Goal: Task Accomplishment & Management: Use online tool/utility

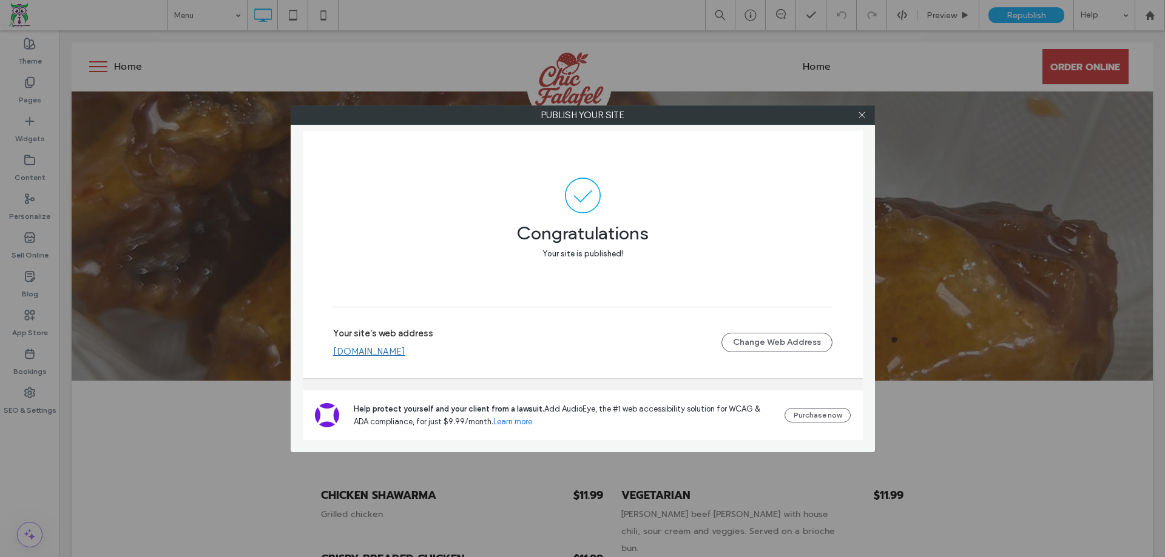
scroll to position [546, 0]
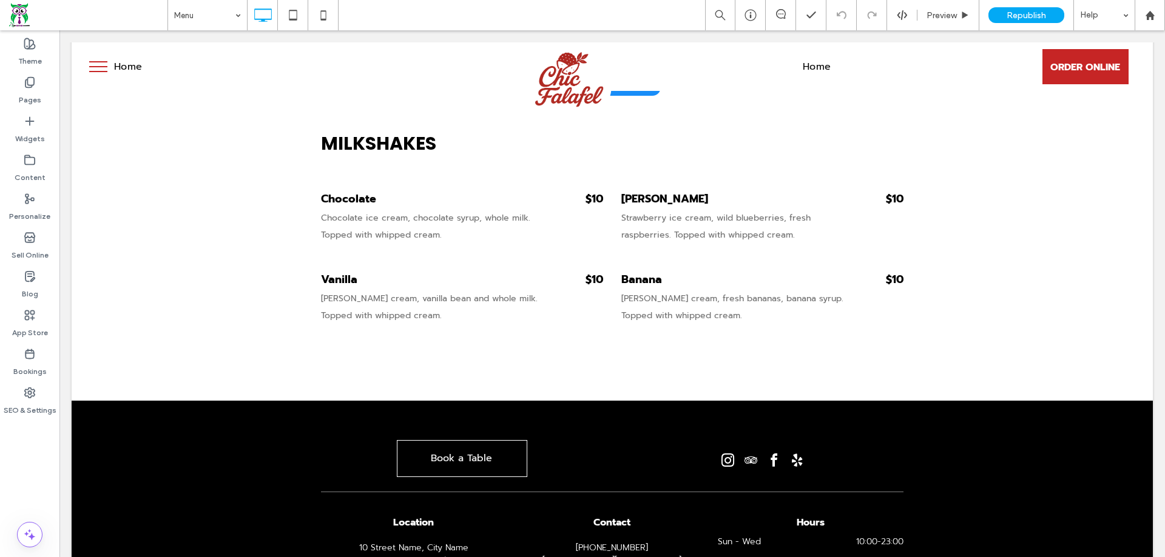
scroll to position [2151, 0]
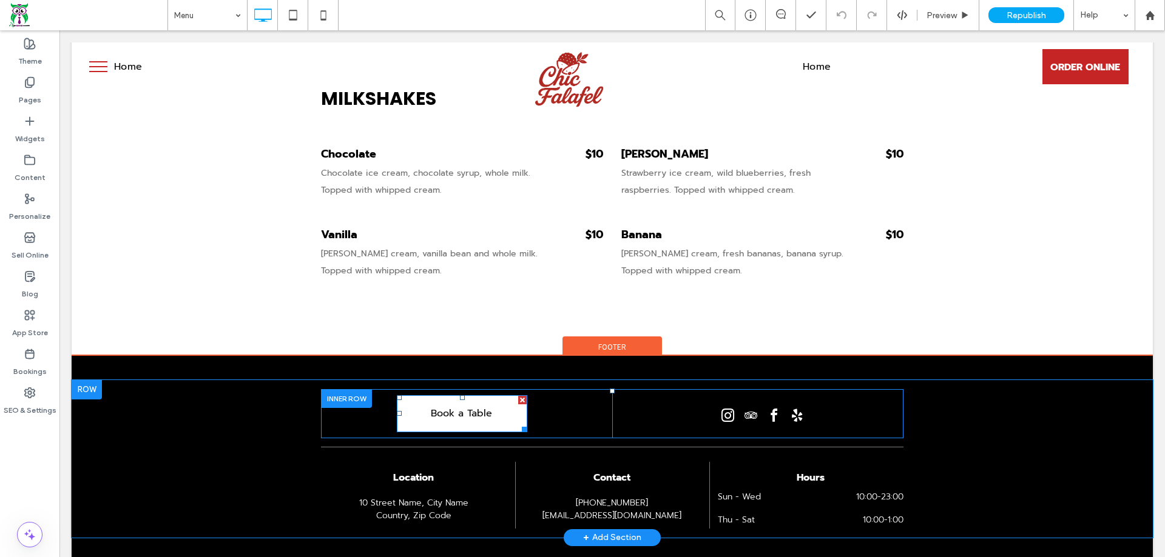
click at [479, 397] on span "Book a Table" at bounding box center [461, 414] width 61 height 34
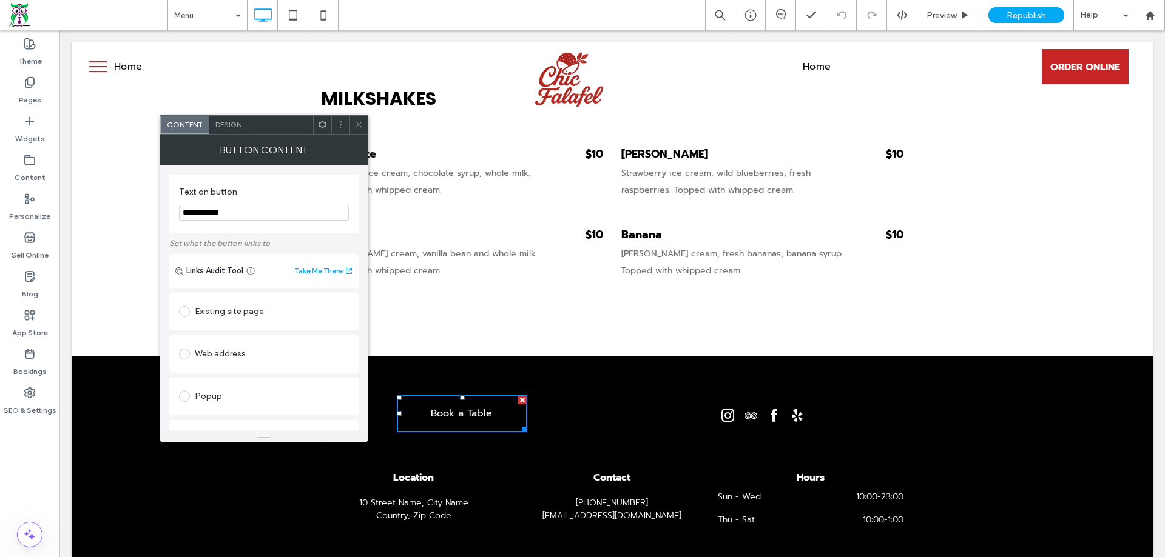
drag, startPoint x: 313, startPoint y: 243, endPoint x: 108, endPoint y: 217, distance: 206.6
type input "**********"
click at [241, 317] on div "Existing site page" at bounding box center [264, 311] width 170 height 19
click at [357, 130] on span at bounding box center [358, 125] width 9 height 18
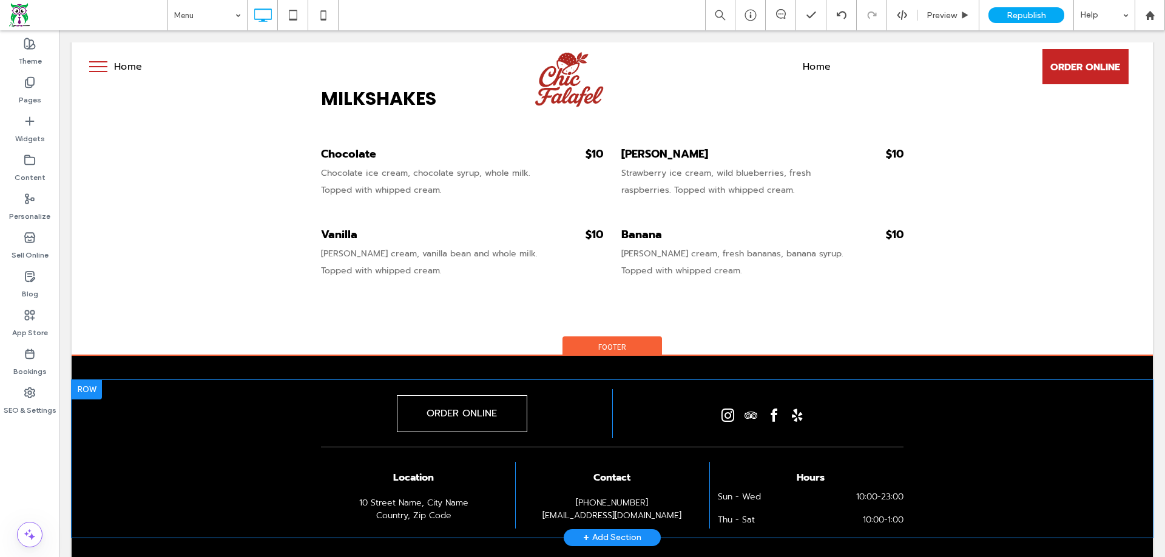
click at [604, 531] on div "+ Add Section" at bounding box center [612, 537] width 58 height 13
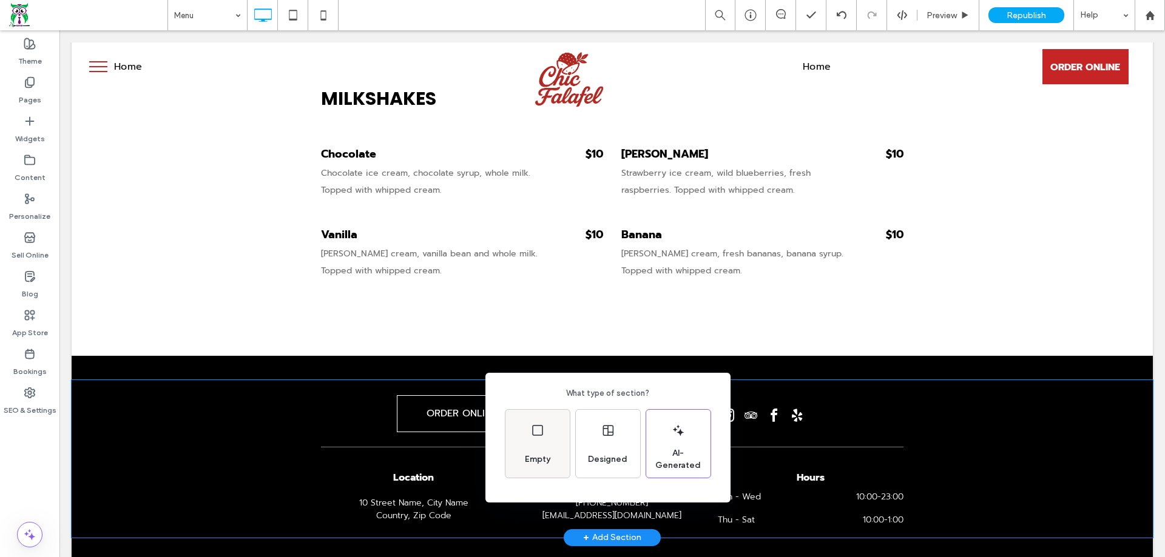
click at [540, 429] on icon at bounding box center [537, 430] width 15 height 15
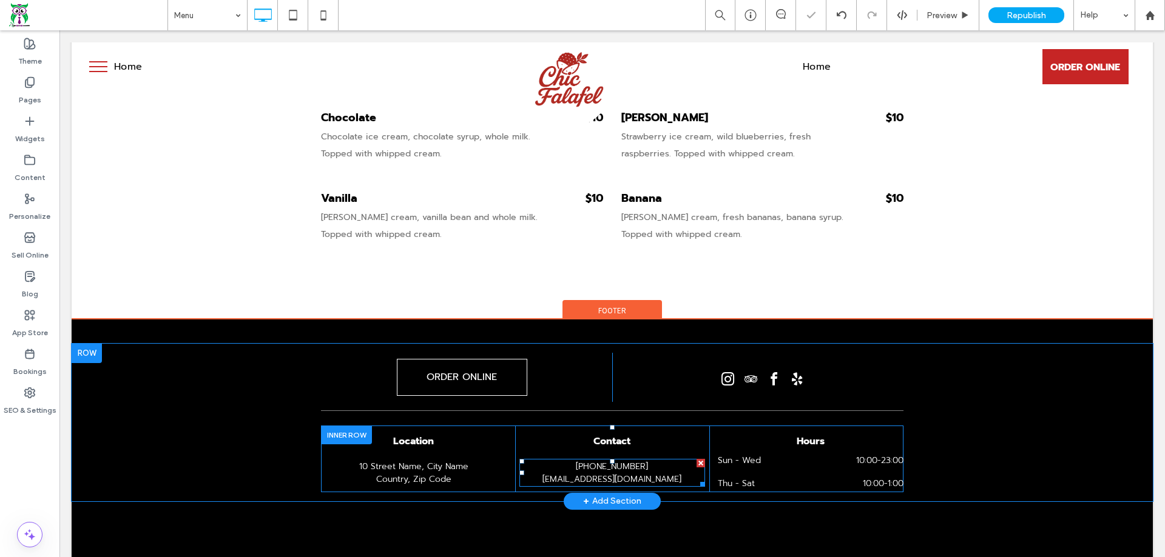
scroll to position [2230, 0]
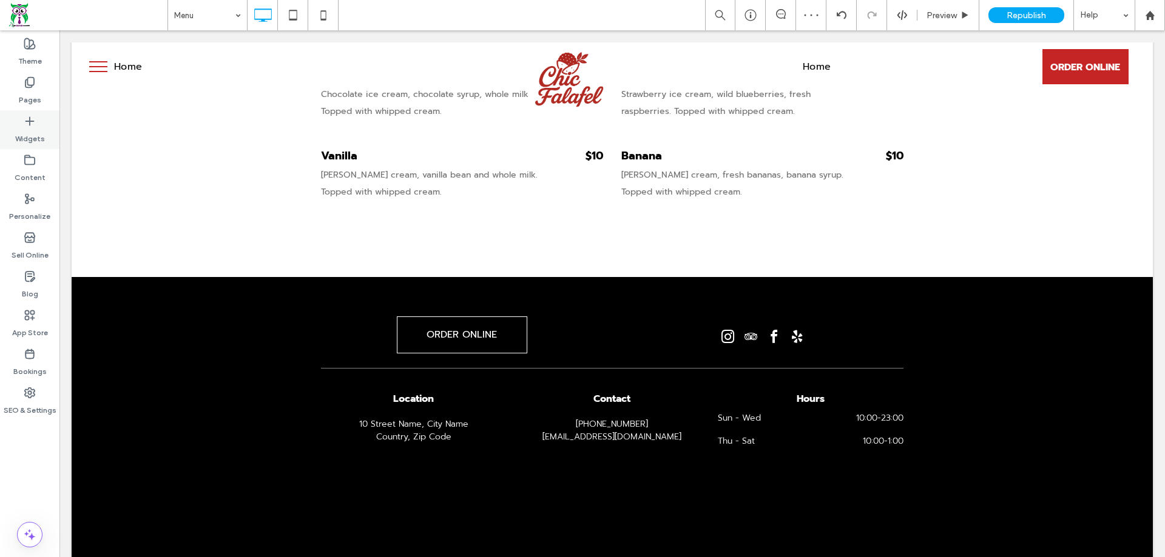
click at [44, 125] on div "Widgets" at bounding box center [29, 129] width 59 height 39
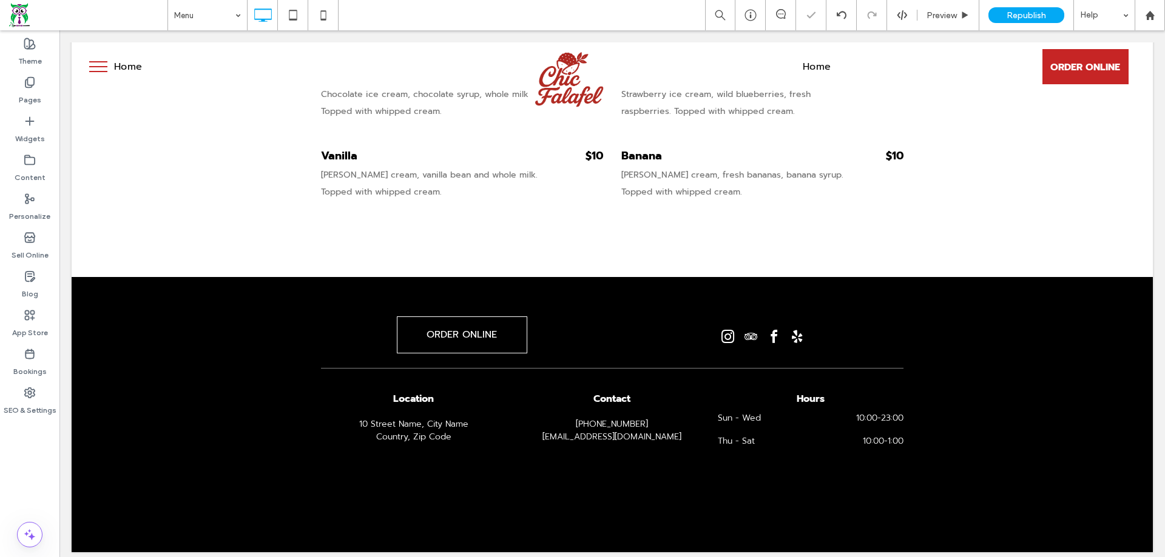
scroll to position [2170, 0]
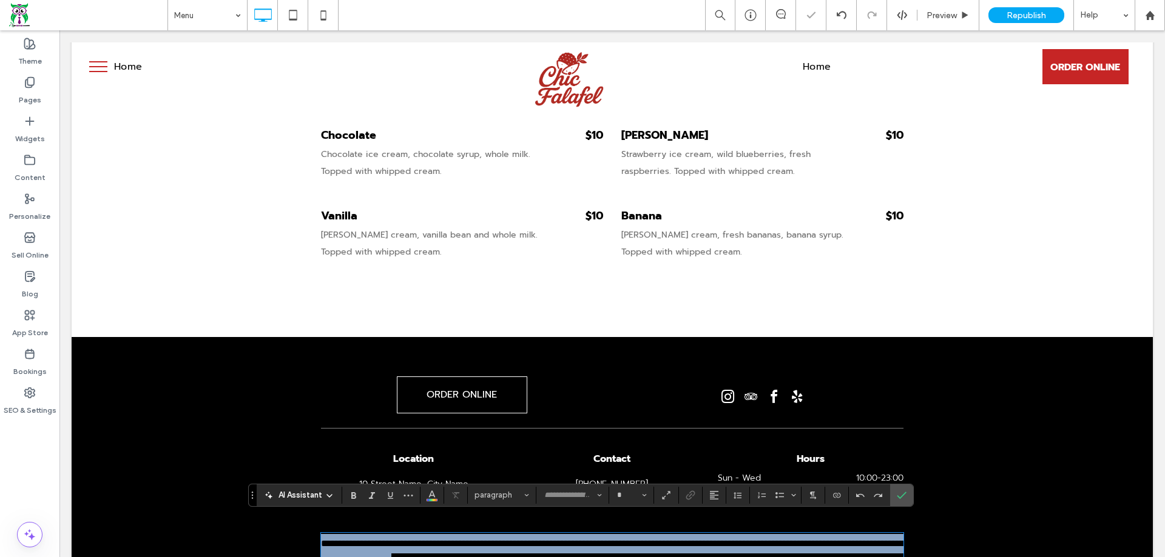
type input "******"
type input "**"
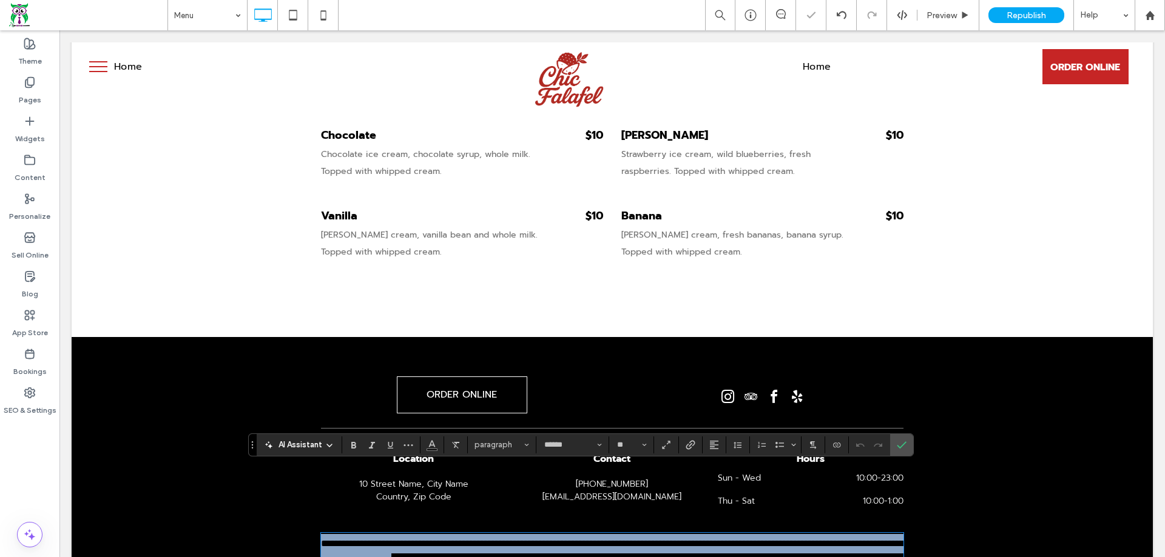
scroll to position [2220, 0]
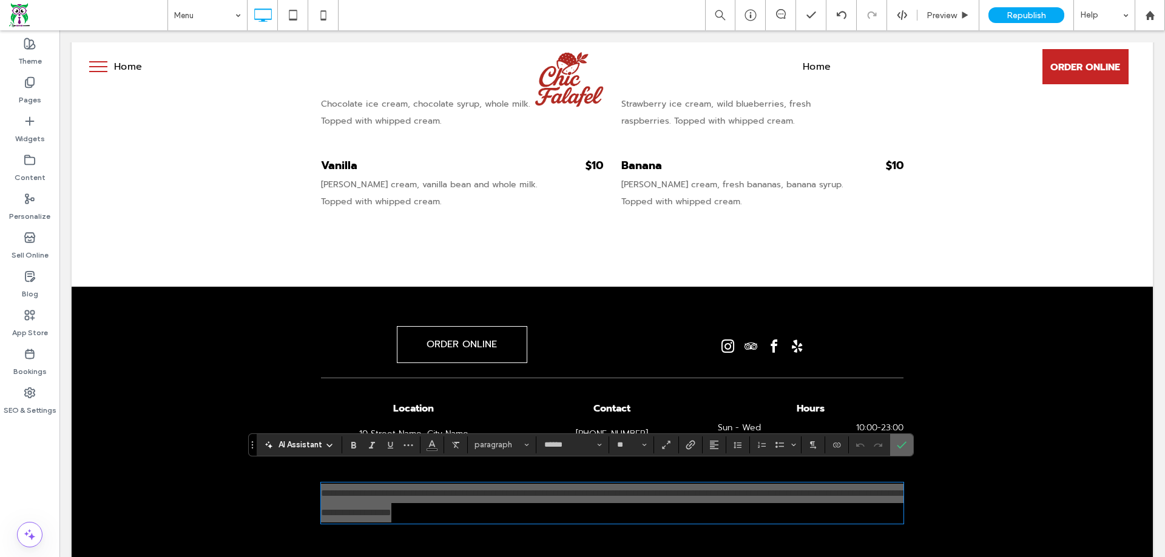
drag, startPoint x: 908, startPoint y: 451, endPoint x: 704, endPoint y: 422, distance: 205.8
click at [908, 451] on label "Confirm" at bounding box center [901, 445] width 18 height 22
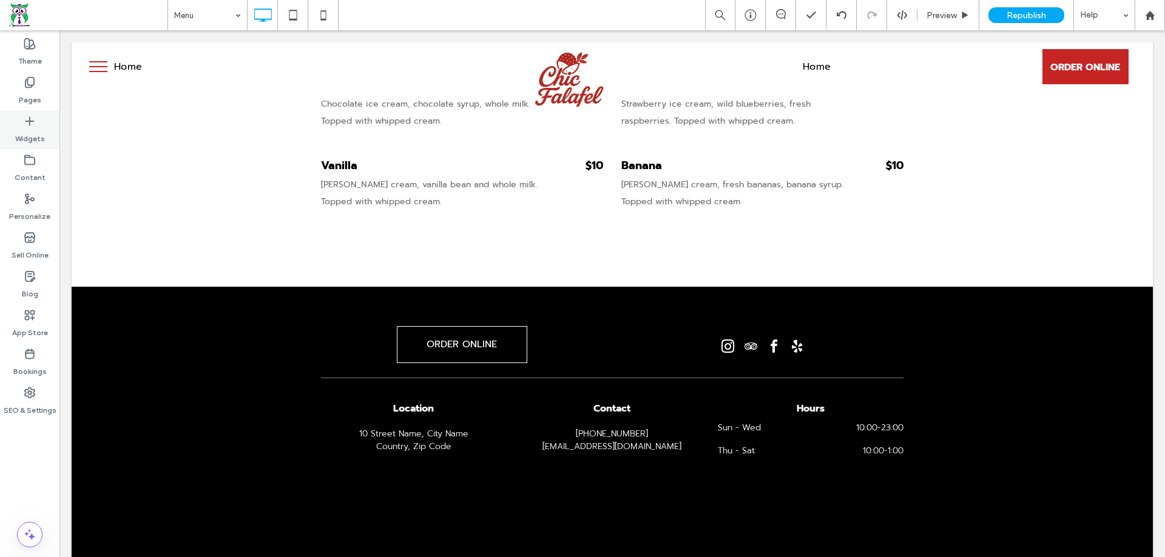
click at [25, 125] on icon at bounding box center [30, 121] width 12 height 12
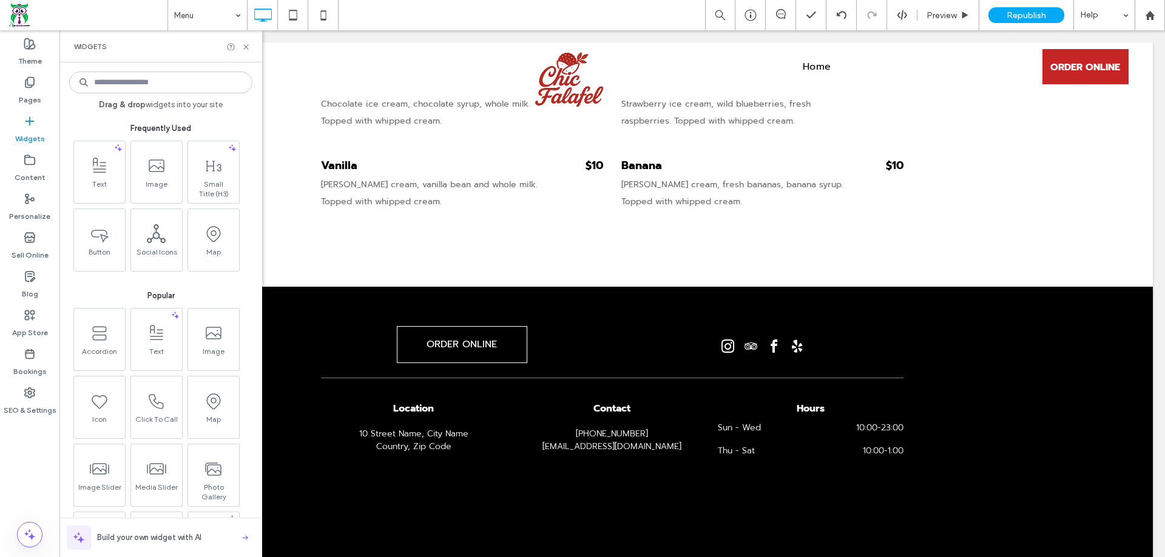
click at [118, 92] on input at bounding box center [160, 83] width 183 height 22
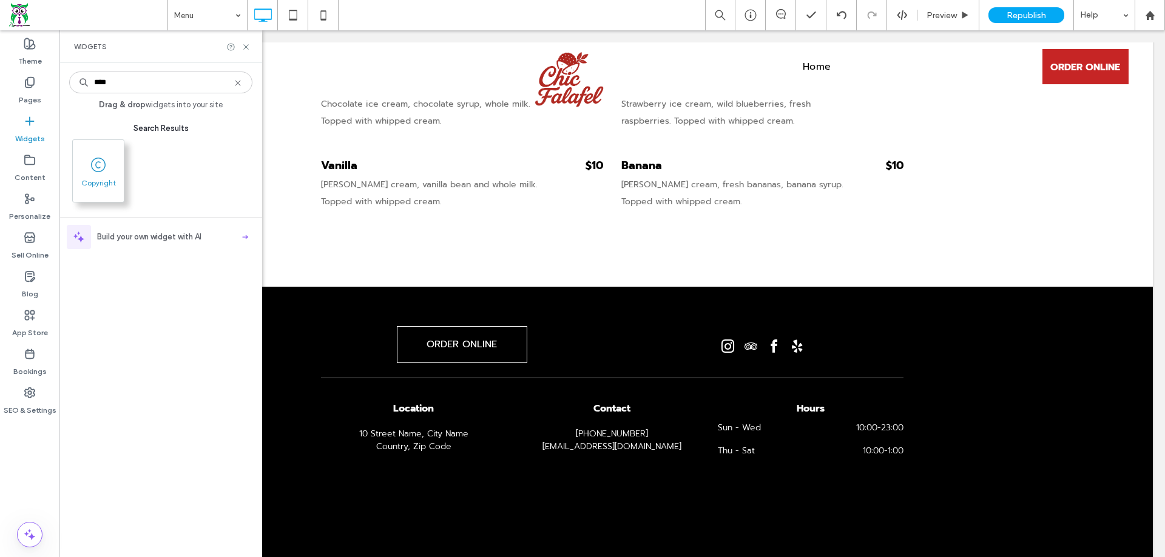
type input "****"
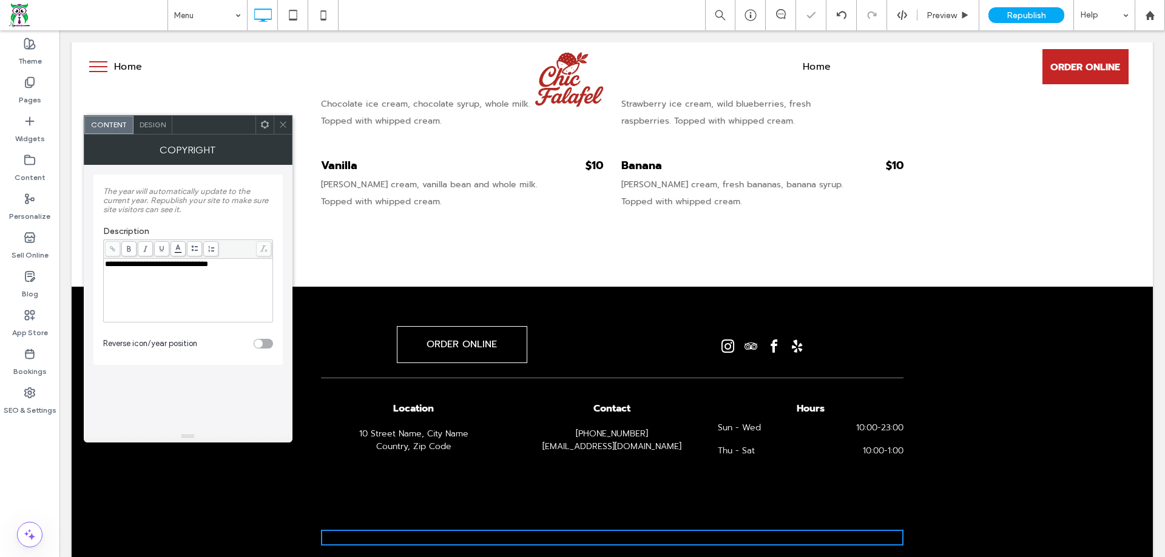
scroll to position [2237, 0]
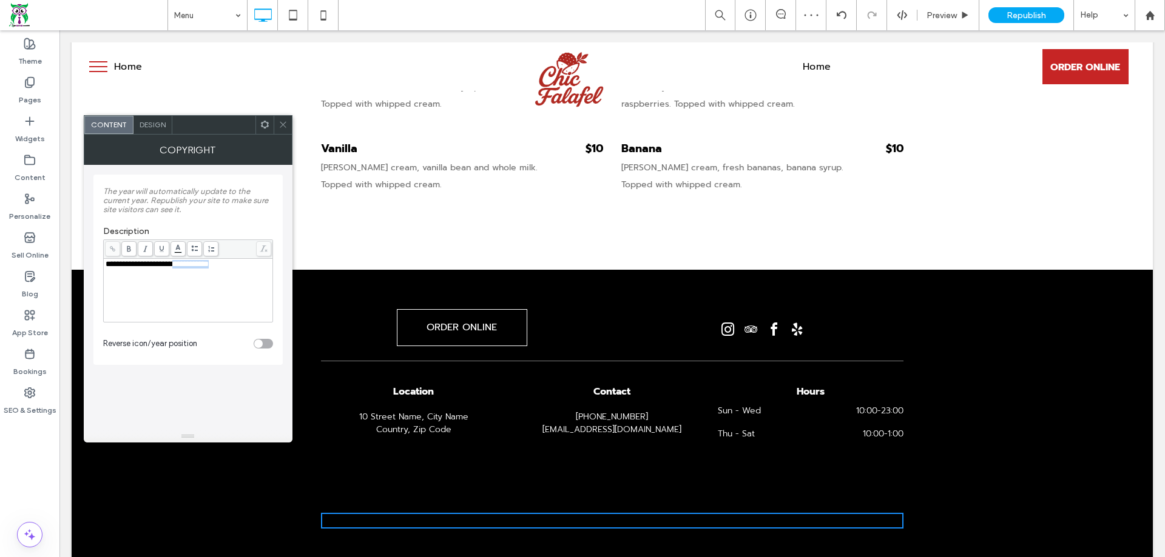
drag, startPoint x: 241, startPoint y: 295, endPoint x: 310, endPoint y: 274, distance: 72.3
drag, startPoint x: 183, startPoint y: 265, endPoint x: 234, endPoint y: 274, distance: 52.4
click at [234, 274] on div "**********" at bounding box center [189, 290] width 166 height 61
click at [240, 268] on div "**********" at bounding box center [189, 264] width 166 height 8
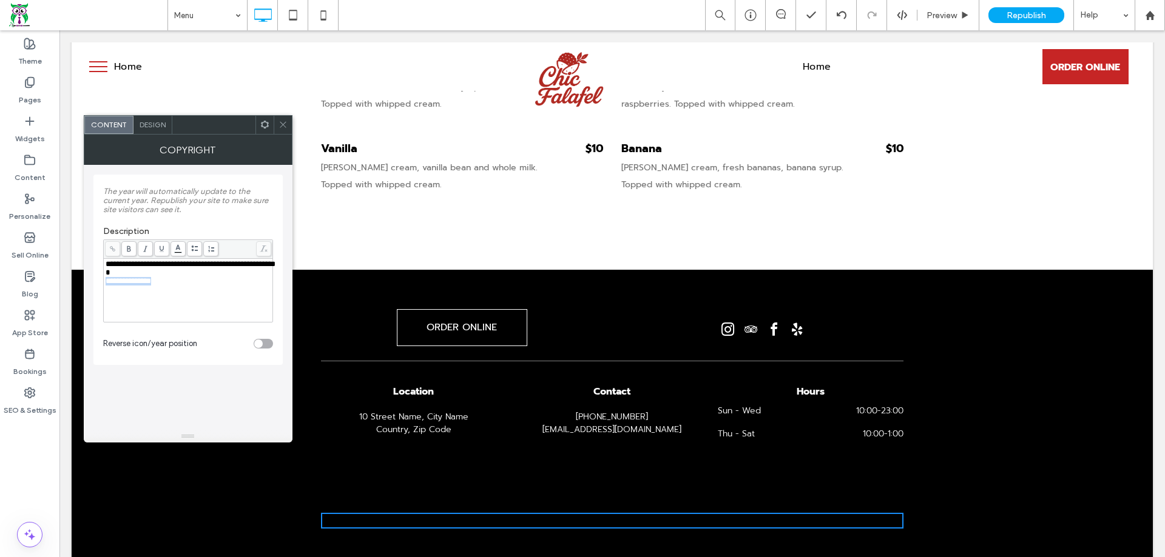
drag, startPoint x: 190, startPoint y: 283, endPoint x: 102, endPoint y: 281, distance: 88.0
click at [102, 281] on div "**********" at bounding box center [187, 270] width 189 height 190
click at [115, 249] on icon at bounding box center [112, 249] width 7 height 7
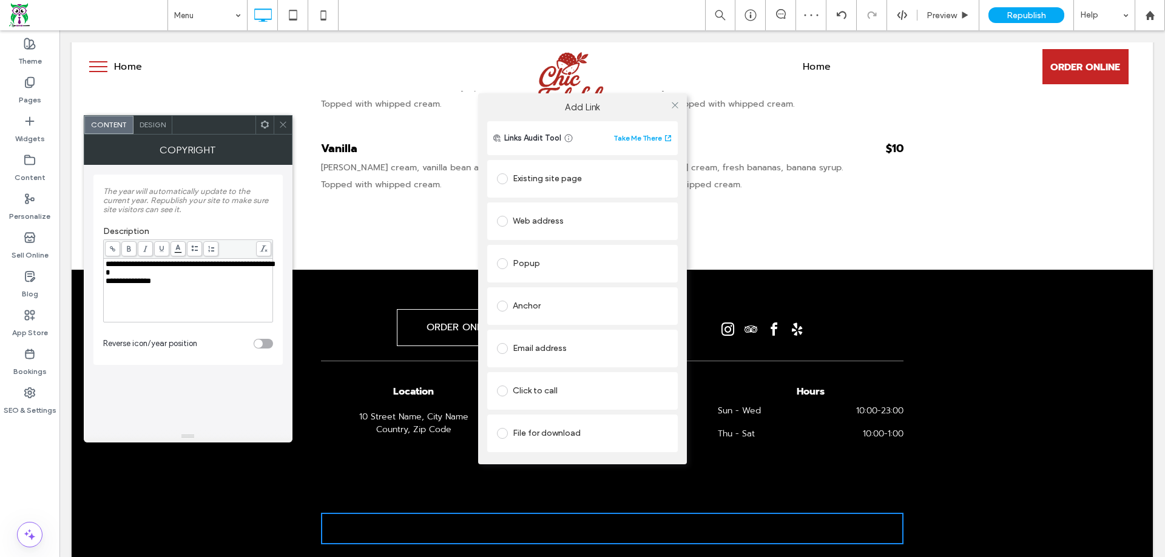
click at [556, 220] on div "Web address" at bounding box center [582, 221] width 171 height 19
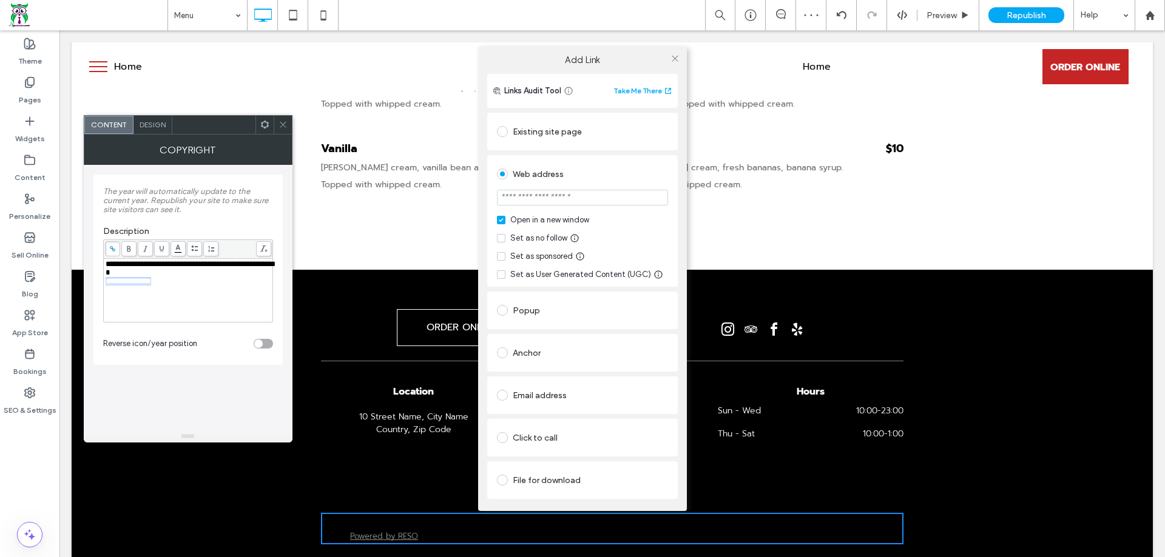
click at [556, 198] on input "url" at bounding box center [582, 198] width 171 height 16
type input "**********"
click at [671, 59] on icon at bounding box center [674, 58] width 9 height 9
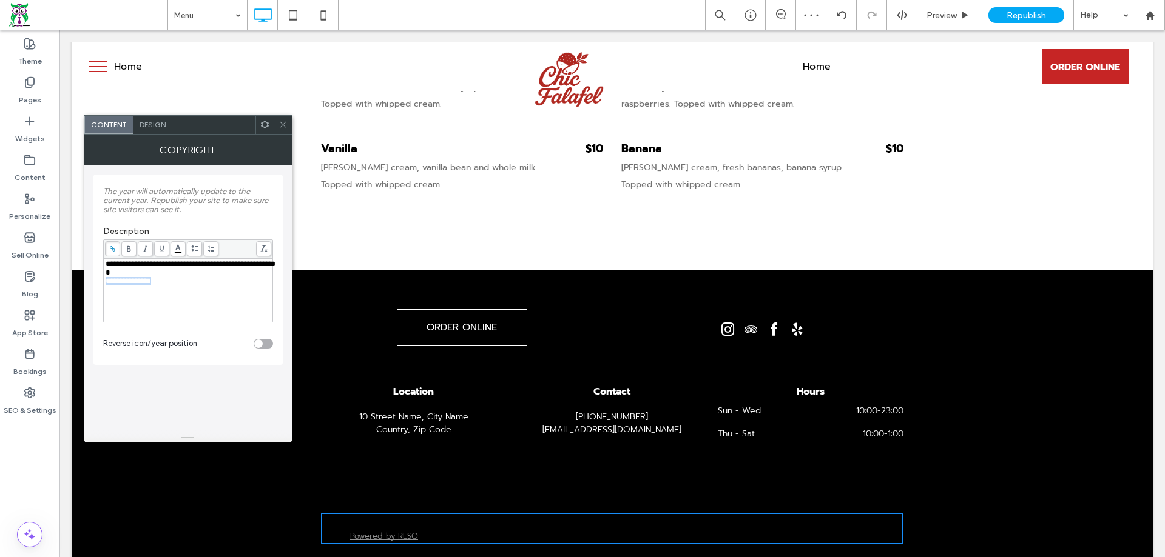
click at [183, 285] on div "**********" at bounding box center [189, 281] width 166 height 8
click at [160, 132] on div "Design" at bounding box center [152, 125] width 39 height 18
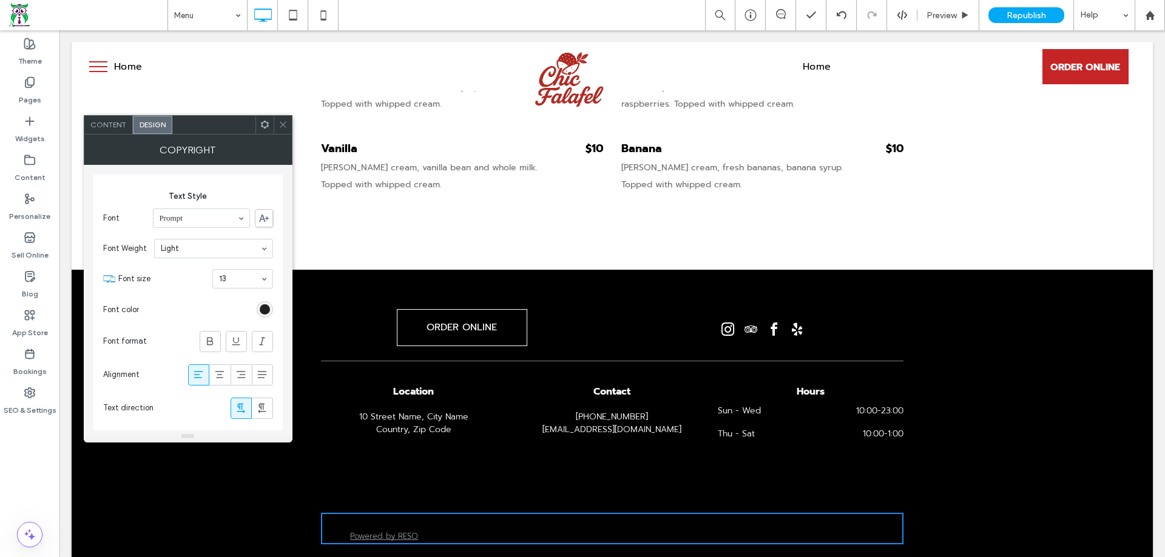
click at [262, 308] on div "rgb(0, 0, 0)" at bounding box center [265, 310] width 10 height 10
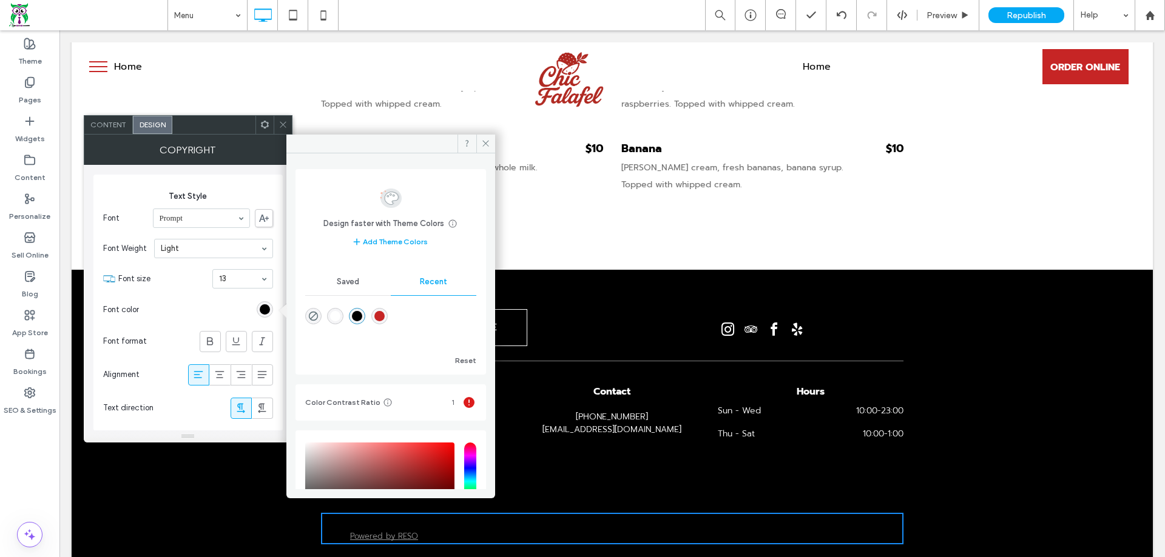
click at [334, 312] on div "rgba(255, 255, 255, 1)" at bounding box center [335, 316] width 10 height 10
type input "*******"
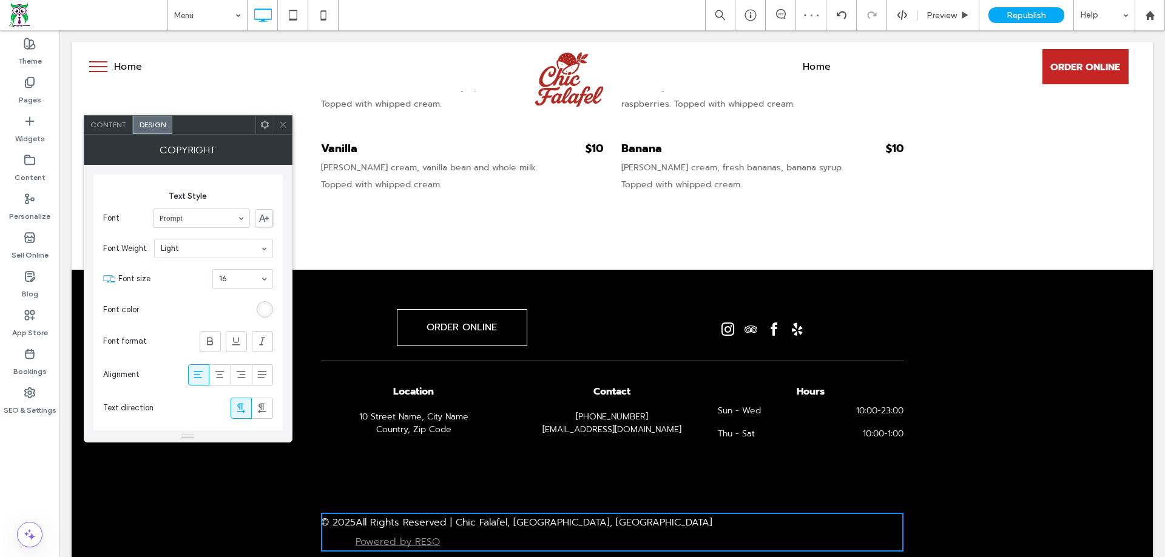
scroll to position [45, 0]
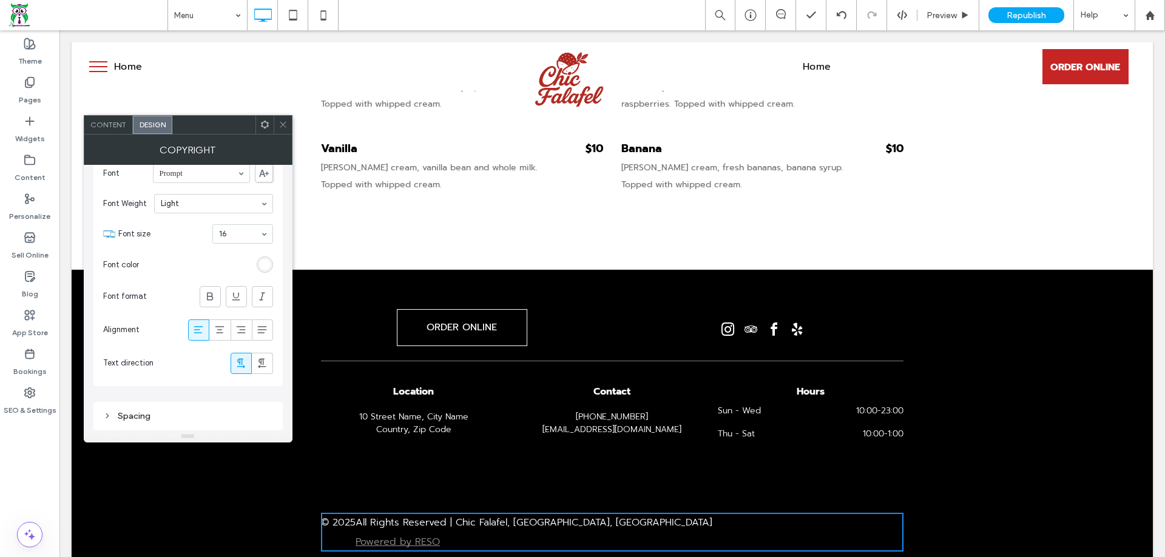
click at [277, 123] on div at bounding box center [283, 125] width 18 height 18
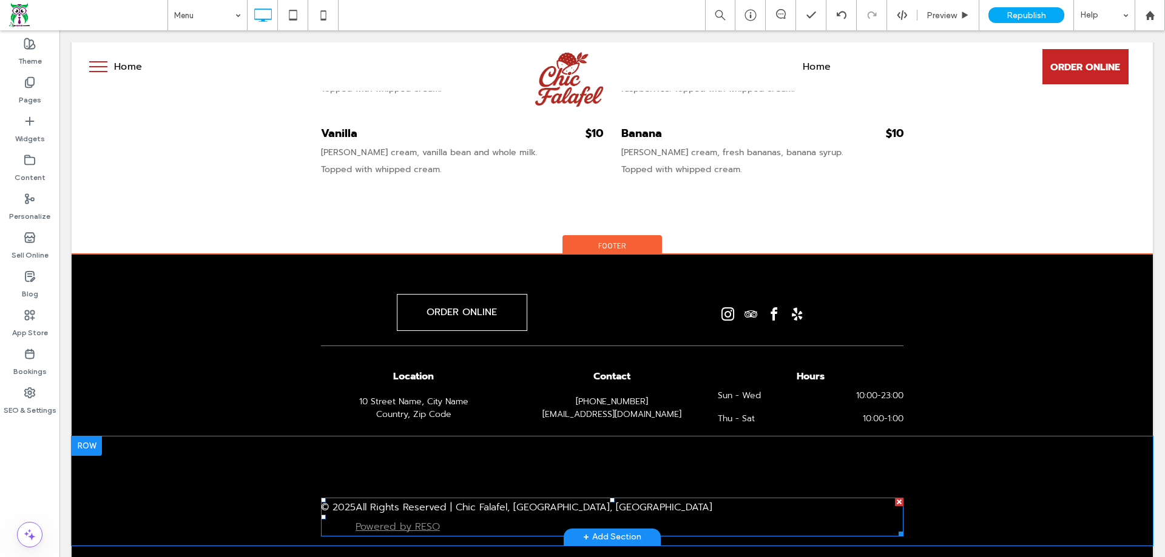
scroll to position [2260, 0]
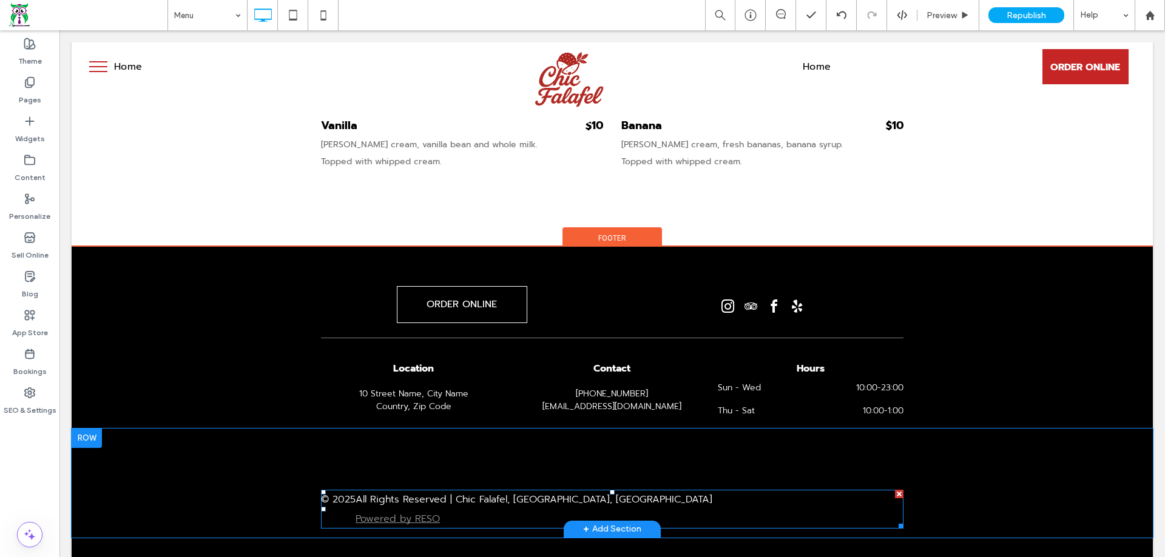
click at [514, 495] on span at bounding box center [612, 509] width 582 height 39
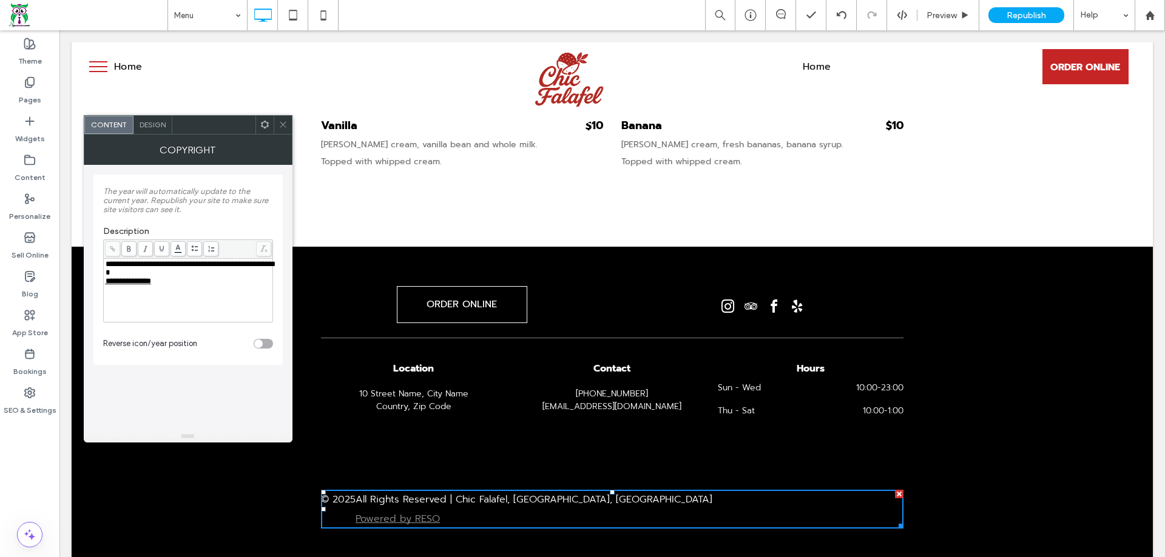
click at [178, 286] on div "**********" at bounding box center [189, 281] width 166 height 8
click at [179, 252] on body ".wqwq-1{fill:#231f20;} .cls-1q, .cls-2q { fill-rule: evenodd; } .cls-2q { fill:…" at bounding box center [582, 278] width 1165 height 557
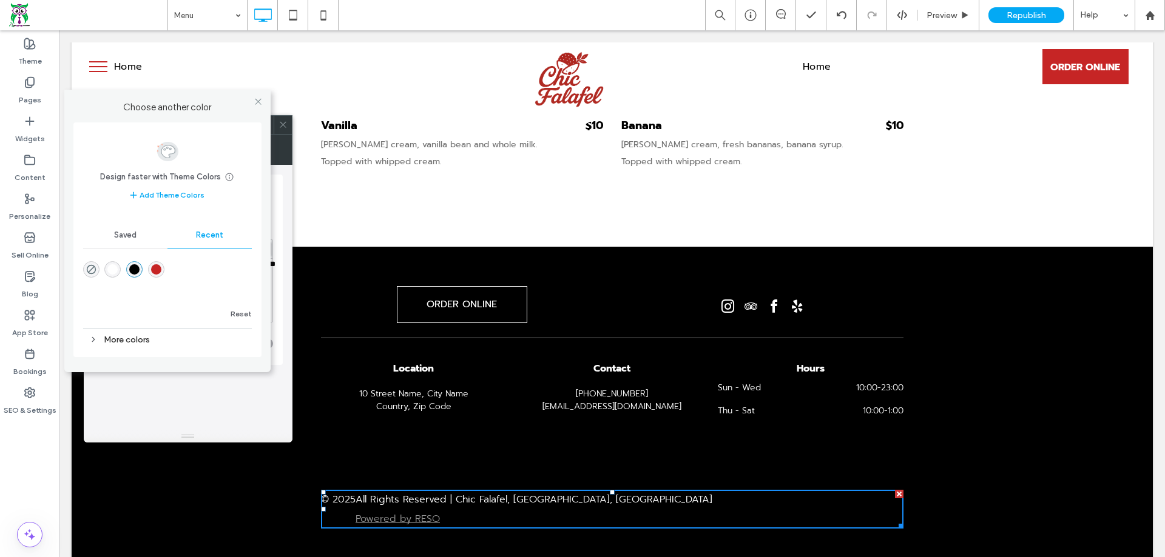
click at [109, 269] on div "rgba(255, 255, 255, 1)" at bounding box center [112, 269] width 10 height 10
click at [257, 102] on icon at bounding box center [258, 101] width 9 height 9
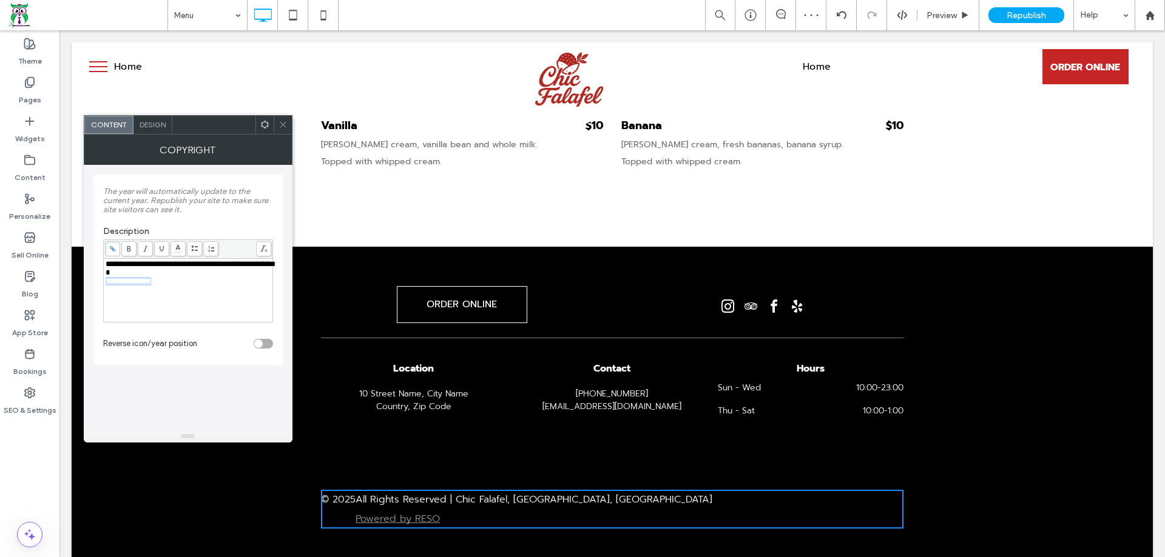
click at [207, 297] on div "**********" at bounding box center [189, 290] width 166 height 61
click at [260, 340] on div "toggle" at bounding box center [258, 344] width 8 height 8
click at [260, 340] on div "toggle" at bounding box center [263, 344] width 19 height 10
click at [215, 281] on div "**********" at bounding box center [189, 281] width 166 height 8
click at [202, 278] on div "**********" at bounding box center [189, 281] width 166 height 8
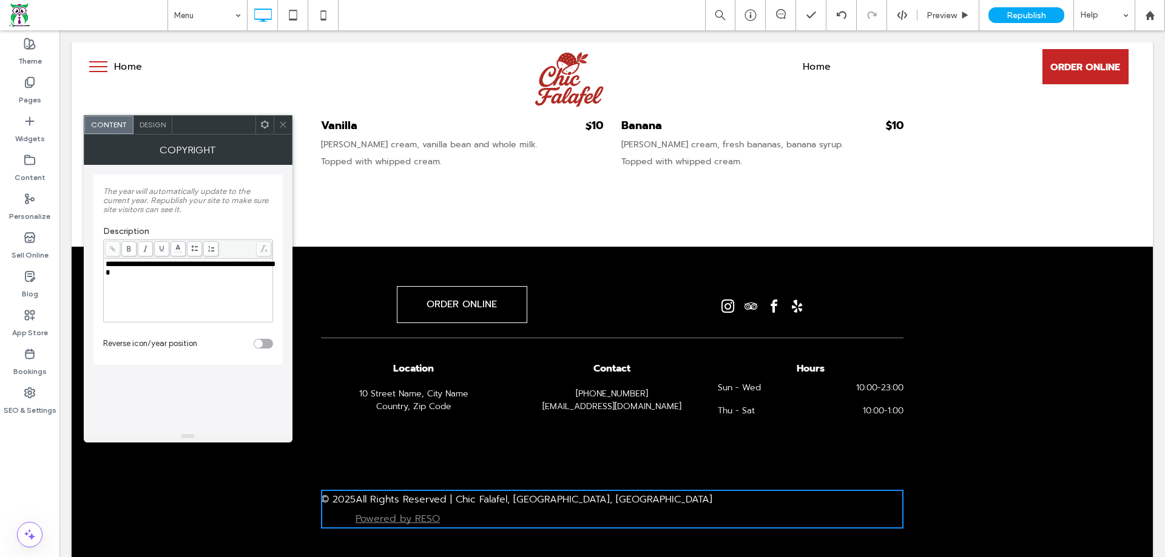
click at [201, 278] on div "**********" at bounding box center [189, 281] width 166 height 8
click at [169, 293] on div "**********" at bounding box center [189, 290] width 166 height 61
drag, startPoint x: 149, startPoint y: 275, endPoint x: 216, endPoint y: 346, distance: 97.4
click at [216, 346] on div "**********" at bounding box center [188, 270] width 170 height 178
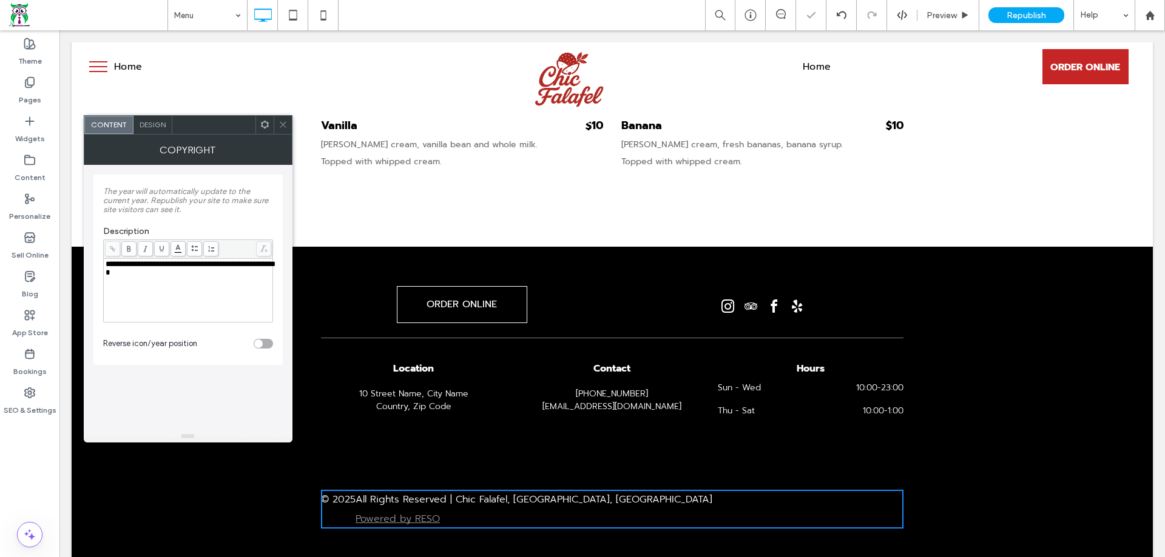
drag, startPoint x: 283, startPoint y: 119, endPoint x: 238, endPoint y: 115, distance: 44.5
click at [283, 119] on span at bounding box center [282, 125] width 9 height 18
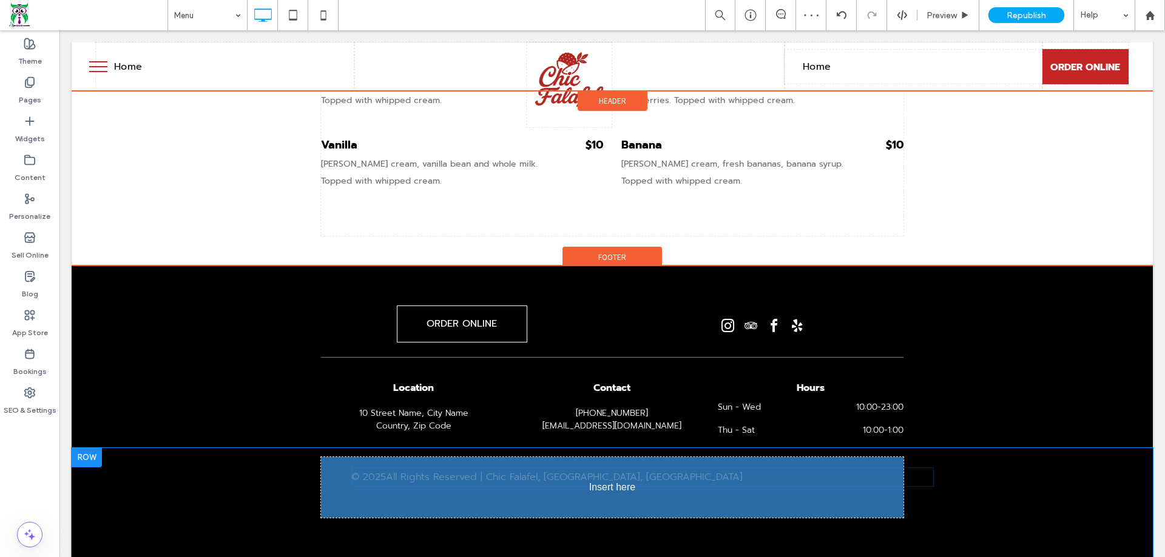
scroll to position [2220, 0]
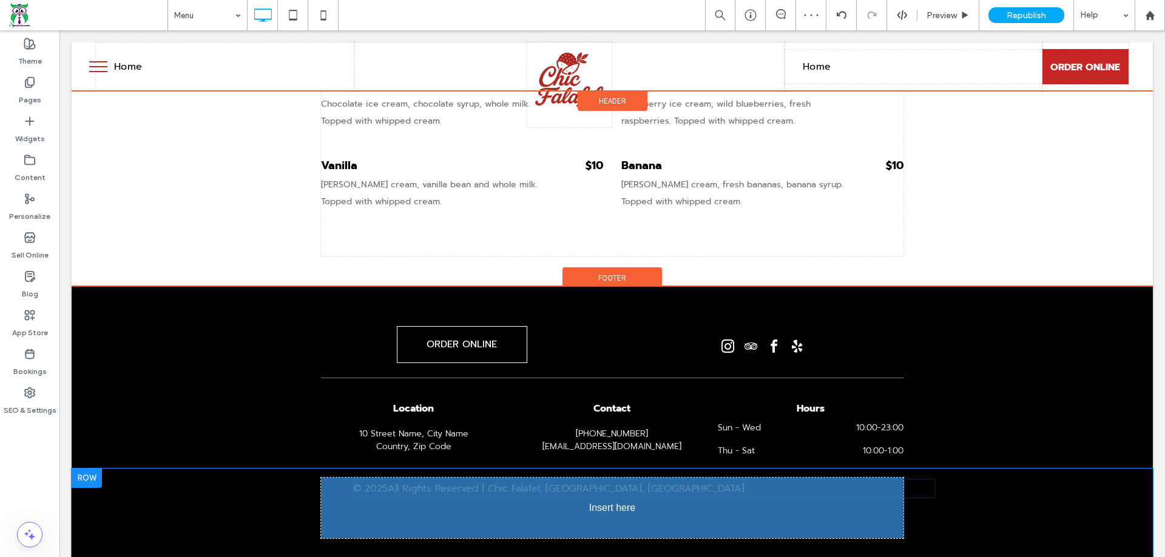
drag, startPoint x: 366, startPoint y: 502, endPoint x: 547, endPoint y: 505, distance: 180.8
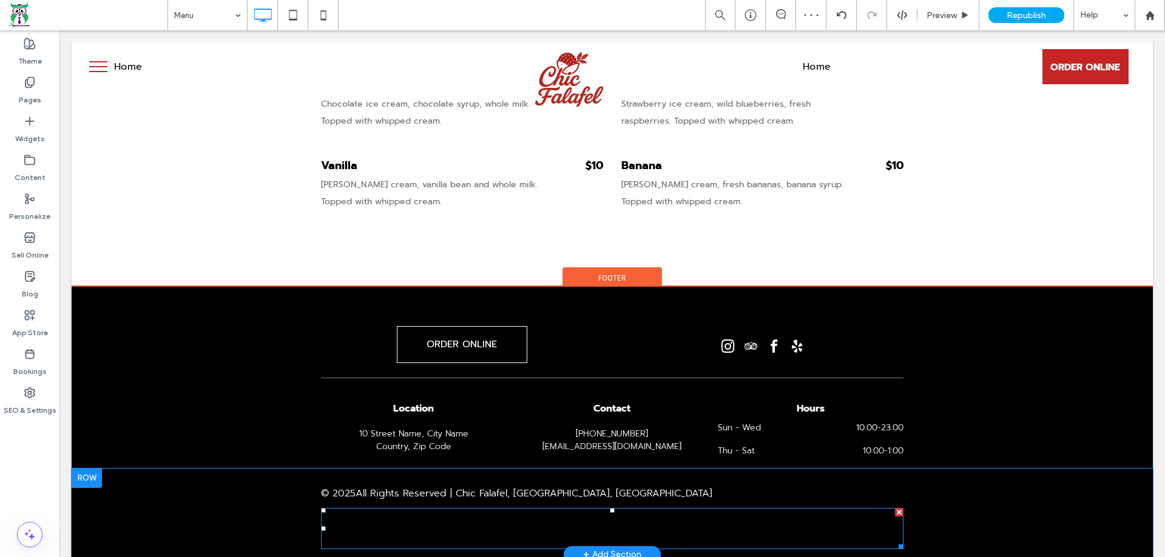
click at [553, 512] on span "This is paragraph text. Click it or hit the Manage Text button to change the fo…" at bounding box center [605, 529] width 568 height 34
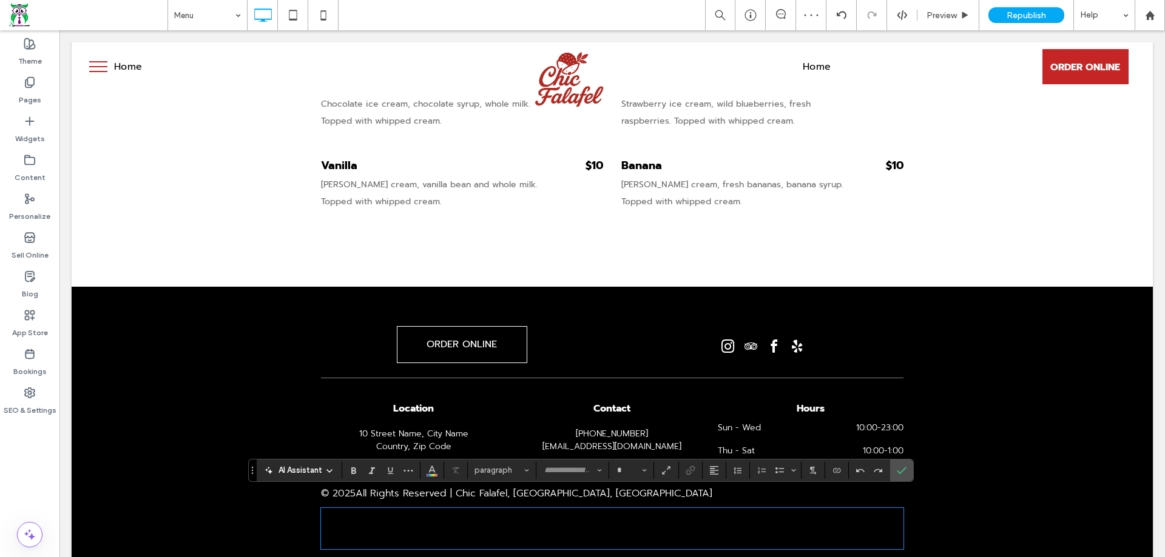
type input "******"
type input "**"
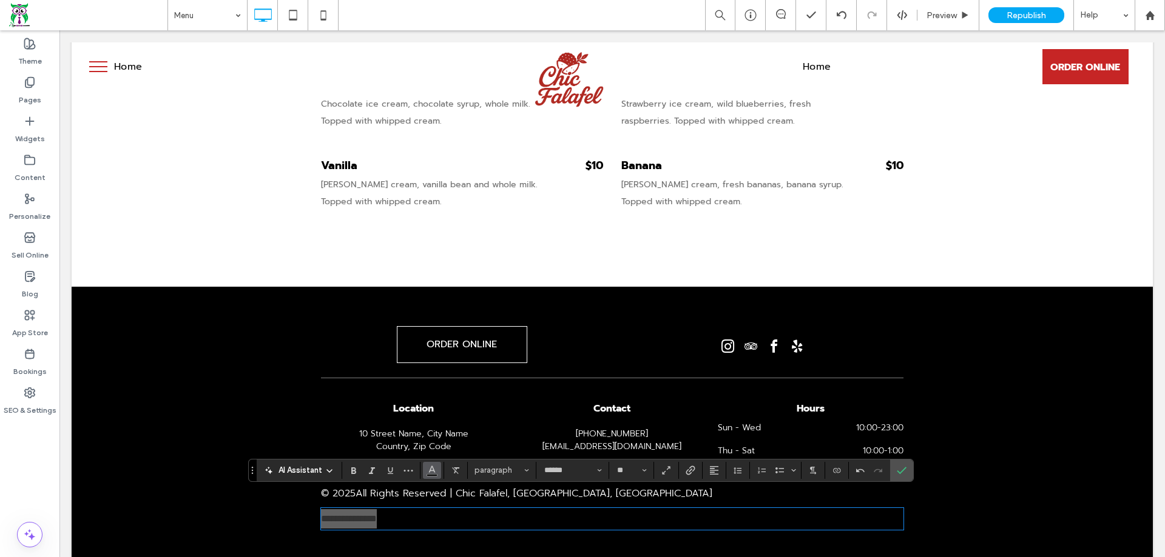
click at [431, 471] on use "Color" at bounding box center [432, 469] width 7 height 7
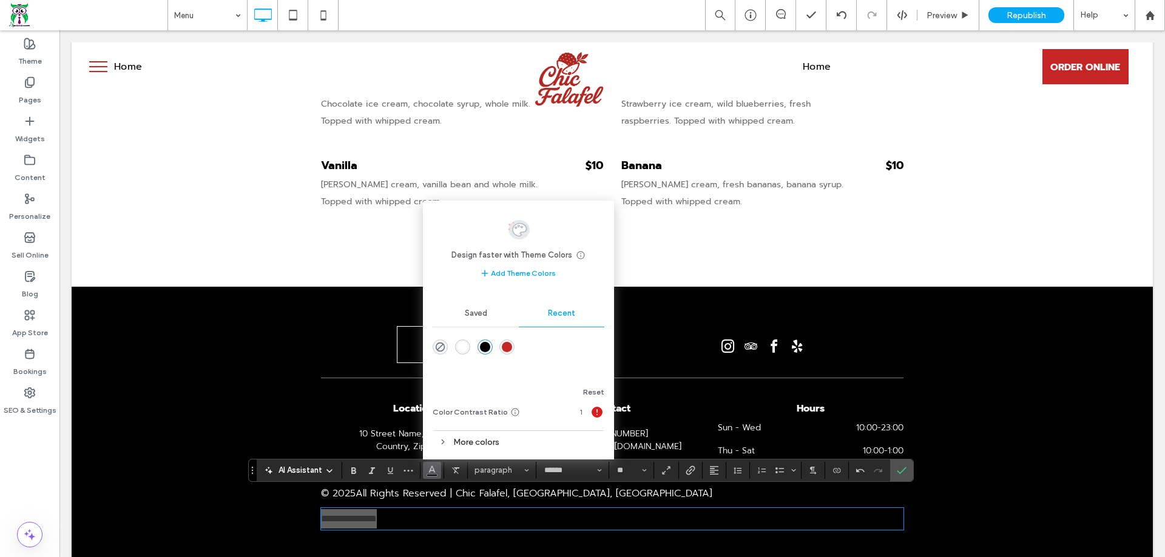
drag, startPoint x: 460, startPoint y: 351, endPoint x: 459, endPoint y: 368, distance: 17.6
click at [460, 351] on div "rgba(255, 255, 255, 1)" at bounding box center [462, 347] width 10 height 10
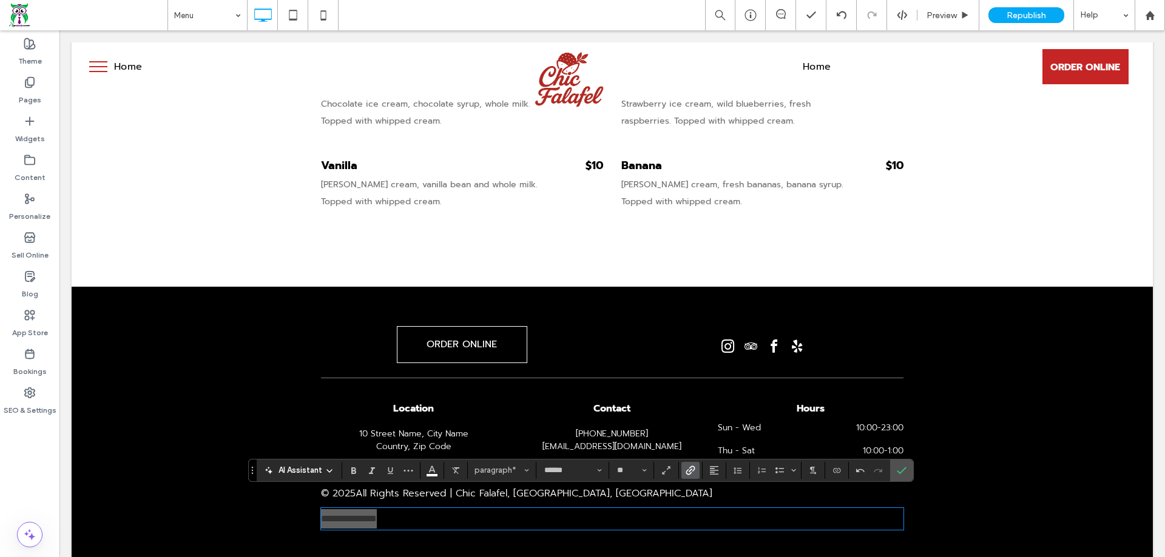
click at [698, 471] on label "Link" at bounding box center [690, 470] width 18 height 17
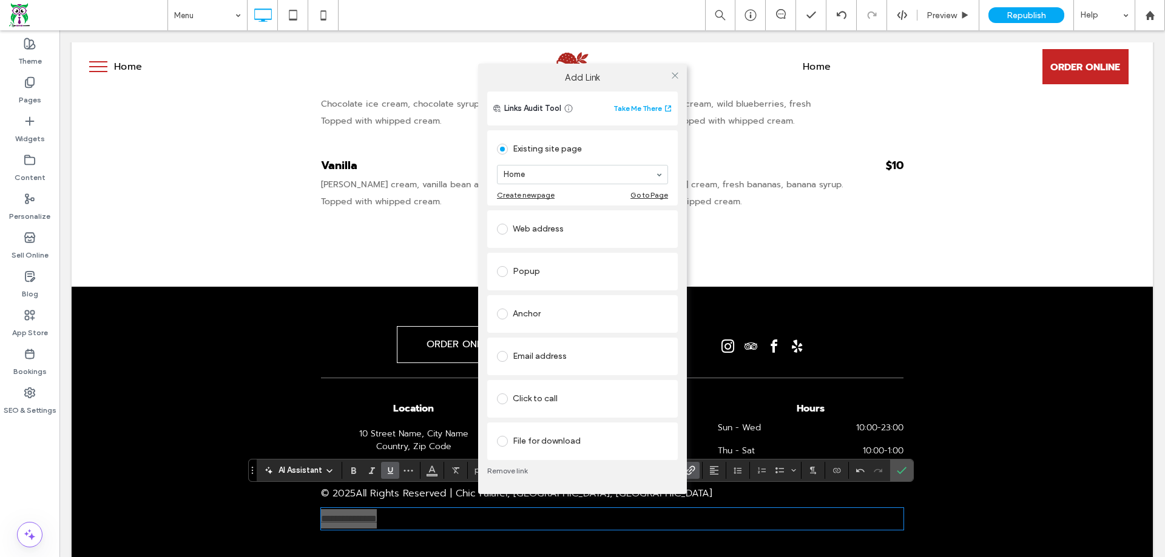
click at [547, 229] on div "Web address" at bounding box center [582, 229] width 171 height 19
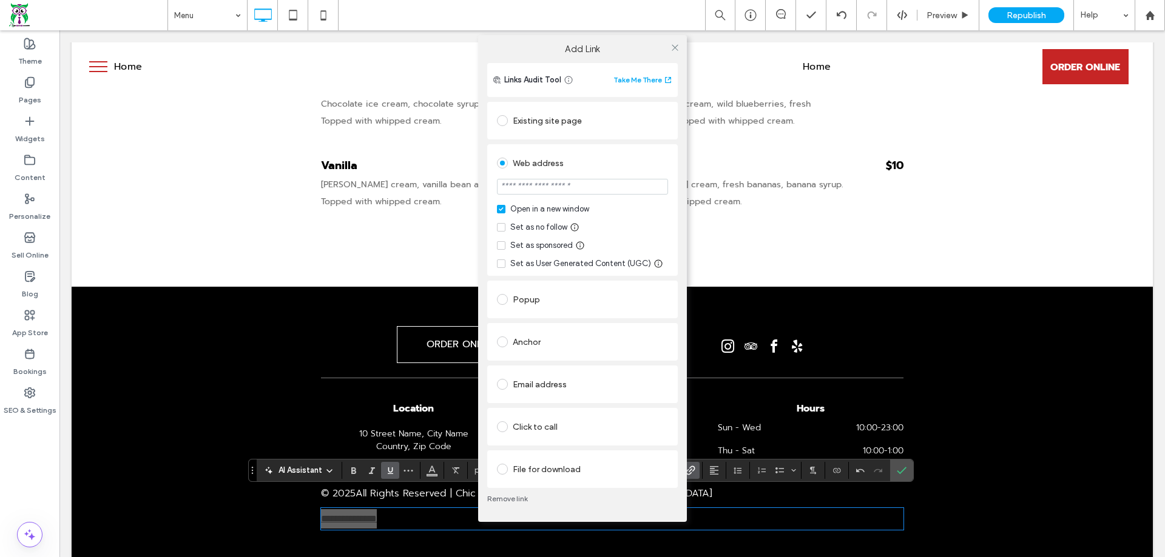
click at [546, 191] on input "url" at bounding box center [582, 187] width 171 height 16
type input "**********"
click at [678, 49] on icon at bounding box center [674, 47] width 9 height 9
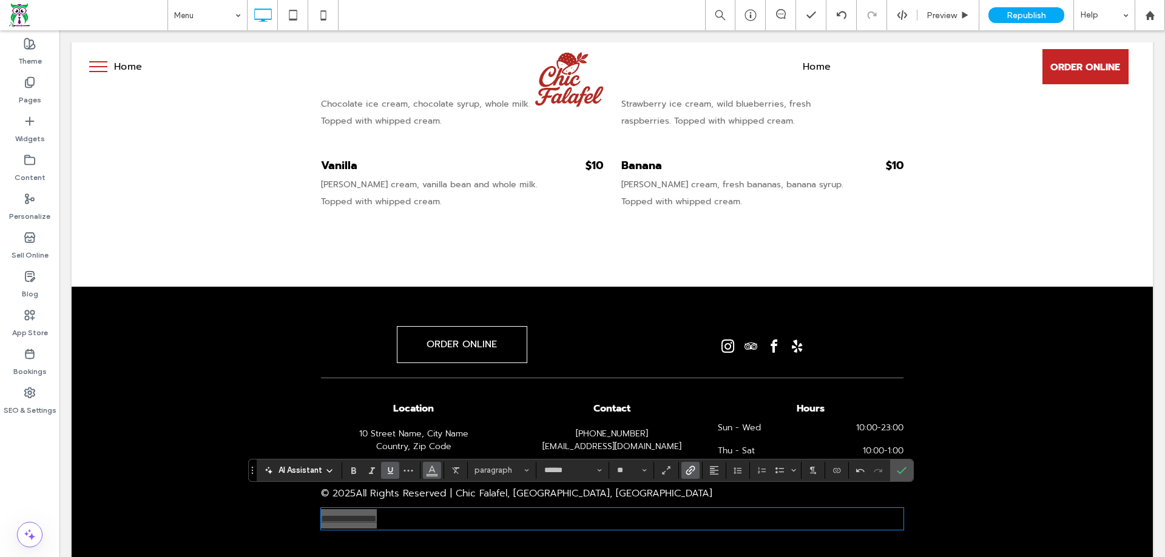
click at [428, 473] on icon "Color" at bounding box center [432, 470] width 10 height 10
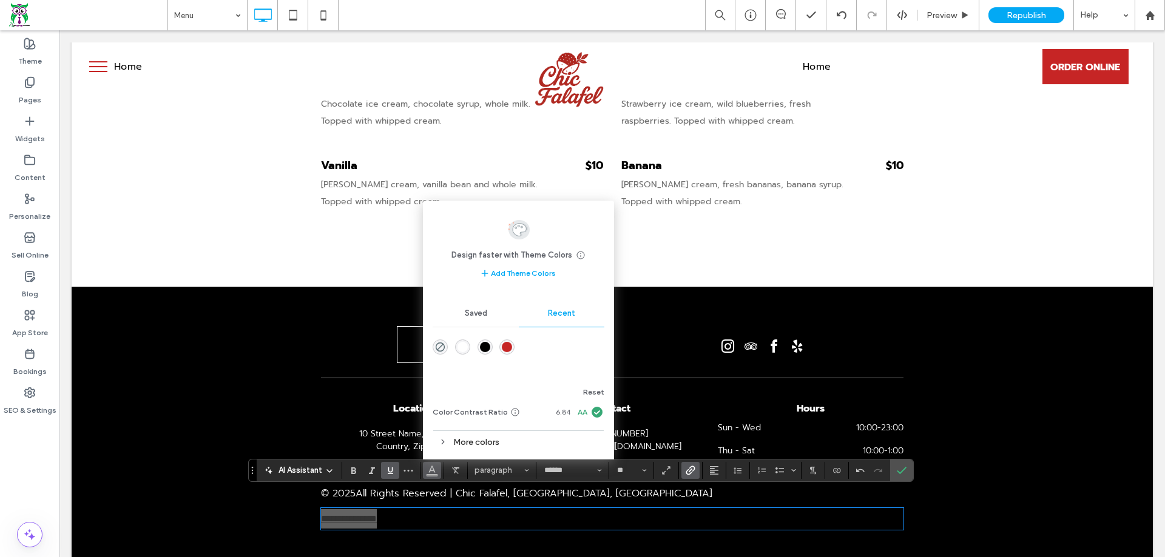
click at [467, 344] on div "rgba(255, 255, 255, 1)" at bounding box center [462, 347] width 10 height 10
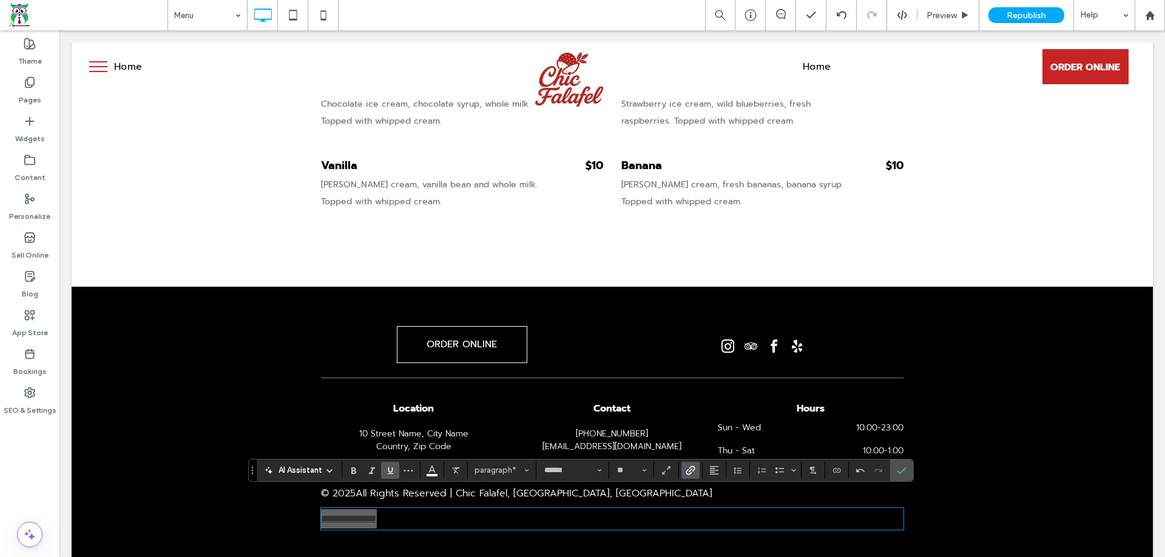
drag, startPoint x: 391, startPoint y: 468, endPoint x: 749, endPoint y: 470, distance: 357.3
click at [391, 468] on icon "Underline" at bounding box center [390, 471] width 10 height 10
click at [708, 473] on button "Alignment" at bounding box center [714, 470] width 18 height 17
click at [904, 468] on icon "Confirm" at bounding box center [902, 471] width 10 height 10
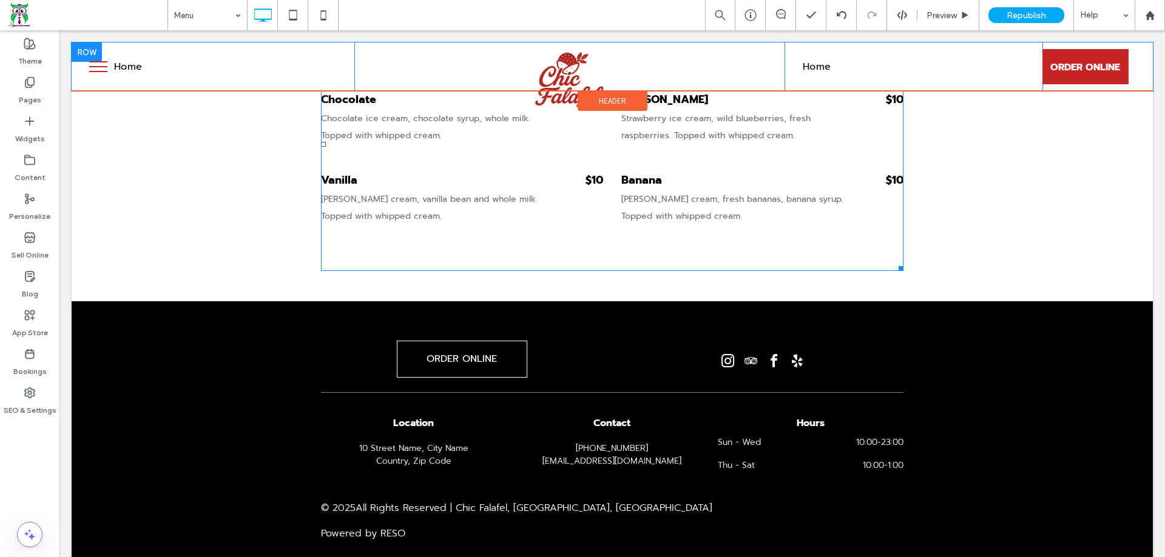
scroll to position [2160, 0]
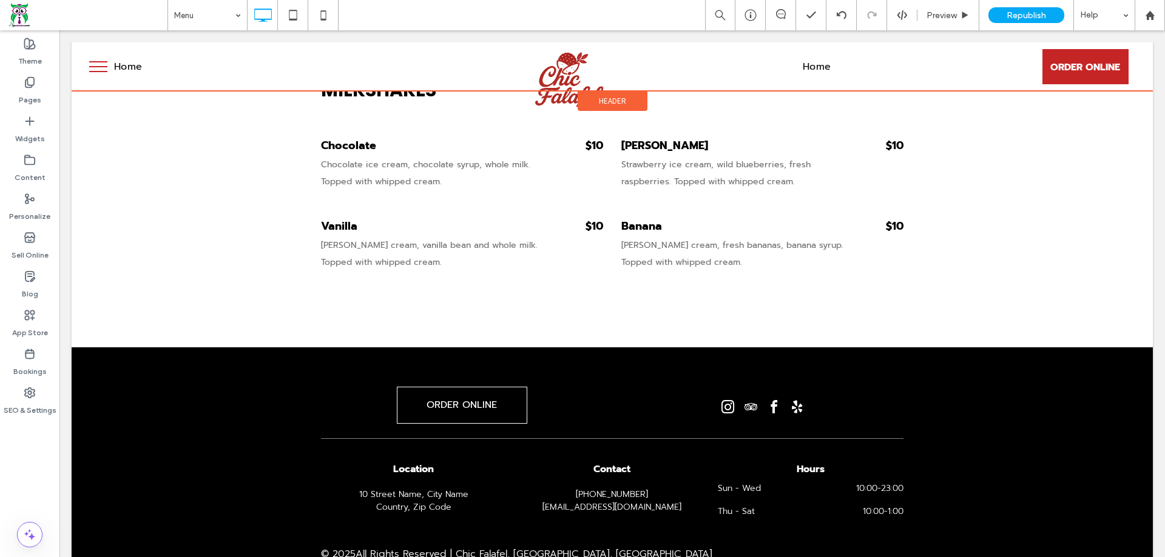
click at [580, 95] on div "Header" at bounding box center [613, 101] width 70 height 20
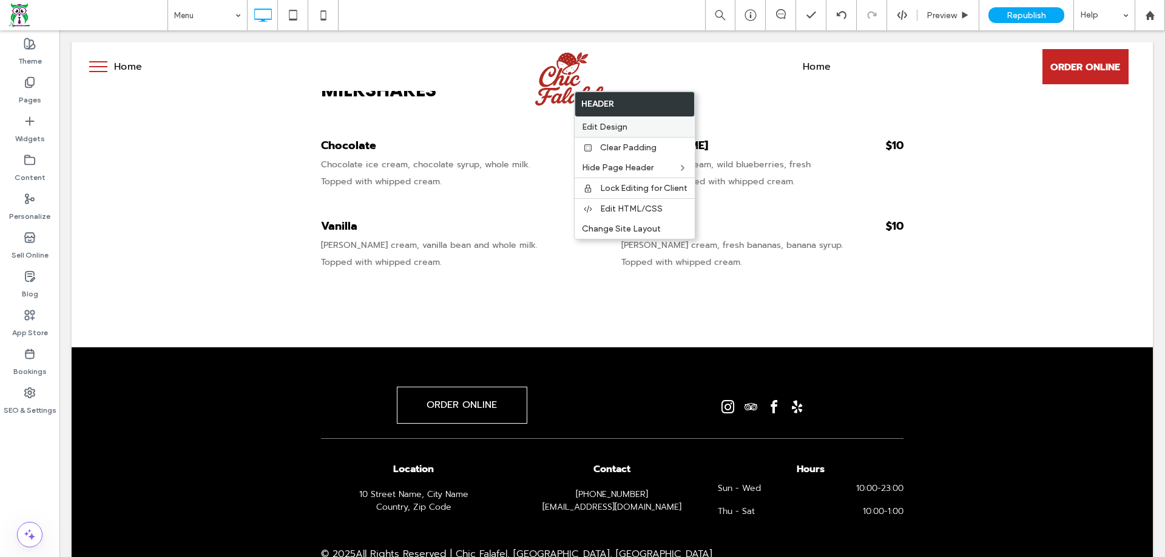
click at [596, 123] on span "Edit Design" at bounding box center [604, 127] width 45 height 10
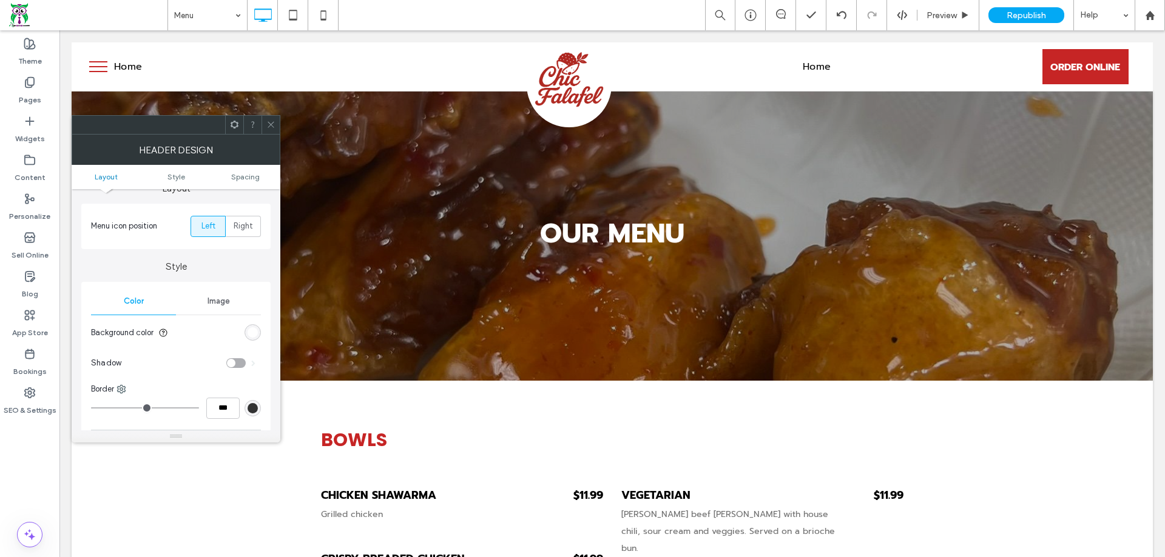
scroll to position [61, 0]
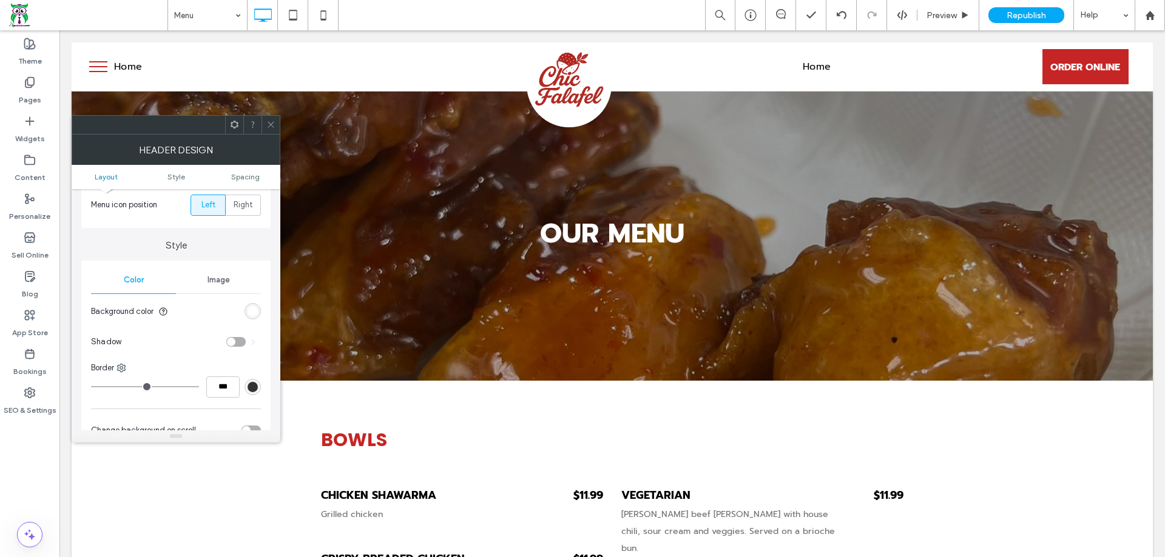
click at [227, 340] on div "toggle" at bounding box center [231, 342] width 8 height 8
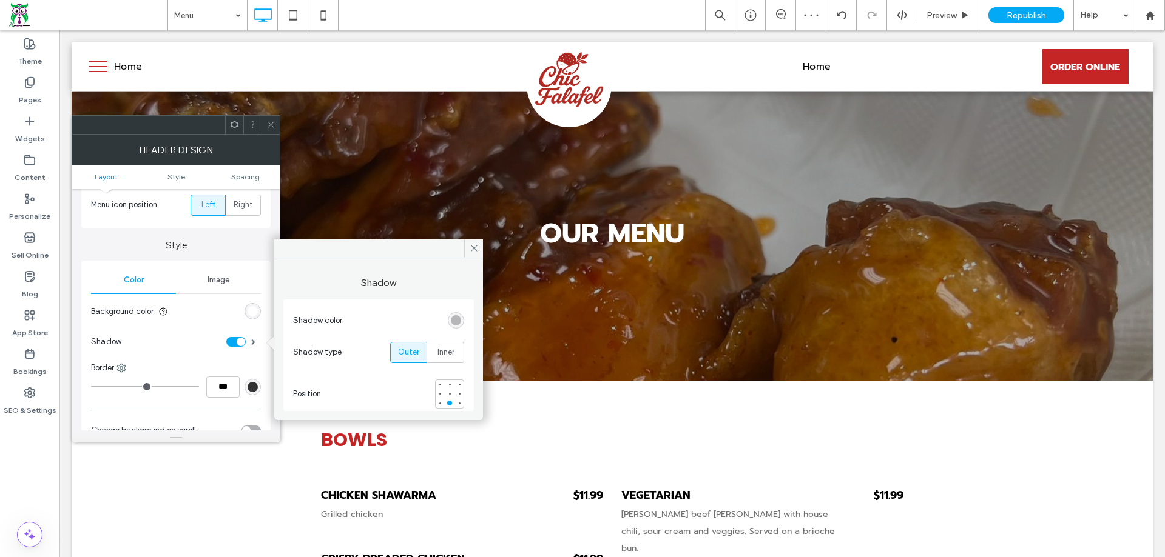
click at [269, 130] on span at bounding box center [270, 125] width 9 height 18
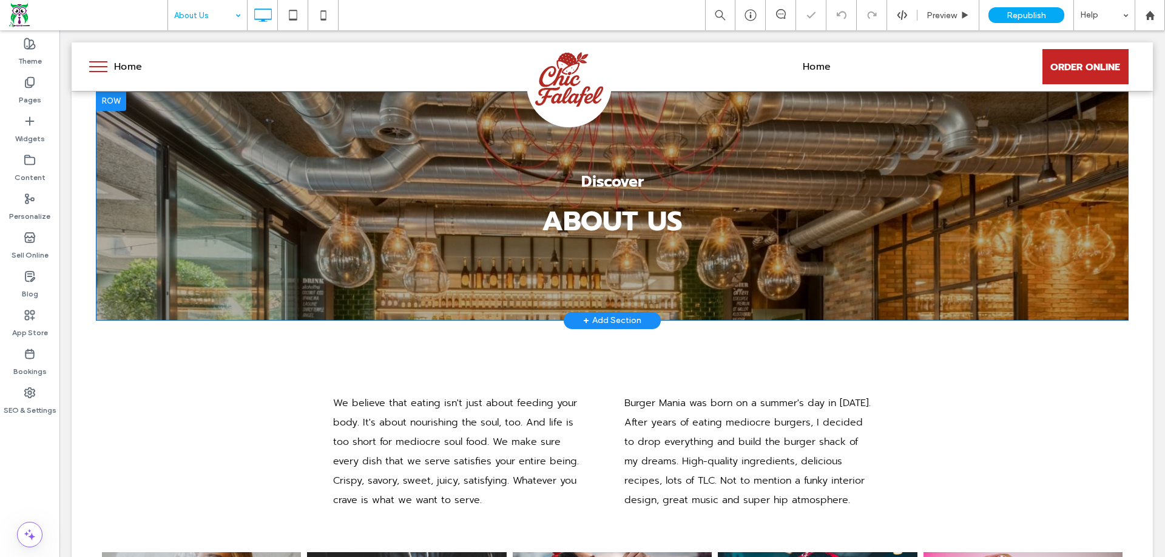
click at [114, 99] on div at bounding box center [111, 101] width 30 height 19
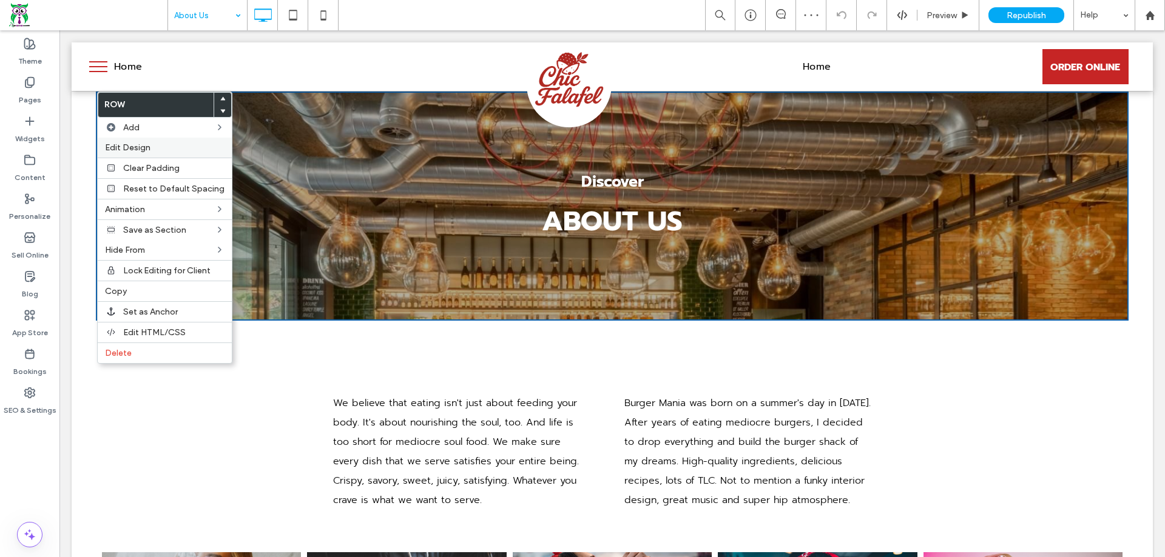
click at [137, 149] on span "Edit Design" at bounding box center [127, 148] width 45 height 10
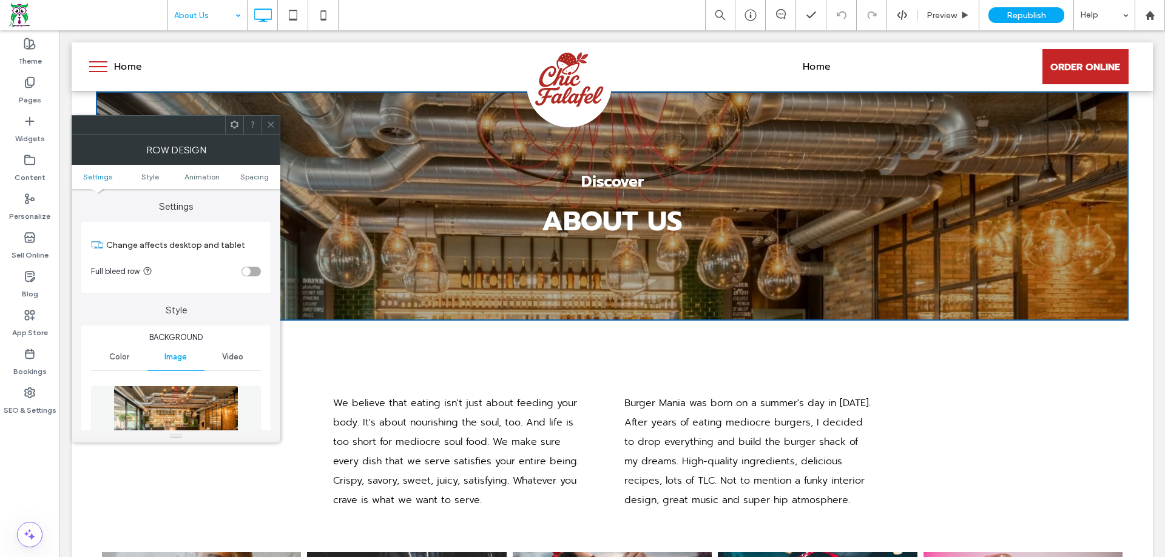
click at [246, 268] on div "toggle" at bounding box center [246, 272] width 8 height 8
click at [250, 178] on span "Spacing" at bounding box center [254, 176] width 29 height 9
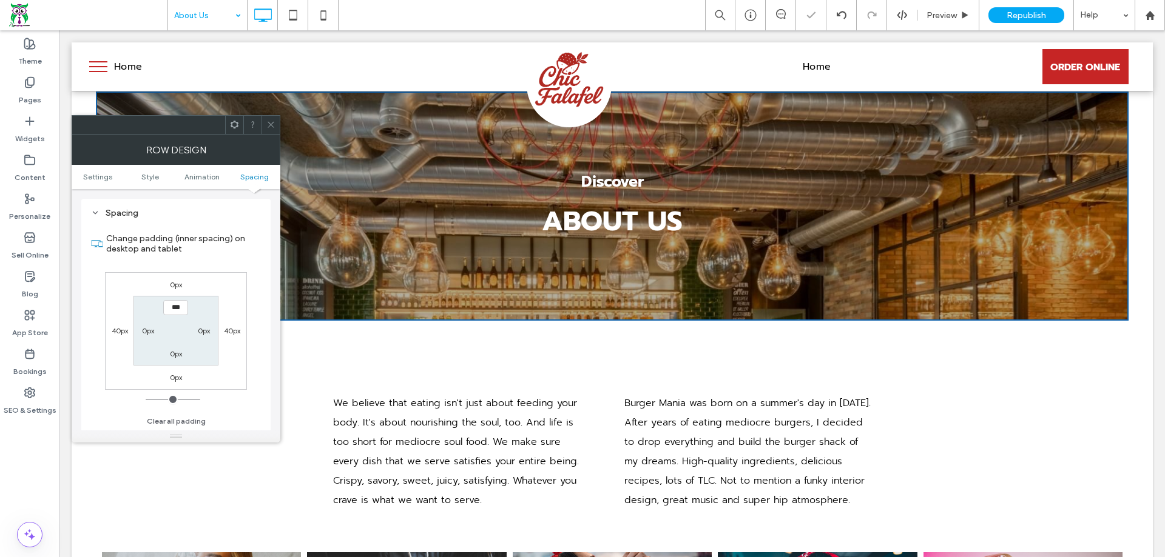
scroll to position [686, 0]
click at [237, 332] on label "40px" at bounding box center [232, 330] width 16 height 9
type input "**"
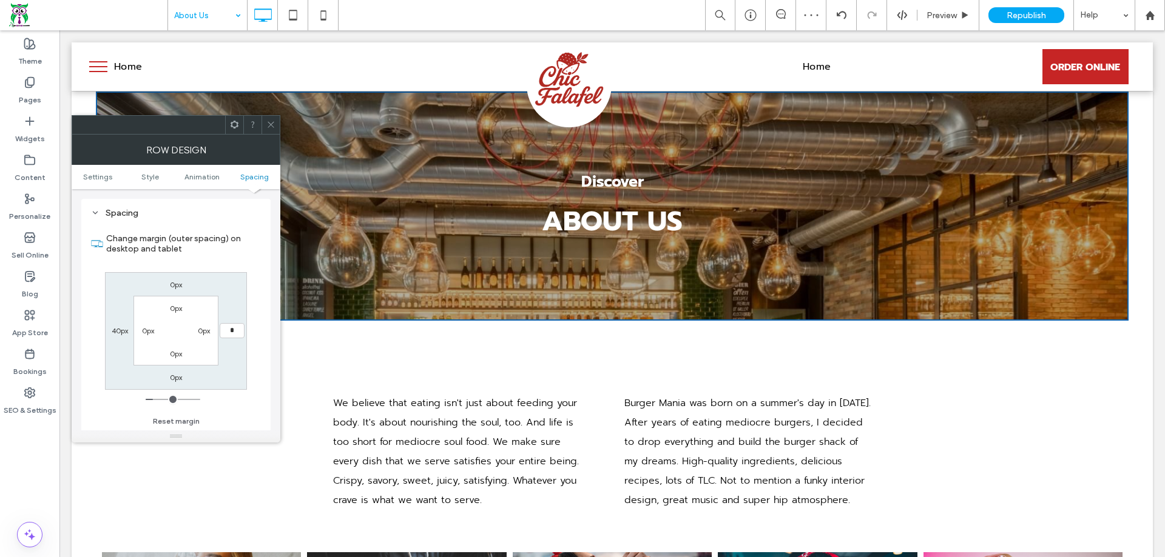
type input "*"
type input "***"
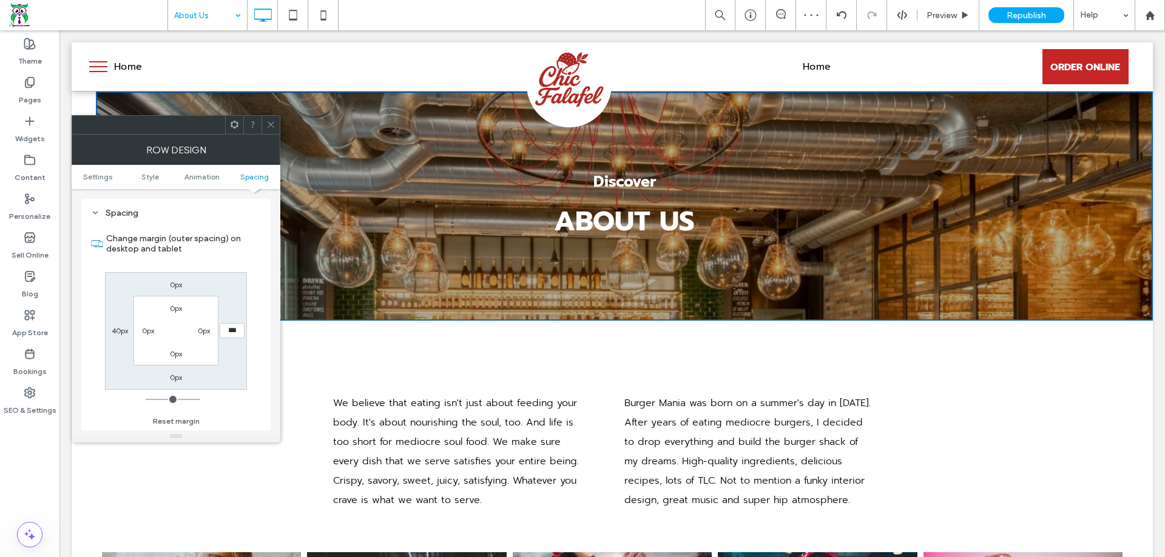
click at [127, 331] on label "40px" at bounding box center [120, 330] width 16 height 9
type input "**"
type input "*"
type input "***"
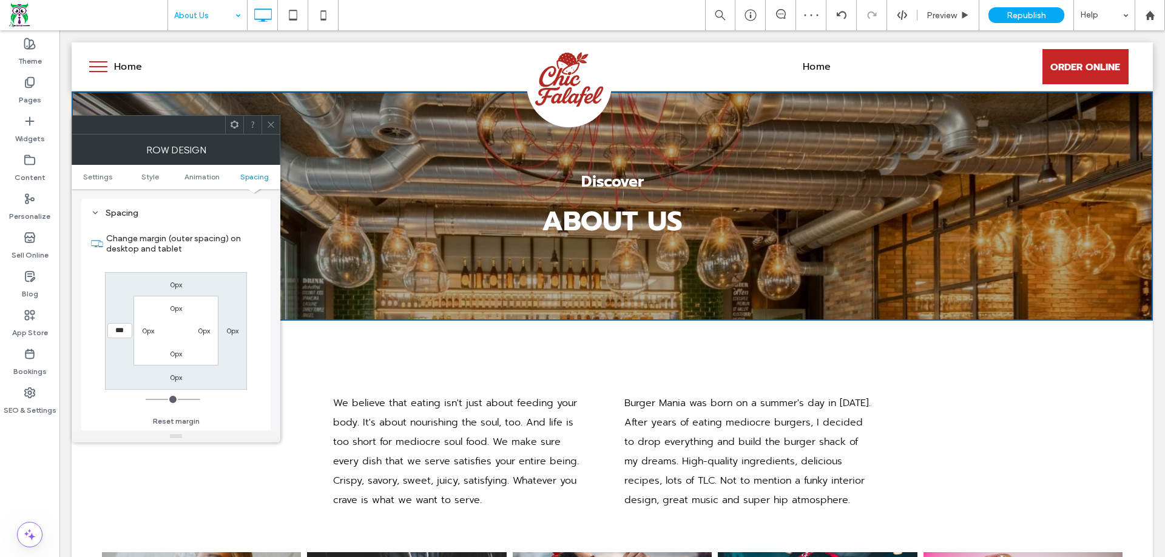
click at [269, 128] on icon at bounding box center [270, 124] width 9 height 9
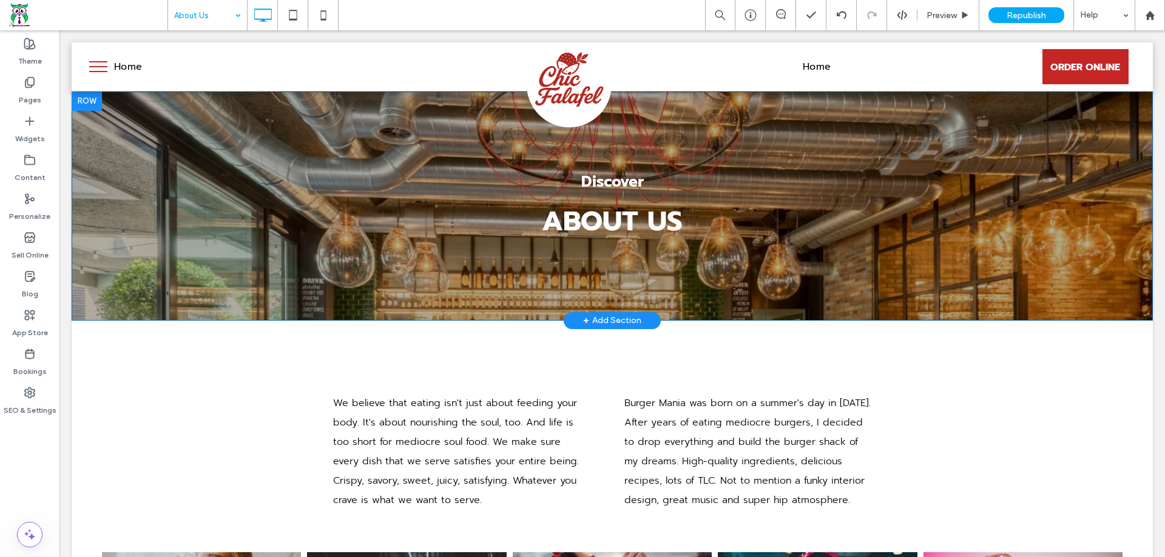
click at [136, 130] on div "Discover ABOUT US Click To Paste" at bounding box center [612, 206] width 1081 height 229
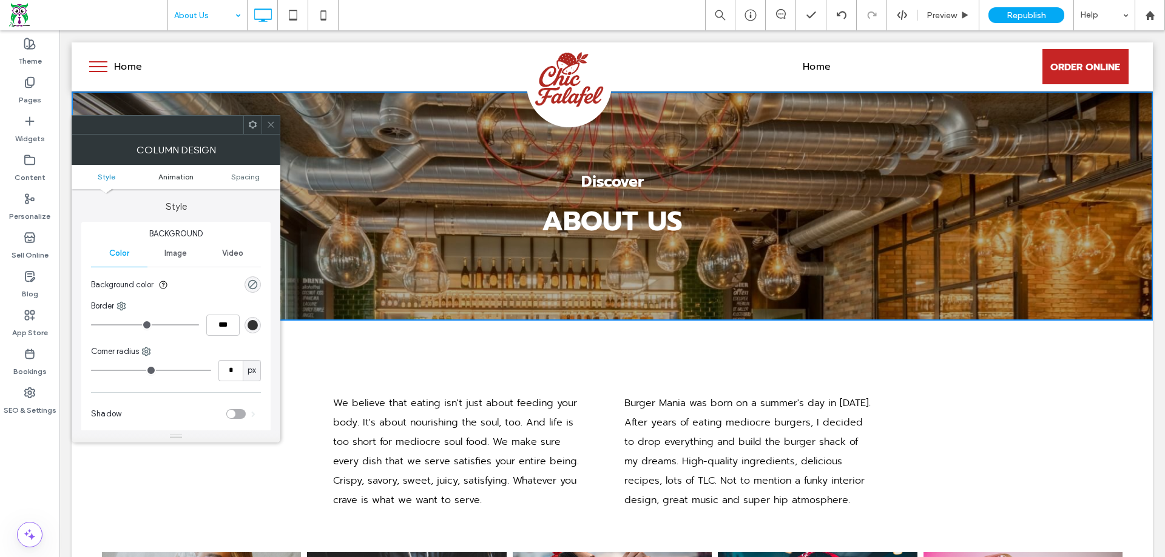
click at [160, 178] on span "Animation" at bounding box center [175, 176] width 35 height 9
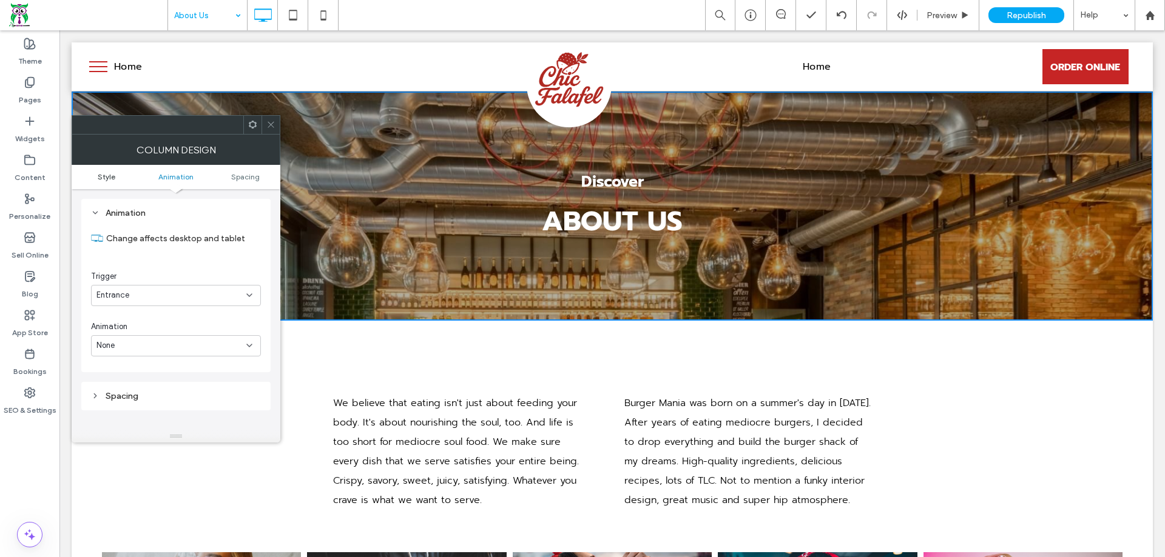
click at [113, 175] on span "Style" at bounding box center [107, 176] width 18 height 9
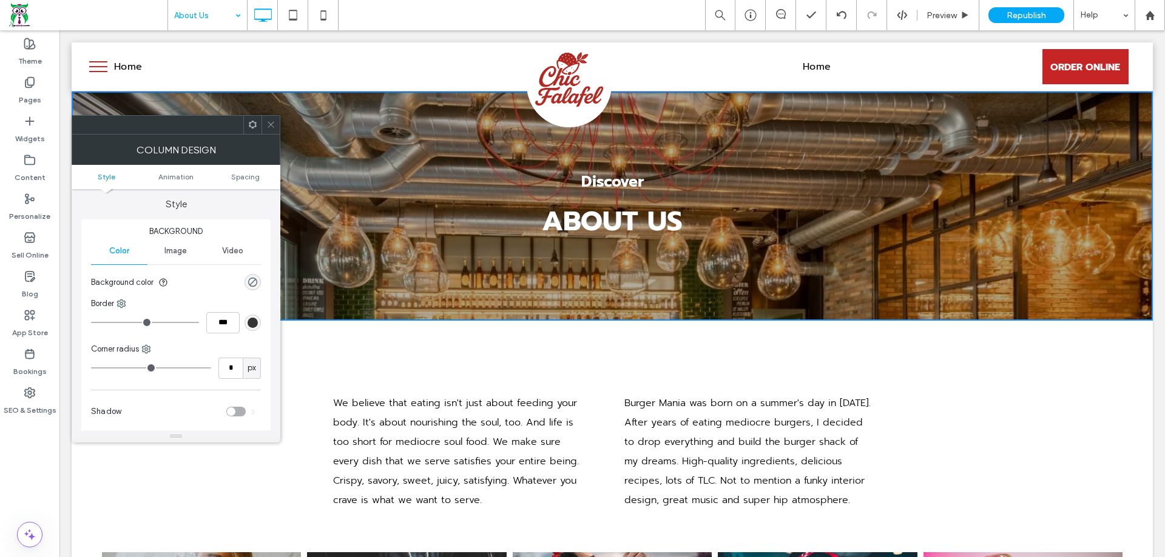
scroll to position [0, 0]
click at [171, 249] on span "Image" at bounding box center [175, 254] width 22 height 10
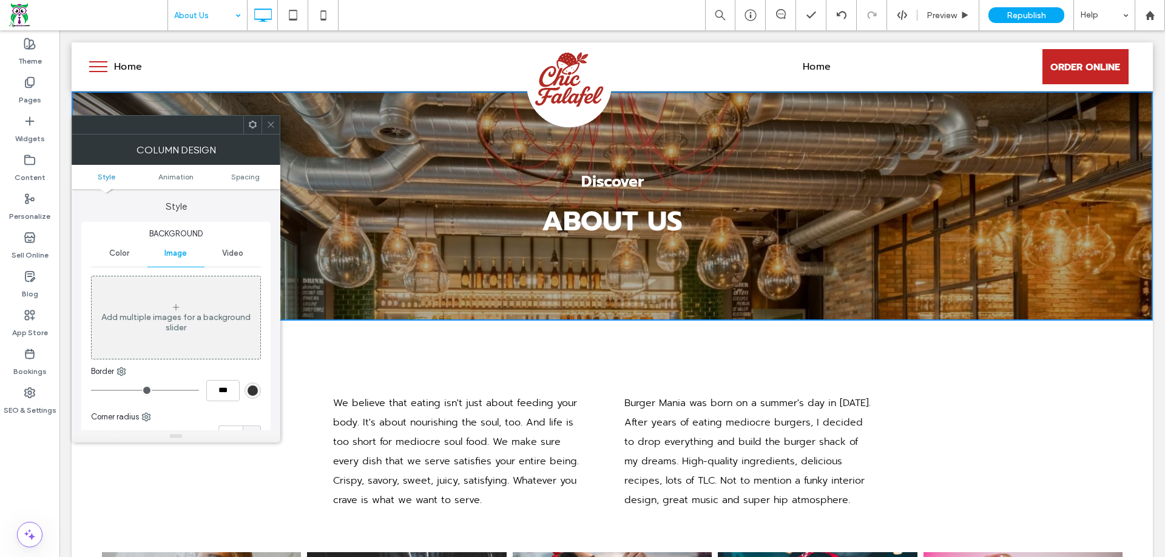
click at [184, 304] on div "Add multiple images for a background slider" at bounding box center [176, 318] width 169 height 80
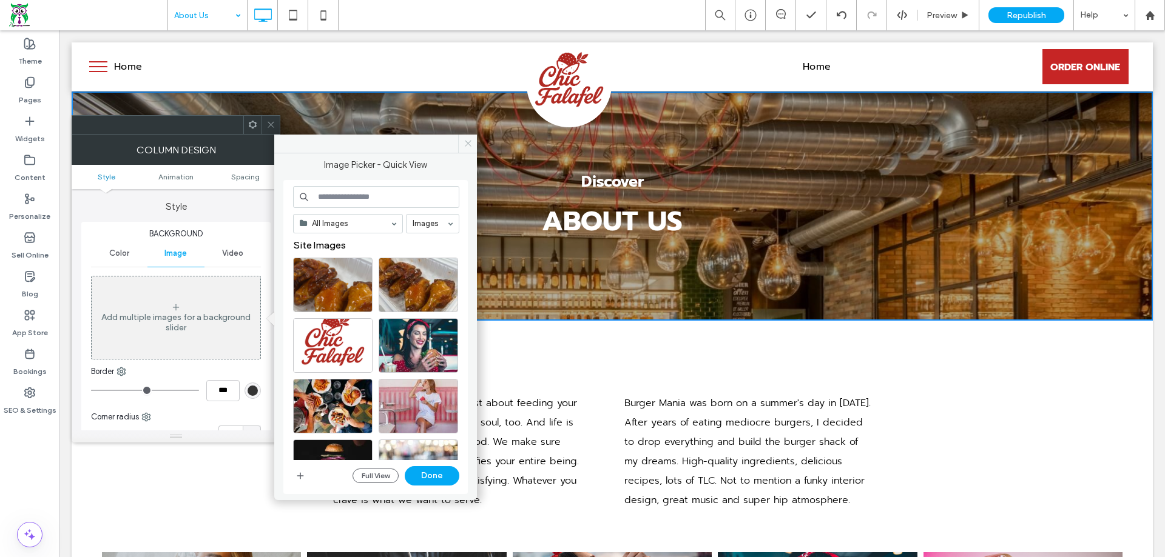
click at [463, 145] on icon at bounding box center [467, 143] width 9 height 9
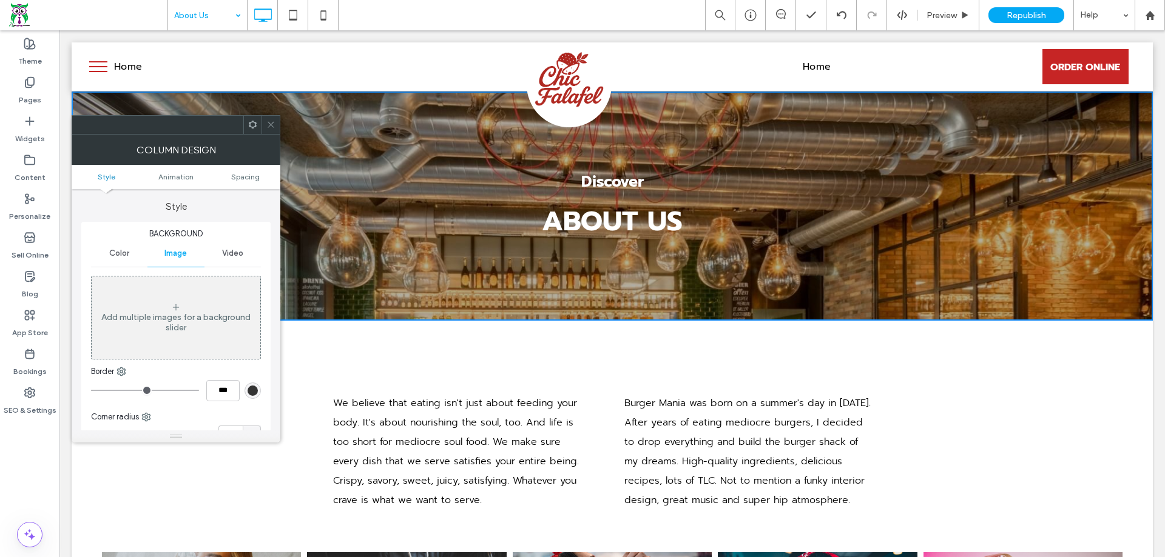
click at [264, 124] on div at bounding box center [270, 125] width 18 height 18
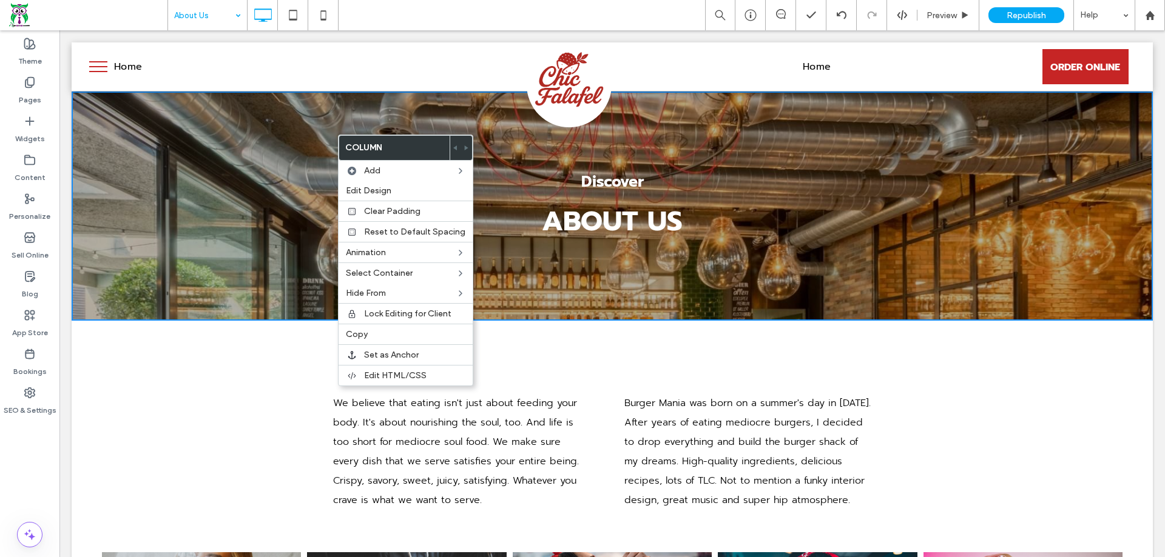
click at [90, 101] on div "Discover ABOUT US Click To Paste" at bounding box center [612, 206] width 1081 height 229
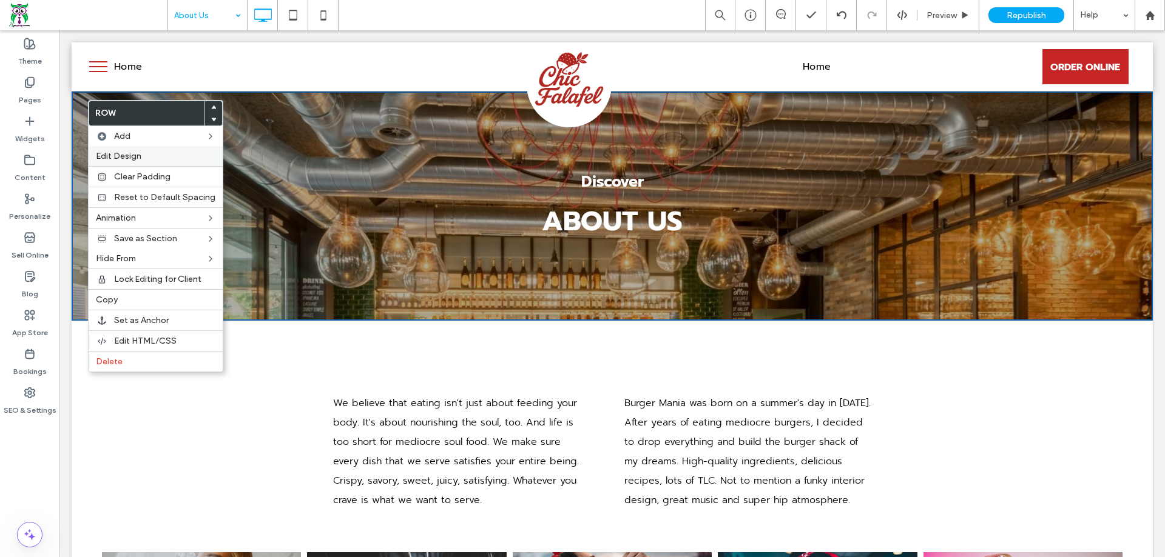
click at [121, 152] on span "Edit Design" at bounding box center [118, 156] width 45 height 10
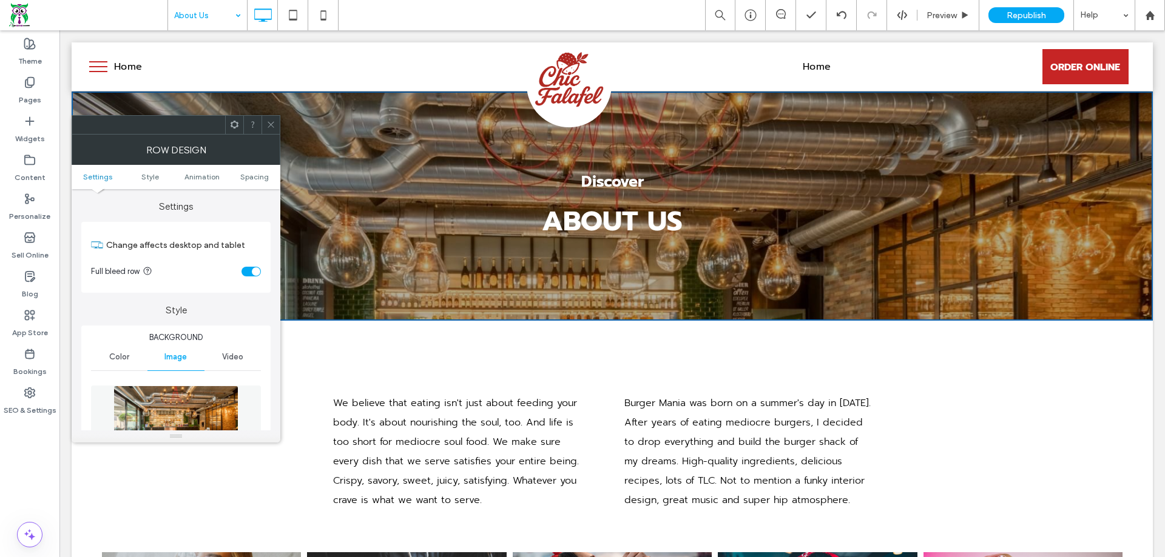
scroll to position [61, 0]
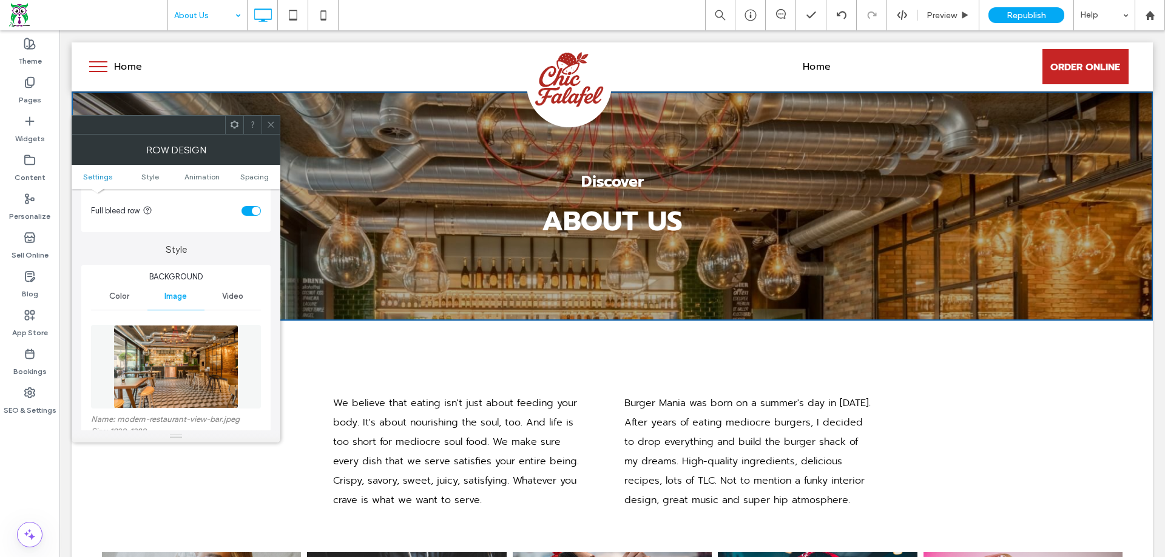
click at [191, 359] on img at bounding box center [175, 367] width 125 height 84
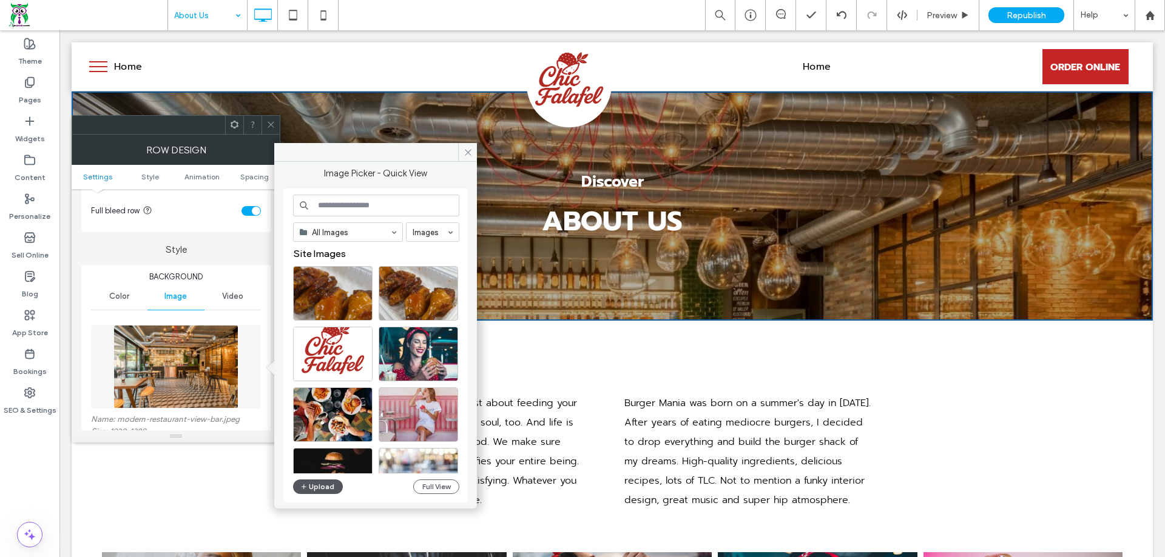
click at [309, 488] on button "Upload" at bounding box center [318, 487] width 50 height 15
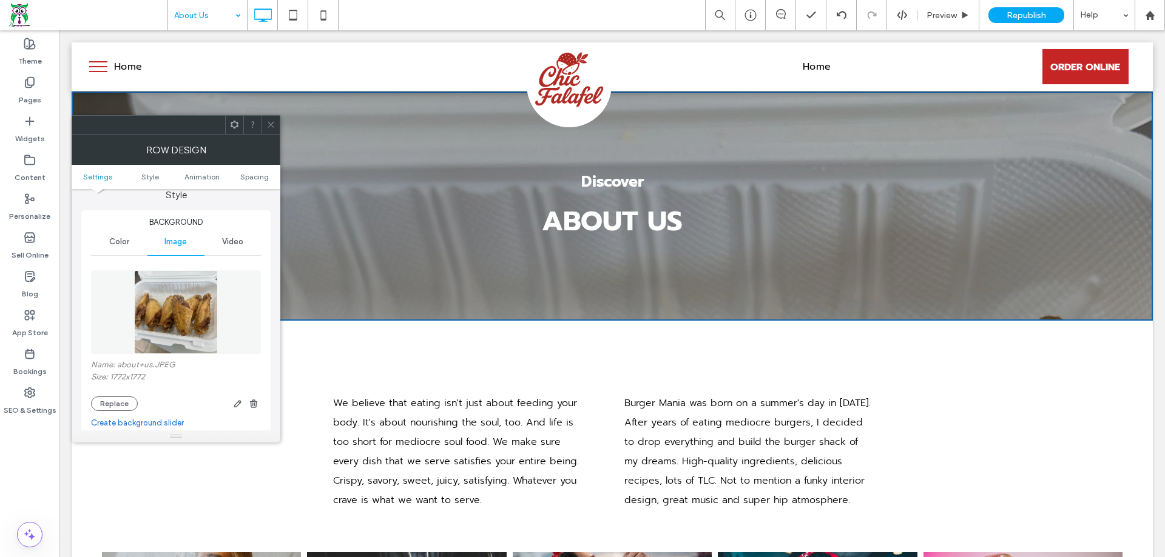
scroll to position [182, 0]
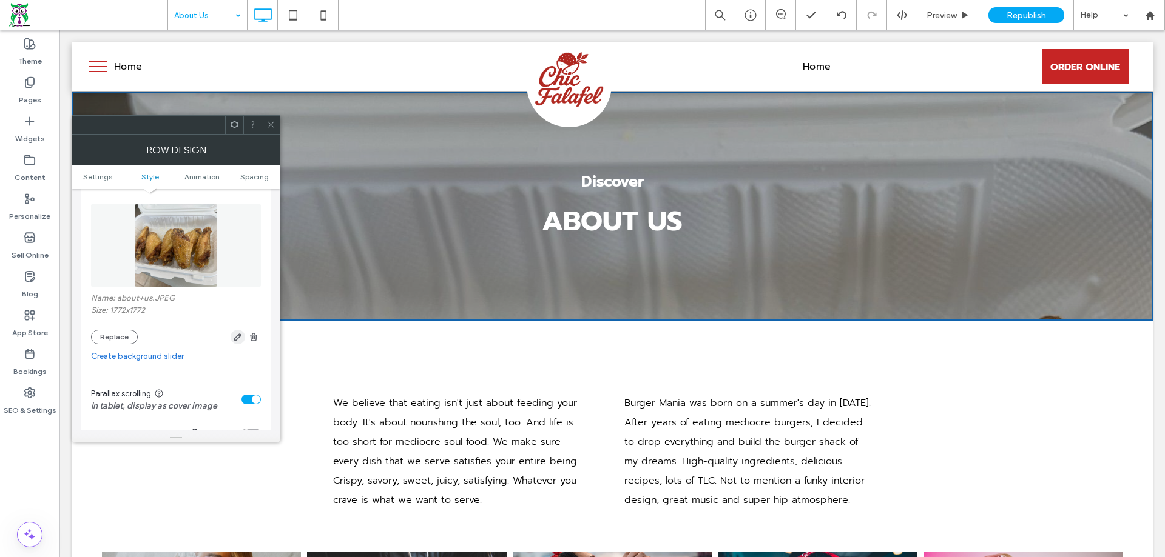
click at [241, 336] on use "button" at bounding box center [237, 337] width 7 height 7
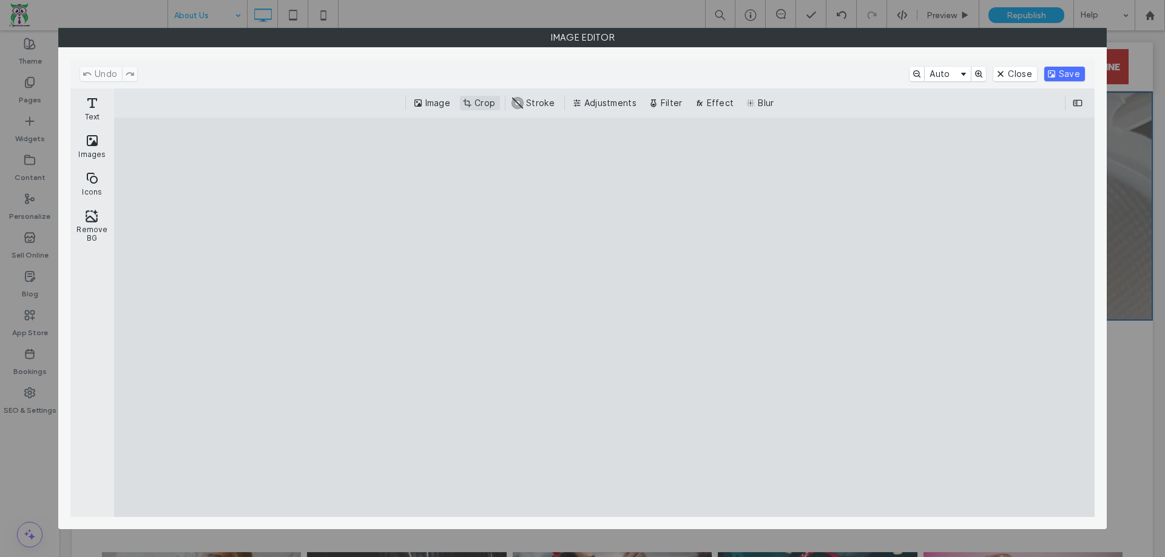
click at [470, 105] on button "Crop" at bounding box center [480, 103] width 40 height 15
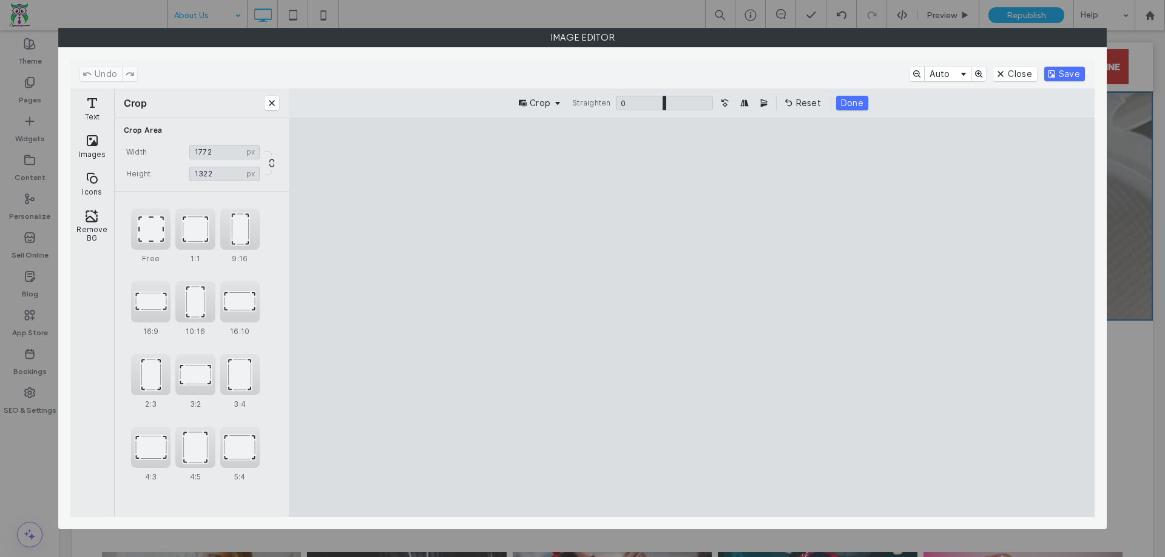
drag, startPoint x: 698, startPoint y: 160, endPoint x: 709, endPoint y: 242, distance: 82.6
click at [692, 318] on cesdk-canvas "Editor canvas" at bounding box center [692, 318] width 0 height 0
type input "***"
drag, startPoint x: 698, startPoint y: 505, endPoint x: 716, endPoint y: 419, distance: 87.6
click at [692, 318] on cesdk-canvas "Editor canvas" at bounding box center [692, 318] width 0 height 0
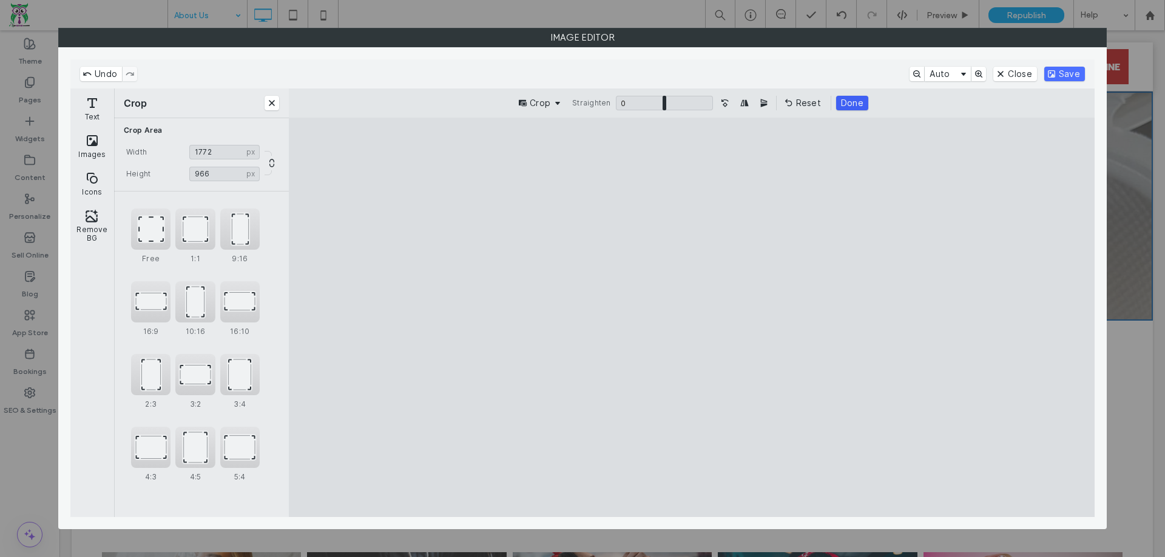
click at [861, 99] on button "Done" at bounding box center [852, 103] width 32 height 15
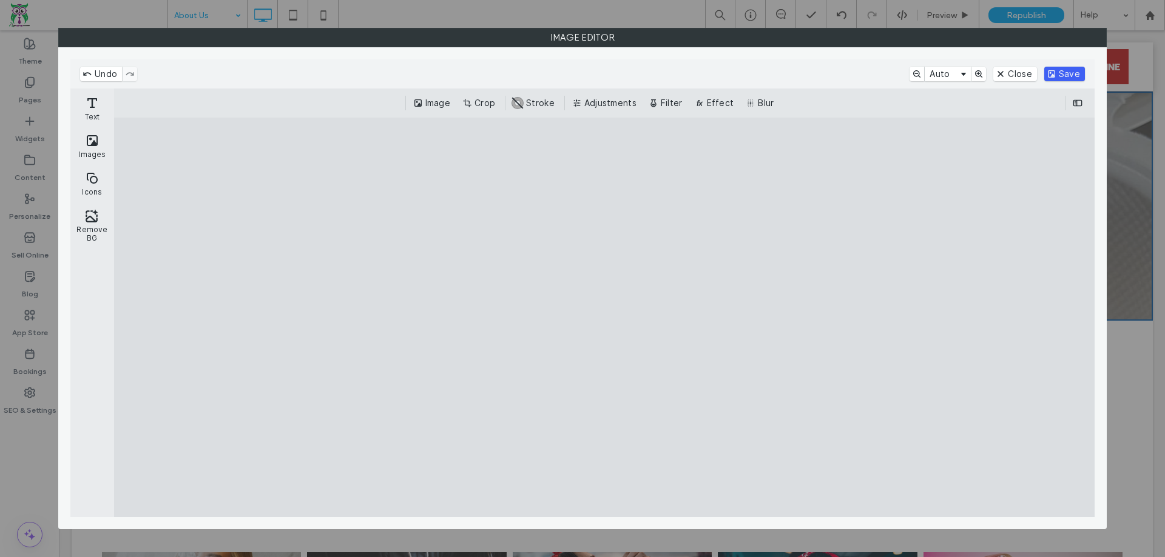
click at [1063, 69] on button "Save" at bounding box center [1064, 74] width 41 height 15
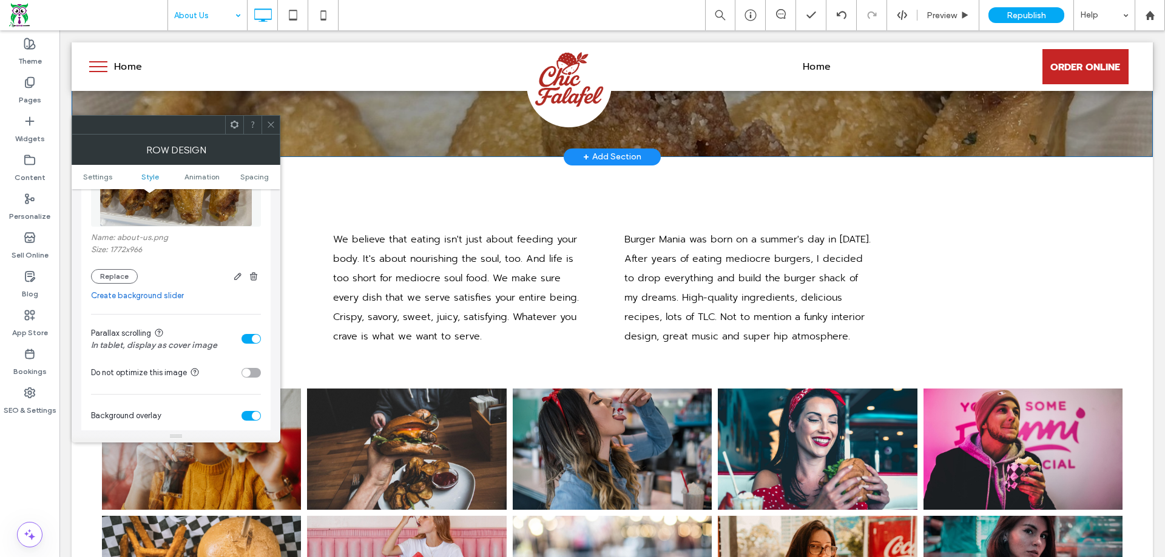
scroll to position [0, 0]
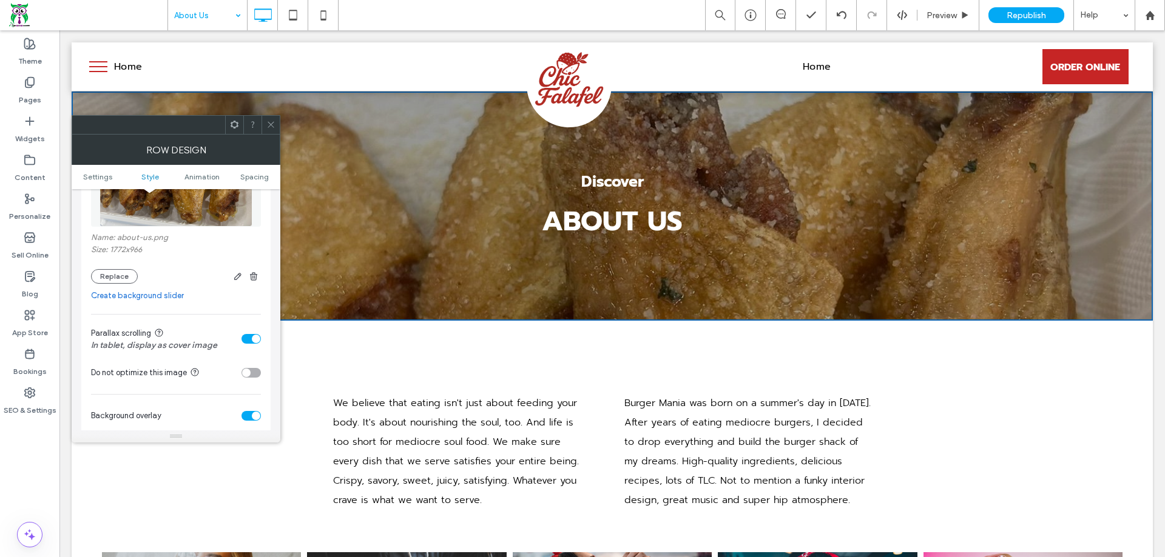
drag, startPoint x: 251, startPoint y: 340, endPoint x: 209, endPoint y: 328, distance: 43.4
click at [251, 340] on div "toggle" at bounding box center [250, 339] width 19 height 10
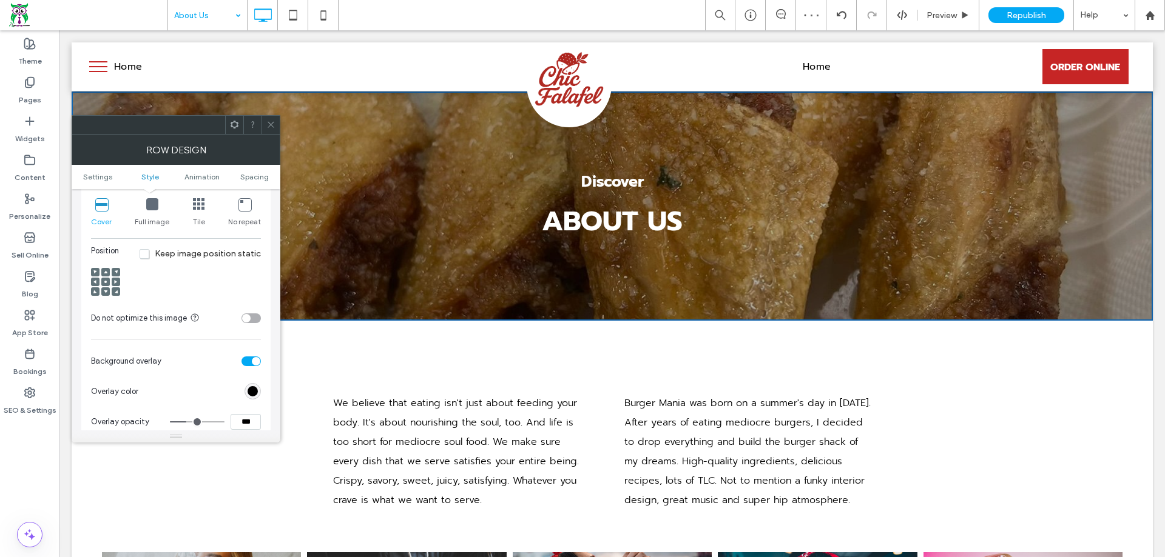
scroll to position [425, 0]
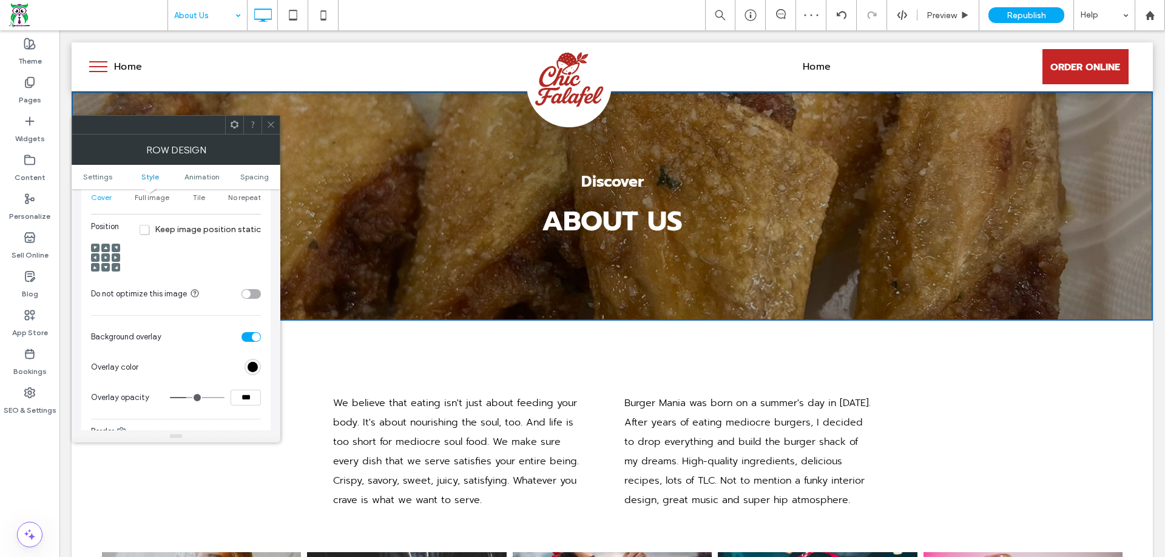
click at [103, 257] on div at bounding box center [105, 258] width 8 height 8
click at [264, 126] on div at bounding box center [270, 125] width 18 height 18
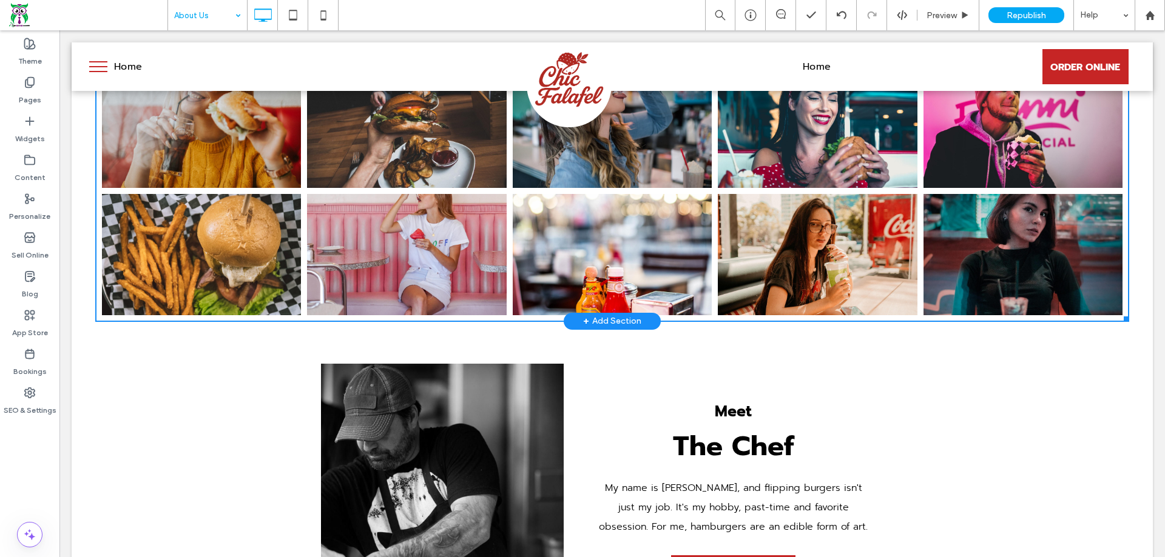
scroll to position [607, 0]
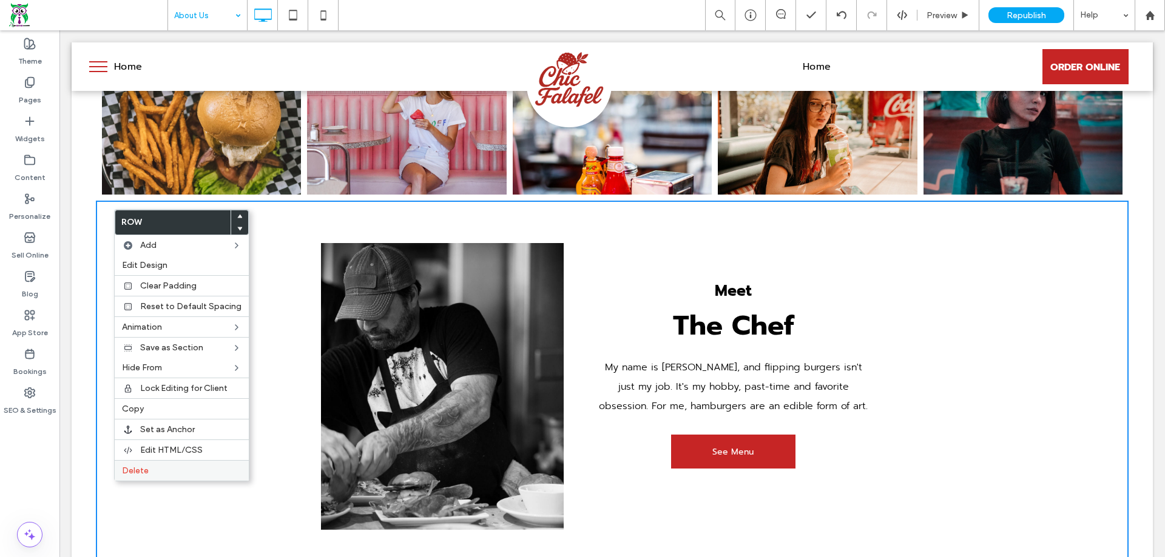
click at [147, 470] on span "Delete" at bounding box center [135, 471] width 27 height 10
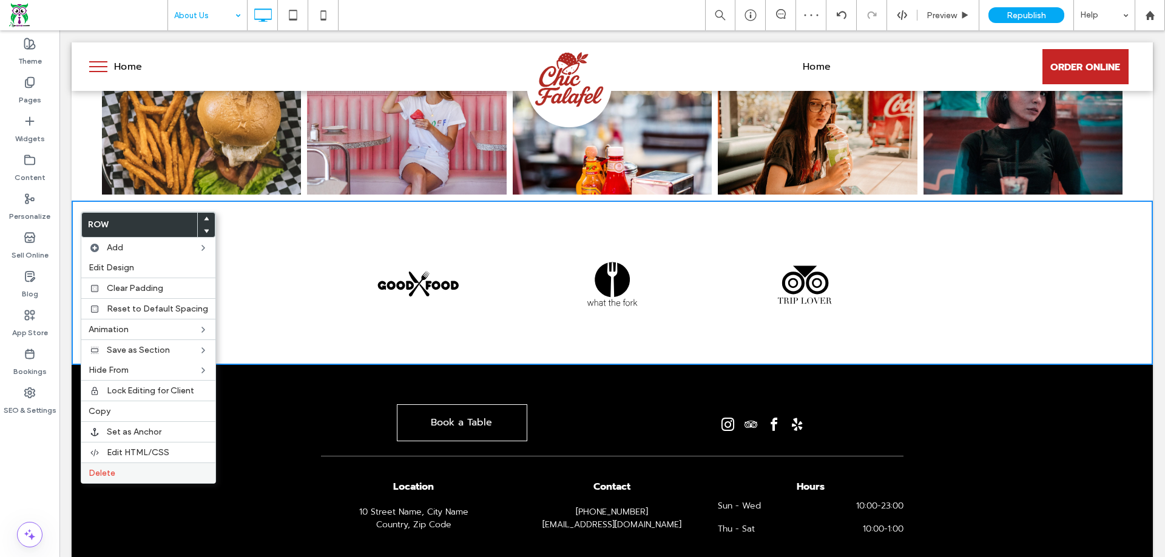
click at [120, 470] on label "Delete" at bounding box center [149, 473] width 120 height 10
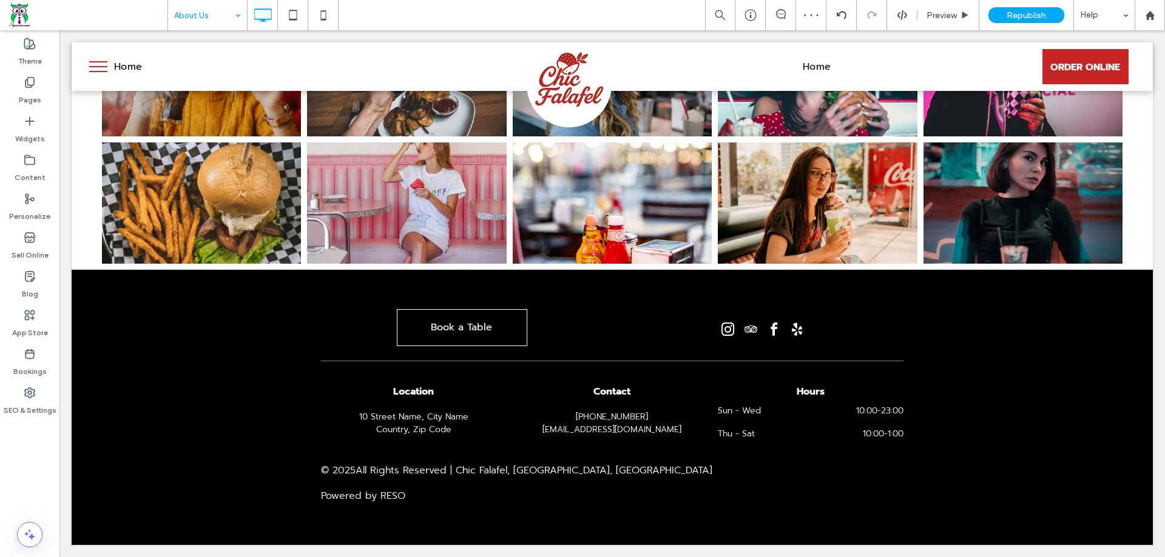
scroll to position [537, 0]
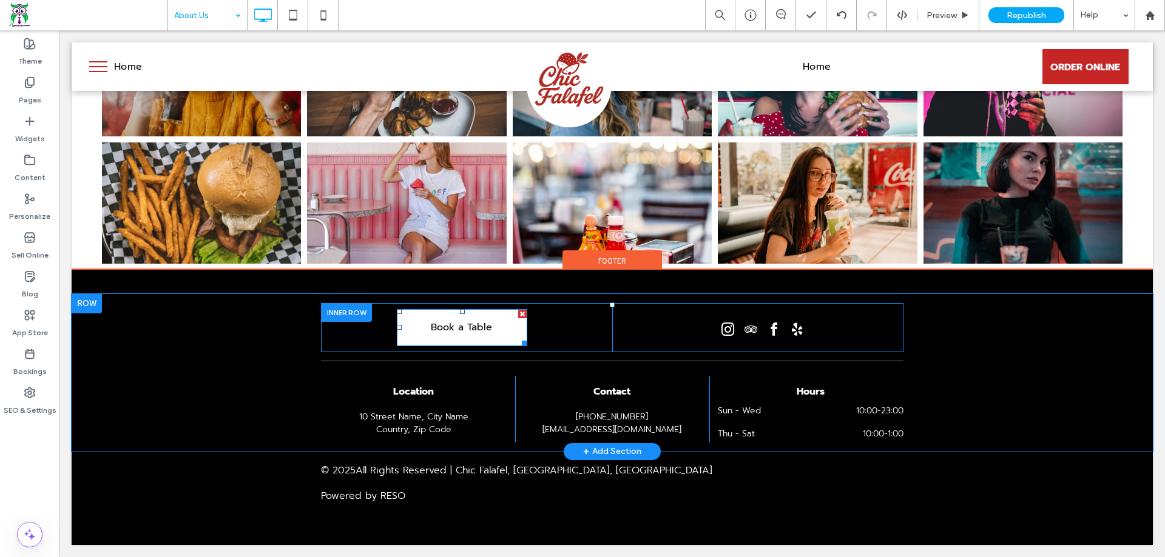
click at [477, 331] on span "Book a Table" at bounding box center [461, 328] width 61 height 34
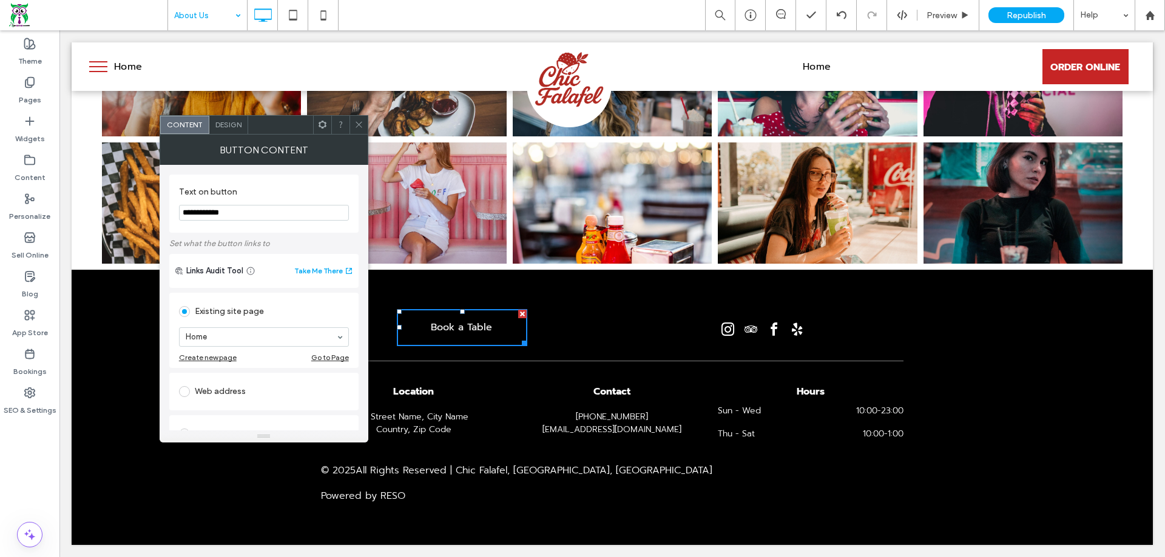
drag, startPoint x: 327, startPoint y: 243, endPoint x: 77, endPoint y: 211, distance: 252.0
type input "**********"
drag, startPoint x: 359, startPoint y: 123, endPoint x: 298, endPoint y: 49, distance: 95.7
click at [359, 123] on icon at bounding box center [358, 124] width 9 height 9
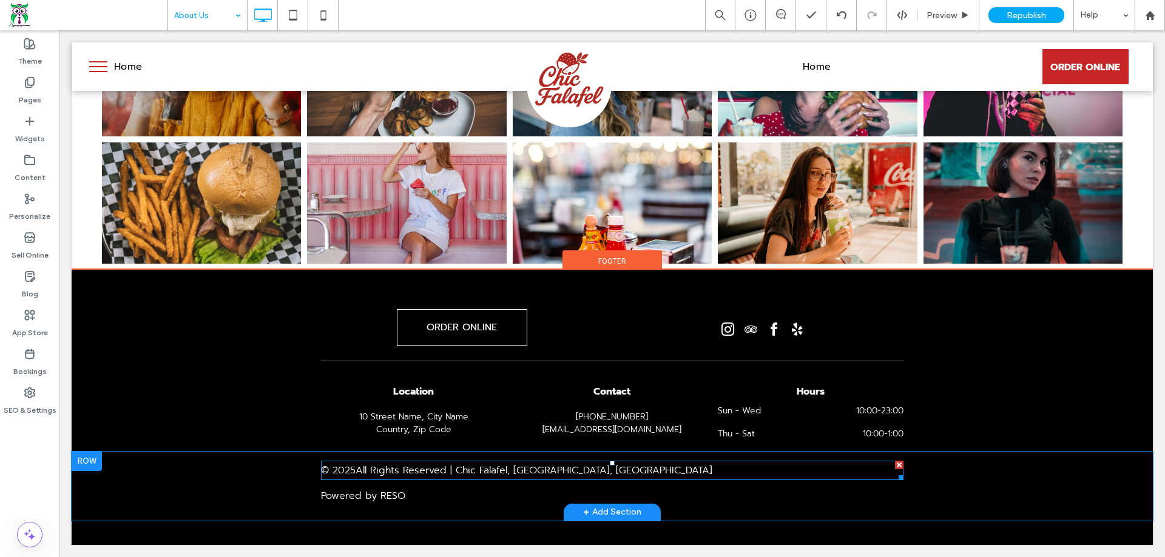
click at [487, 472] on span at bounding box center [612, 470] width 582 height 19
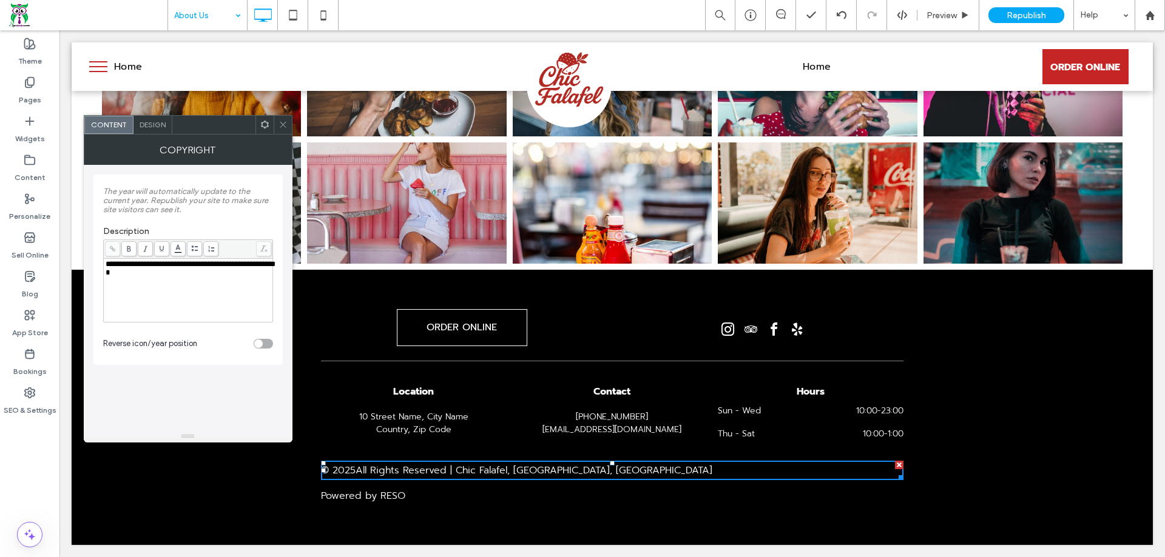
click at [126, 271] on span "**********" at bounding box center [191, 268] width 170 height 16
click at [129, 244] on span at bounding box center [128, 248] width 15 height 15
click at [144, 123] on span "Design" at bounding box center [153, 124] width 26 height 9
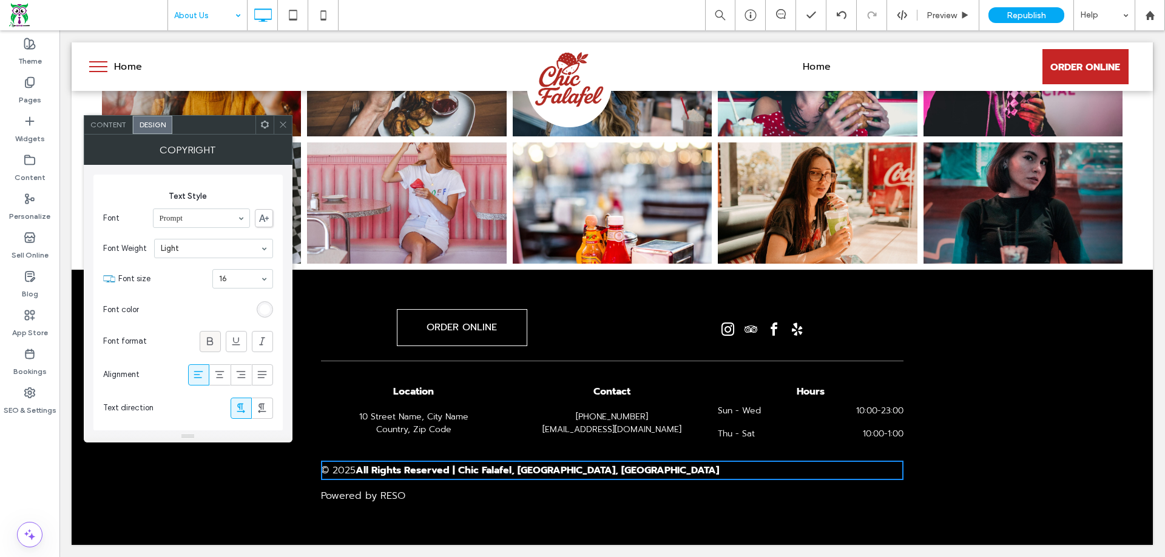
click at [210, 342] on use at bounding box center [210, 341] width 6 height 8
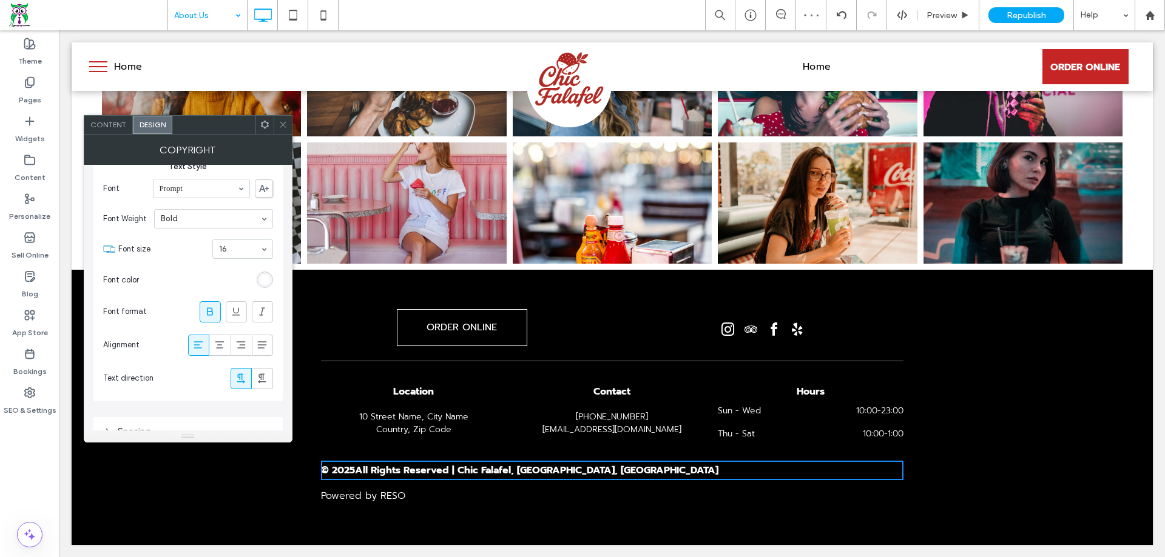
scroll to position [45, 0]
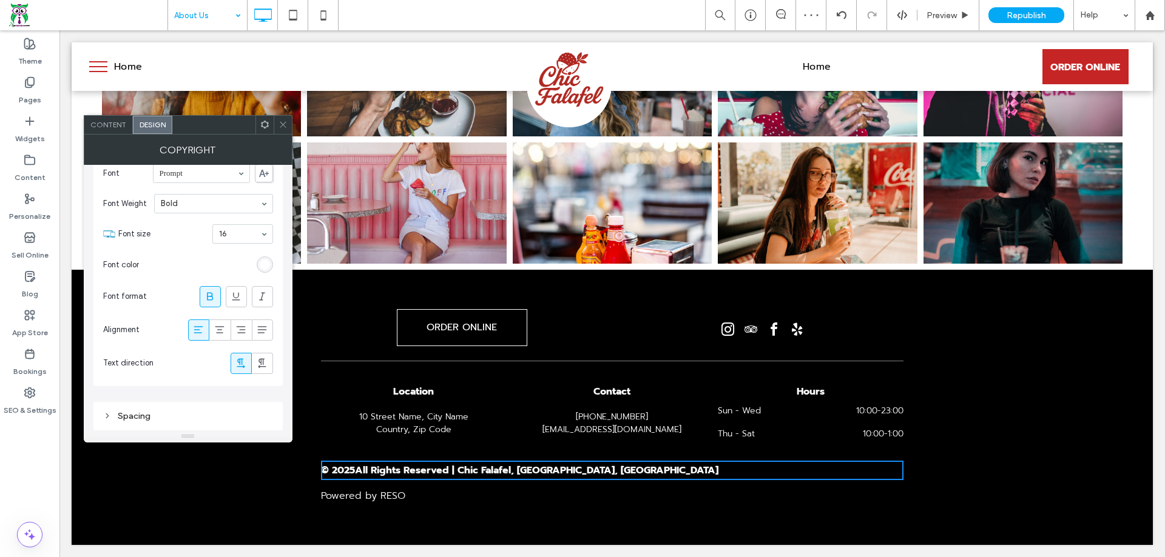
click at [280, 125] on icon at bounding box center [282, 124] width 9 height 9
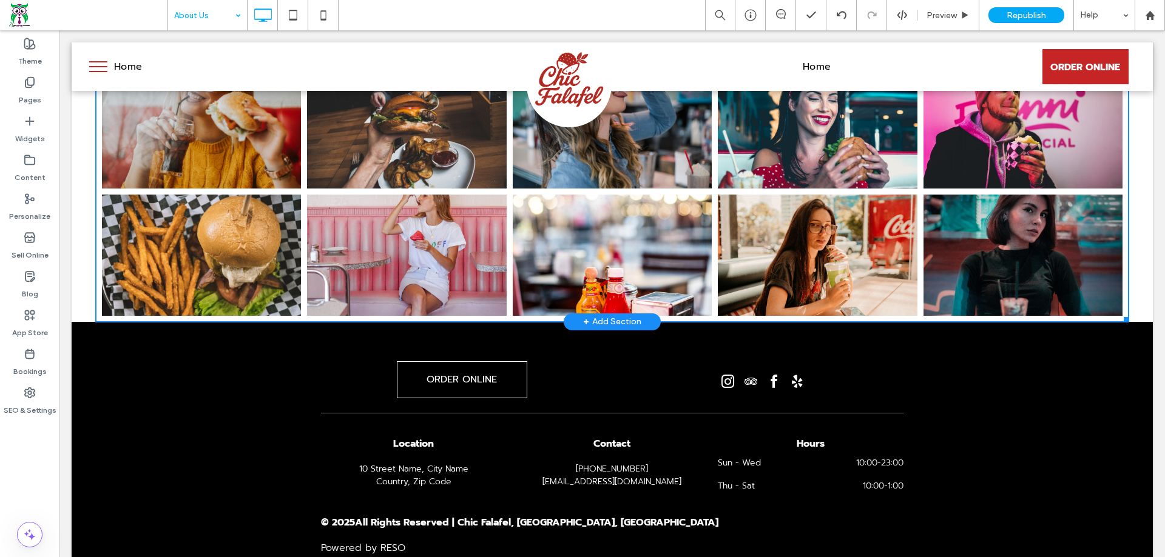
scroll to position [364, 0]
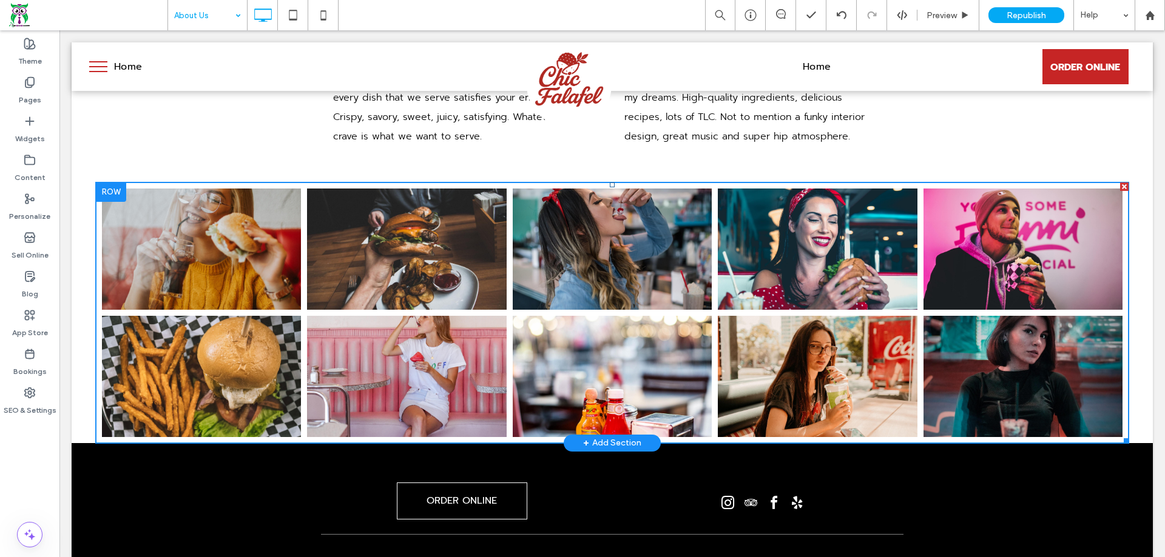
click at [409, 279] on link at bounding box center [406, 249] width 211 height 129
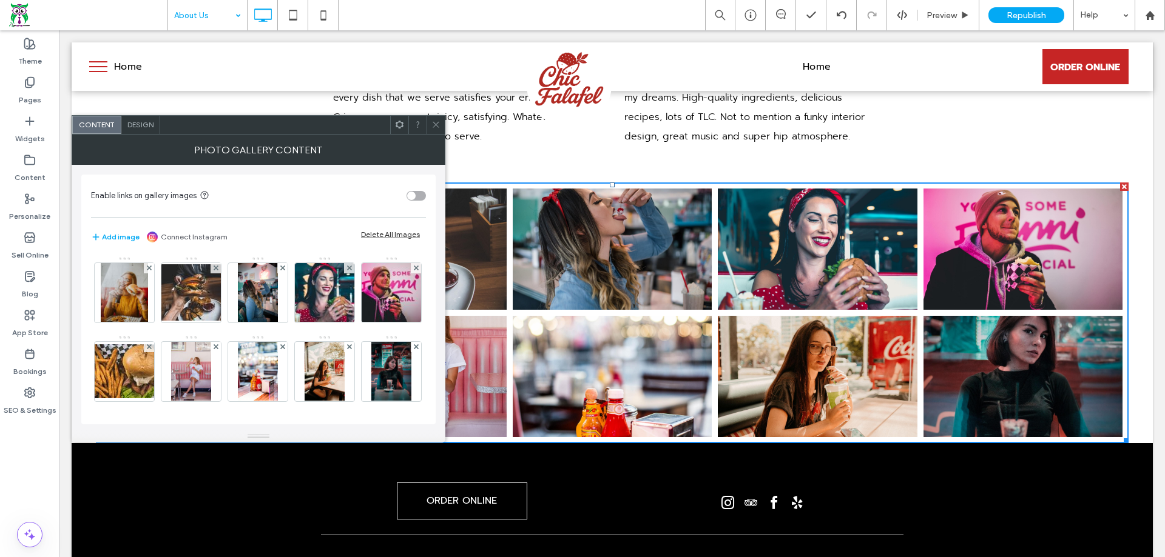
click at [379, 239] on div "Add image Connect Instagram Delete All Images" at bounding box center [258, 237] width 335 height 15
click at [379, 233] on div "Delete All Images" at bounding box center [390, 234] width 59 height 9
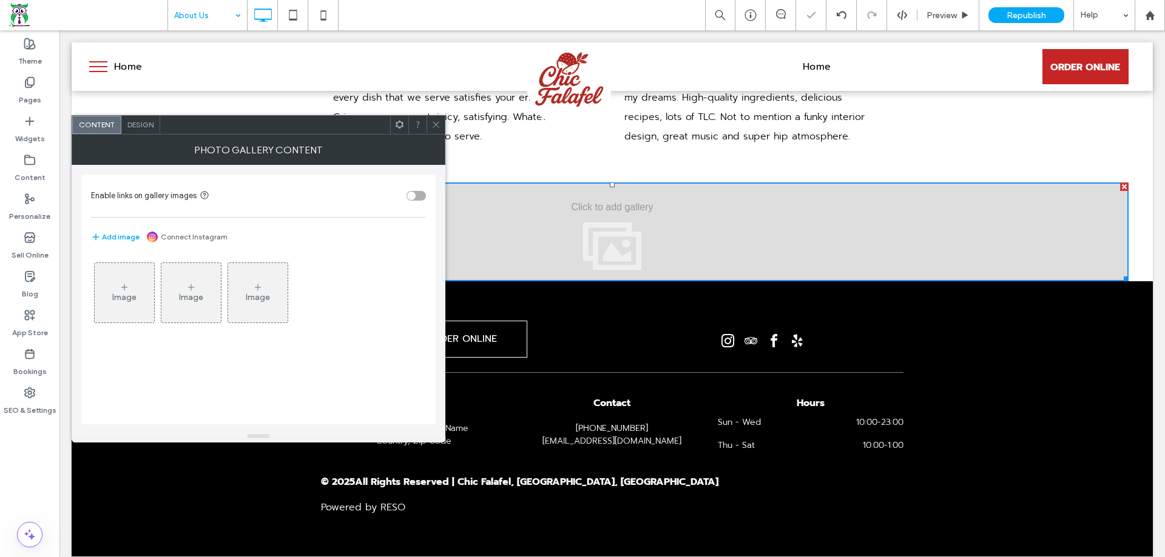
click at [136, 274] on div "Image" at bounding box center [124, 292] width 59 height 57
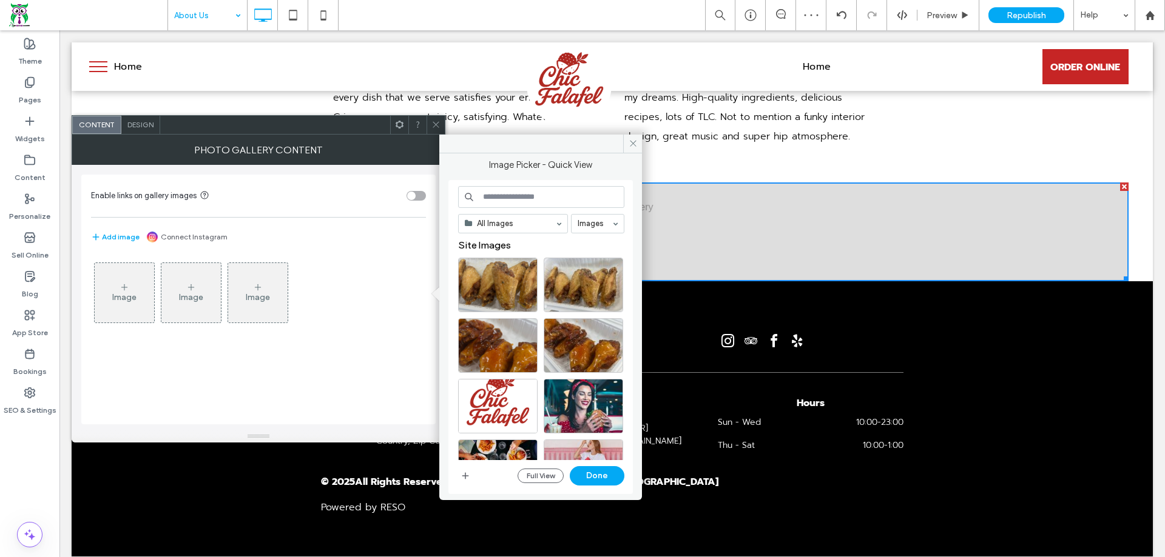
scroll to position [61, 0]
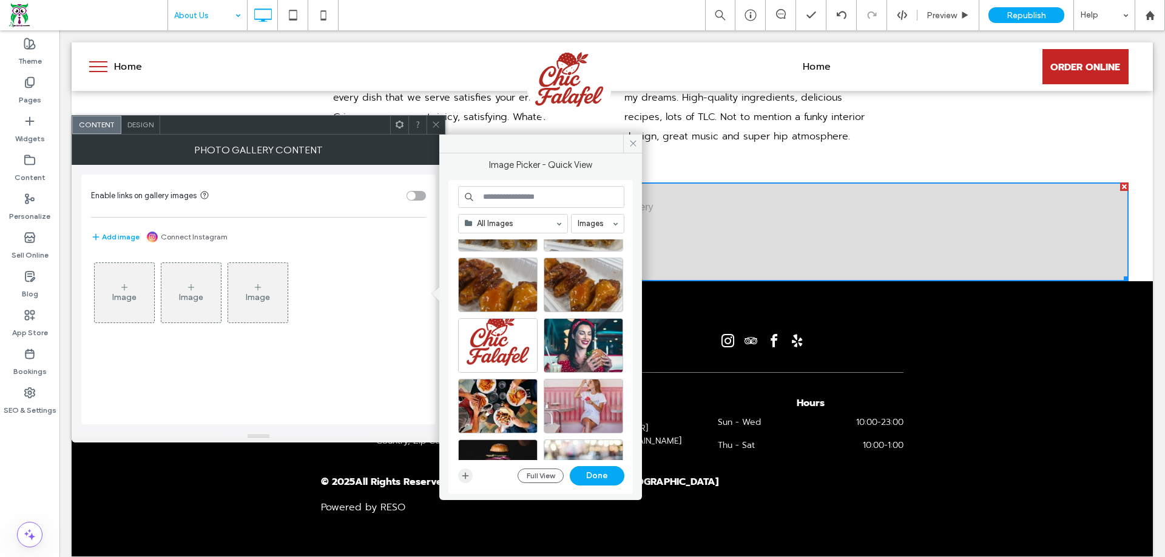
click at [462, 478] on icon "button" at bounding box center [465, 476] width 10 height 10
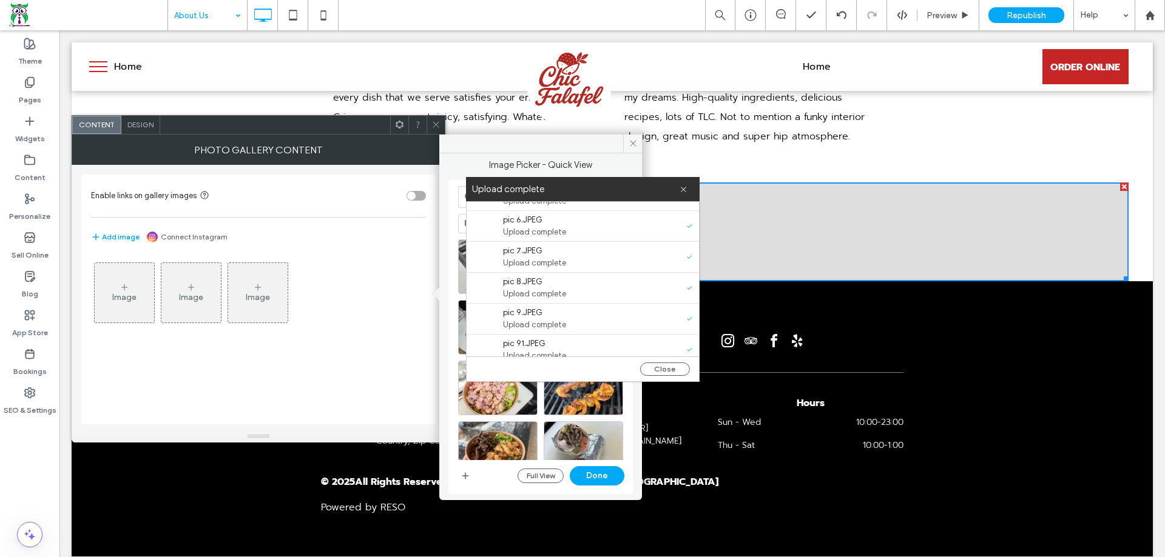
scroll to position [155, 0]
click at [667, 363] on button "Close" at bounding box center [665, 369] width 50 height 13
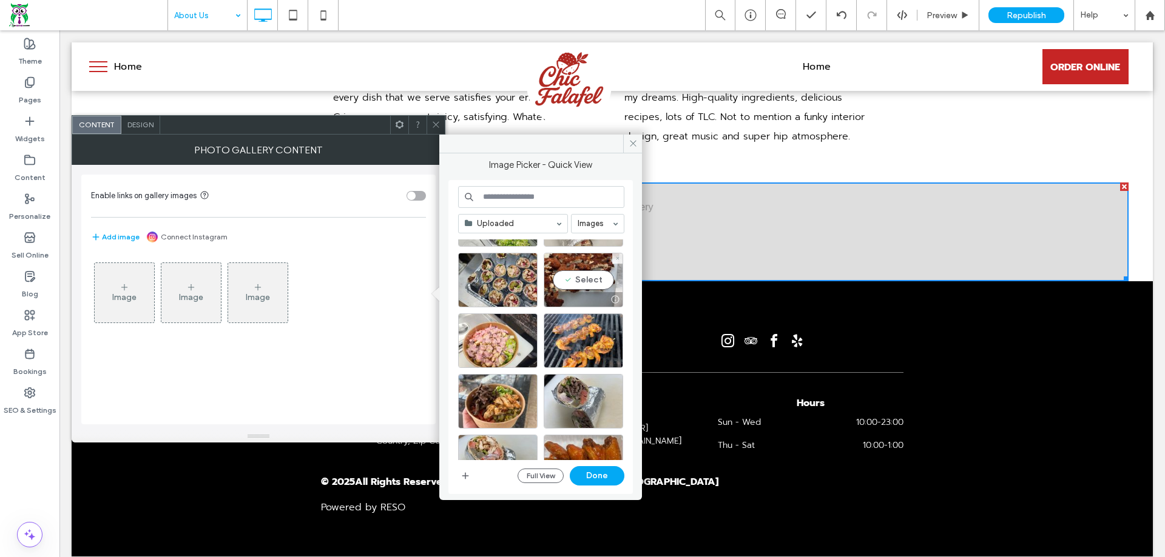
scroll to position [121, 0]
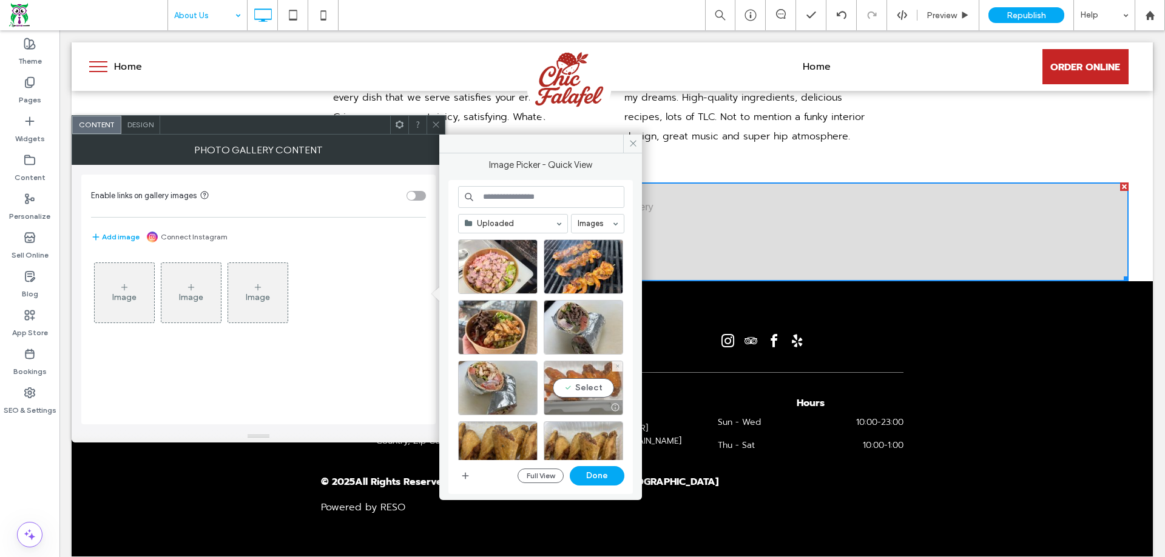
click at [592, 382] on div "Select" at bounding box center [583, 388] width 79 height 55
click at [516, 383] on div "Select" at bounding box center [497, 388] width 79 height 55
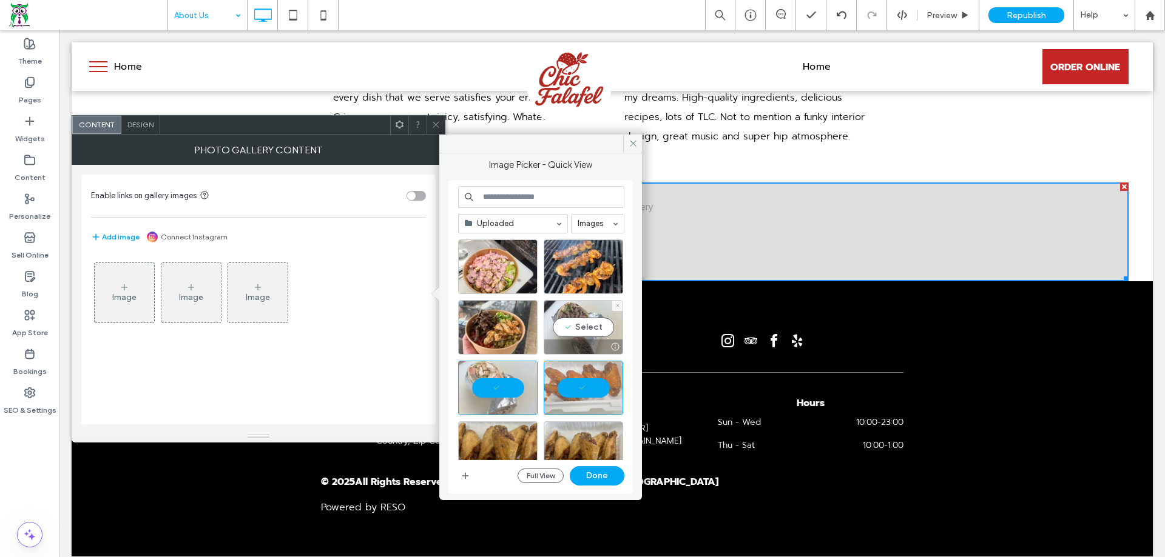
click at [585, 327] on div "Select" at bounding box center [583, 327] width 79 height 55
click at [507, 327] on div "Select" at bounding box center [497, 327] width 79 height 55
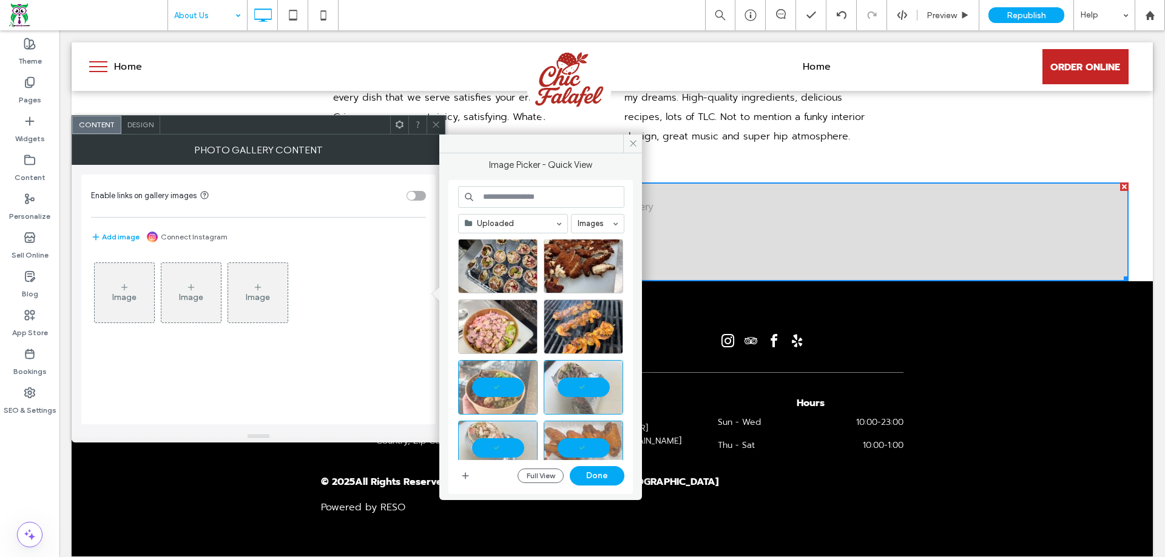
scroll to position [61, 0]
click at [579, 317] on div "Select" at bounding box center [583, 327] width 79 height 55
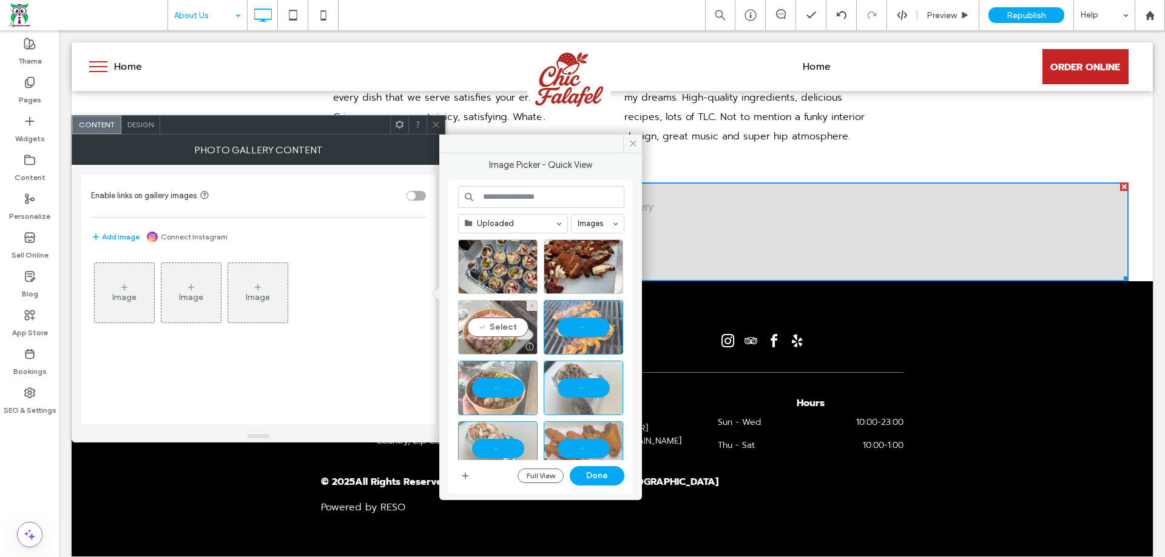
click at [495, 326] on div "Select" at bounding box center [497, 327] width 79 height 55
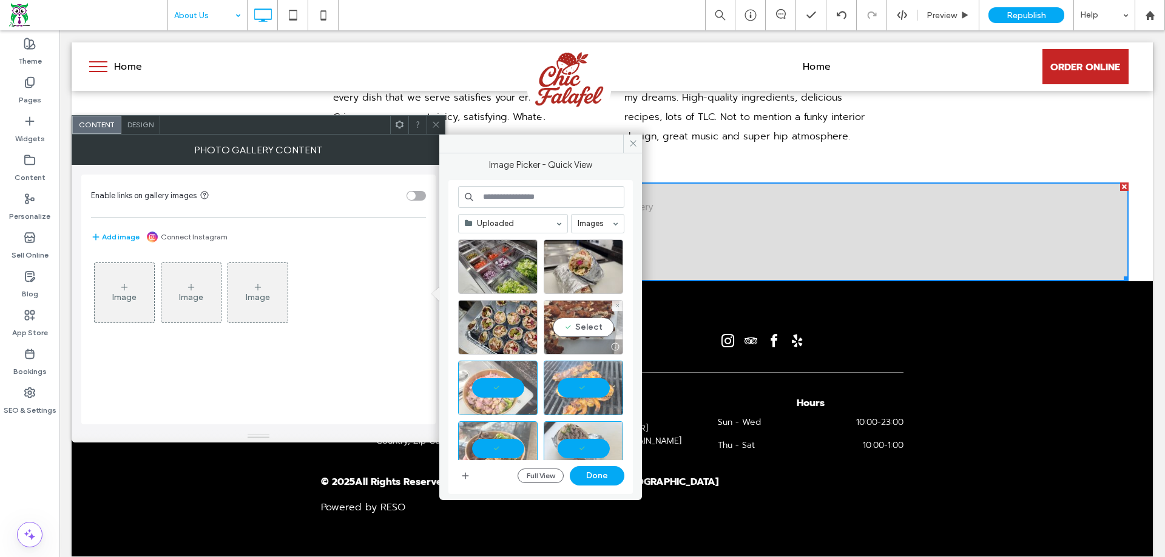
click at [581, 328] on div "Select" at bounding box center [583, 327] width 79 height 55
click at [513, 324] on div "Select" at bounding box center [497, 327] width 79 height 55
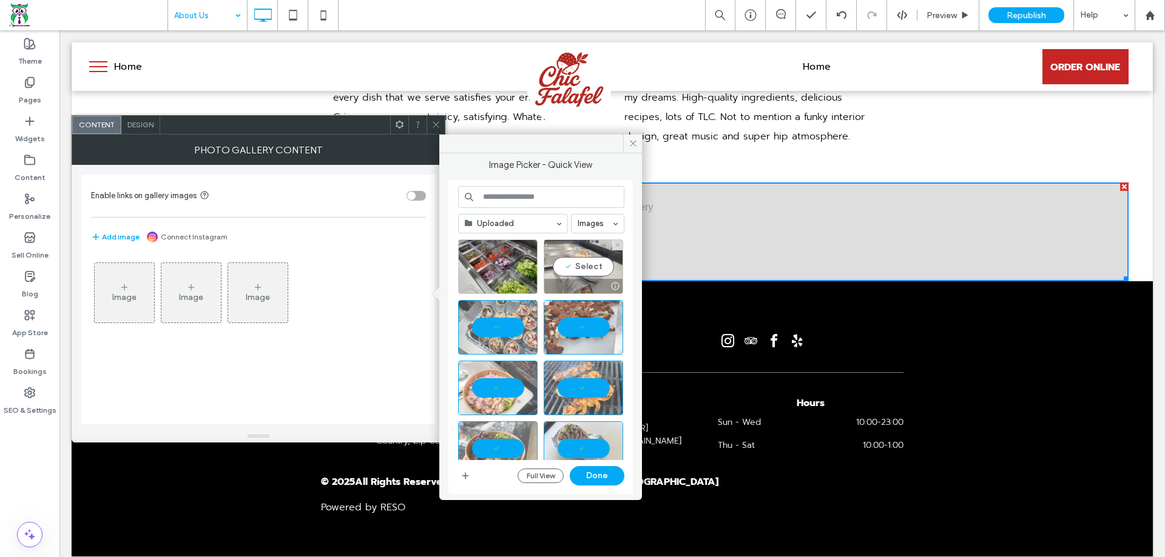
click at [589, 267] on div "Select" at bounding box center [583, 267] width 79 height 55
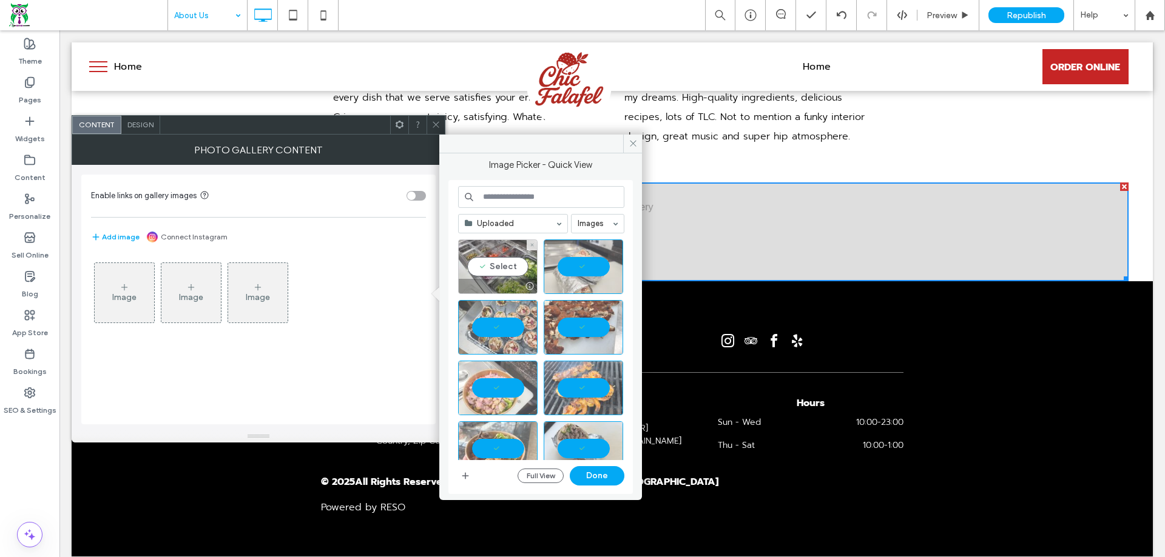
click at [510, 267] on div "Select" at bounding box center [497, 267] width 79 height 55
click at [599, 479] on button "Done" at bounding box center [597, 475] width 55 height 19
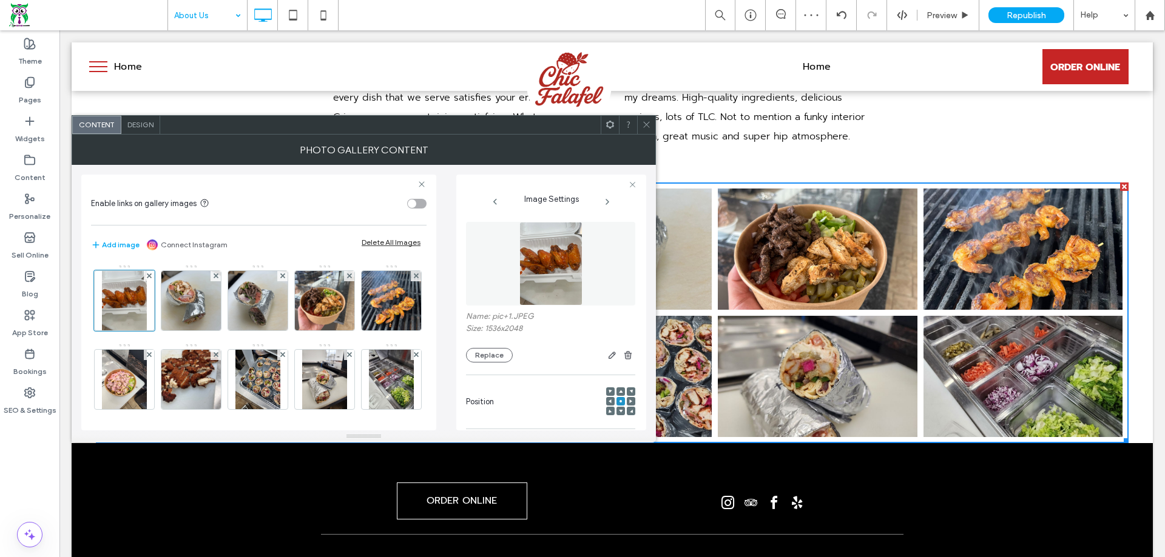
drag, startPoint x: 645, startPoint y: 126, endPoint x: 609, endPoint y: 251, distance: 130.0
click at [645, 126] on icon at bounding box center [646, 124] width 9 height 9
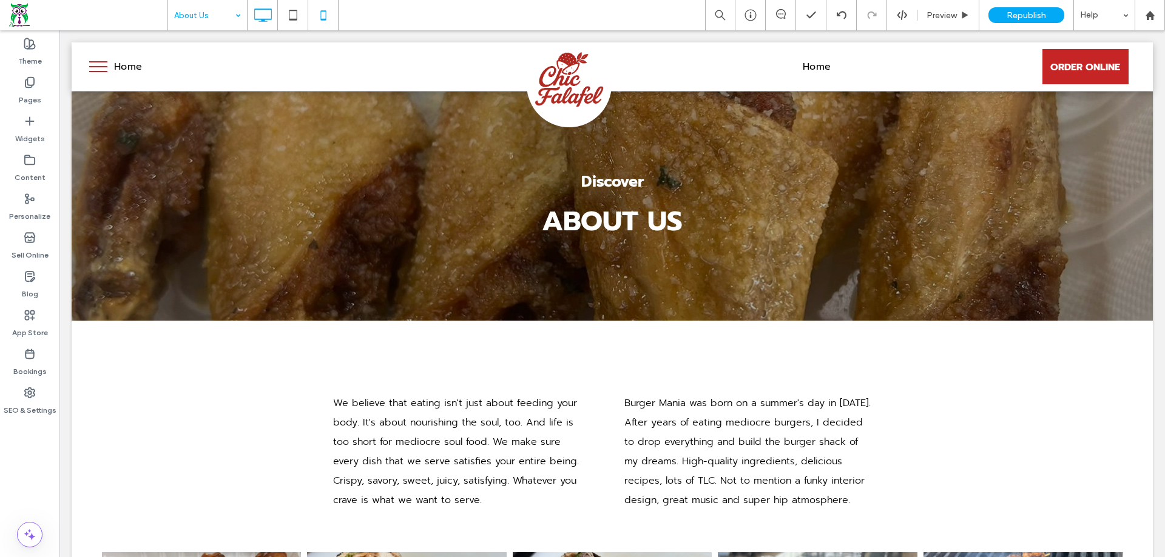
click at [328, 16] on icon at bounding box center [323, 15] width 24 height 24
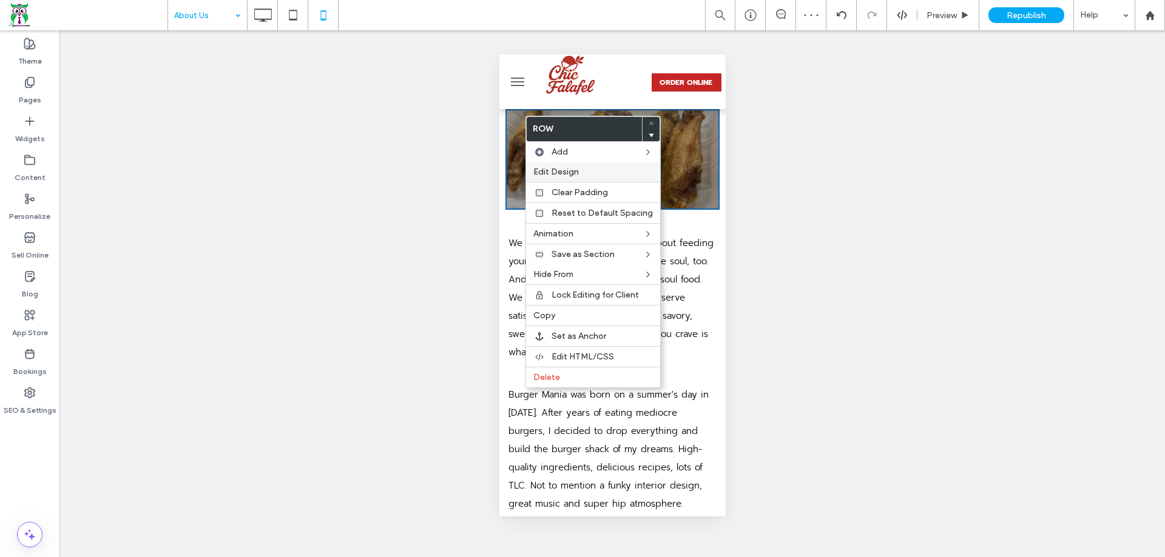
click at [565, 171] on span "Edit Design" at bounding box center [555, 172] width 45 height 10
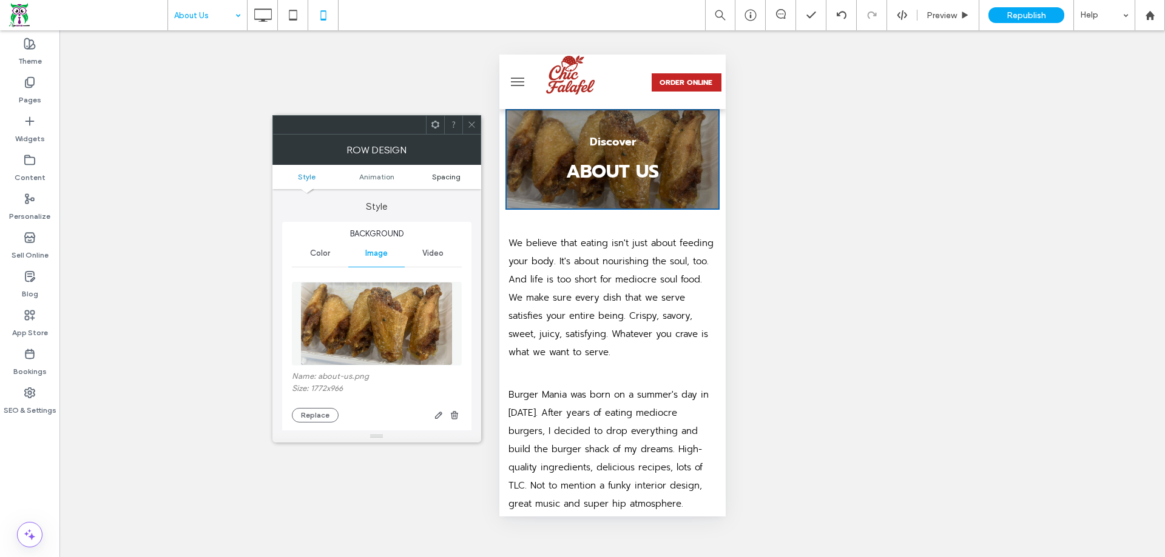
click at [448, 176] on span "Spacing" at bounding box center [446, 176] width 29 height 9
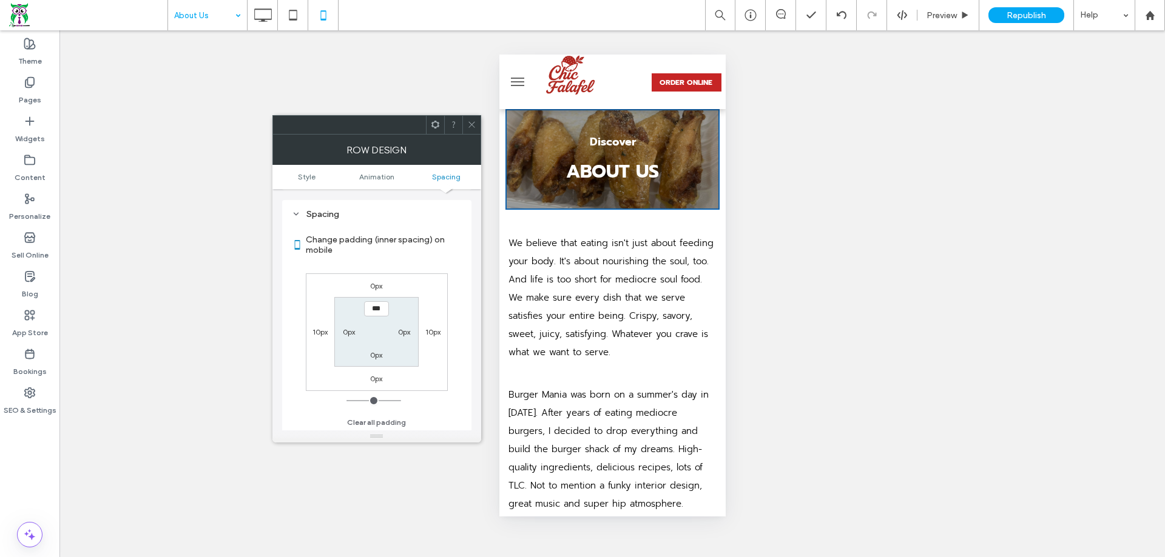
scroll to position [638, 0]
click at [433, 332] on label "10px" at bounding box center [432, 330] width 15 height 9
type input "**"
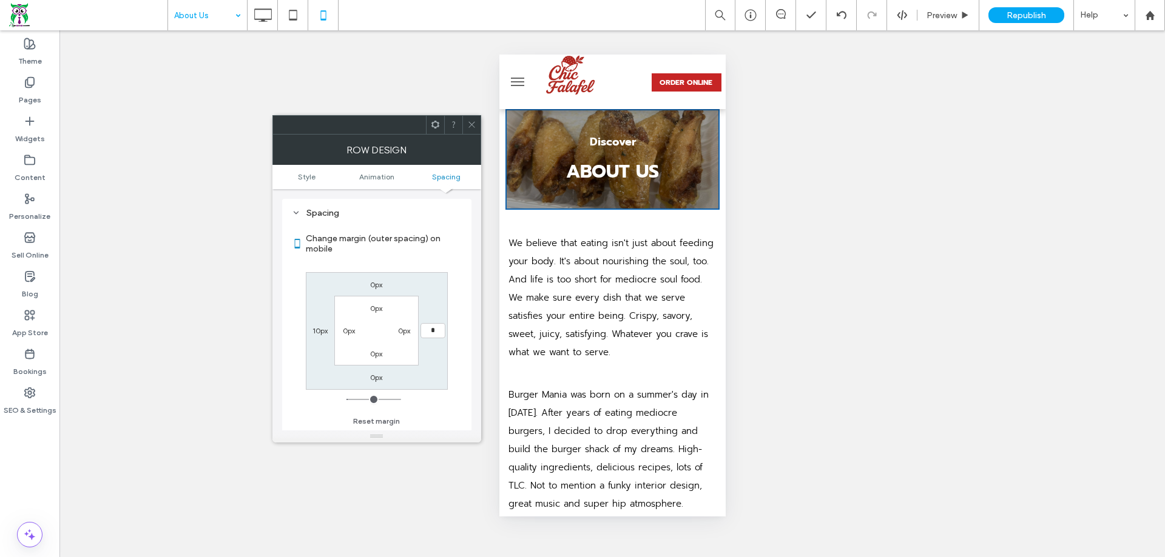
type input "*"
type input "***"
click at [322, 331] on label "10px" at bounding box center [319, 330] width 15 height 9
type input "**"
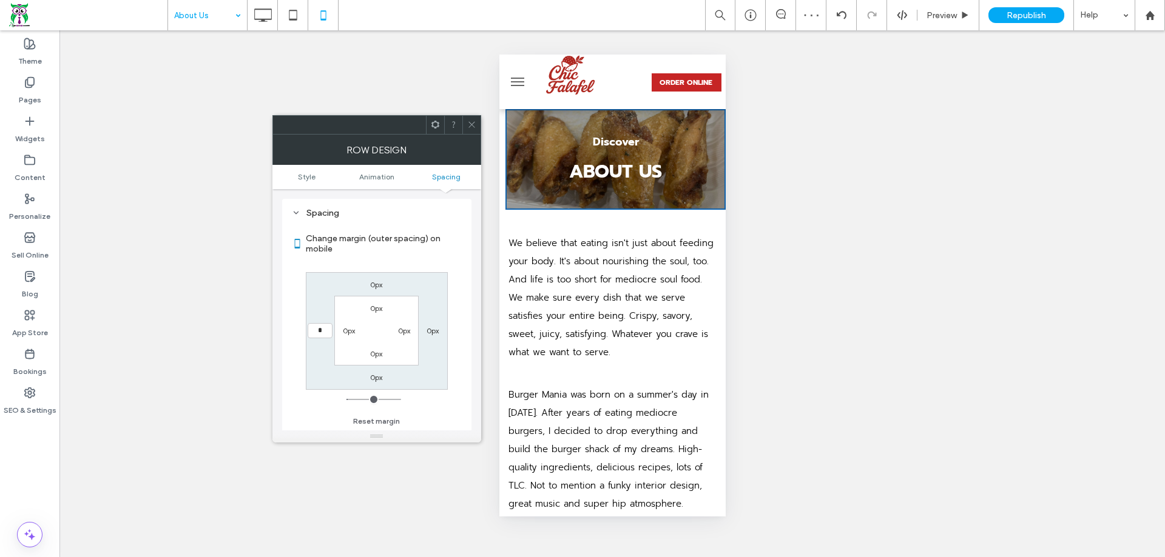
type input "*"
type input "***"
drag, startPoint x: 470, startPoint y: 123, endPoint x: 124, endPoint y: 75, distance: 349.8
click at [470, 123] on icon at bounding box center [471, 124] width 9 height 9
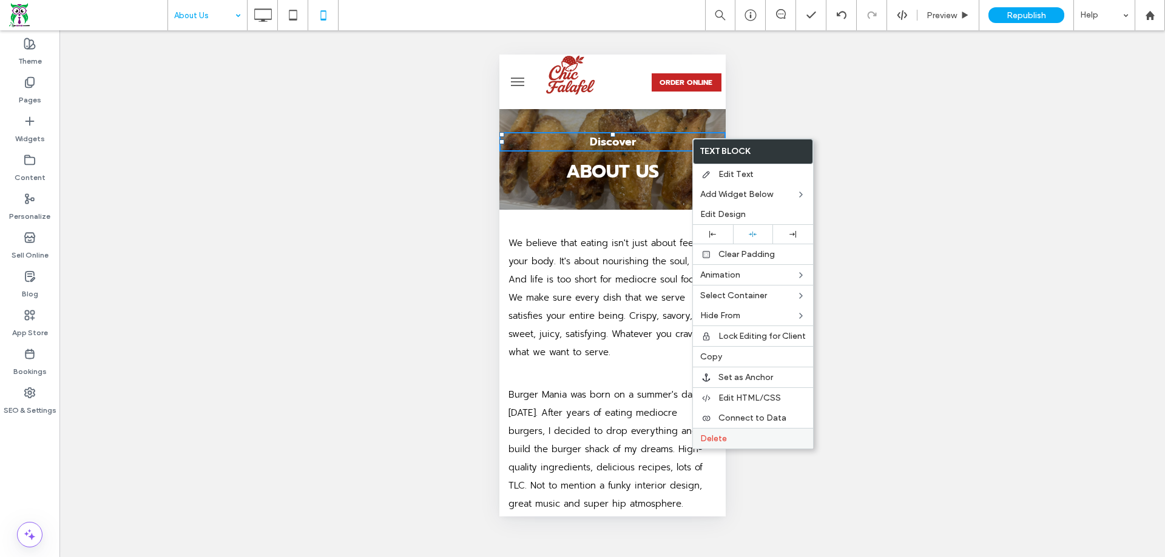
click at [730, 437] on label "Delete" at bounding box center [753, 439] width 106 height 10
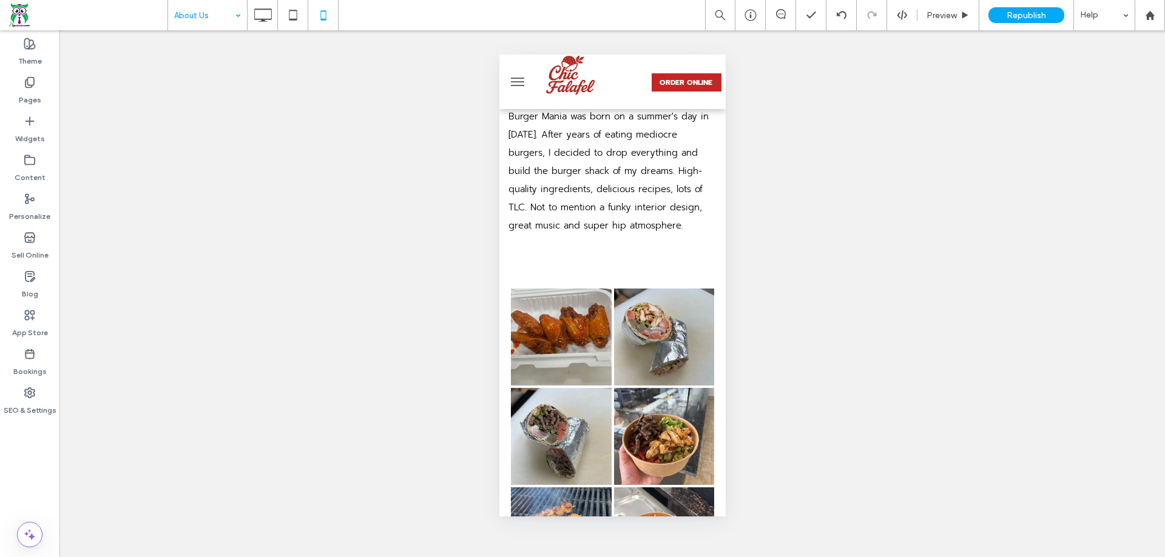
scroll to position [260, 0]
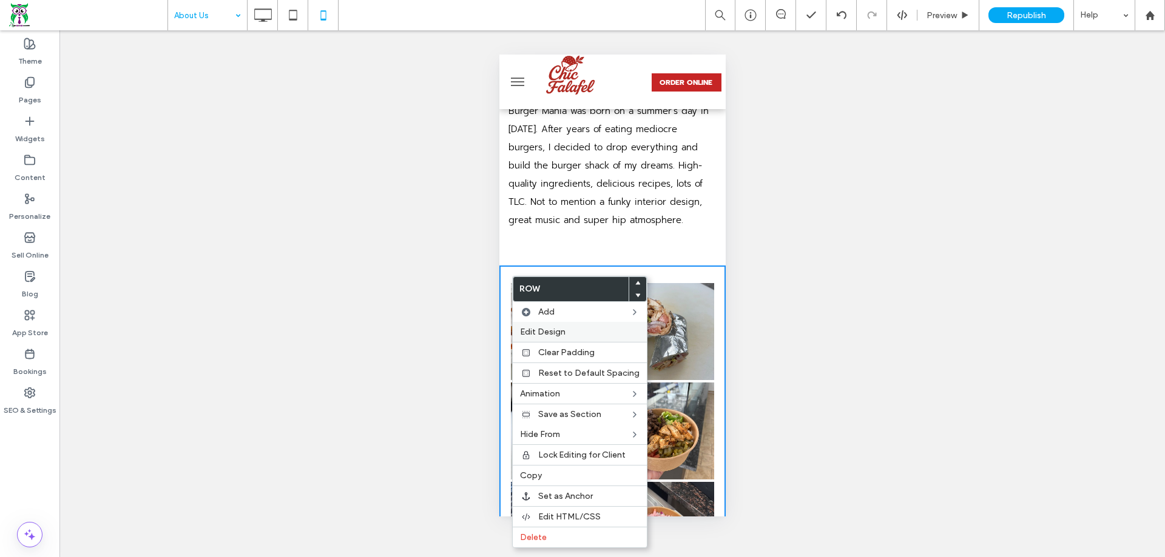
click at [546, 329] on span "Edit Design" at bounding box center [542, 332] width 45 height 10
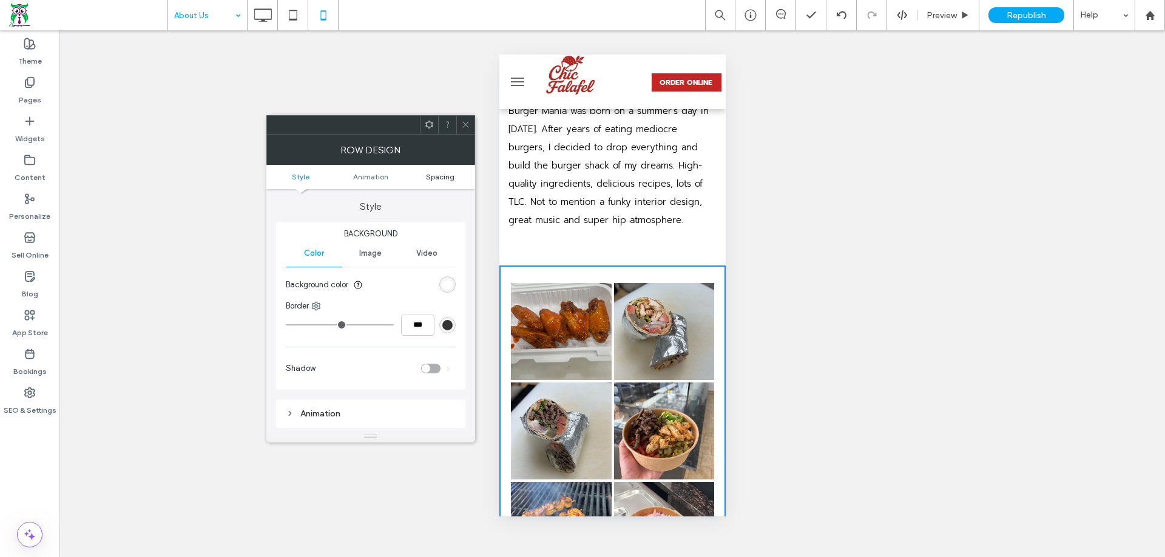
click at [451, 179] on span "Spacing" at bounding box center [440, 176] width 29 height 9
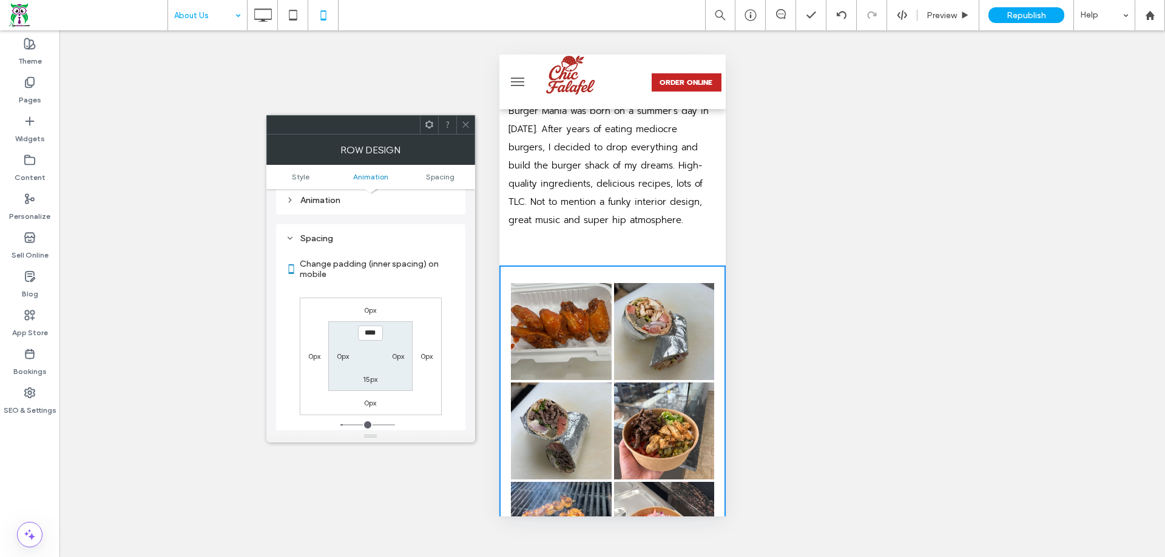
scroll to position [239, 0]
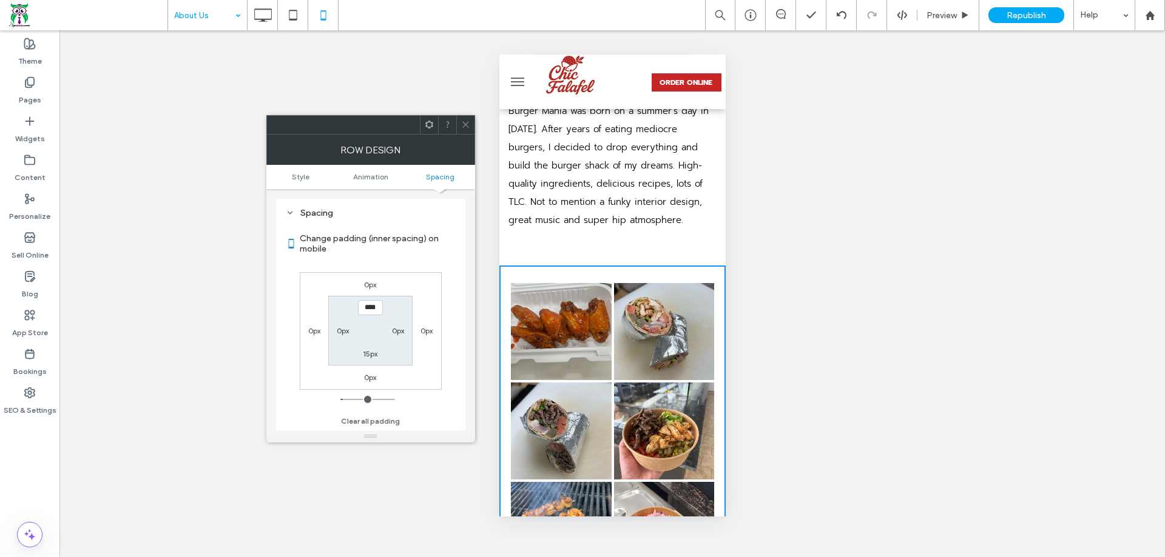
click at [465, 120] on icon at bounding box center [465, 124] width 9 height 9
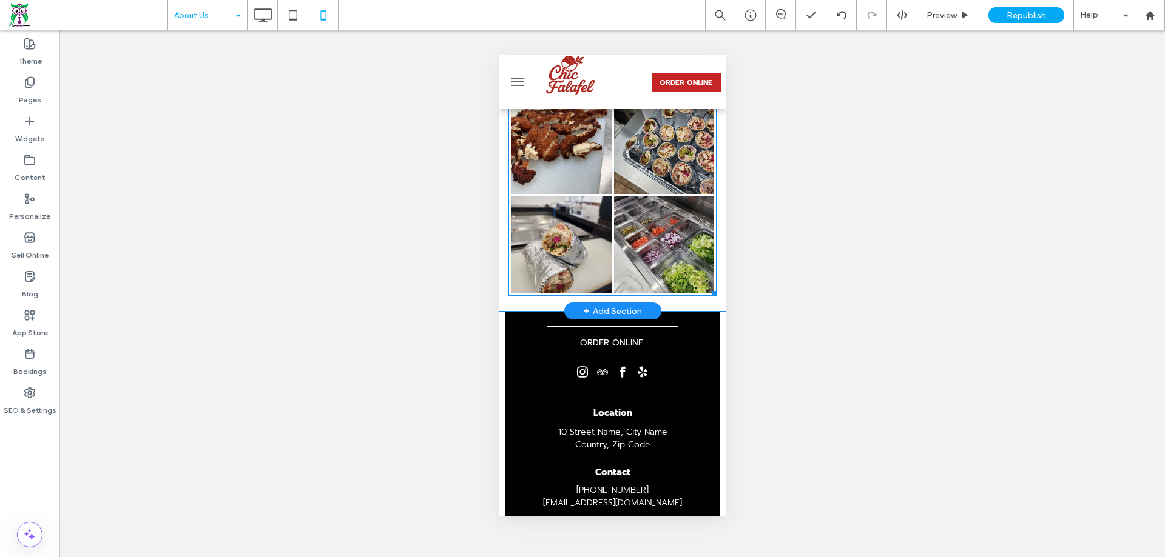
scroll to position [866, 0]
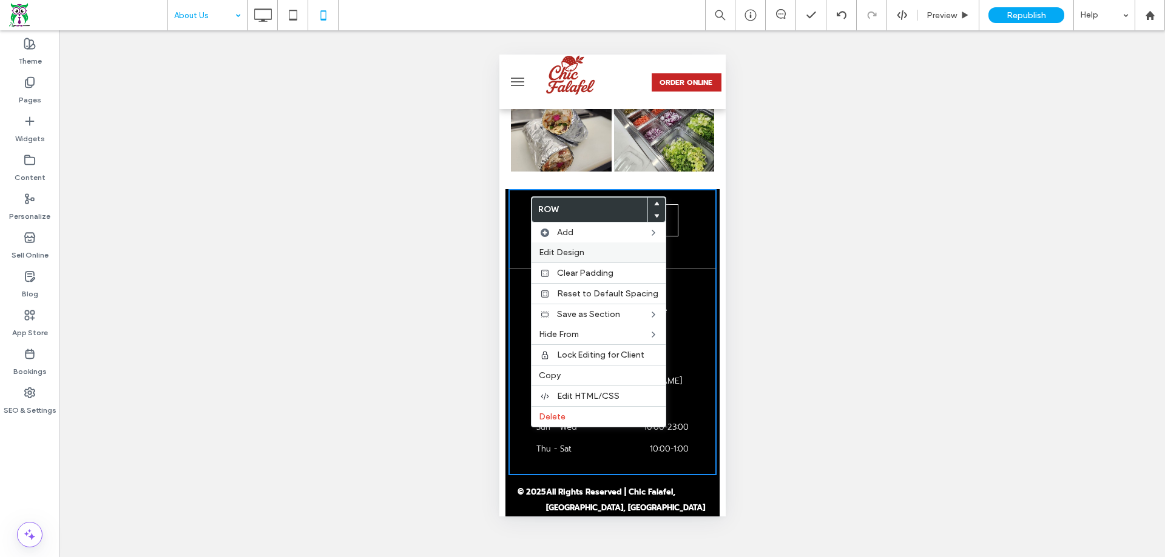
click at [556, 246] on div "Edit Design" at bounding box center [598, 253] width 134 height 20
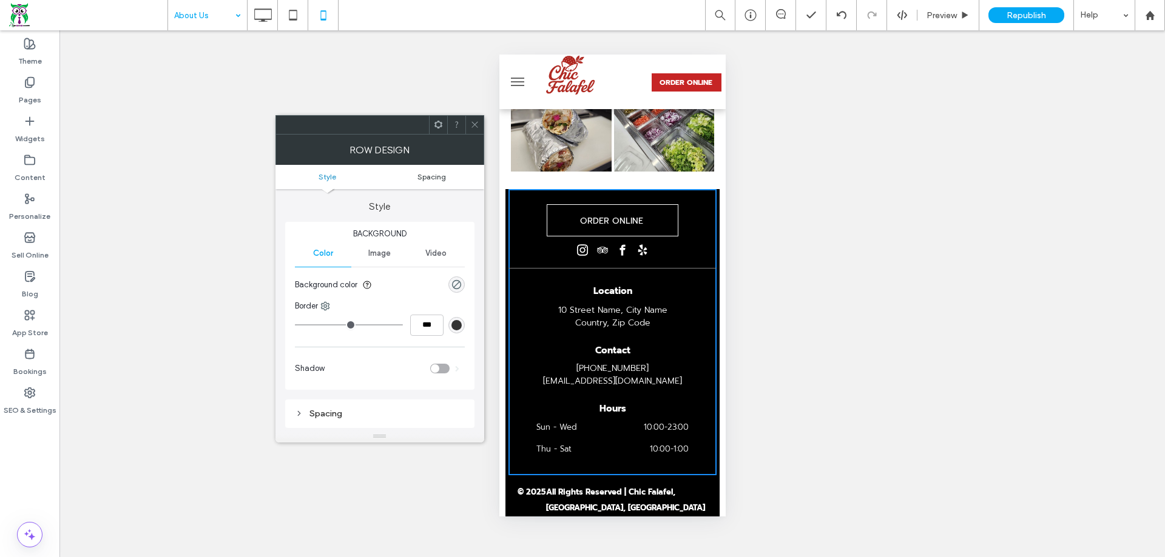
click at [440, 179] on span "Spacing" at bounding box center [431, 176] width 29 height 9
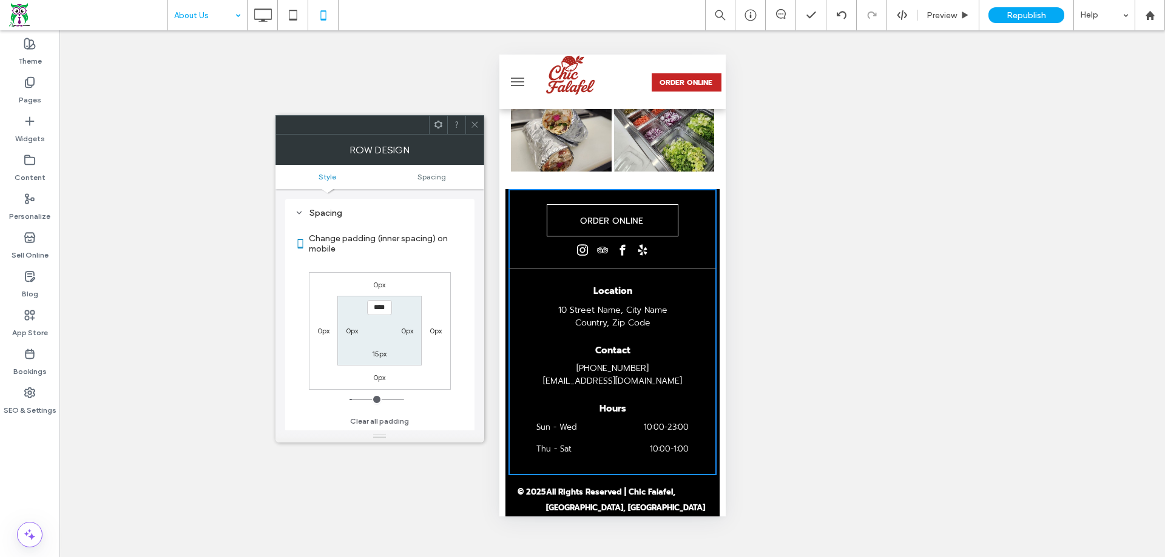
scroll to position [201, 0]
click at [473, 126] on icon at bounding box center [474, 124] width 9 height 9
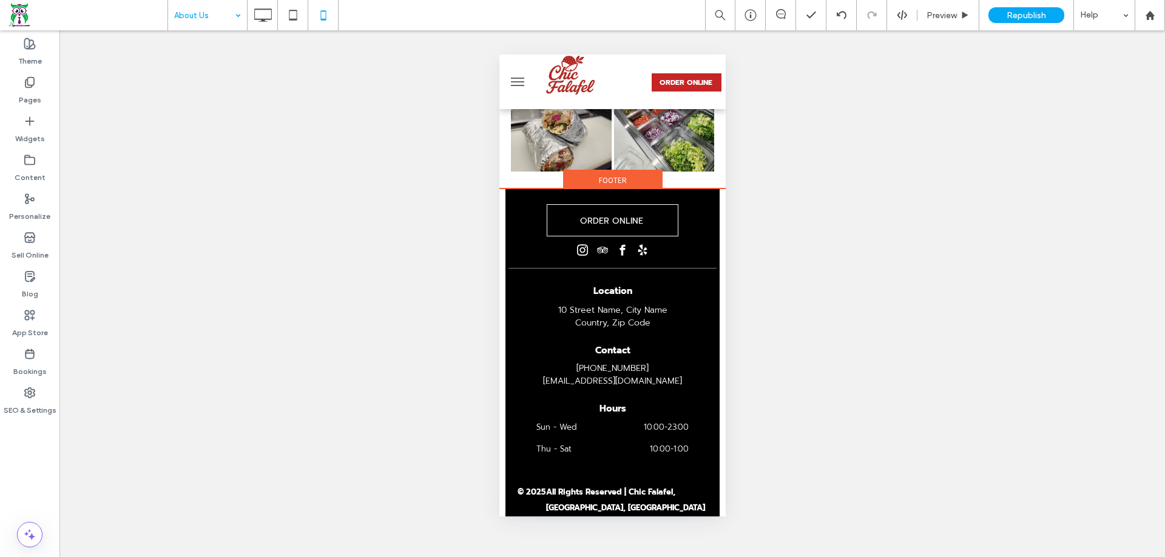
click at [647, 181] on div "Footer" at bounding box center [611, 179] width 99 height 18
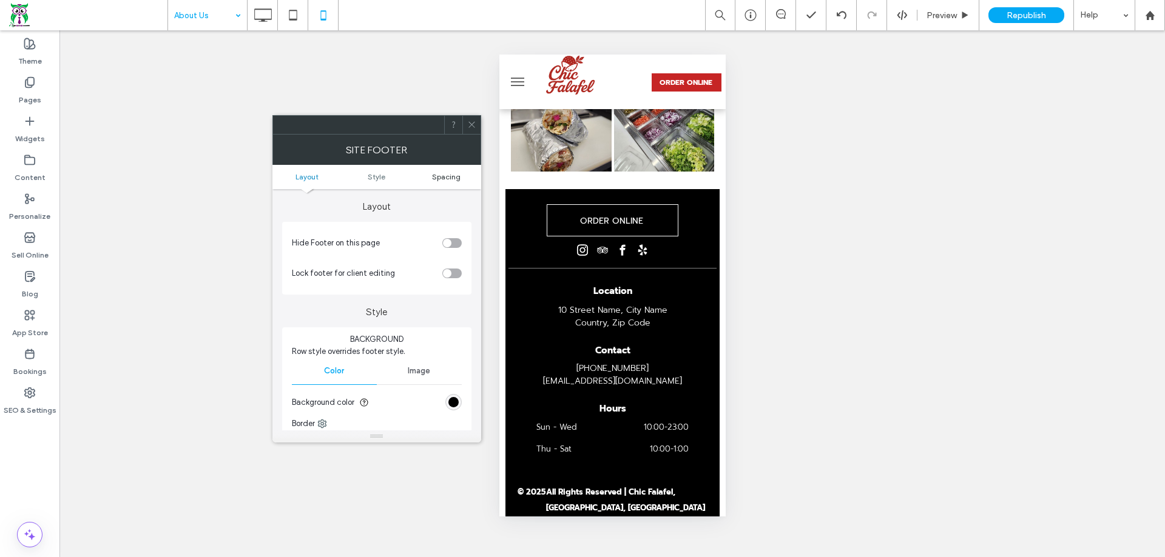
click at [457, 179] on span "Spacing" at bounding box center [446, 176] width 29 height 9
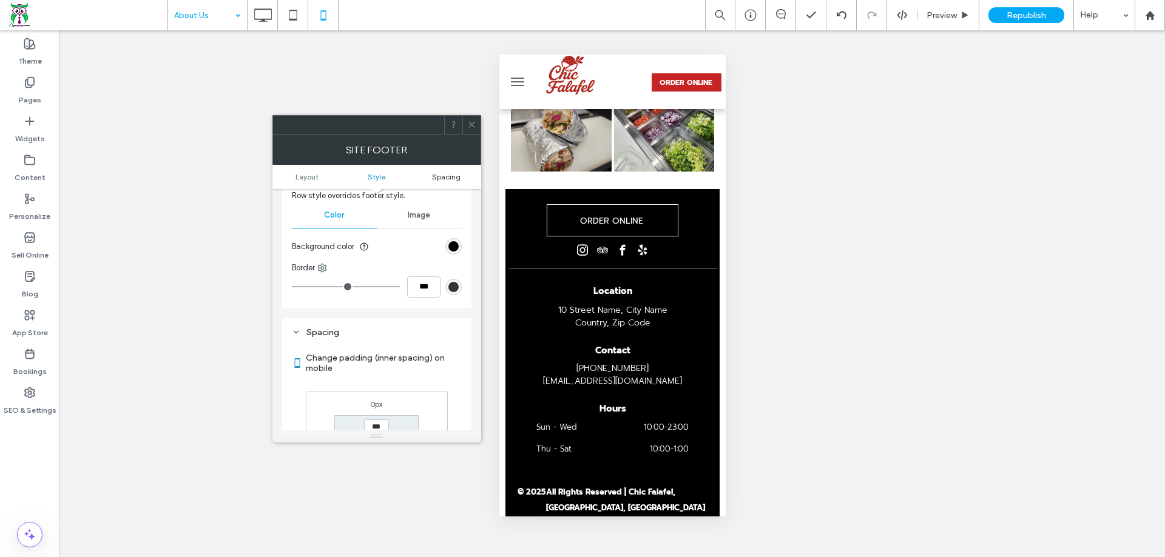
scroll to position [275, 0]
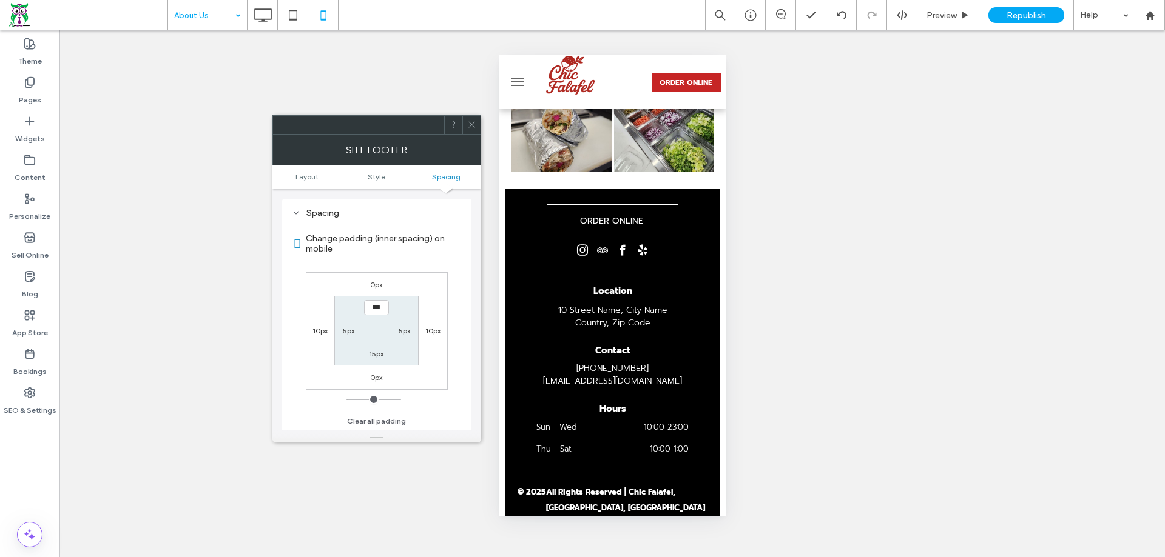
click at [431, 334] on label "10px" at bounding box center [432, 330] width 15 height 9
type input "**"
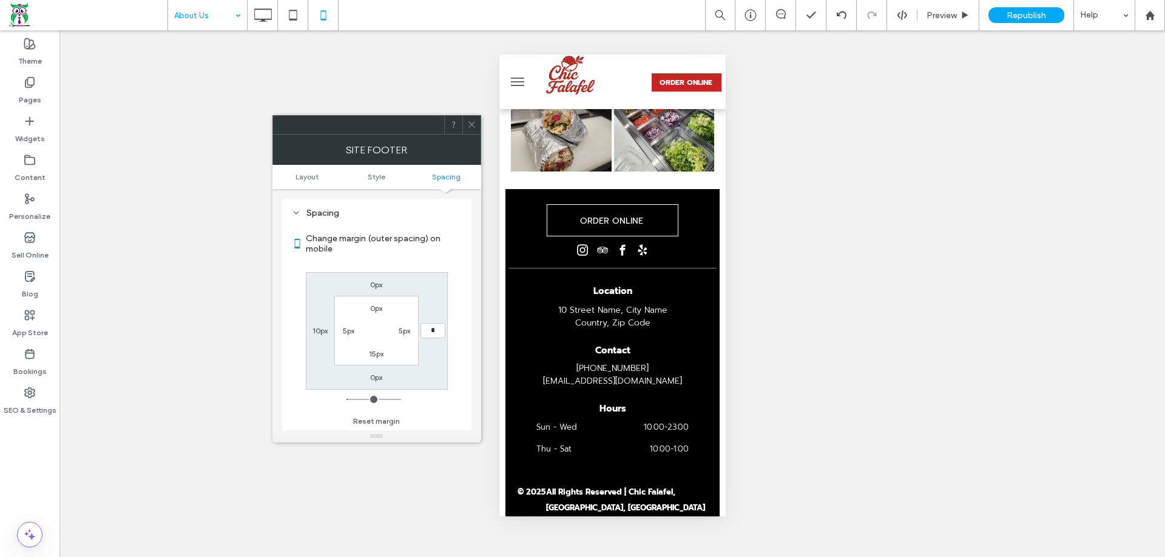
type input "*"
type input "***"
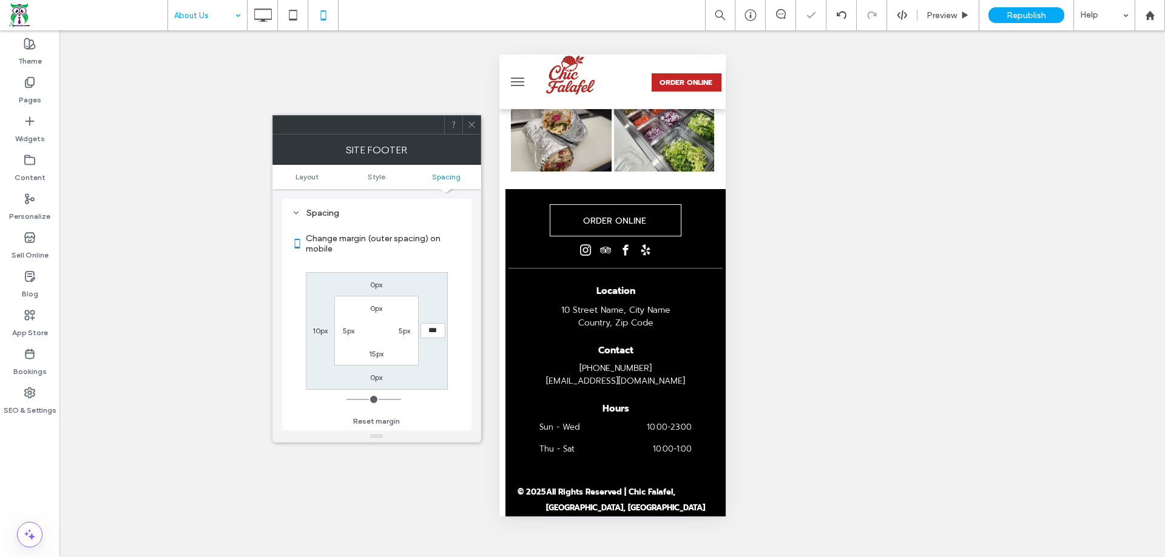
click at [323, 331] on label "10px" at bounding box center [319, 330] width 15 height 9
type input "**"
type input "*"
type input "***"
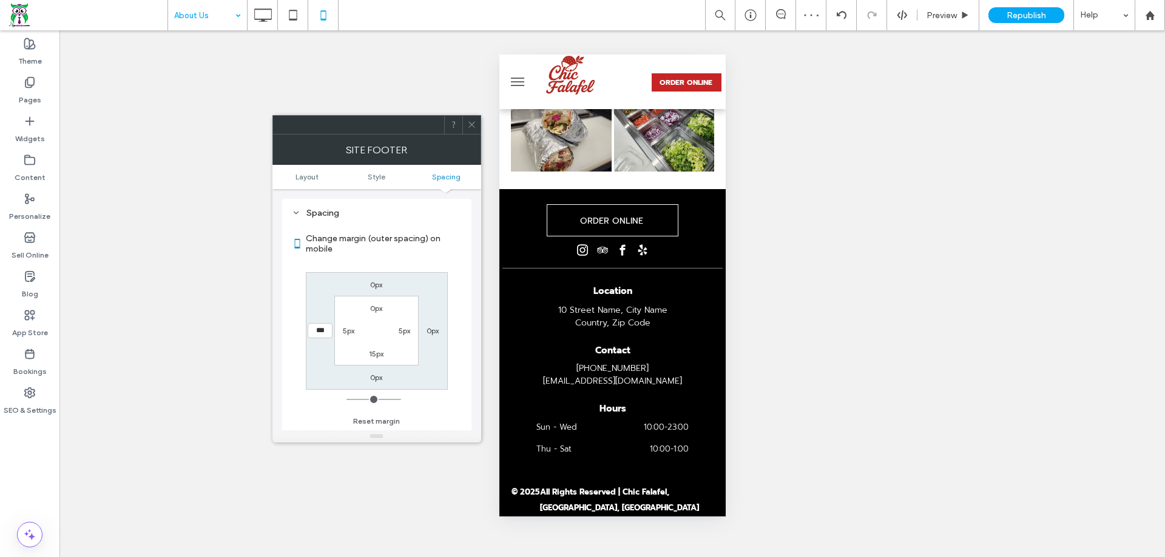
click at [470, 123] on use at bounding box center [471, 125] width 6 height 6
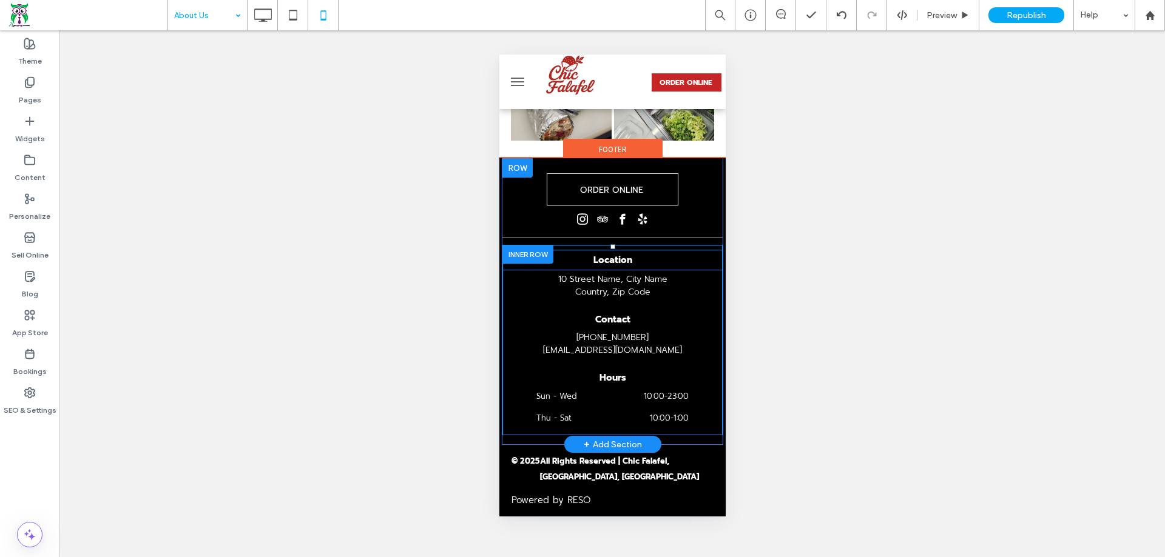
scroll to position [914, 0]
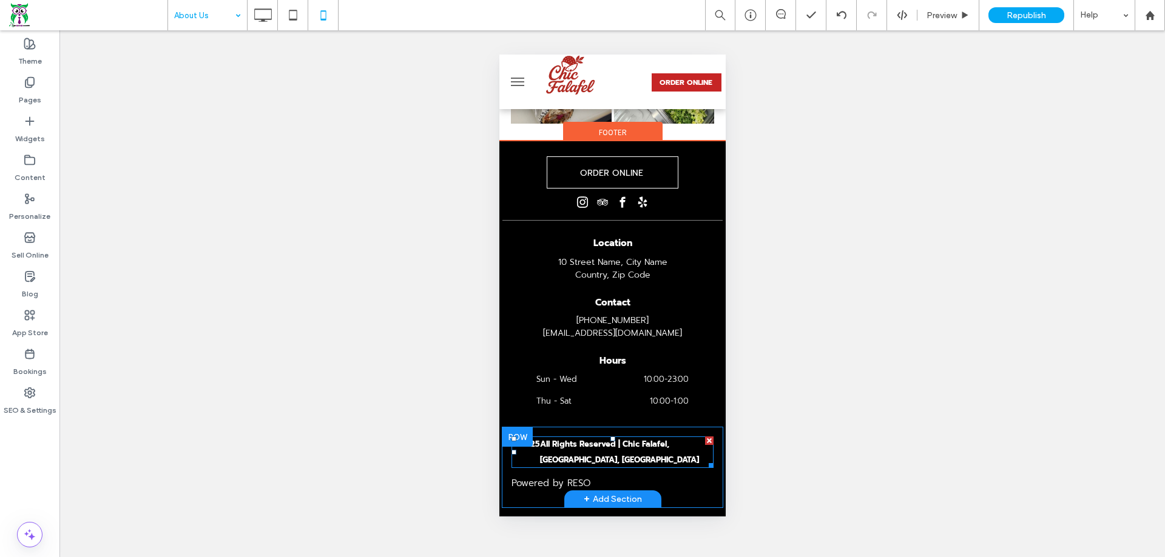
click at [619, 448] on span at bounding box center [612, 453] width 202 height 32
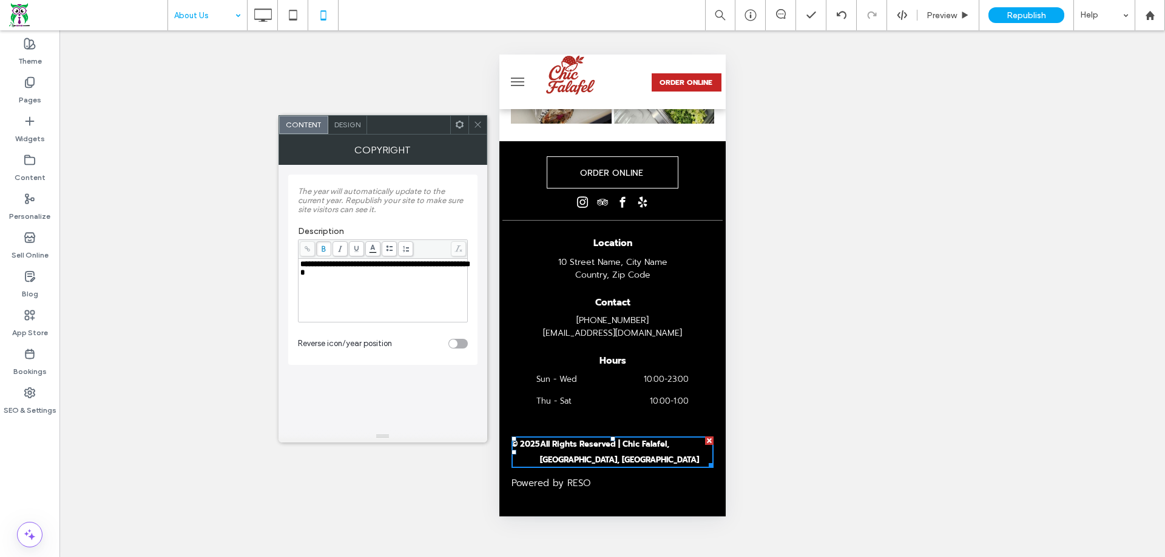
click at [348, 118] on div "Design" at bounding box center [347, 125] width 39 height 18
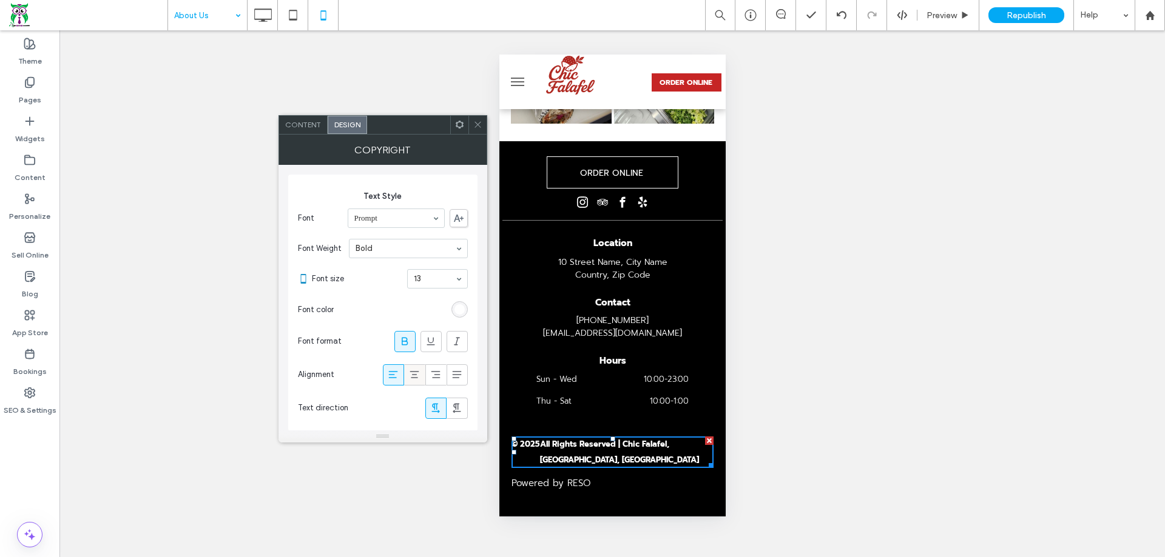
click at [418, 377] on icon at bounding box center [414, 375] width 12 height 12
drag, startPoint x: 481, startPoint y: 121, endPoint x: 19, endPoint y: 307, distance: 498.1
click at [481, 121] on icon at bounding box center [477, 124] width 9 height 9
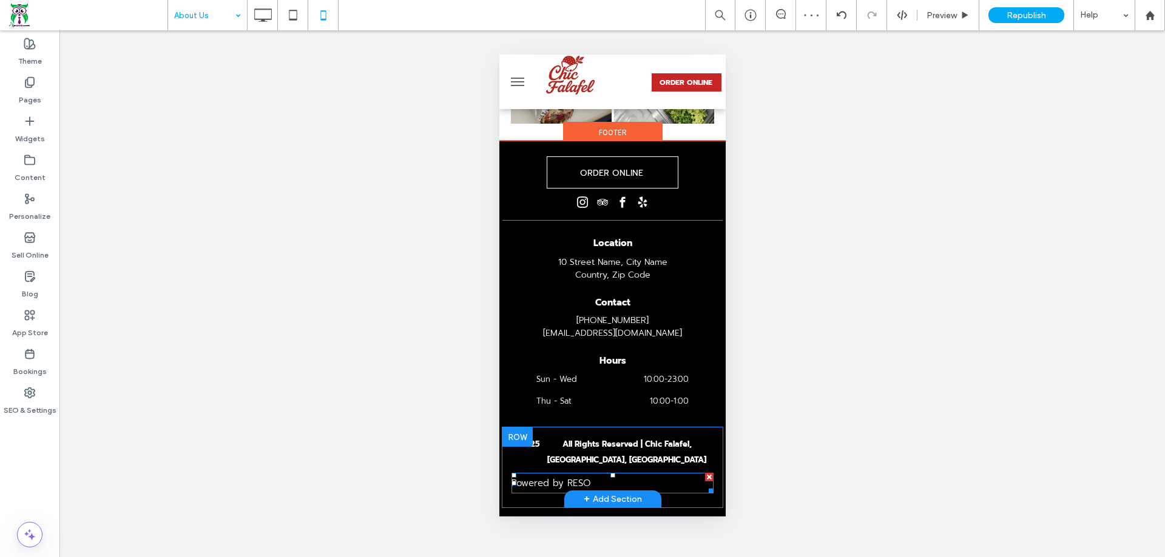
click at [573, 486] on link "Powered by RESO" at bounding box center [550, 483] width 79 height 13
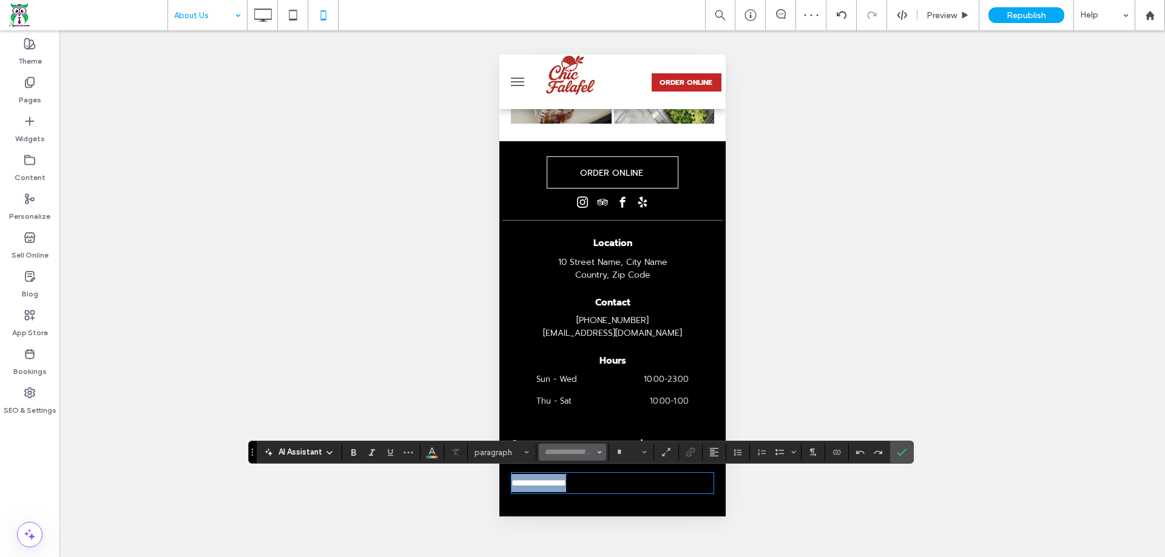
type input "******"
type input "**"
click at [710, 453] on use "Alignment" at bounding box center [714, 452] width 8 height 8
click at [730, 393] on div "ui.textEditor.alignment.center" at bounding box center [726, 398] width 16 height 10
click at [897, 454] on icon "Confirm" at bounding box center [902, 453] width 10 height 10
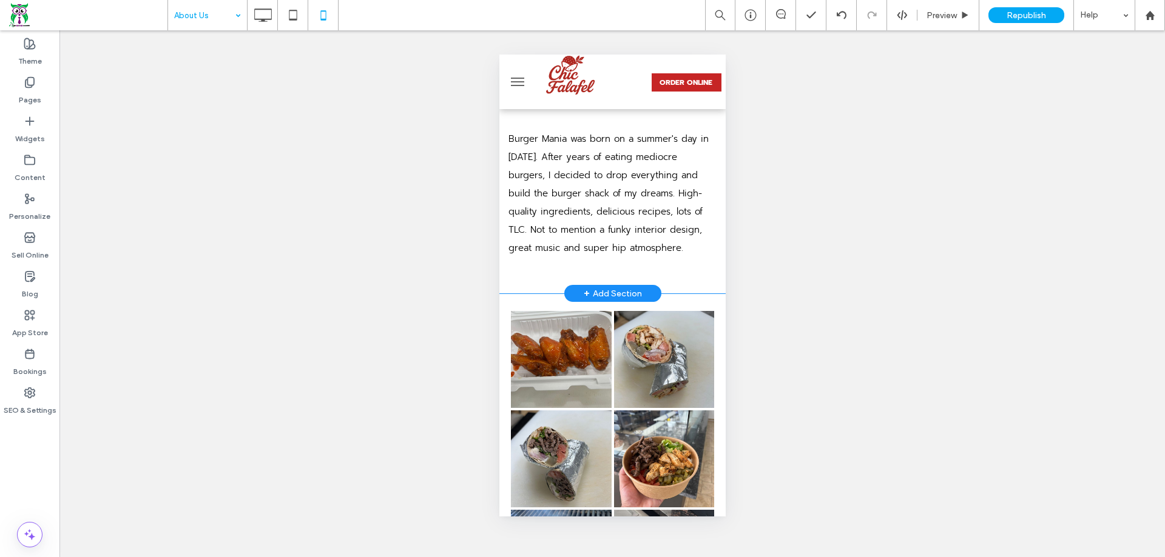
scroll to position [0, 0]
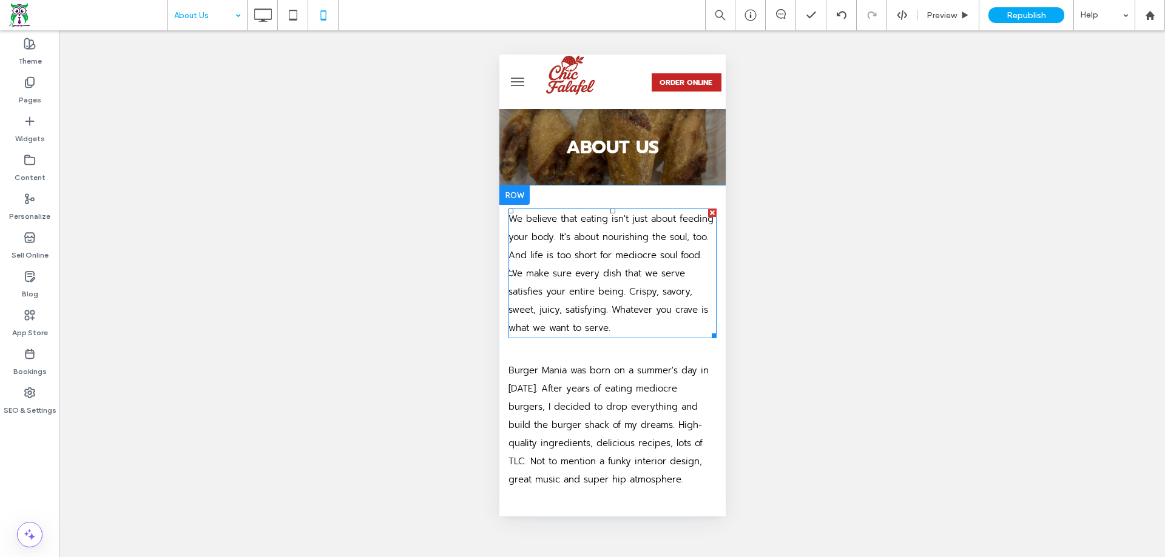
click at [608, 252] on span "We believe that eating isn't just about feeding your body. It's about nourishin…" at bounding box center [610, 273] width 205 height 123
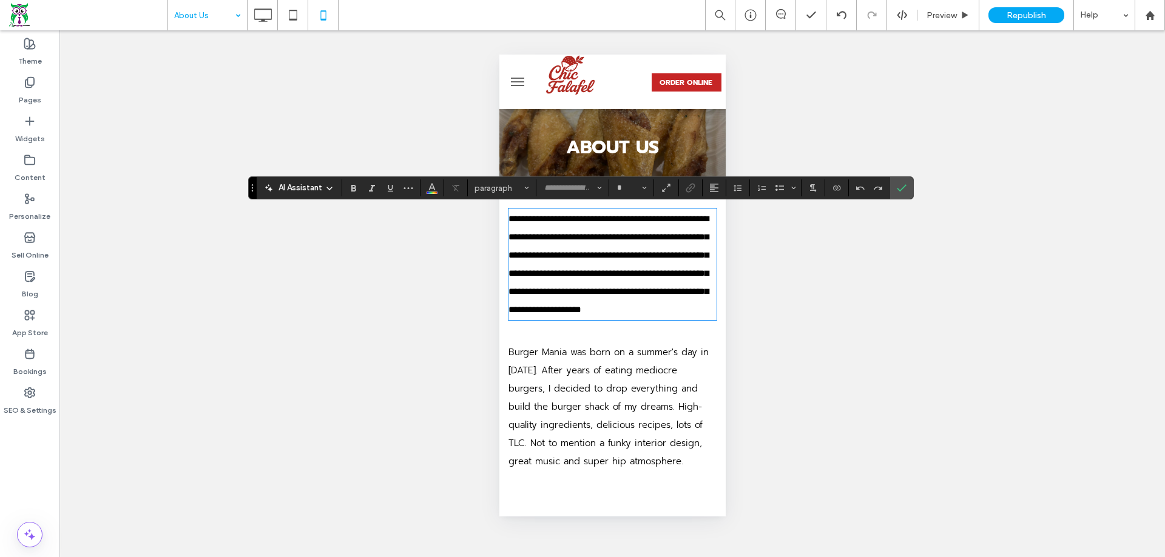
type input "******"
type input "**"
click at [27, 528] on icon at bounding box center [29, 535] width 15 height 15
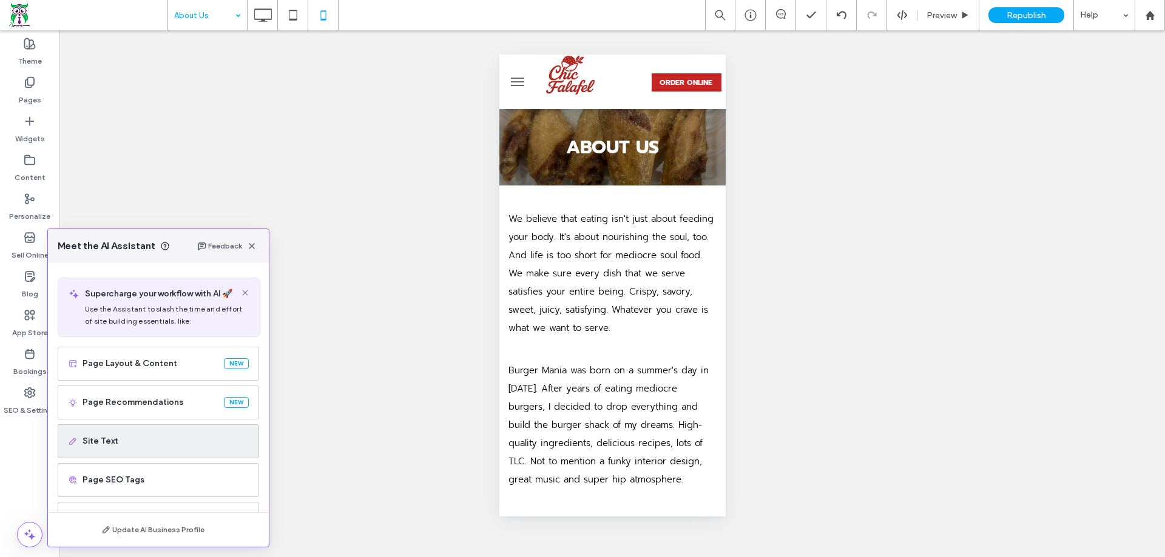
click at [117, 441] on span "Site Text" at bounding box center [166, 442] width 166 height 12
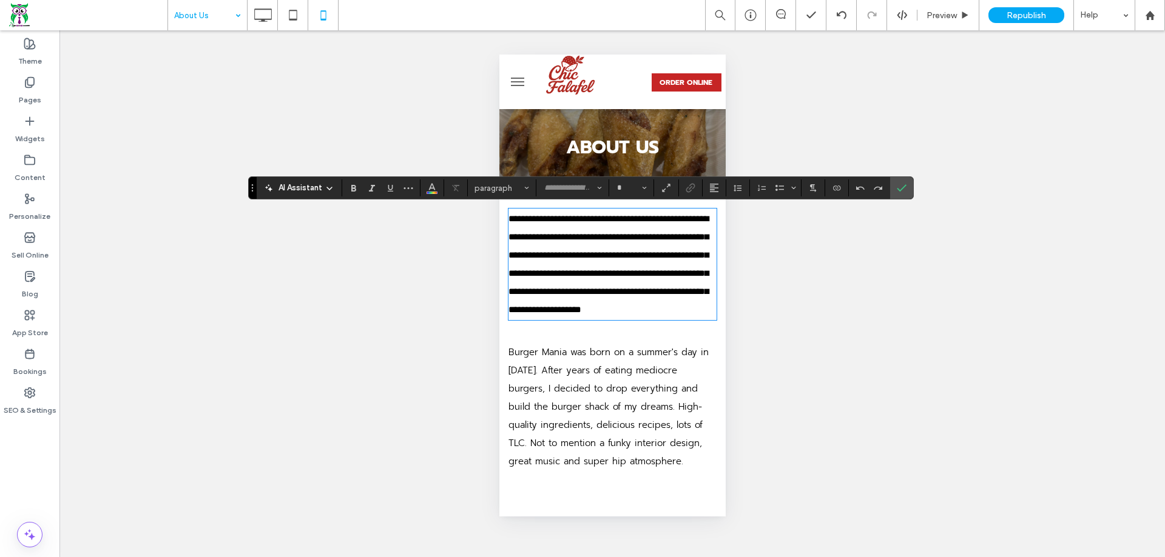
type input "******"
type input "**"
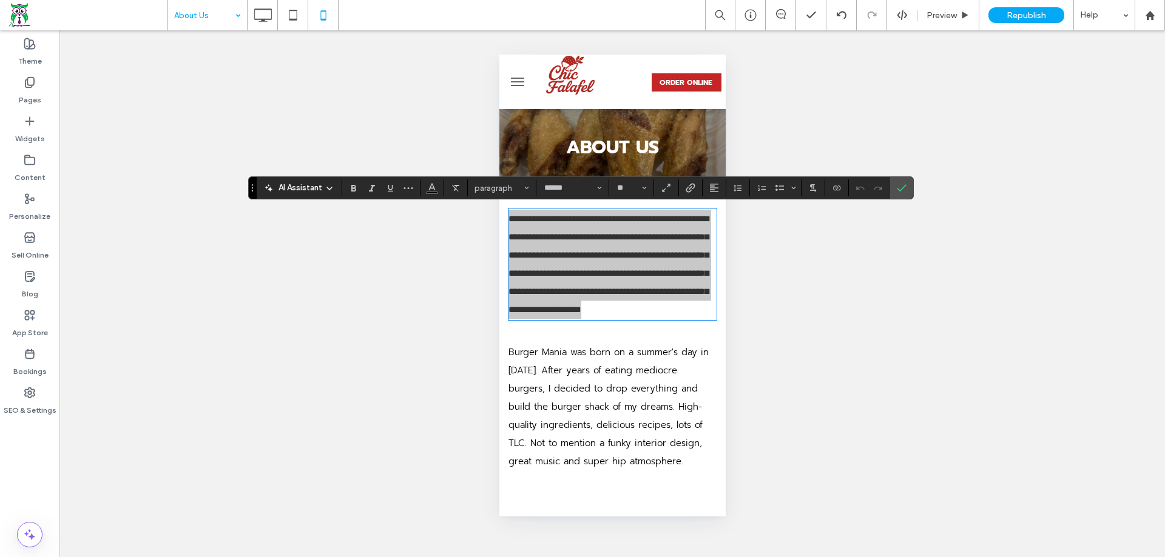
click at [311, 187] on span "AI Assistant" at bounding box center [300, 188] width 44 height 12
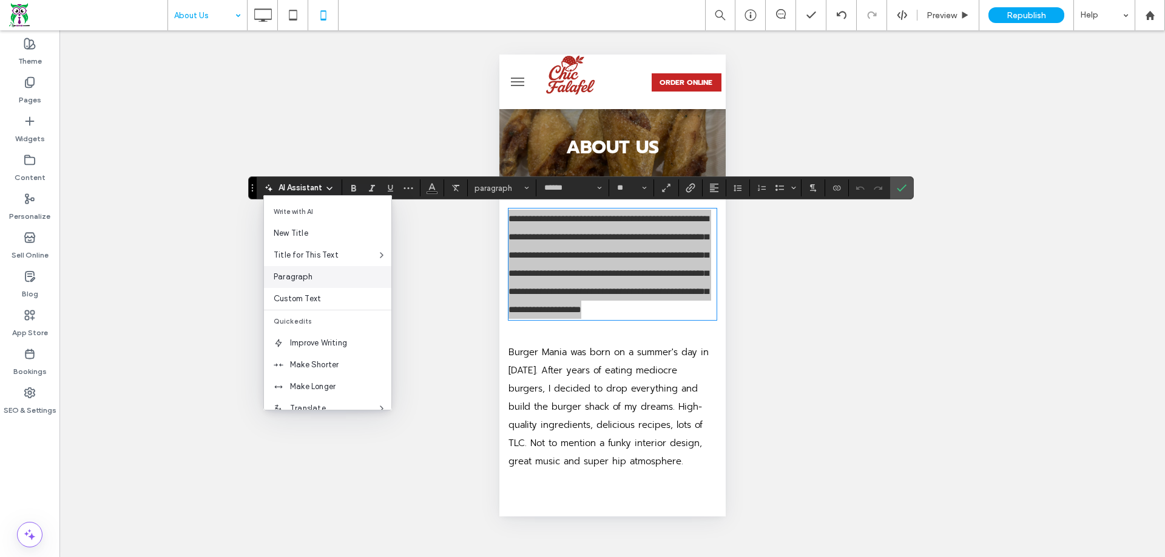
click at [315, 275] on span "Paragraph" at bounding box center [333, 277] width 118 height 12
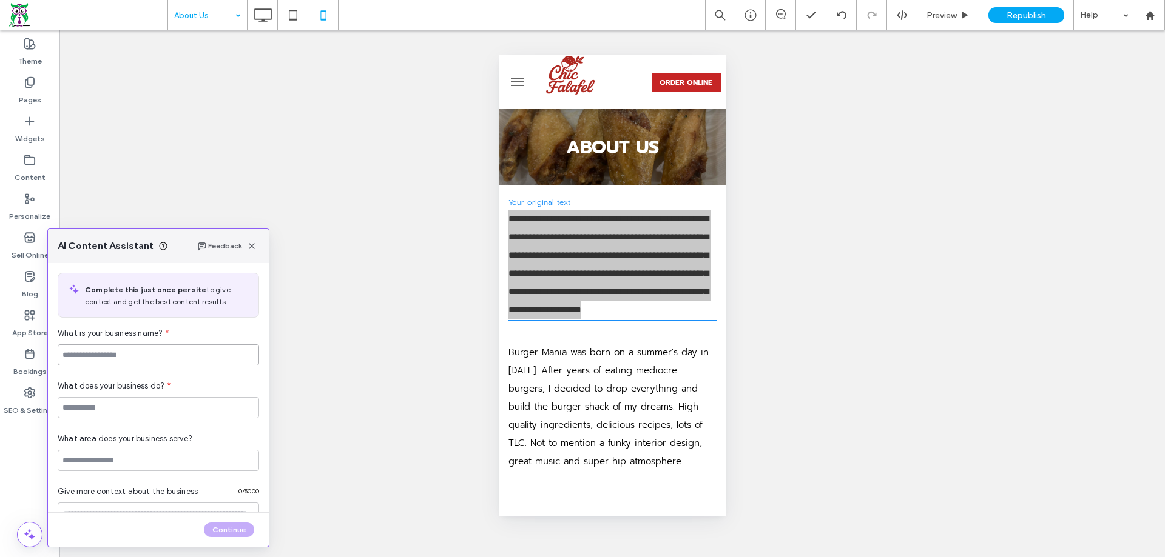
click at [181, 348] on input at bounding box center [158, 355] width 201 height 21
type input "**********"
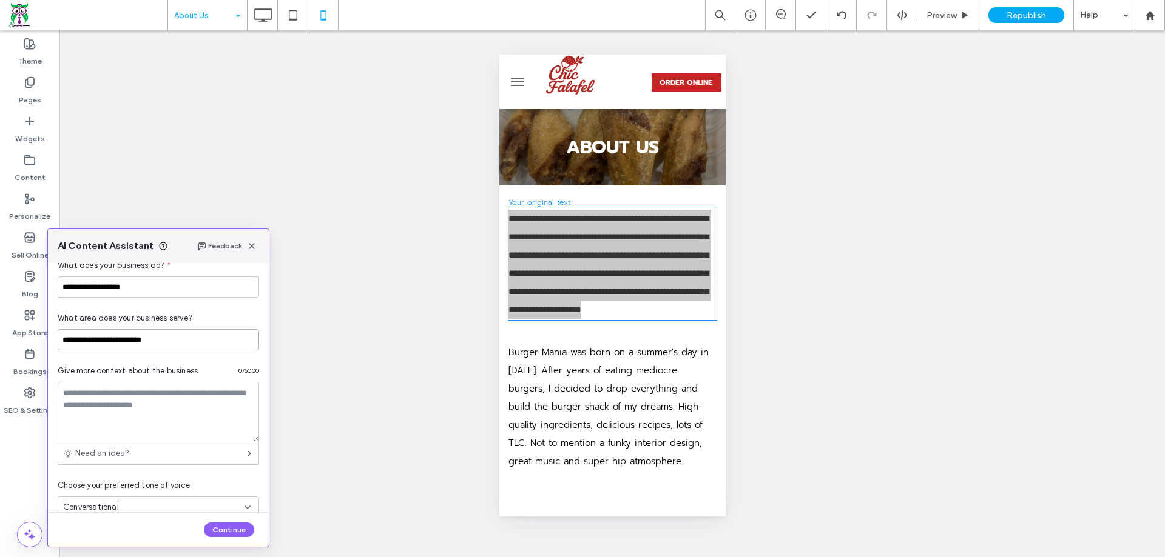
scroll to position [121, 0]
type input "**********"
click at [192, 403] on textarea at bounding box center [158, 412] width 201 height 61
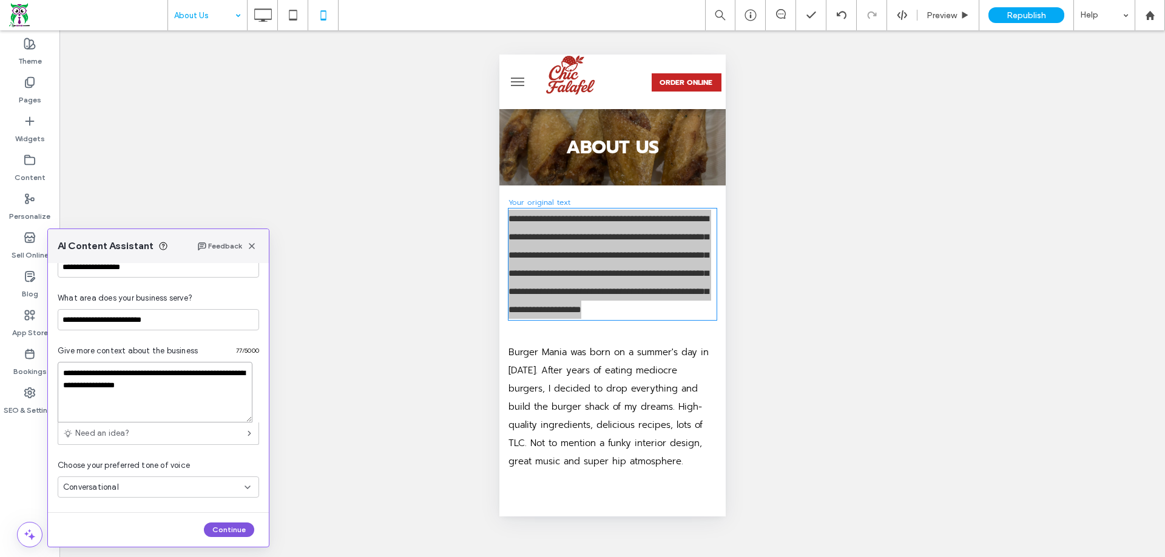
type textarea "**********"
click at [236, 524] on button "Continue" at bounding box center [229, 530] width 50 height 15
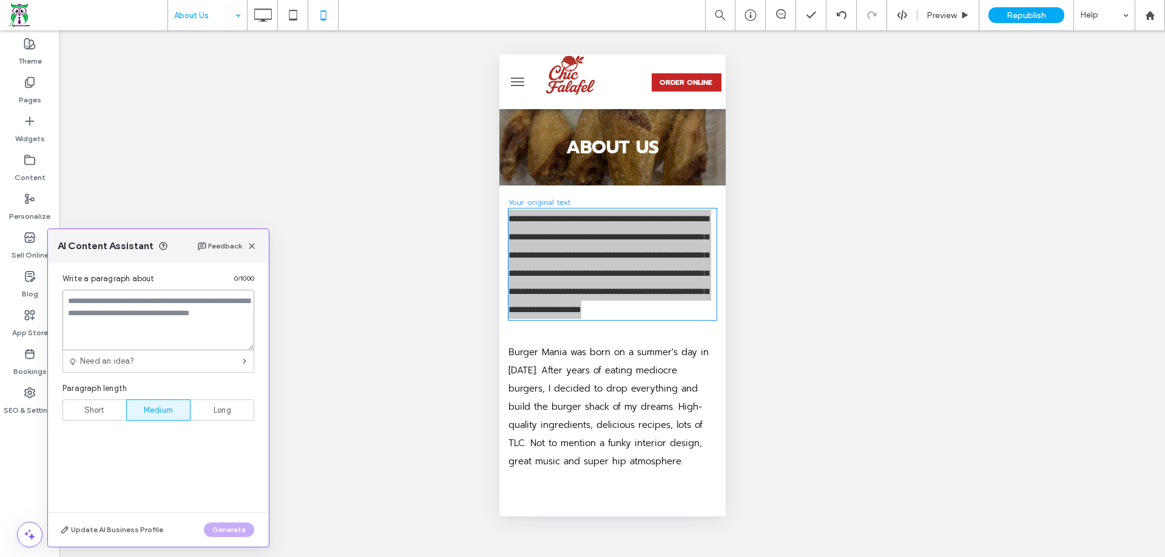
click at [157, 312] on textarea at bounding box center [158, 320] width 192 height 61
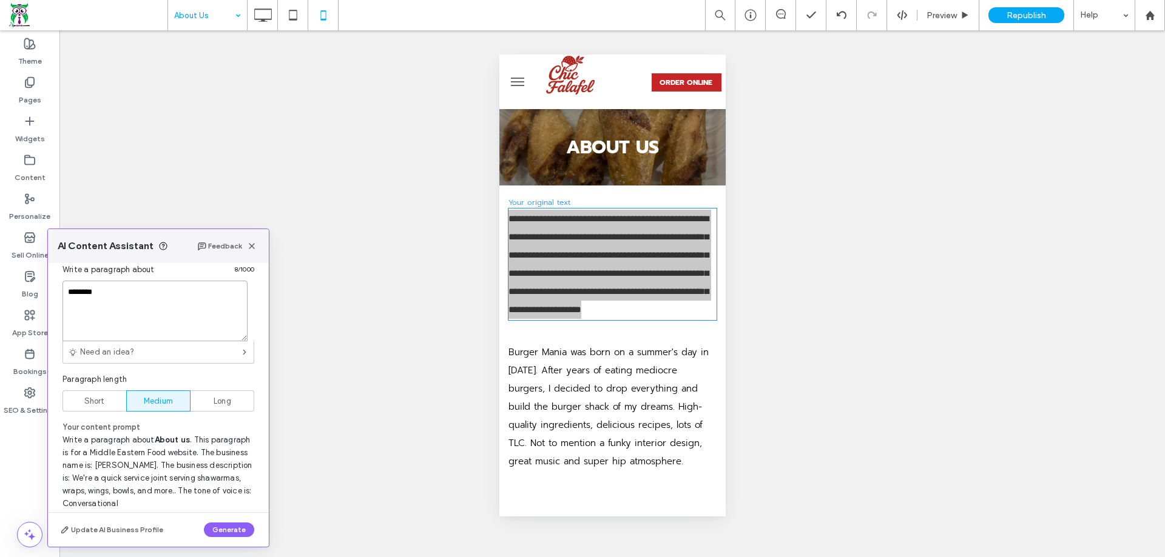
scroll to position [12, 0]
type textarea "********"
click at [227, 533] on button "Generate" at bounding box center [229, 530] width 50 height 15
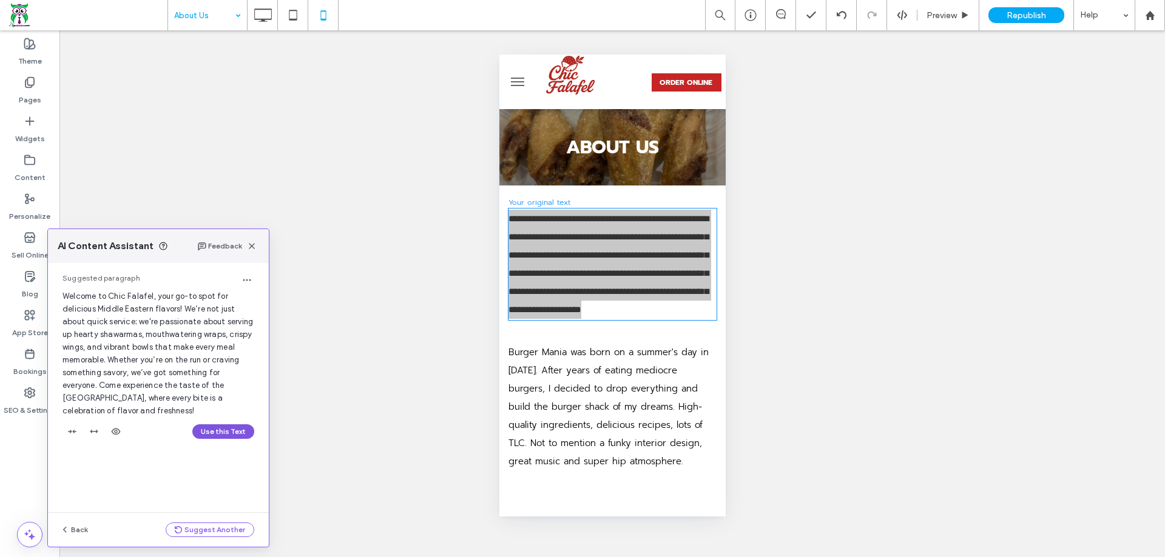
click at [206, 431] on button "Use this Text" at bounding box center [223, 432] width 62 height 15
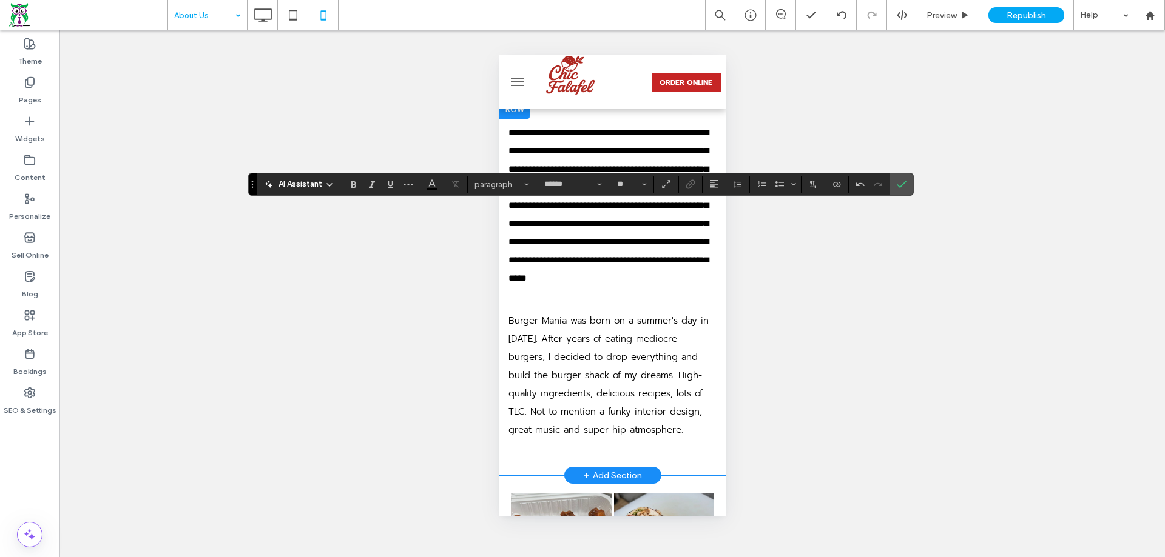
scroll to position [121, 0]
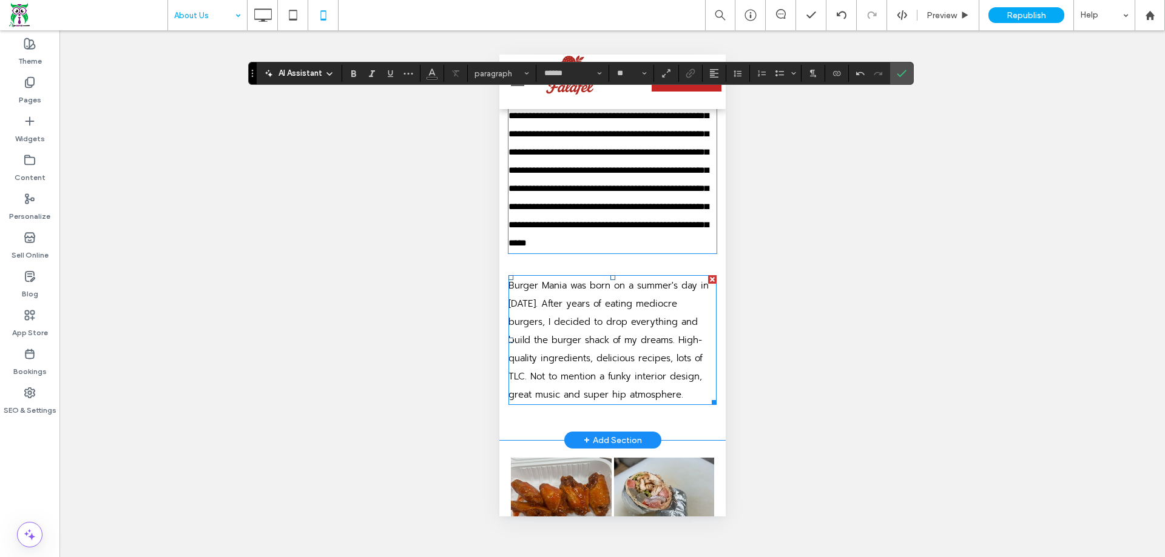
click at [607, 372] on span "Burger Mania was born on a summer's day in 2012. After years of eating mediocre…" at bounding box center [608, 340] width 200 height 123
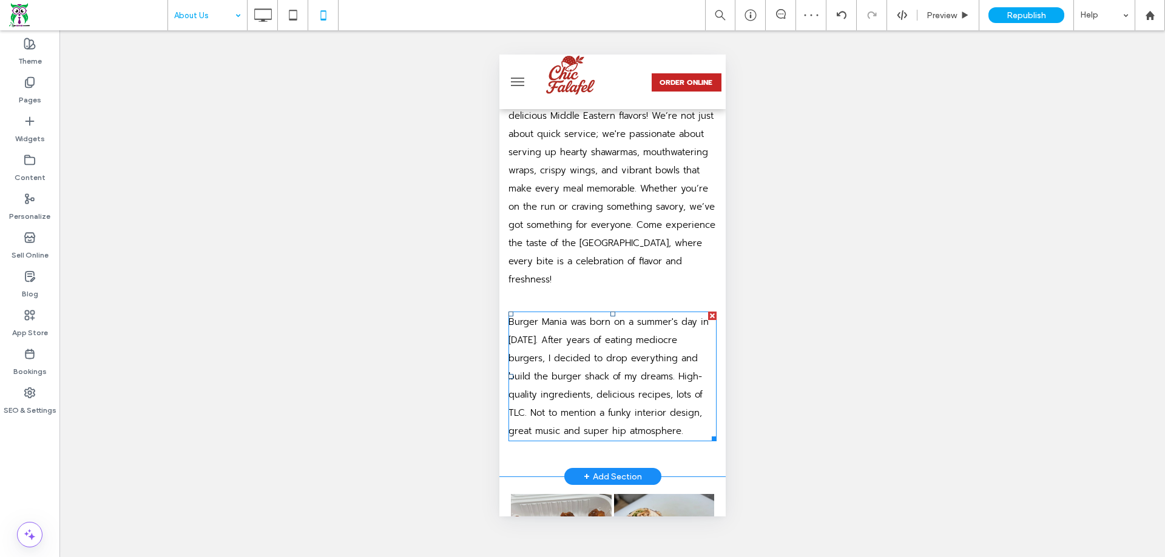
click at [565, 331] on p "Burger Mania was born on a summer's day in 2012. After years of eating mediocre…" at bounding box center [612, 376] width 208 height 127
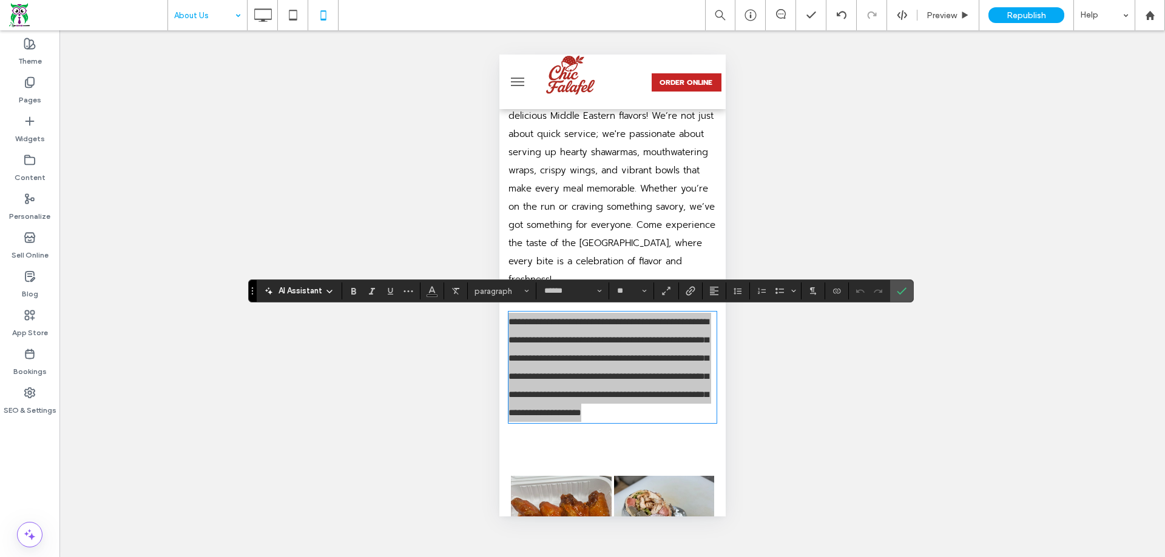
click at [298, 294] on span "AI Assistant" at bounding box center [300, 291] width 44 height 12
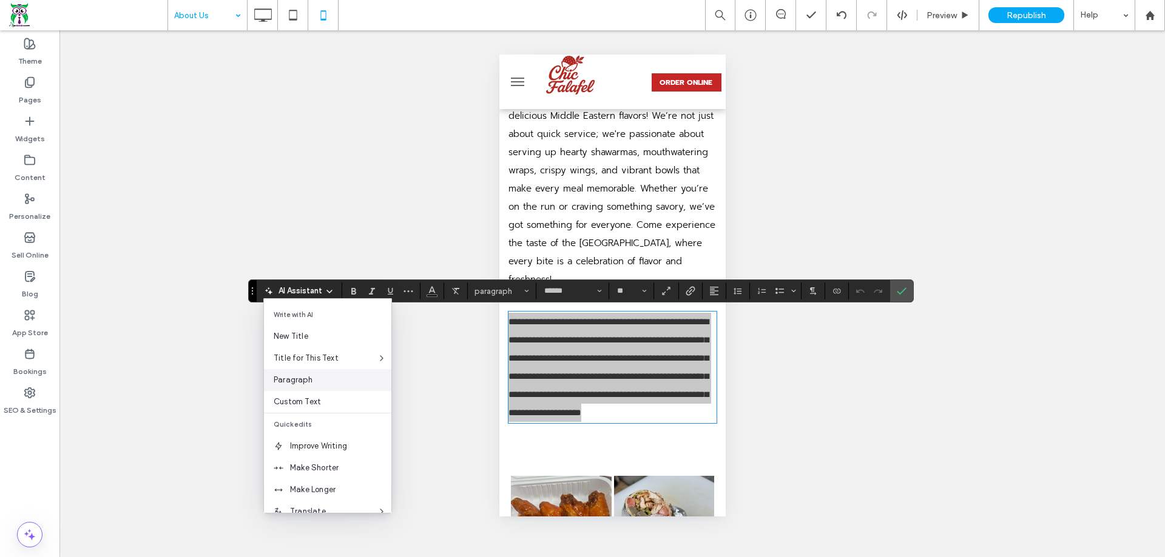
click at [314, 377] on span "Paragraph" at bounding box center [333, 380] width 118 height 12
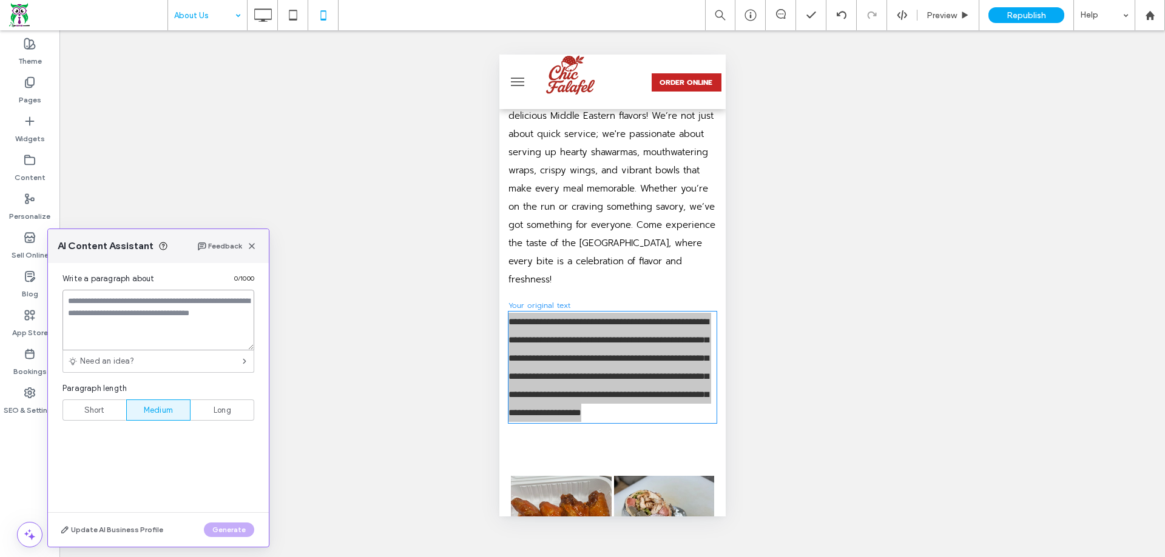
click at [159, 325] on textarea at bounding box center [158, 320] width 192 height 61
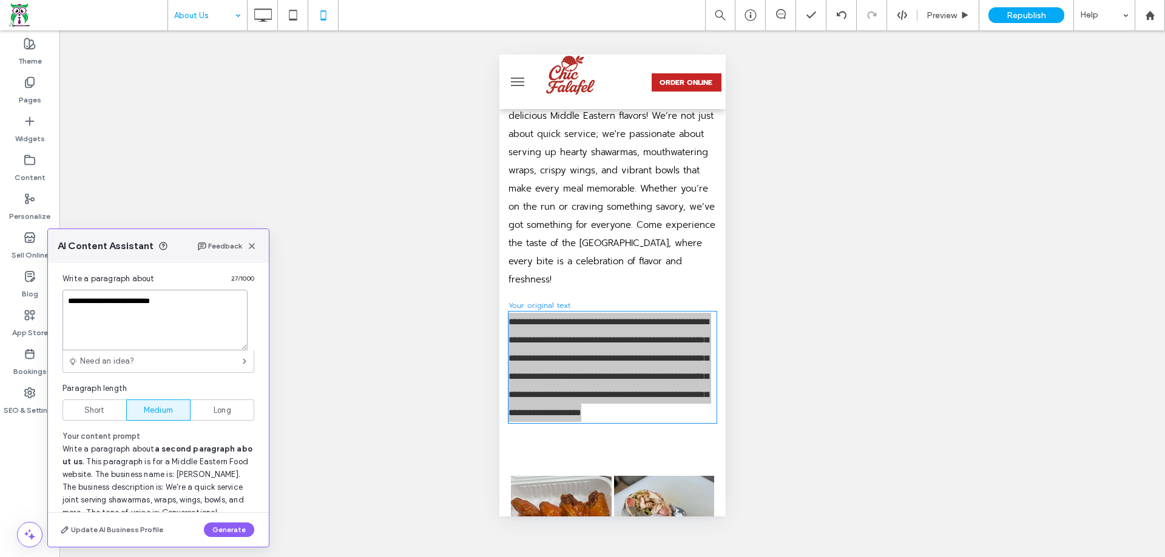
scroll to position [12, 0]
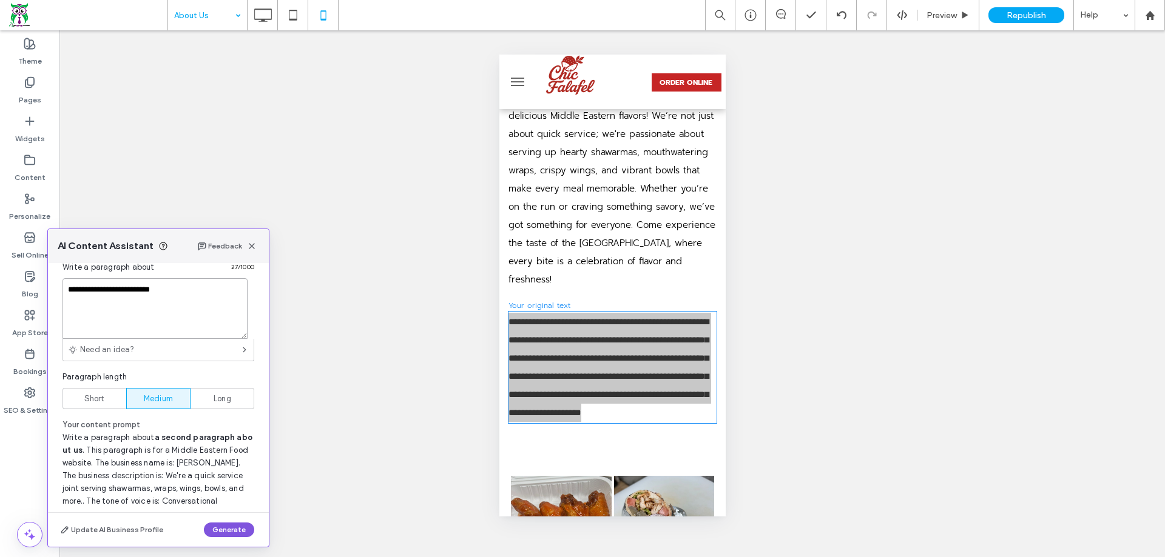
type textarea "**********"
click at [222, 528] on button "Generate" at bounding box center [229, 530] width 50 height 15
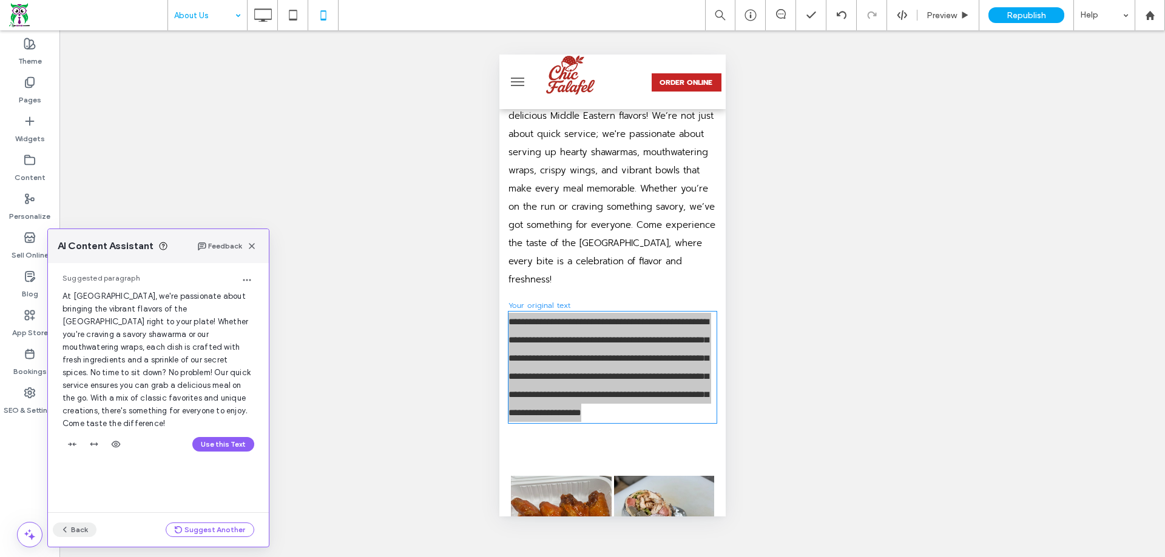
click at [75, 529] on button "Back" at bounding box center [75, 530] width 44 height 15
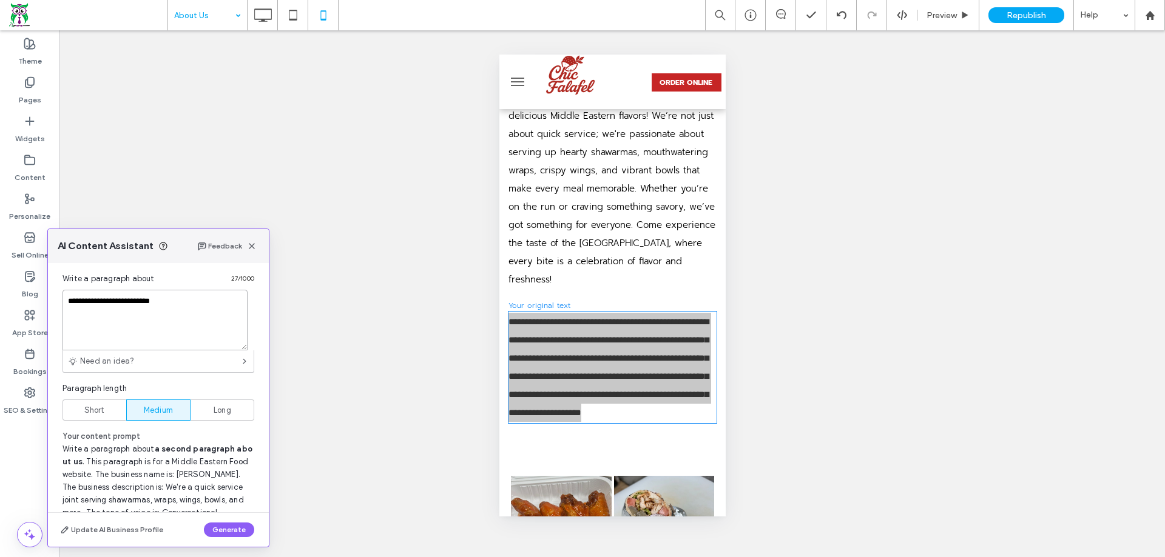
click at [185, 310] on textarea "**********" at bounding box center [154, 320] width 185 height 61
type textarea "**********"
click at [223, 527] on button "Generate" at bounding box center [229, 530] width 50 height 15
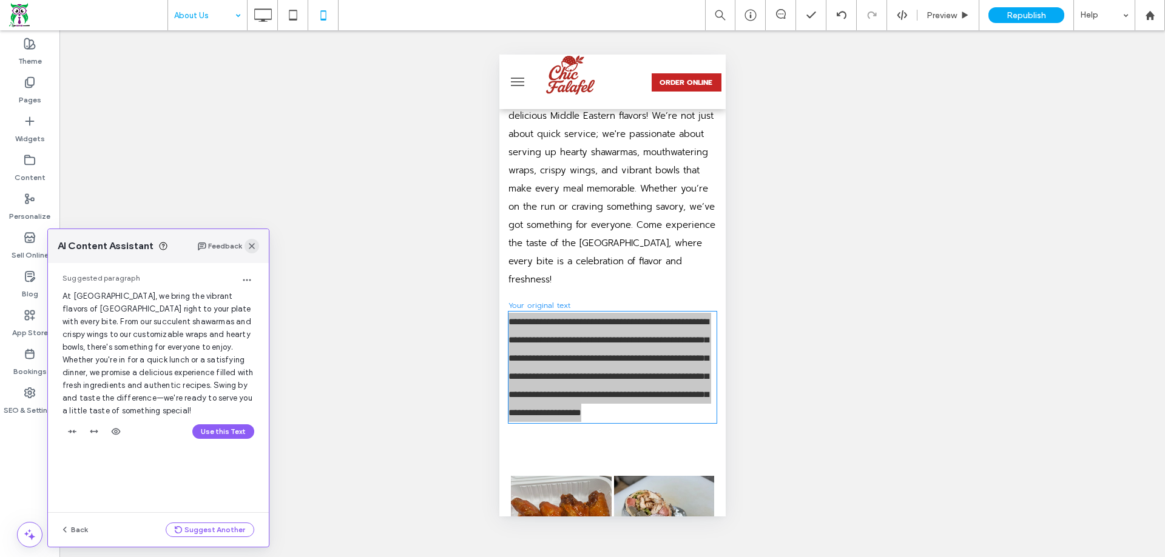
click at [255, 250] on div "Feedback" at bounding box center [228, 246] width 62 height 15
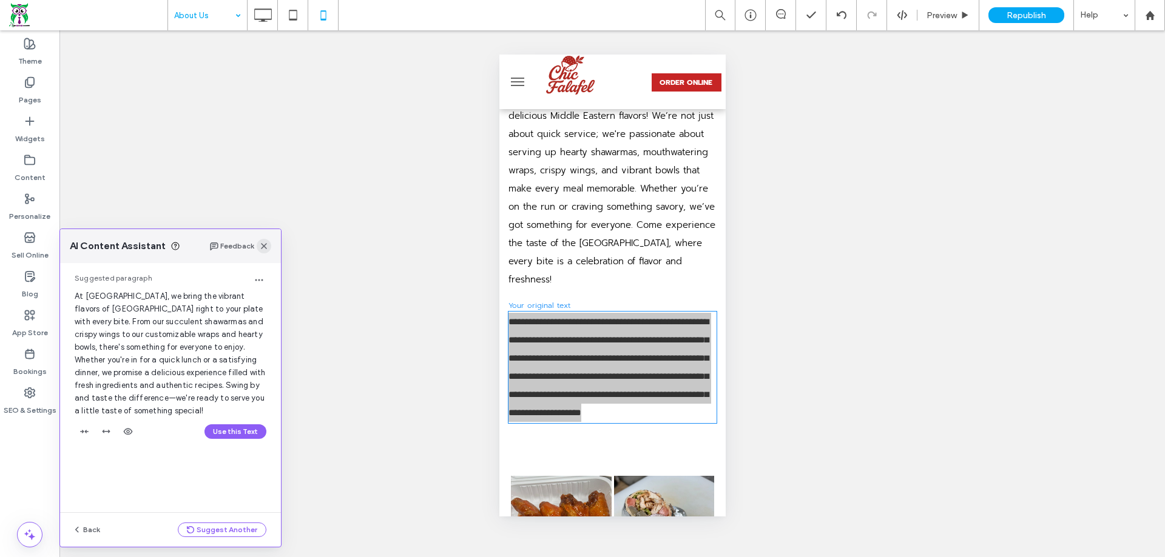
click at [262, 244] on use "button" at bounding box center [264, 246] width 6 height 6
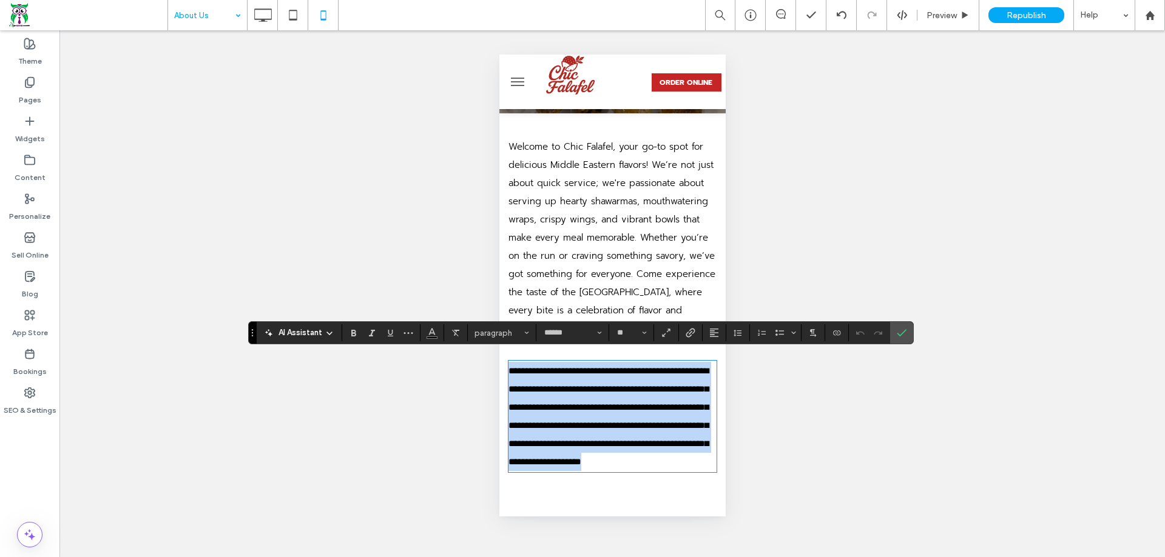
scroll to position [61, 0]
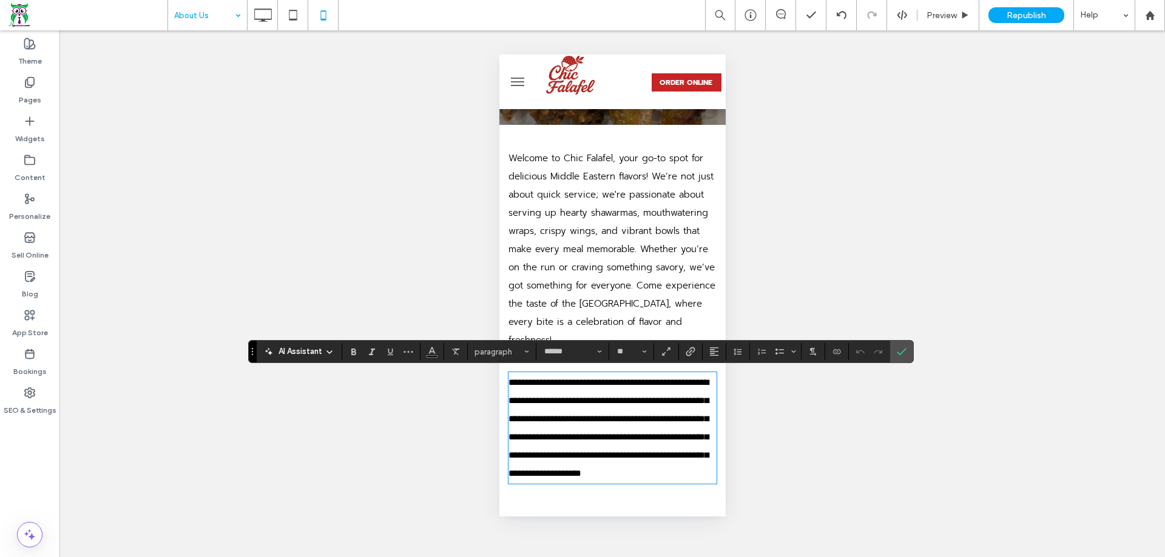
click at [659, 254] on span "Welcome to Chic Falafel, your go-to spot for delicious Middle Eastern flavors! …" at bounding box center [611, 249] width 207 height 195
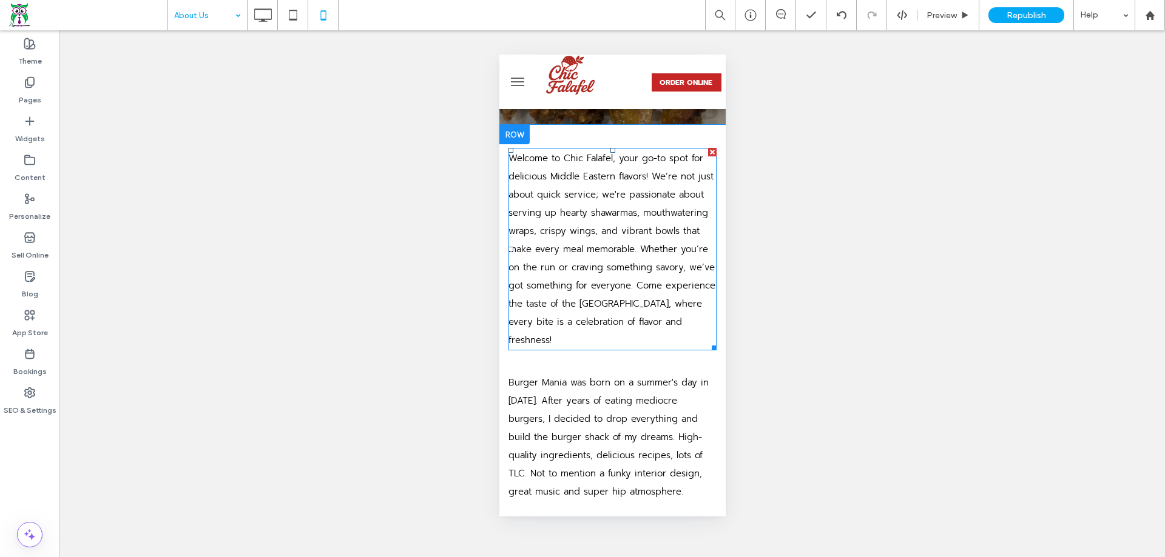
click at [594, 220] on p "Welcome to Chic Falafel, your go-to spot for delicious Middle Eastern flavors! …" at bounding box center [612, 249] width 208 height 200
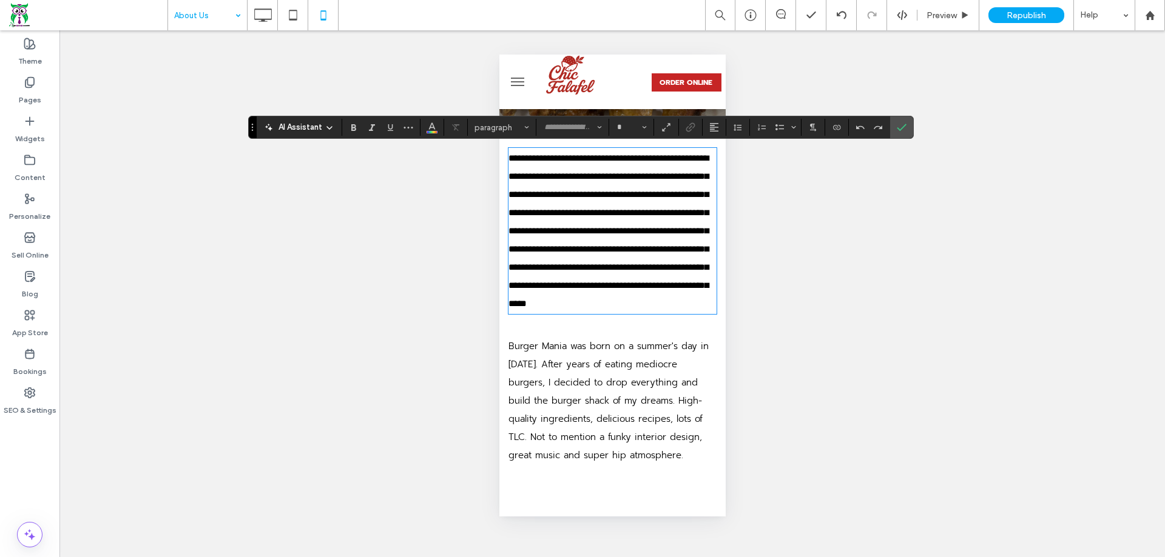
type input "******"
type input "**"
click at [317, 130] on span "AI Assistant" at bounding box center [300, 127] width 44 height 12
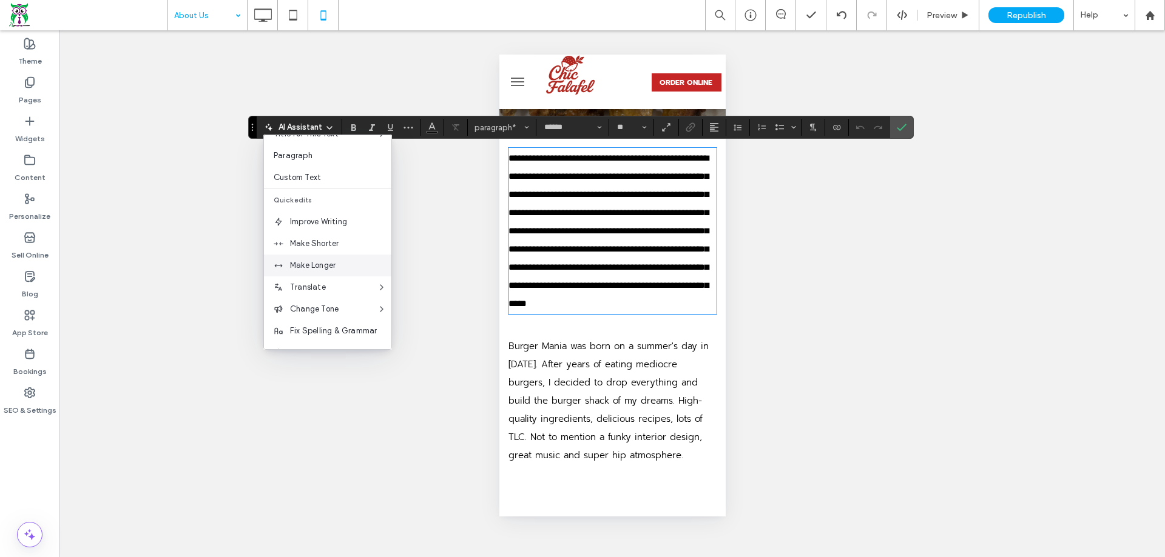
click at [356, 258] on div "Make Longer" at bounding box center [327, 266] width 127 height 22
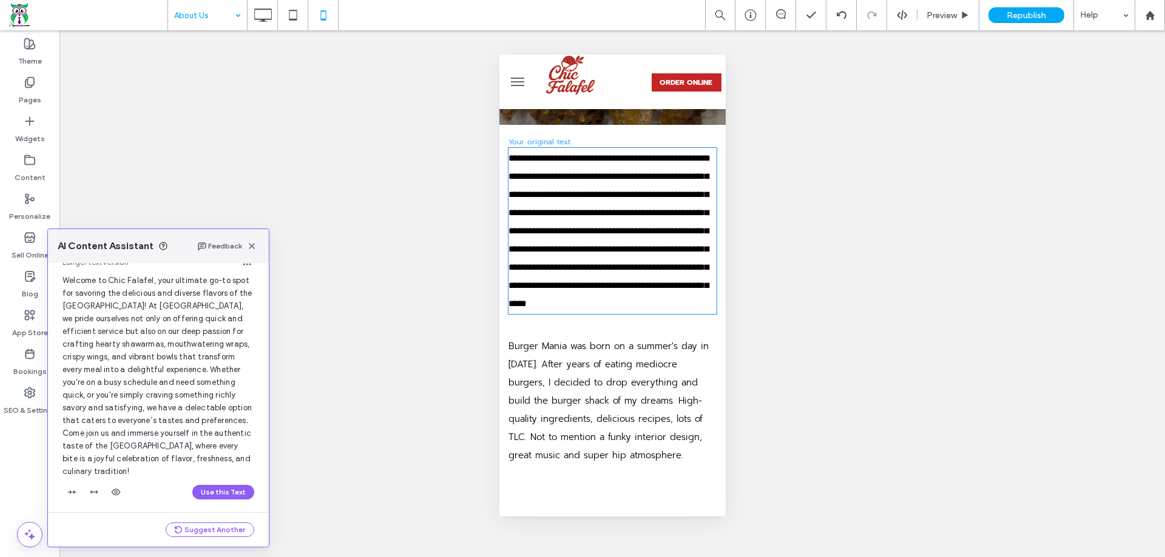
scroll to position [52, 0]
drag, startPoint x: 216, startPoint y: 483, endPoint x: 215, endPoint y: 261, distance: 222.0
click at [216, 483] on button "Use this Text" at bounding box center [223, 488] width 62 height 15
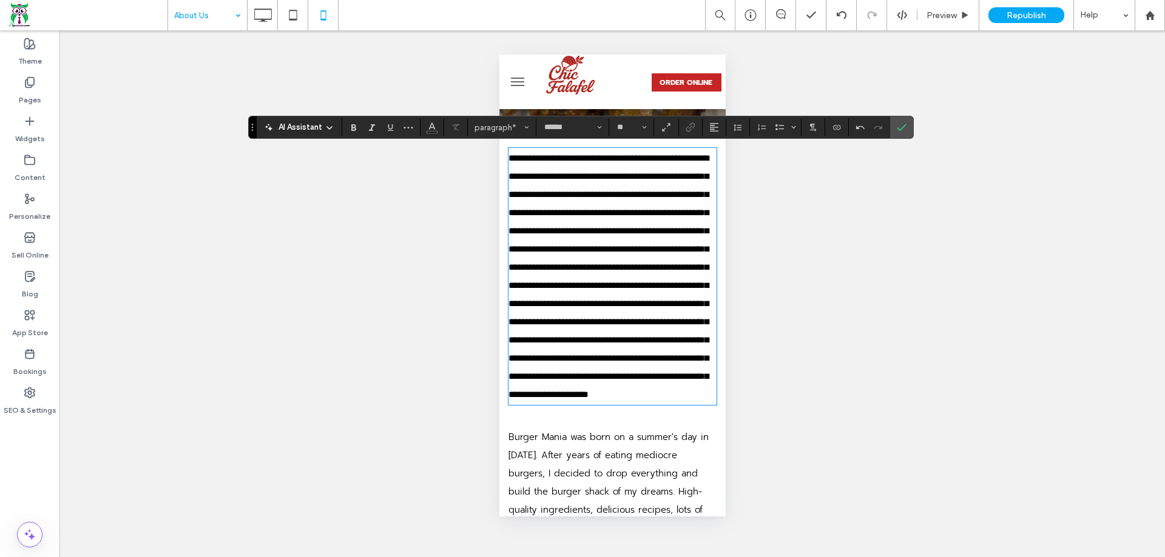
click at [616, 303] on span "**********" at bounding box center [608, 276] width 200 height 246
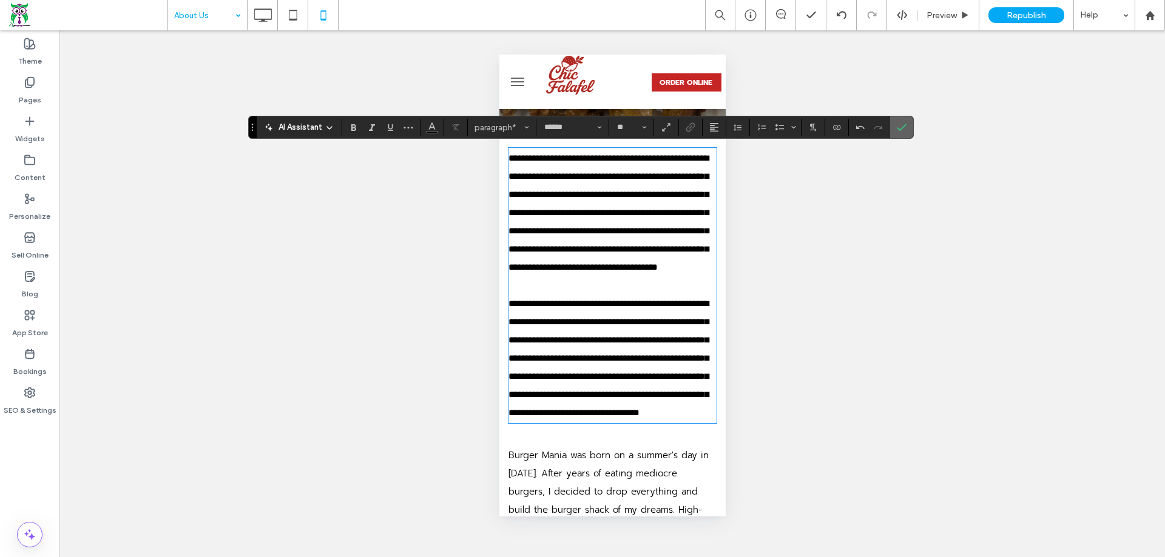
click at [894, 129] on label "Confirm" at bounding box center [901, 127] width 18 height 22
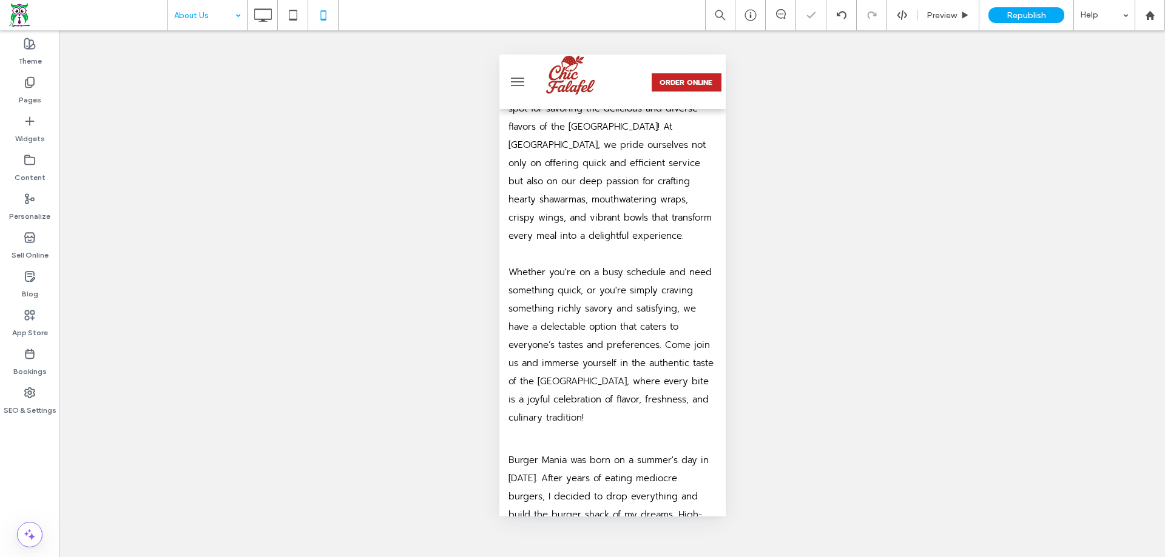
scroll to position [243, 0]
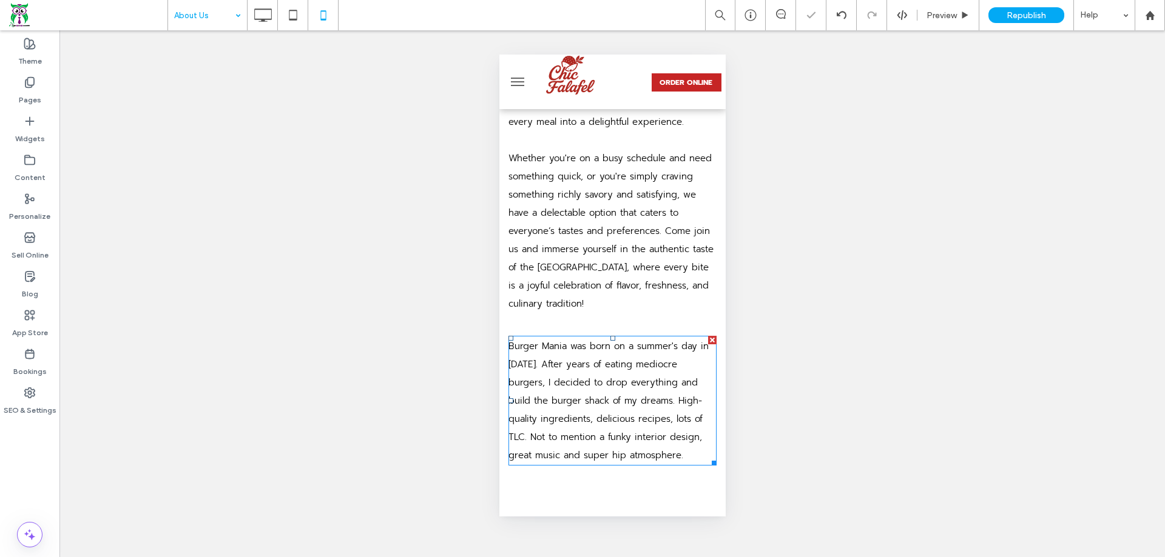
drag, startPoint x: 701, startPoint y: 341, endPoint x: 1144, endPoint y: 327, distance: 443.1
click at [707, 341] on div at bounding box center [711, 340] width 8 height 8
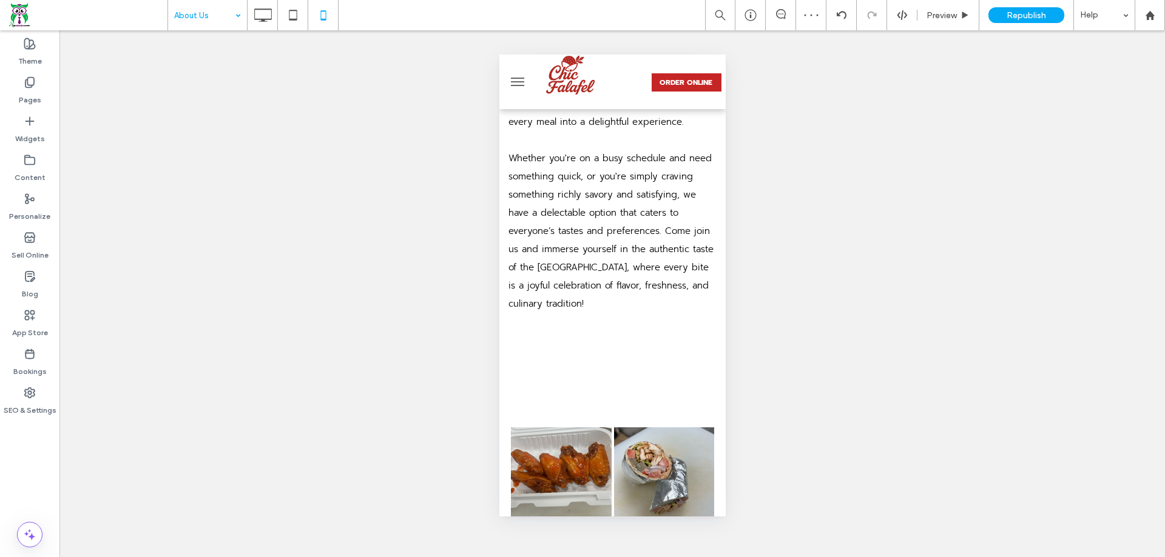
click at [716, 337] on div at bounding box center [720, 335] width 8 height 8
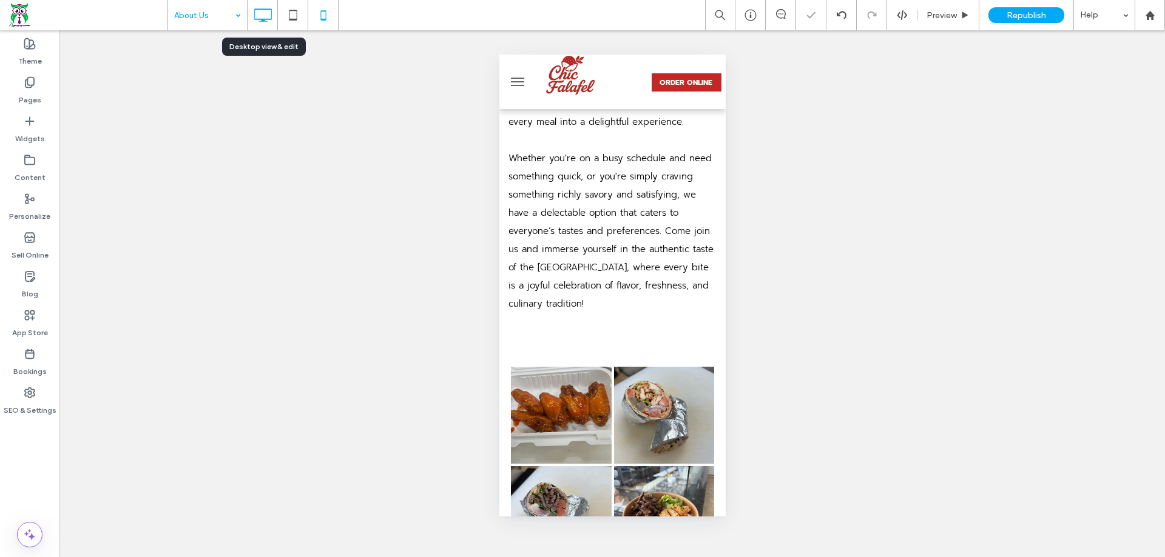
click at [252, 10] on icon at bounding box center [263, 15] width 24 height 24
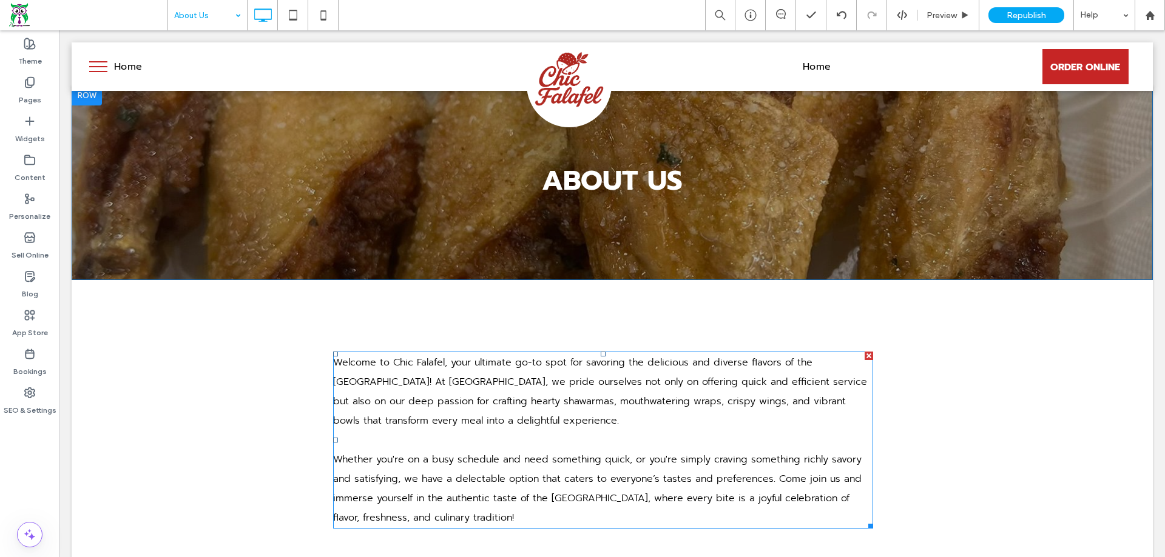
scroll to position [0, 0]
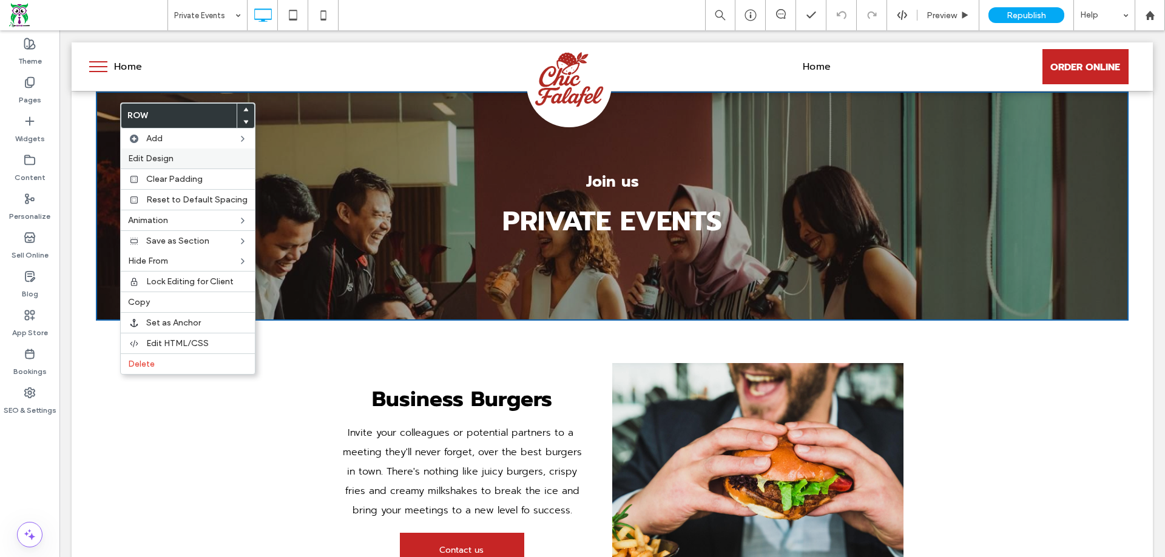
click at [158, 159] on span "Edit Design" at bounding box center [150, 158] width 45 height 10
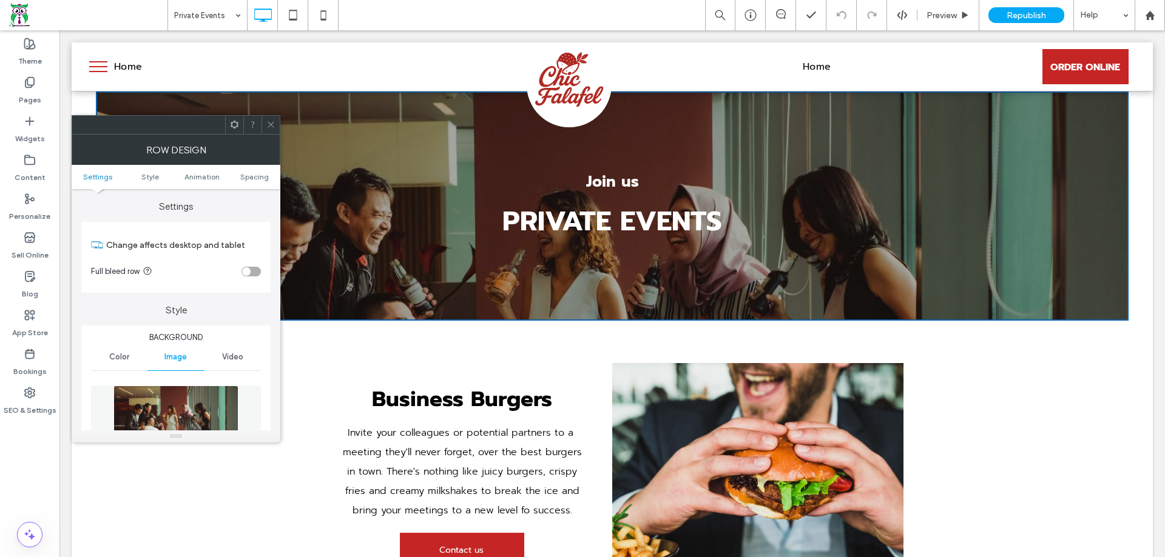
click at [257, 275] on div "toggle" at bounding box center [250, 272] width 19 height 10
click at [257, 179] on span "Spacing" at bounding box center [254, 176] width 29 height 9
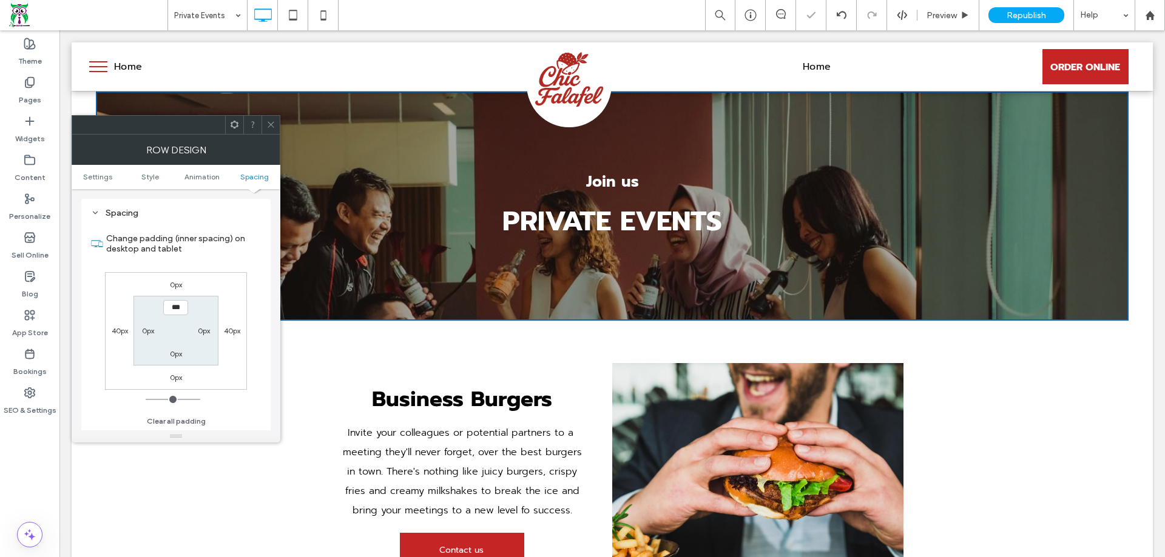
scroll to position [695, 0]
click at [234, 329] on label "40px" at bounding box center [232, 330] width 16 height 9
type input "**"
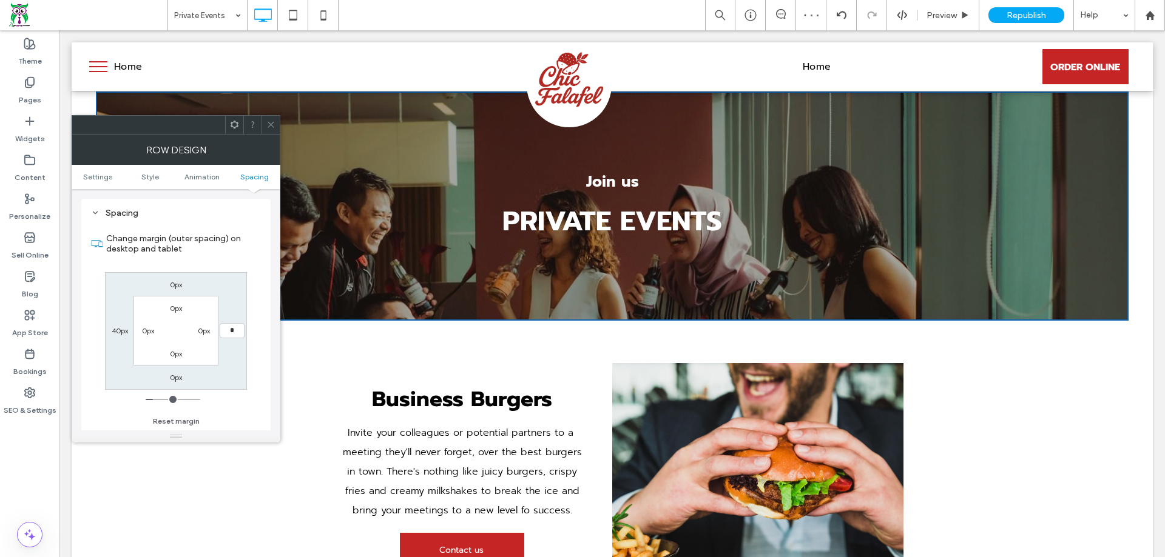
type input "*"
type input "***"
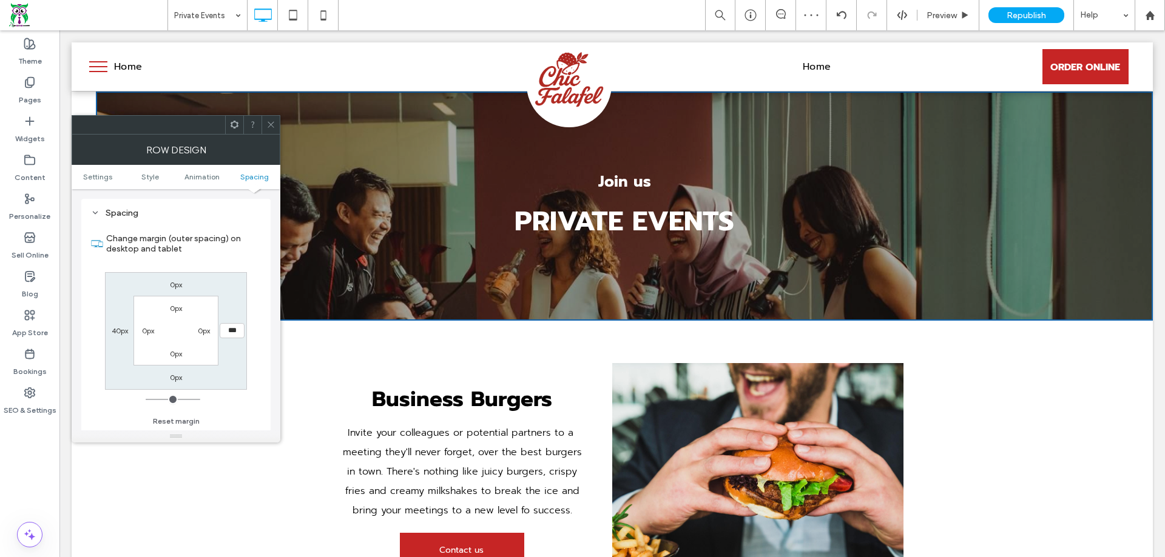
click at [124, 330] on label "40px" at bounding box center [120, 330] width 16 height 9
type input "**"
type input "*"
type input "***"
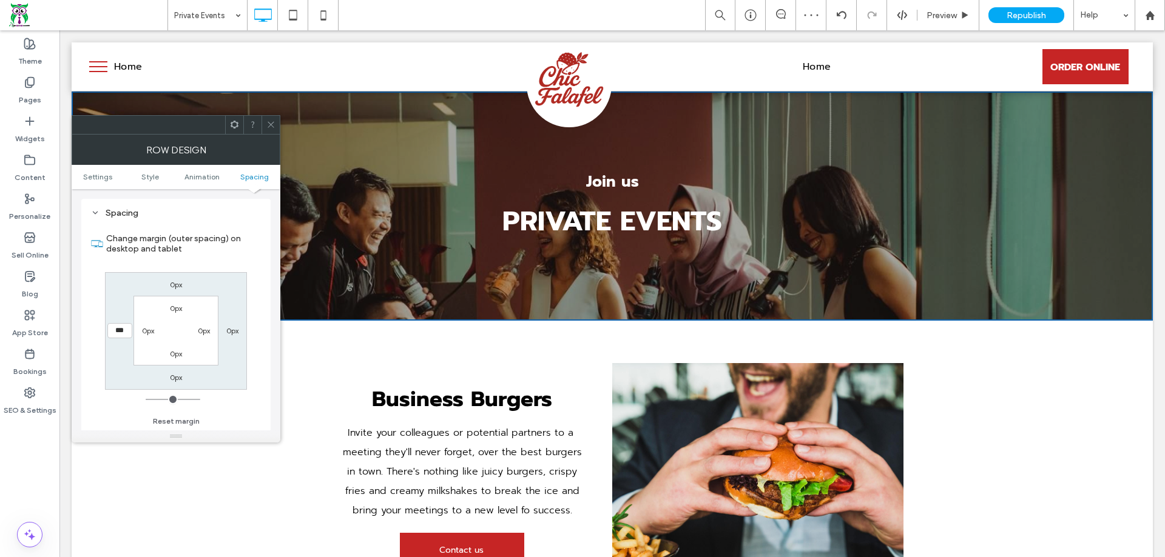
click at [265, 123] on div at bounding box center [270, 125] width 18 height 18
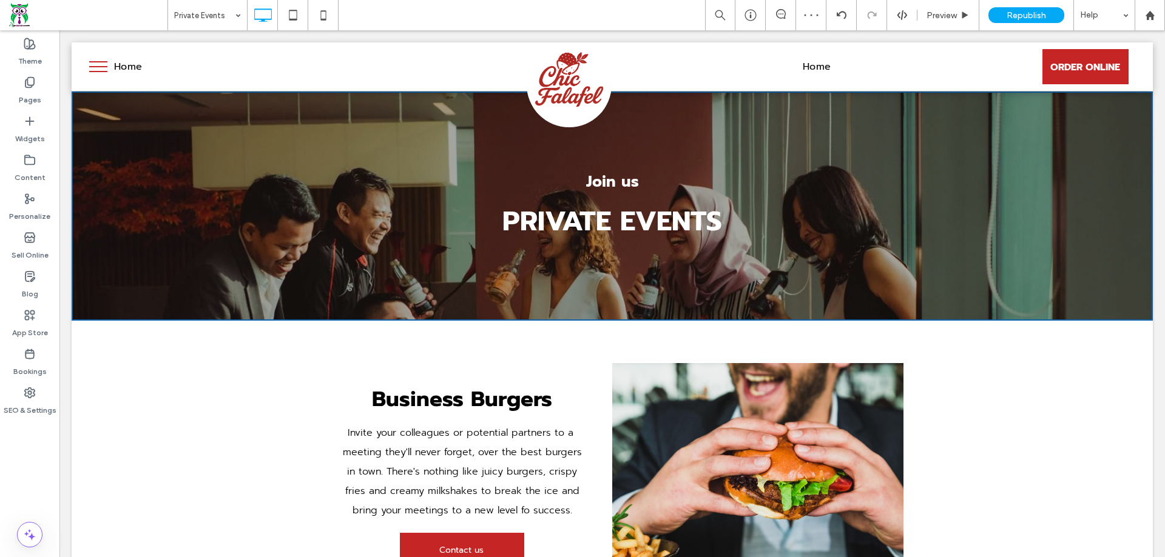
click at [39, 99] on label "Pages" at bounding box center [30, 97] width 22 height 17
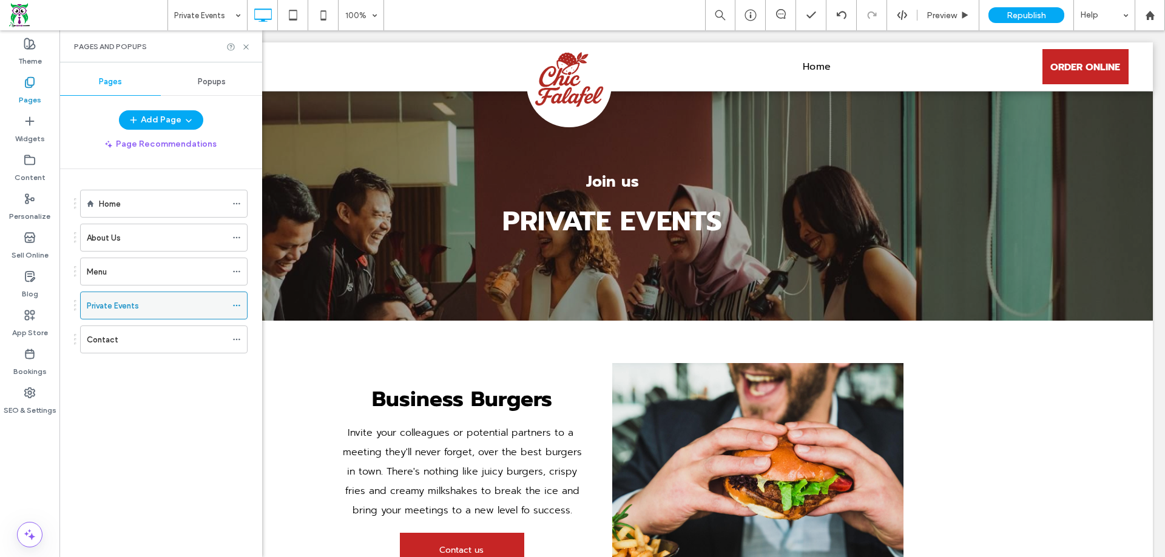
click at [236, 301] on icon at bounding box center [236, 305] width 8 height 8
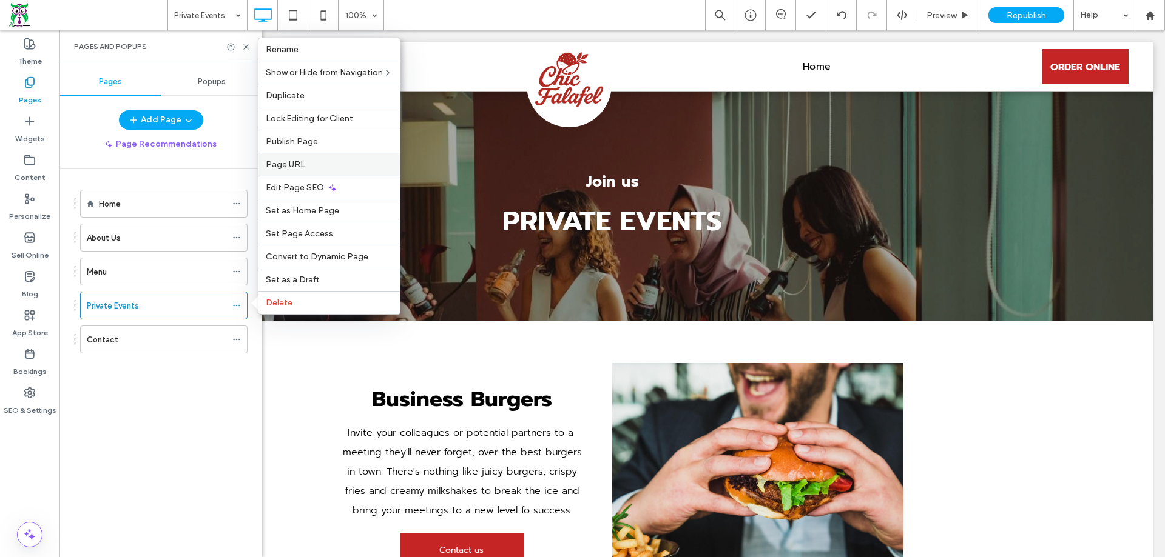
click at [326, 161] on label "Page URL" at bounding box center [329, 165] width 127 height 10
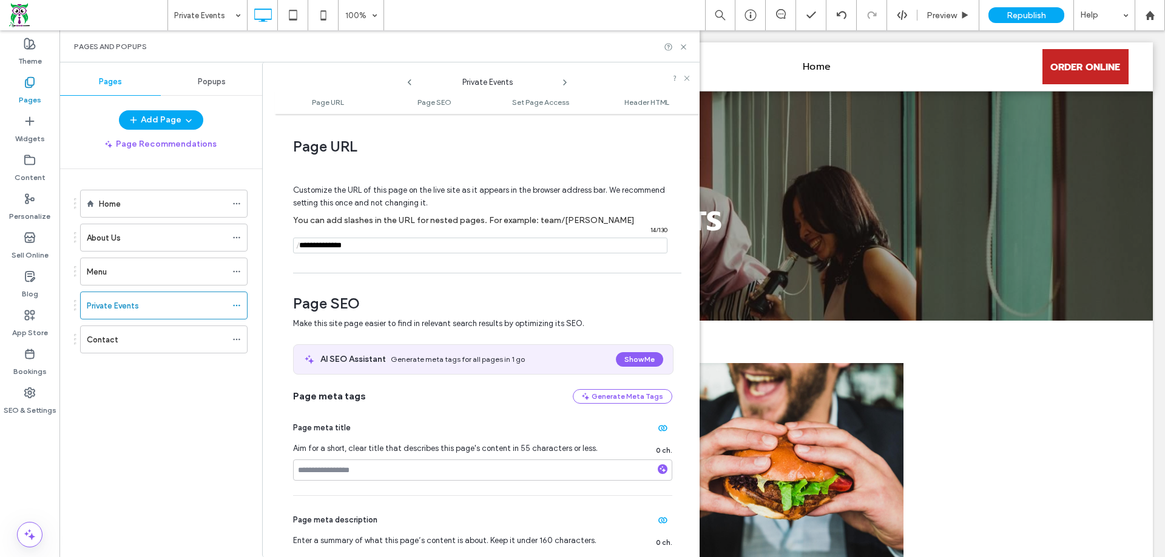
drag, startPoint x: 362, startPoint y: 242, endPoint x: 256, endPoint y: 254, distance: 106.9
click at [256, 254] on div "Pages Popups Add Page Page Recommendations Home About Us Menu Private Events Co…" at bounding box center [379, 309] width 640 height 495
type input "********"
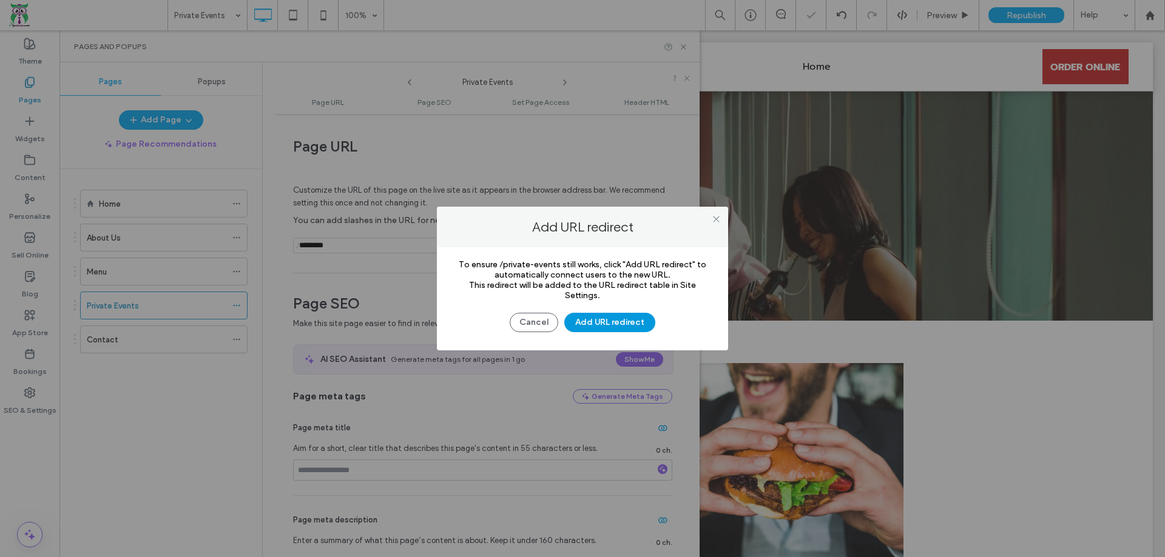
click at [586, 326] on button "Add URL redirect" at bounding box center [609, 322] width 91 height 19
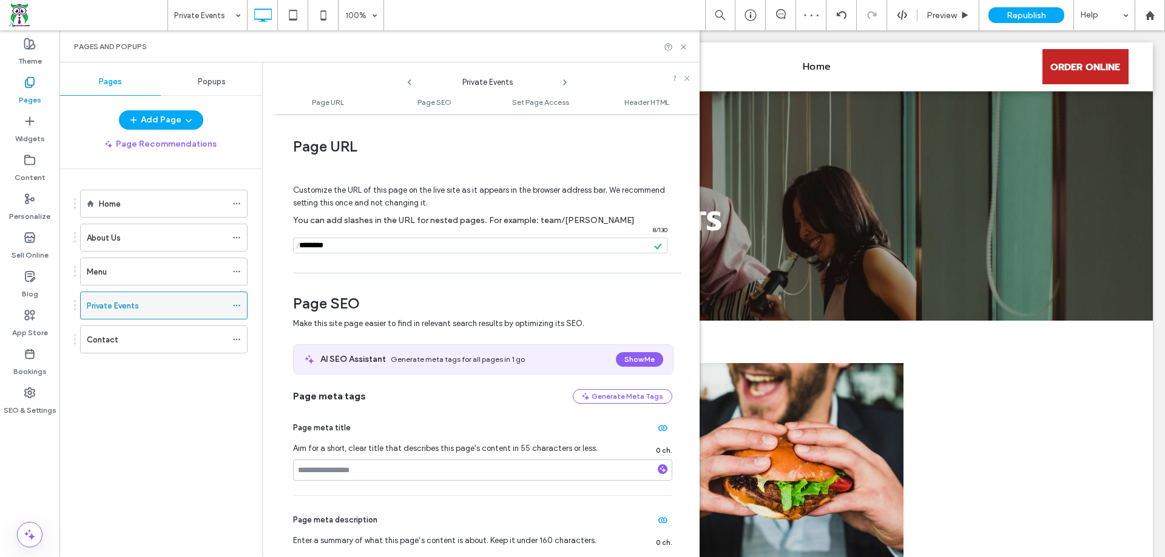
click at [236, 307] on icon at bounding box center [236, 305] width 8 height 8
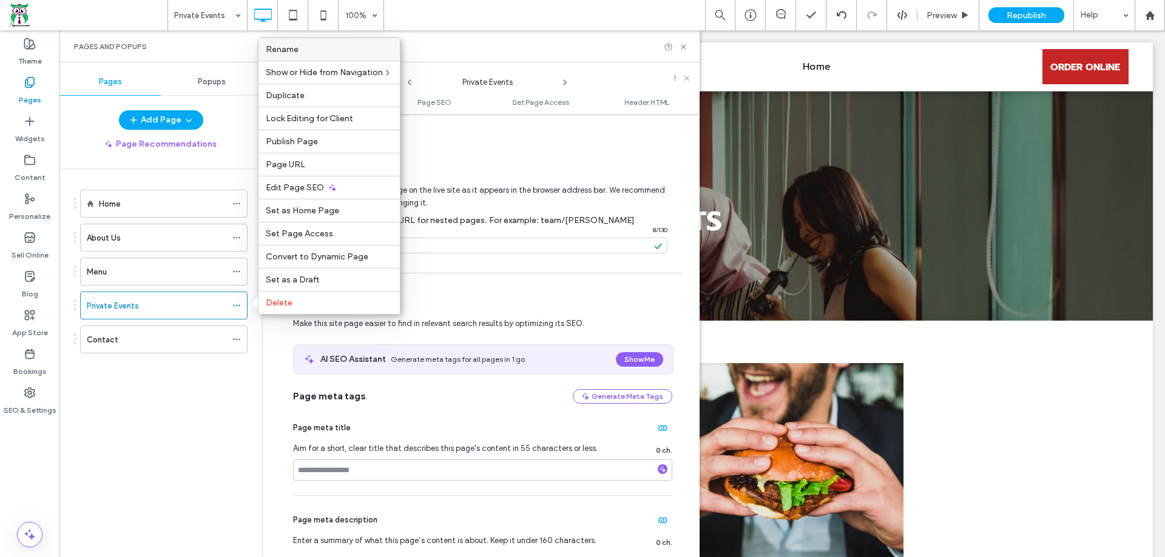
click at [298, 52] on label "Rename" at bounding box center [329, 49] width 127 height 10
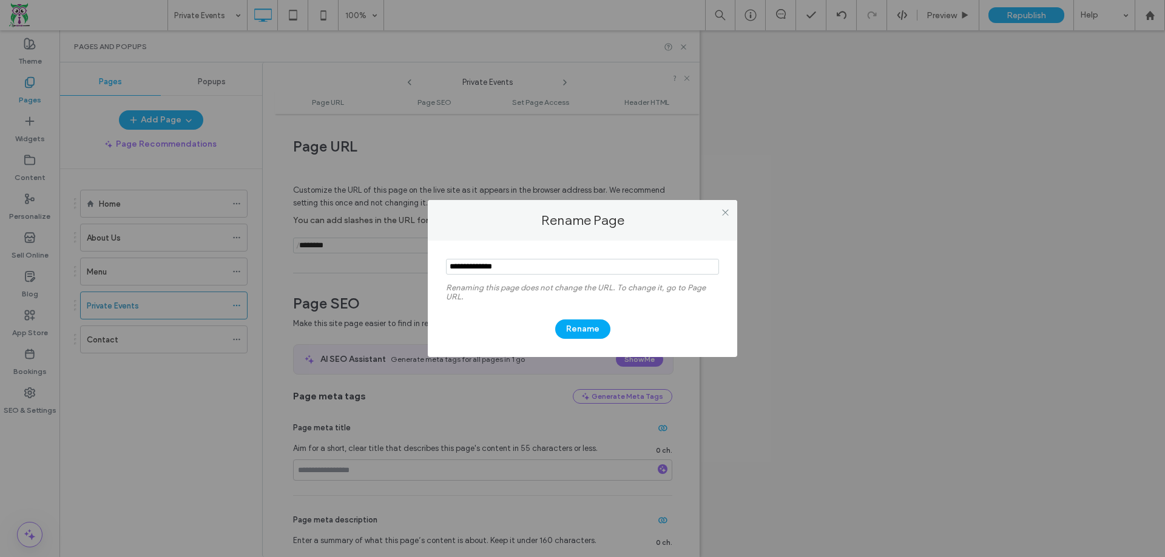
click at [260, 286] on div "Rename Page Renaming this page does not change the URL. To change it, go to Pag…" at bounding box center [582, 278] width 1165 height 557
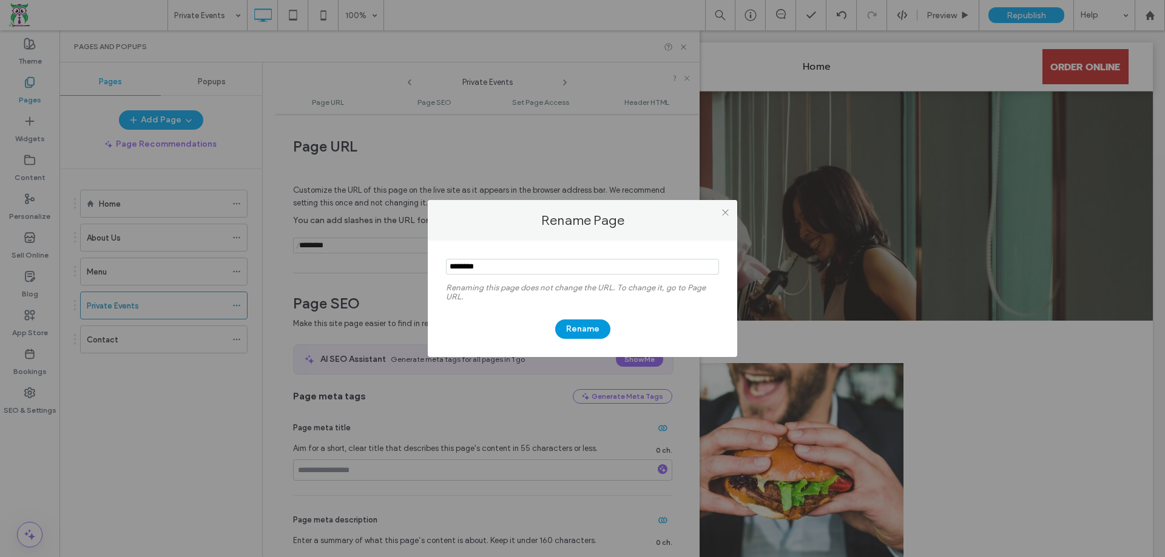
type input "********"
click at [581, 329] on button "Rename" at bounding box center [582, 329] width 55 height 19
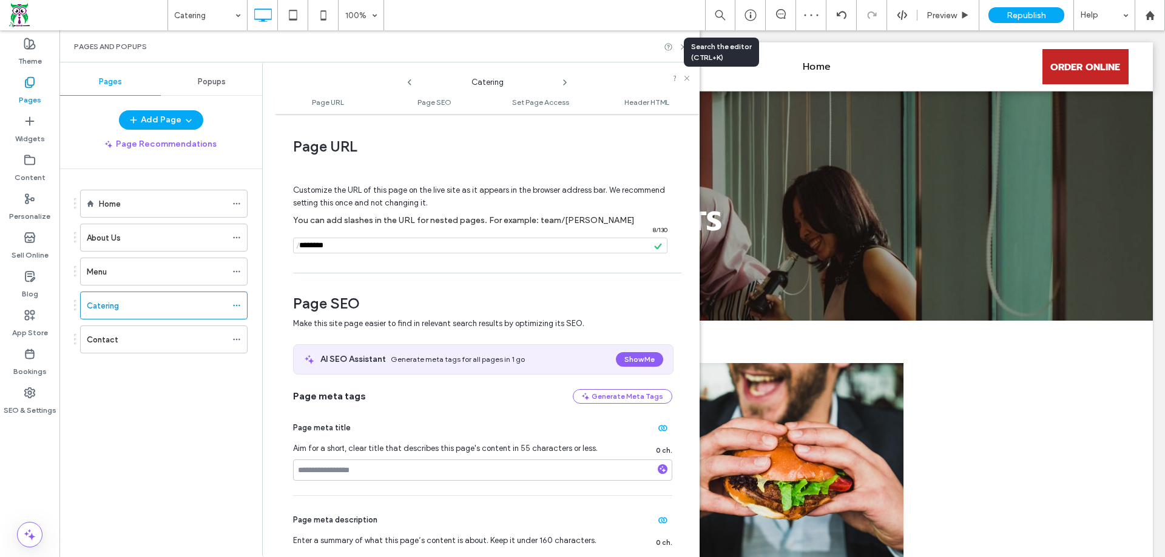
click at [684, 47] on div "Search the editor (CTRL+K)" at bounding box center [721, 52] width 75 height 29
drag, startPoint x: 685, startPoint y: 44, endPoint x: 641, endPoint y: 154, distance: 119.0
click at [685, 44] on icon at bounding box center [683, 46] width 9 height 9
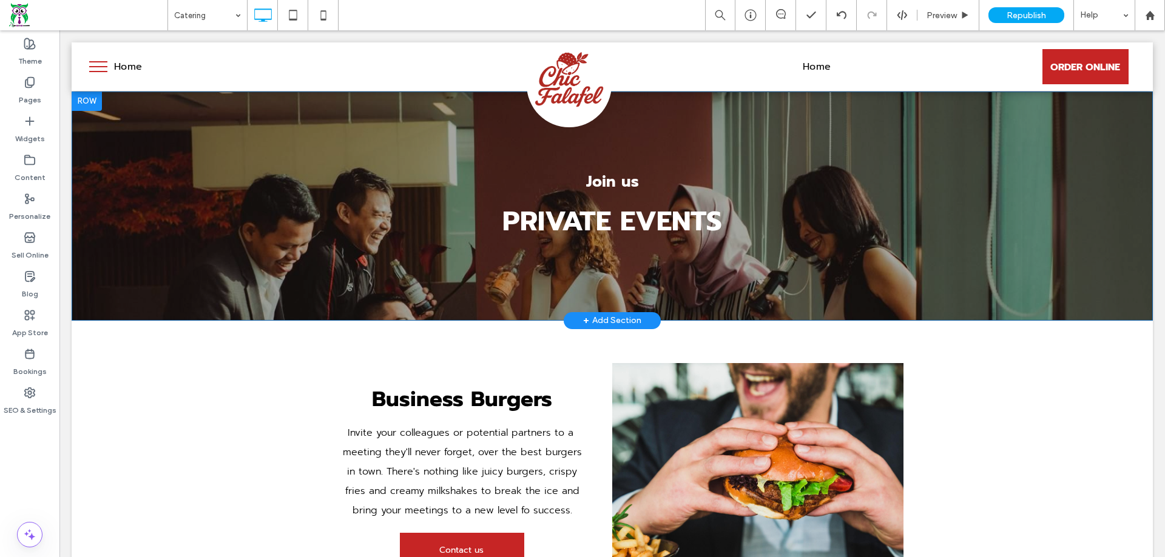
click at [89, 101] on div at bounding box center [87, 101] width 30 height 19
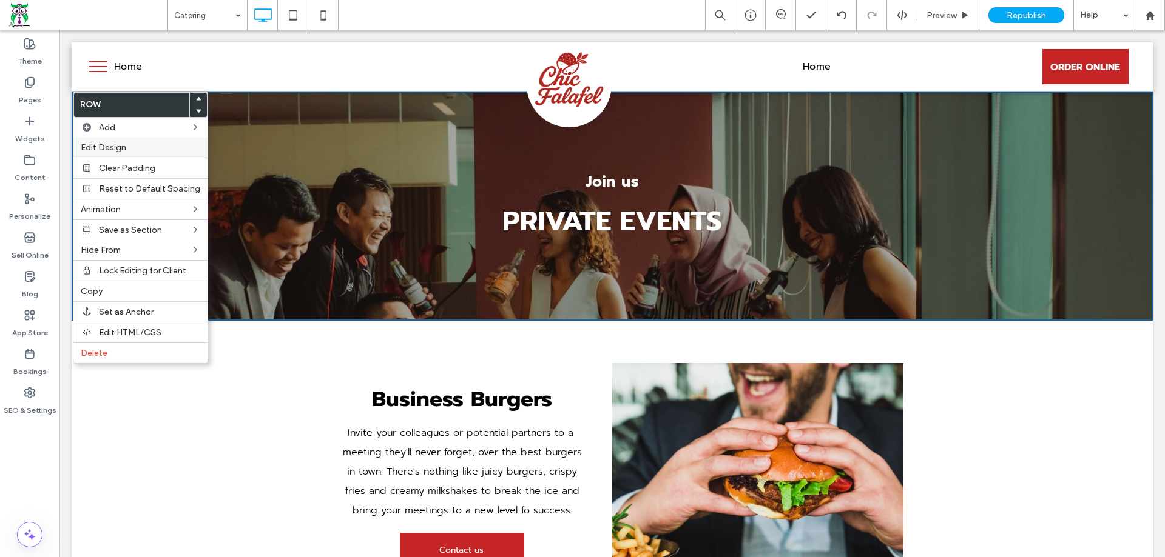
click at [119, 138] on div "Edit Design" at bounding box center [140, 148] width 134 height 20
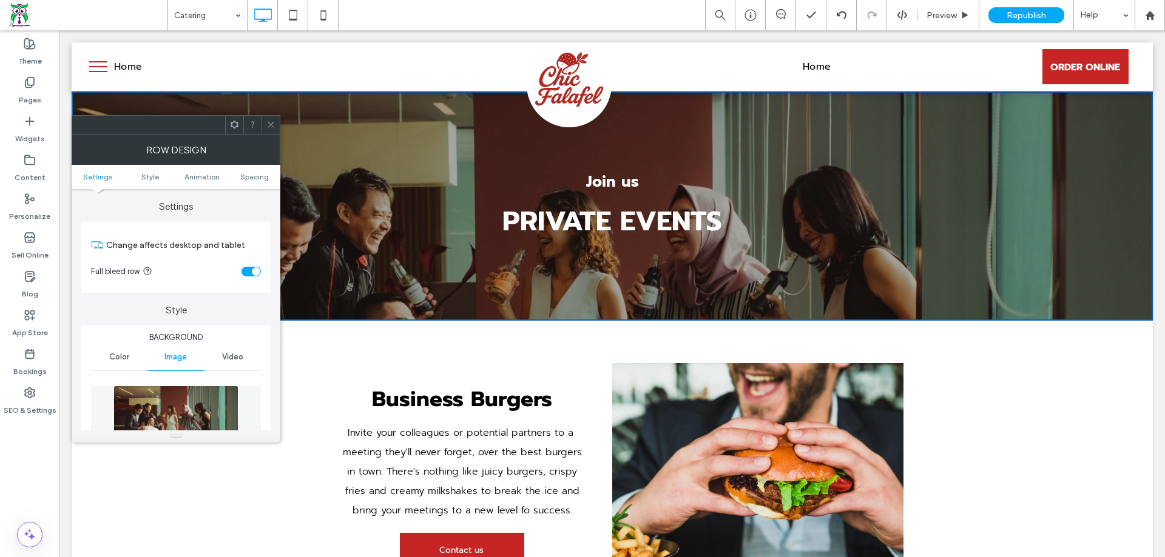
click at [185, 411] on img at bounding box center [175, 428] width 125 height 84
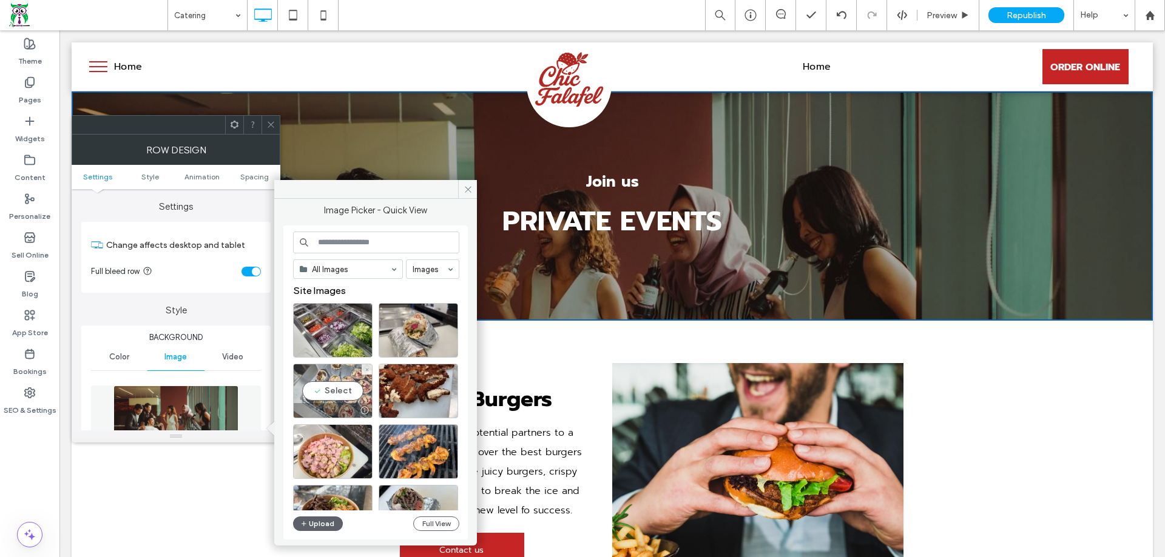
click at [360, 392] on div "Select" at bounding box center [332, 391] width 79 height 55
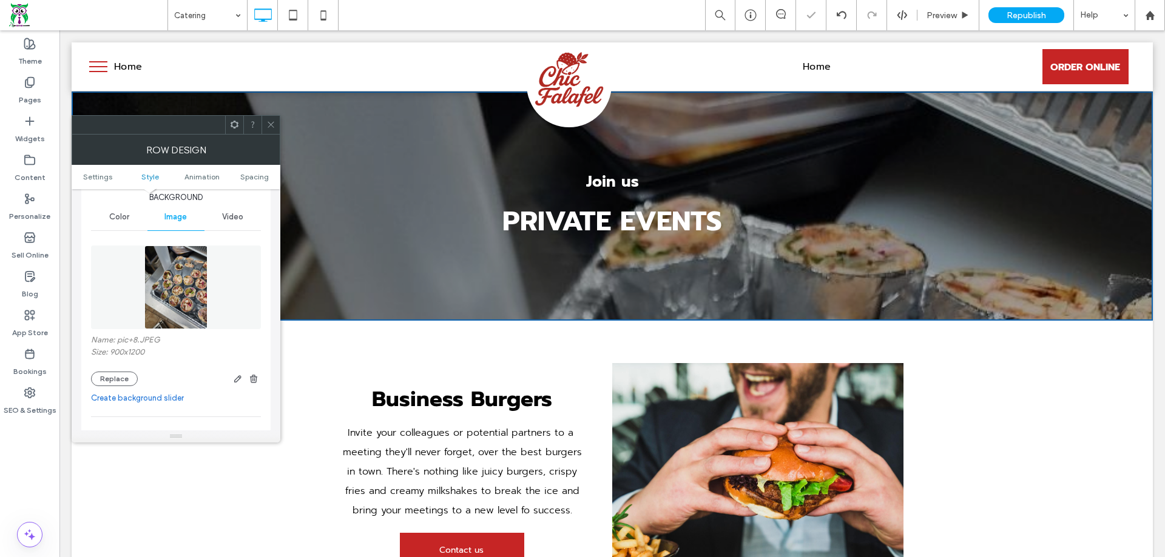
scroll to position [182, 0]
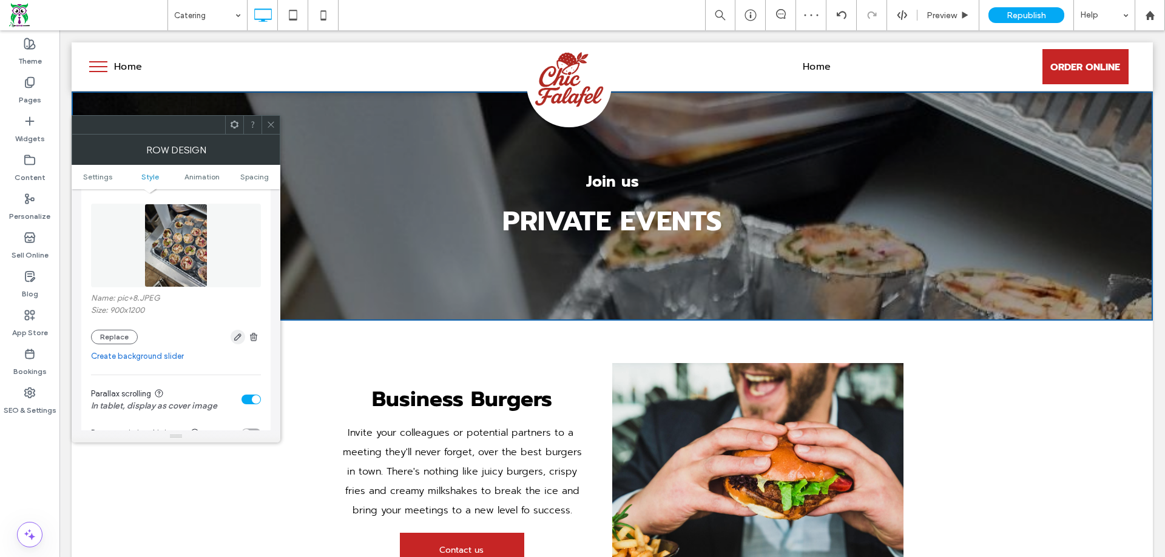
click at [238, 334] on use "button" at bounding box center [237, 337] width 7 height 7
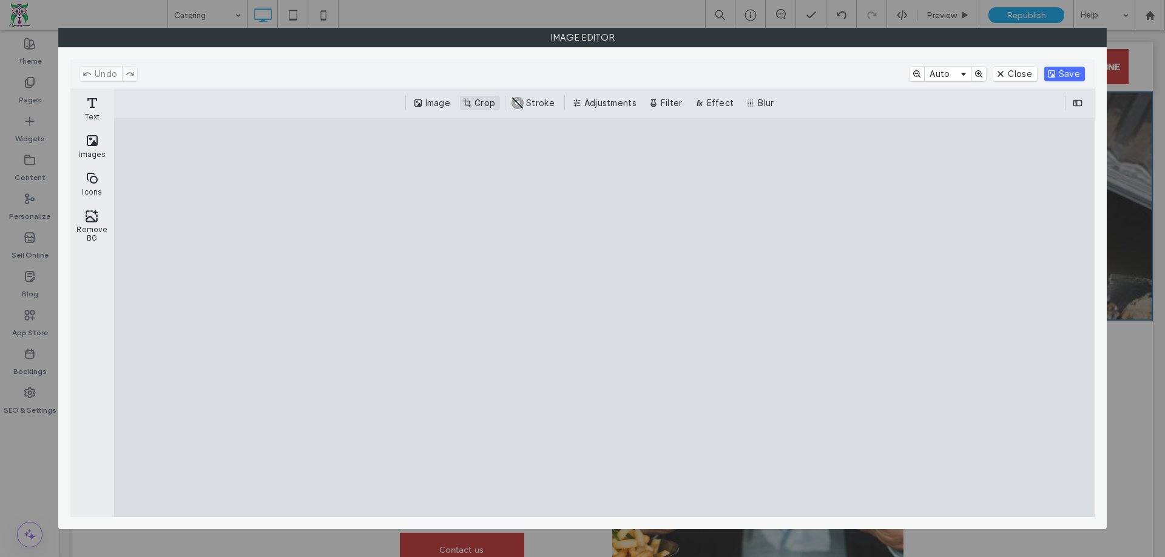
click at [477, 109] on button "Crop" at bounding box center [480, 103] width 40 height 15
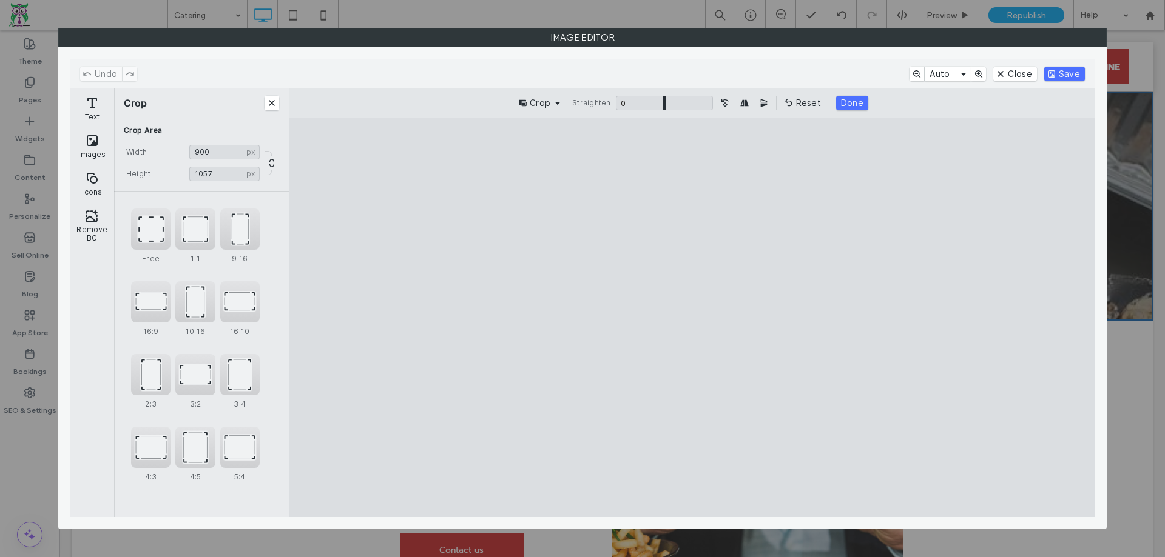
drag, startPoint x: 694, startPoint y: 157, endPoint x: 698, endPoint y: 195, distance: 38.4
click at [692, 318] on cesdk-canvas "Editor canvas" at bounding box center [692, 318] width 0 height 0
drag, startPoint x: 691, startPoint y: 499, endPoint x: 722, endPoint y: 413, distance: 91.7
click at [692, 318] on cesdk-canvas "Editor canvas" at bounding box center [692, 318] width 0 height 0
drag, startPoint x: 693, startPoint y: 160, endPoint x: 699, endPoint y: 225, distance: 65.8
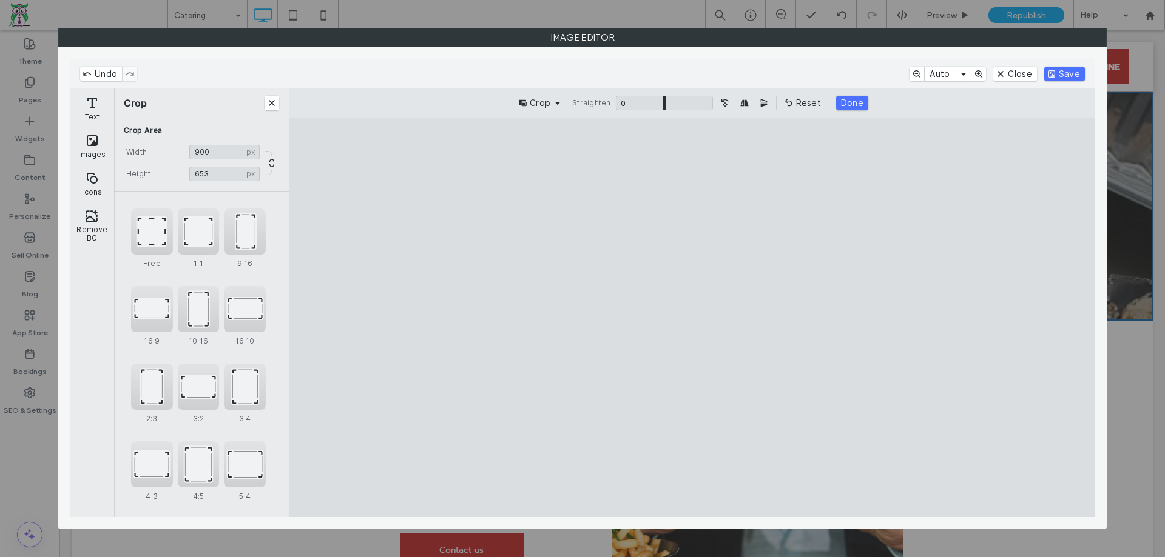
click at [692, 318] on cesdk-canvas "Editor canvas" at bounding box center [692, 318] width 0 height 0
type input "***"
drag, startPoint x: 694, startPoint y: 505, endPoint x: 695, endPoint y: 430, distance: 75.2
click at [692, 318] on cesdk-canvas "Editor canvas" at bounding box center [692, 318] width 0 height 0
click at [848, 103] on button "Done" at bounding box center [852, 103] width 32 height 15
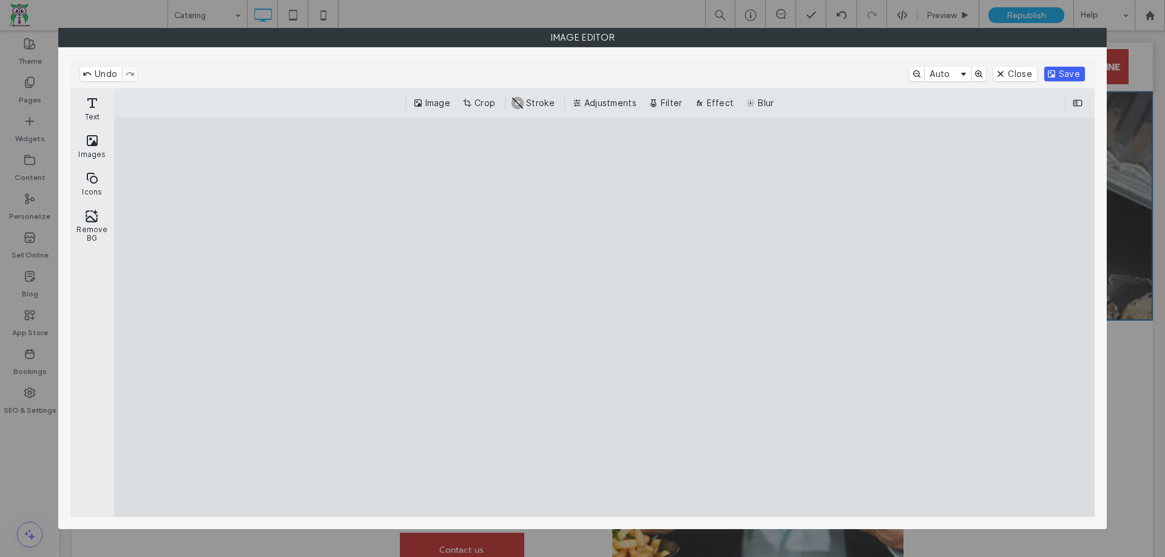
click at [1069, 73] on button "Save" at bounding box center [1064, 74] width 41 height 15
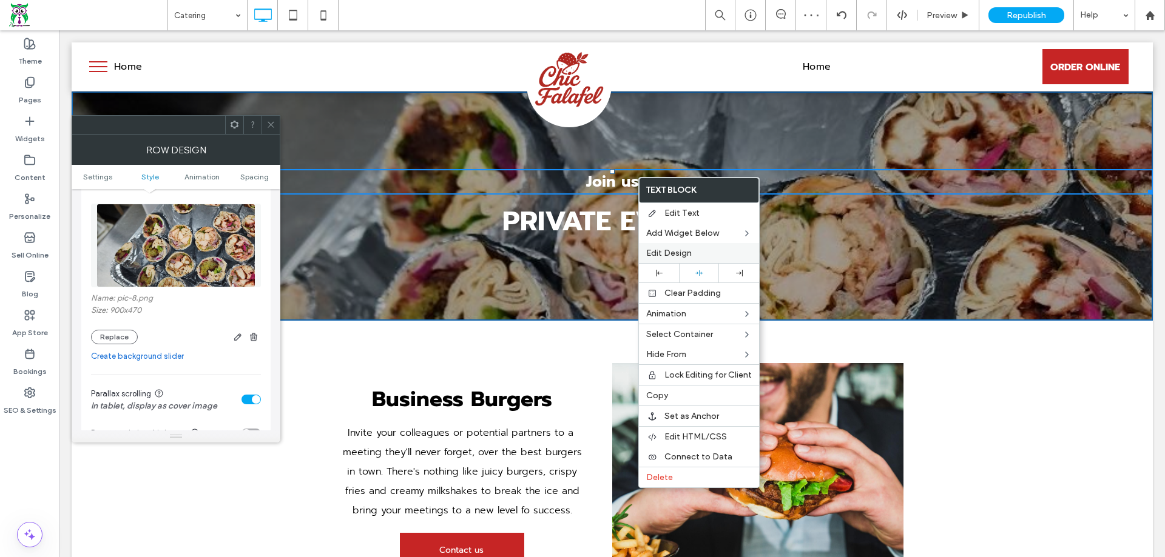
click at [677, 255] on span "Edit Design" at bounding box center [668, 253] width 45 height 10
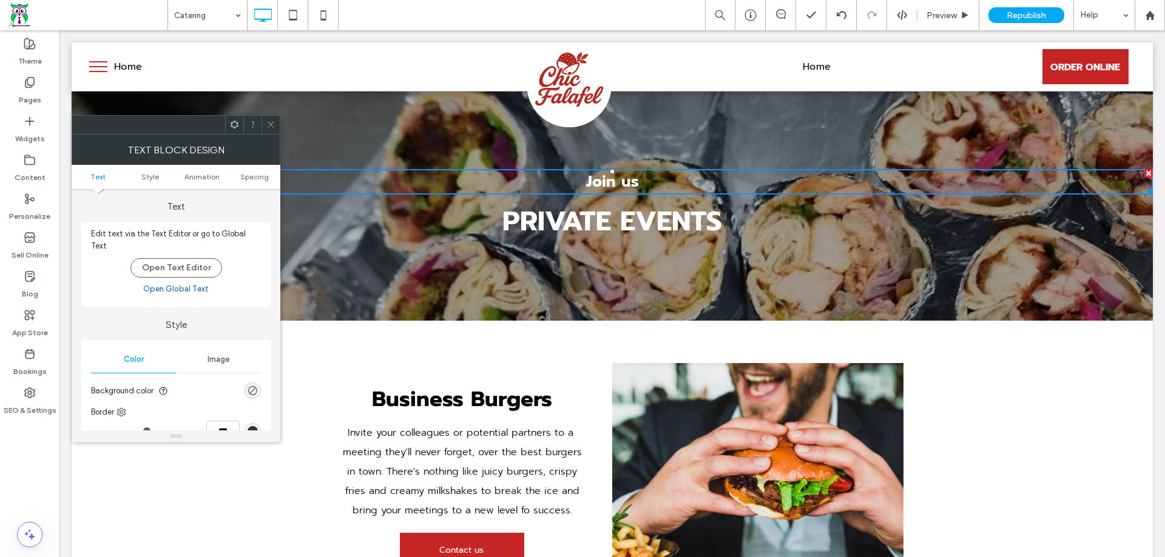
click at [275, 125] on icon at bounding box center [270, 124] width 9 height 9
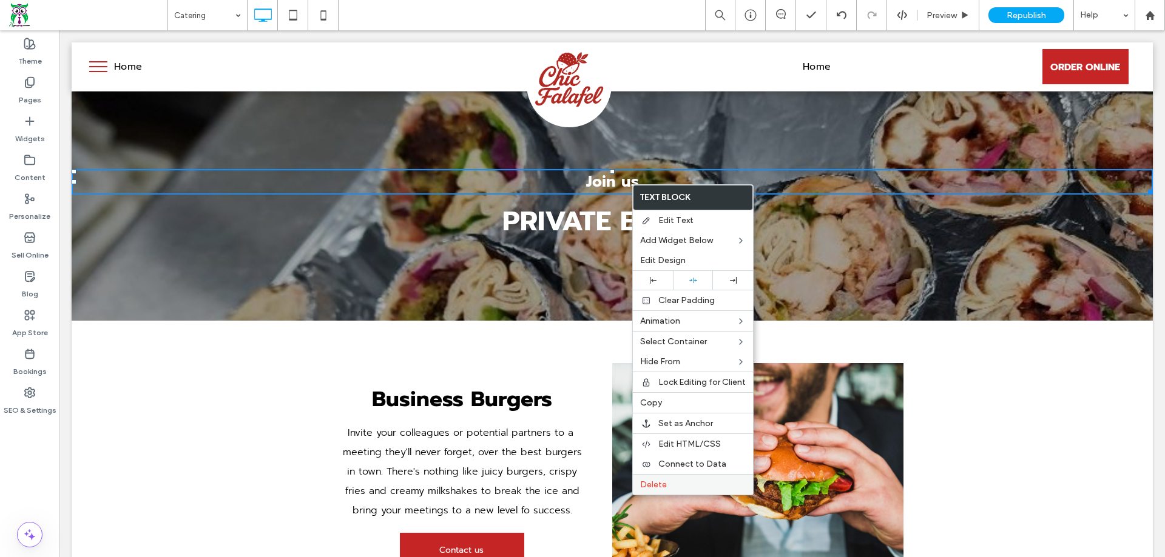
click at [670, 486] on label "Delete" at bounding box center [693, 485] width 106 height 10
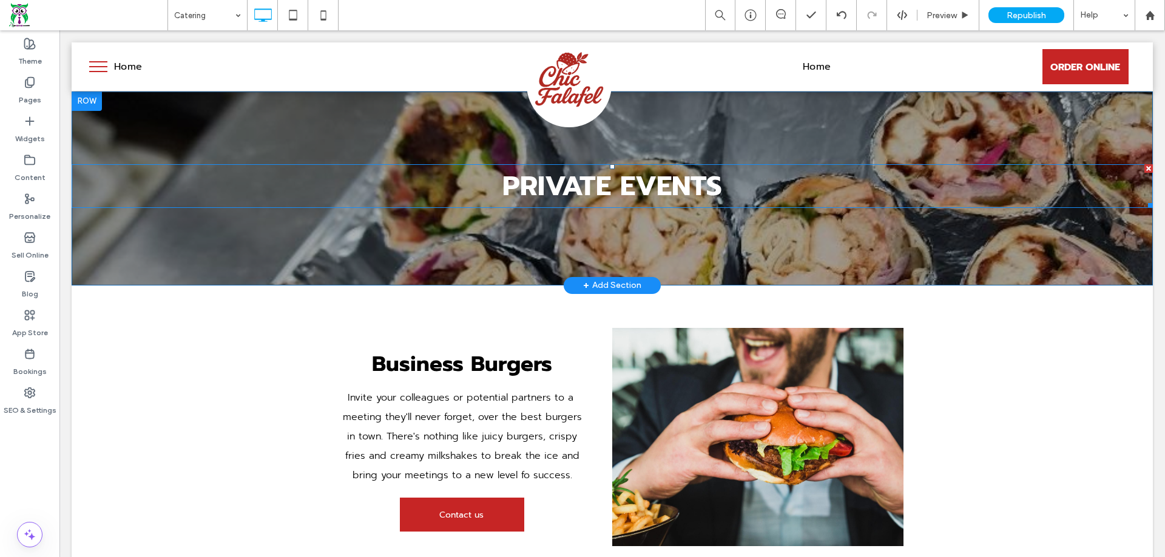
click at [679, 176] on span "PRIVATE EVENTS" at bounding box center [612, 186] width 220 height 41
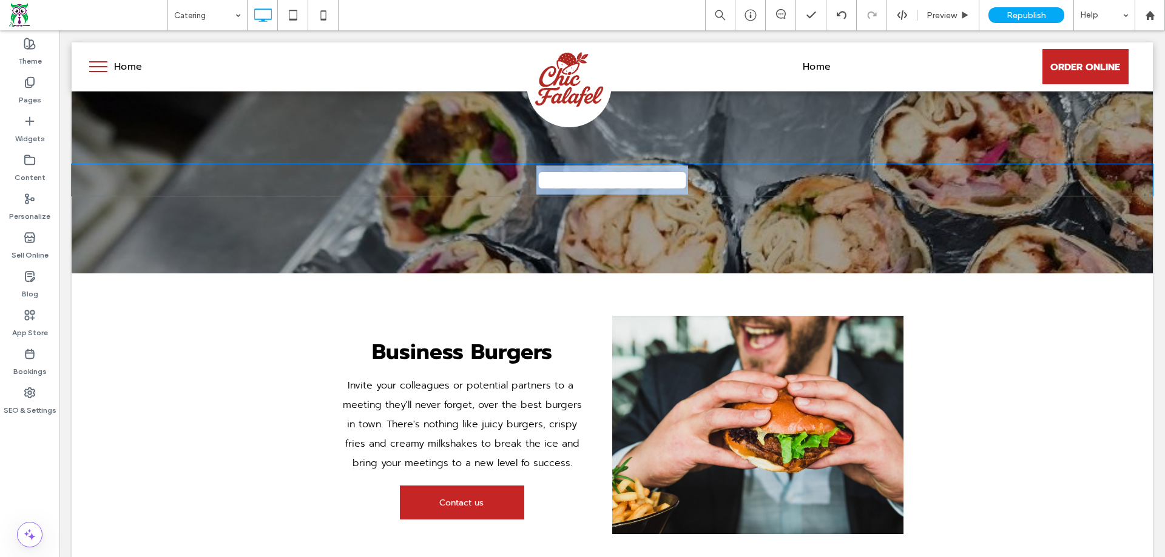
type input "******"
type input "**"
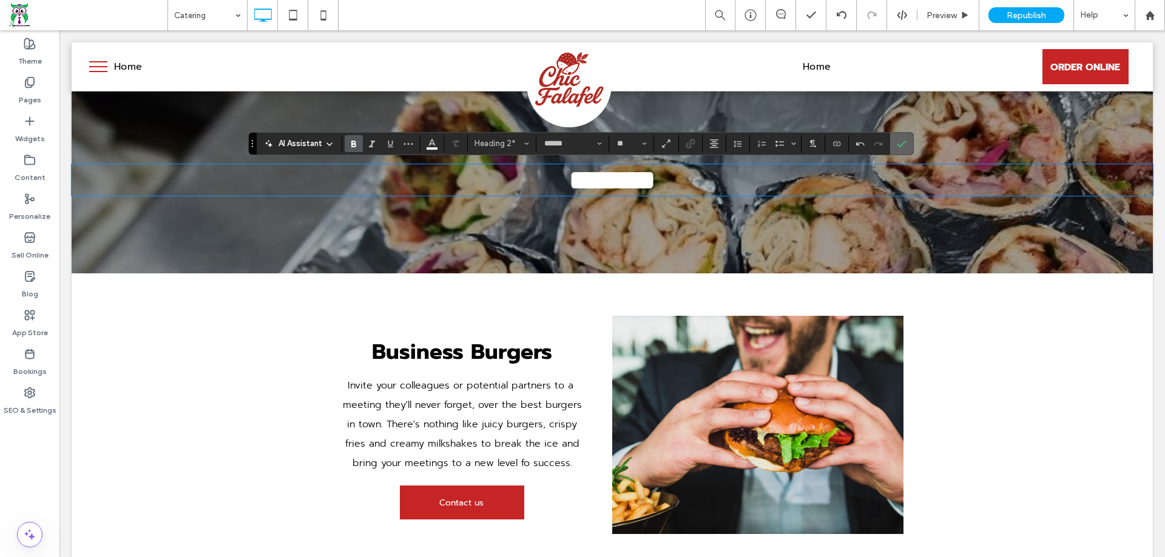
click at [904, 144] on icon "Confirm" at bounding box center [902, 144] width 10 height 10
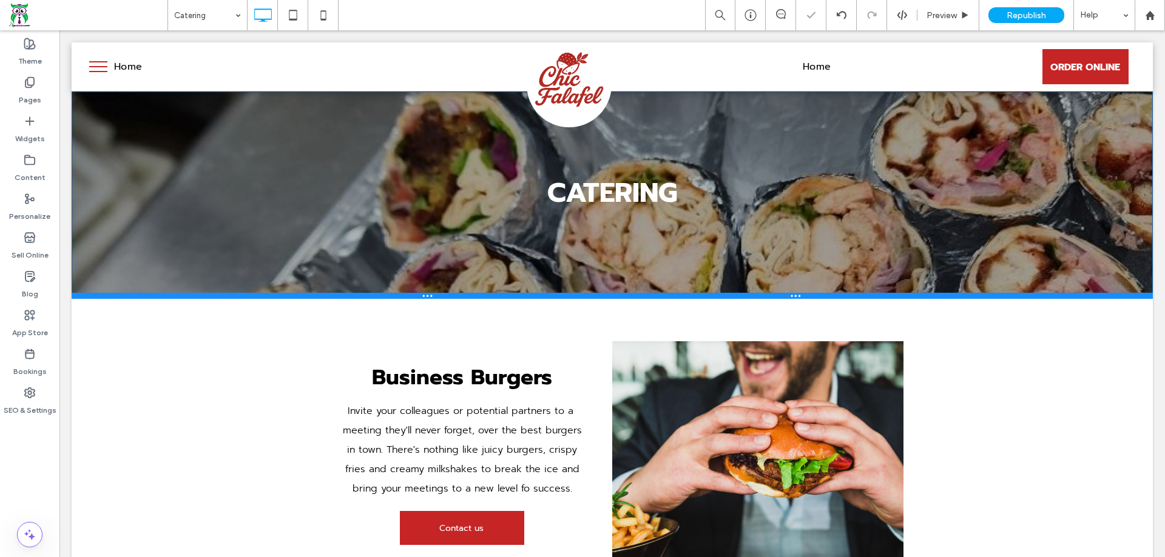
drag, startPoint x: 956, startPoint y: 284, endPoint x: 1001, endPoint y: 239, distance: 63.5
click at [955, 297] on div at bounding box center [612, 296] width 1081 height 6
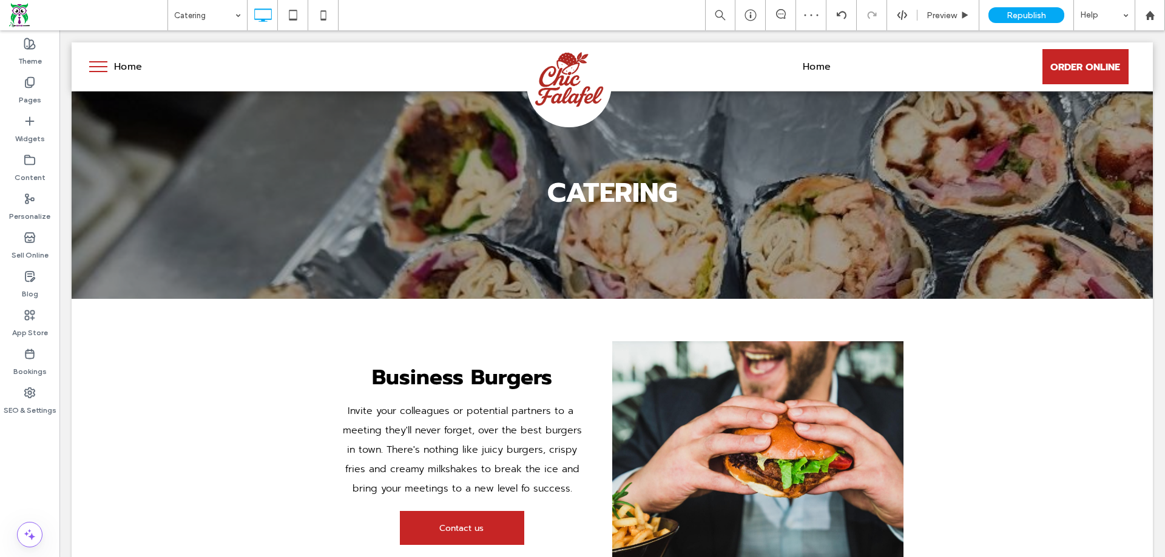
click at [941, 209] on h2 "CATERING" at bounding box center [612, 192] width 1081 height 41
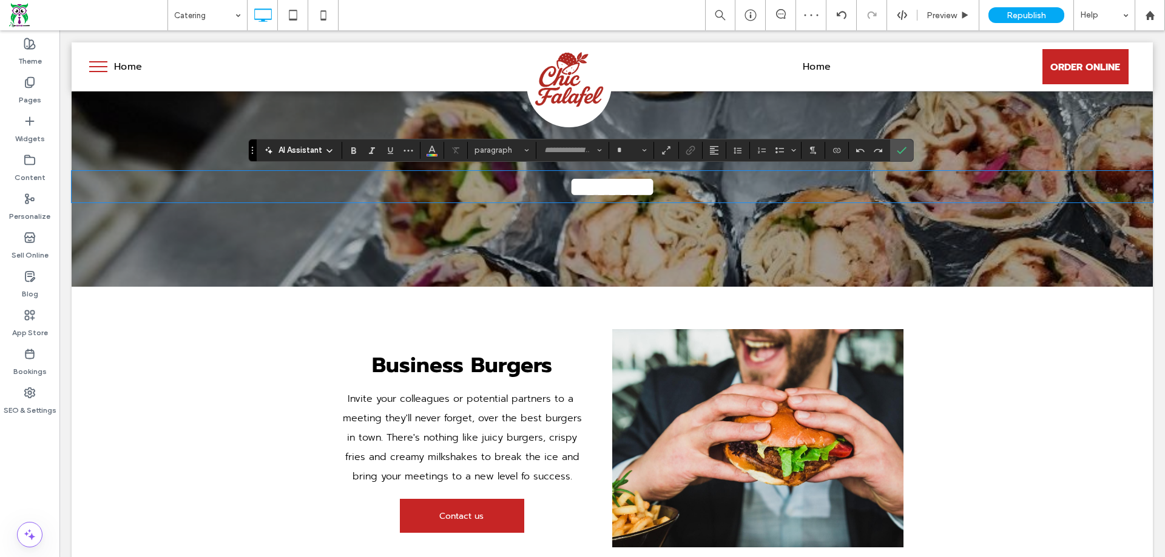
type input "******"
type input "**"
click at [941, 201] on h2 "********" at bounding box center [612, 186] width 1081 height 29
drag, startPoint x: 904, startPoint y: 147, endPoint x: 946, endPoint y: 116, distance: 52.4
click at [904, 147] on icon "Confirm" at bounding box center [902, 151] width 10 height 10
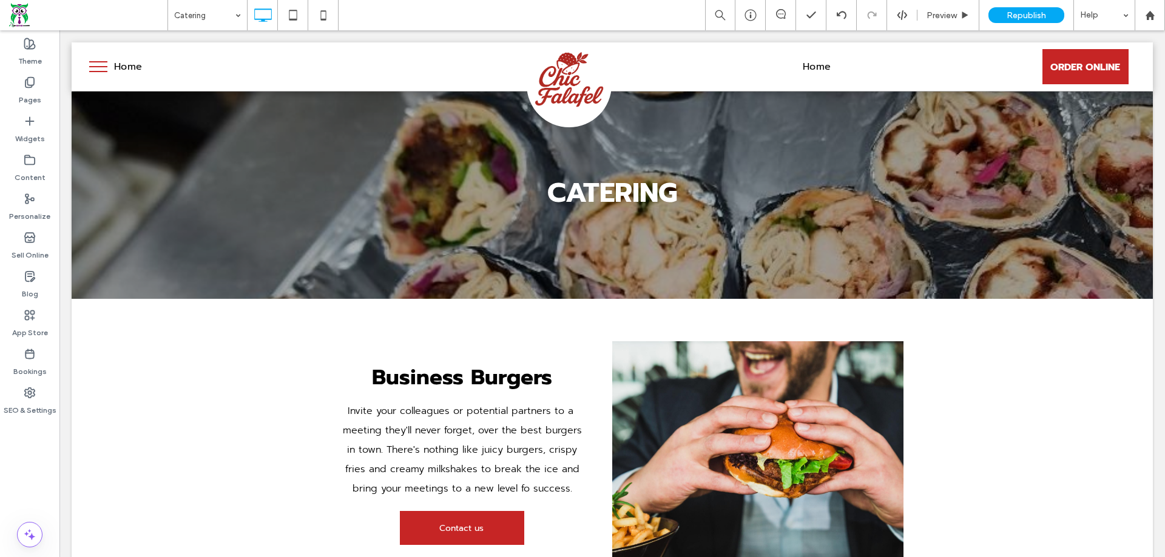
click at [1006, 146] on div "CATERING Click To Paste" at bounding box center [612, 195] width 1081 height 194
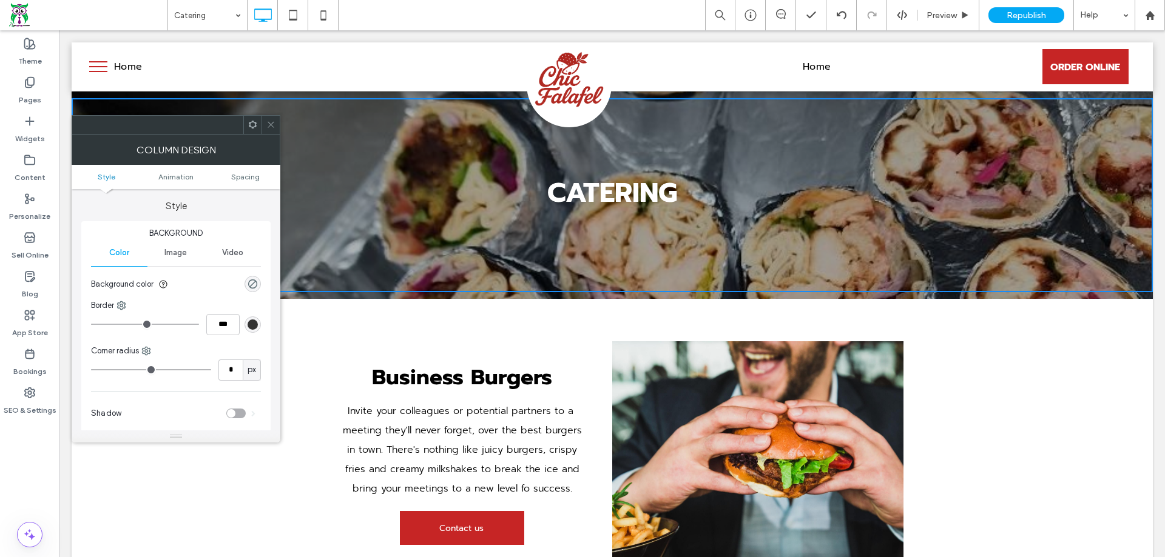
scroll to position [0, 0]
click at [271, 133] on span at bounding box center [270, 125] width 9 height 18
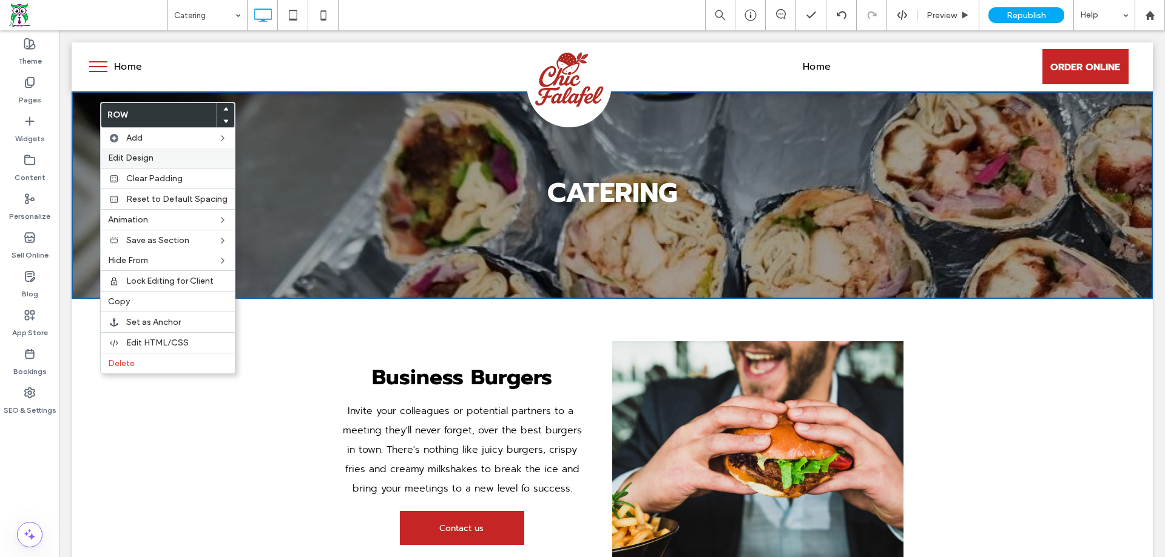
click at [141, 164] on div "Edit Design" at bounding box center [168, 158] width 134 height 20
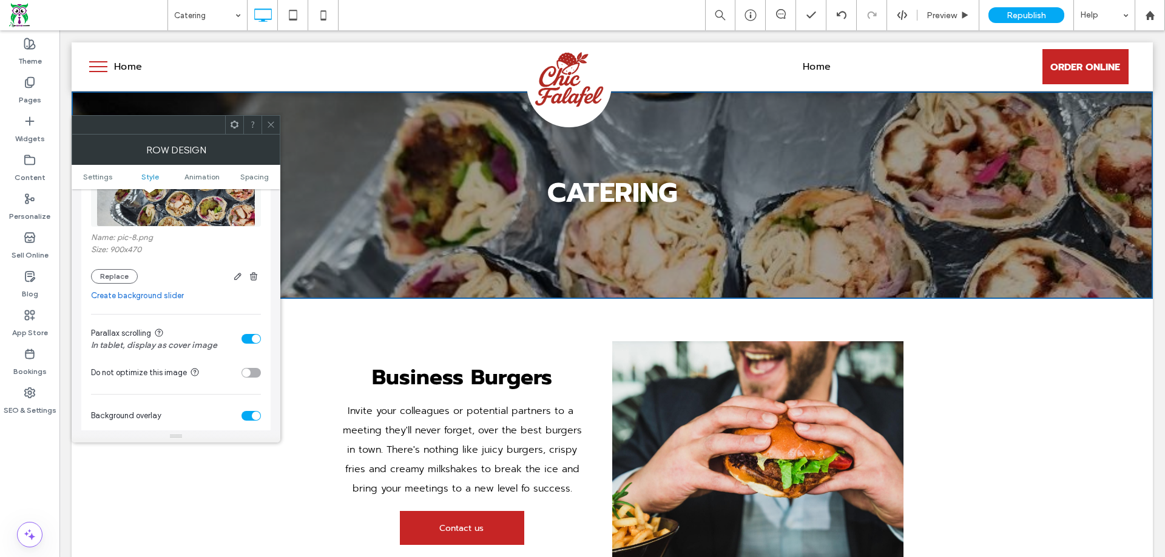
scroll to position [303, 0]
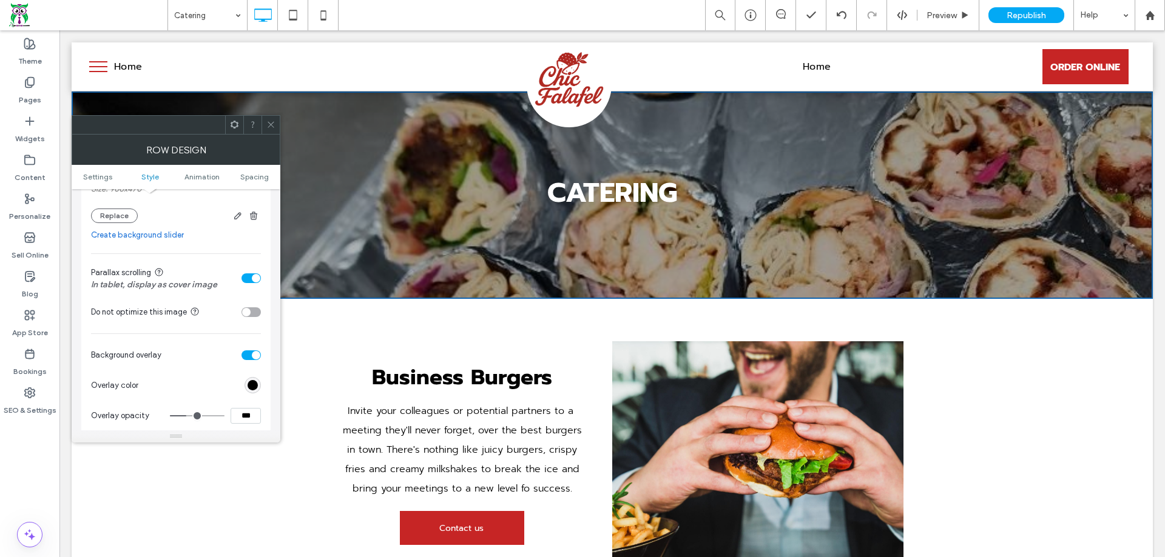
click at [251, 278] on div "toggle" at bounding box center [250, 279] width 19 height 10
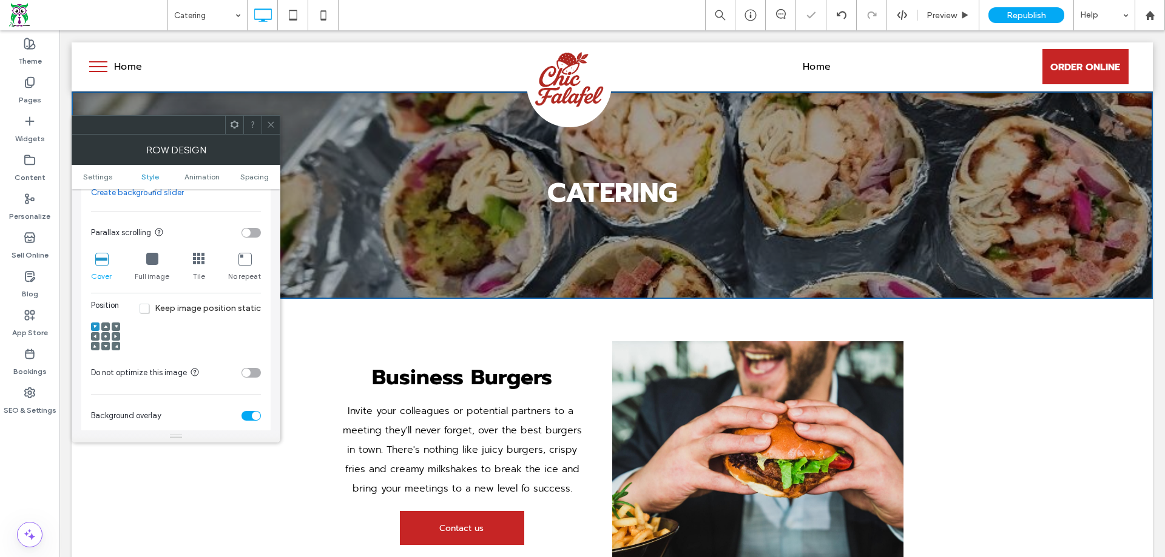
scroll to position [364, 0]
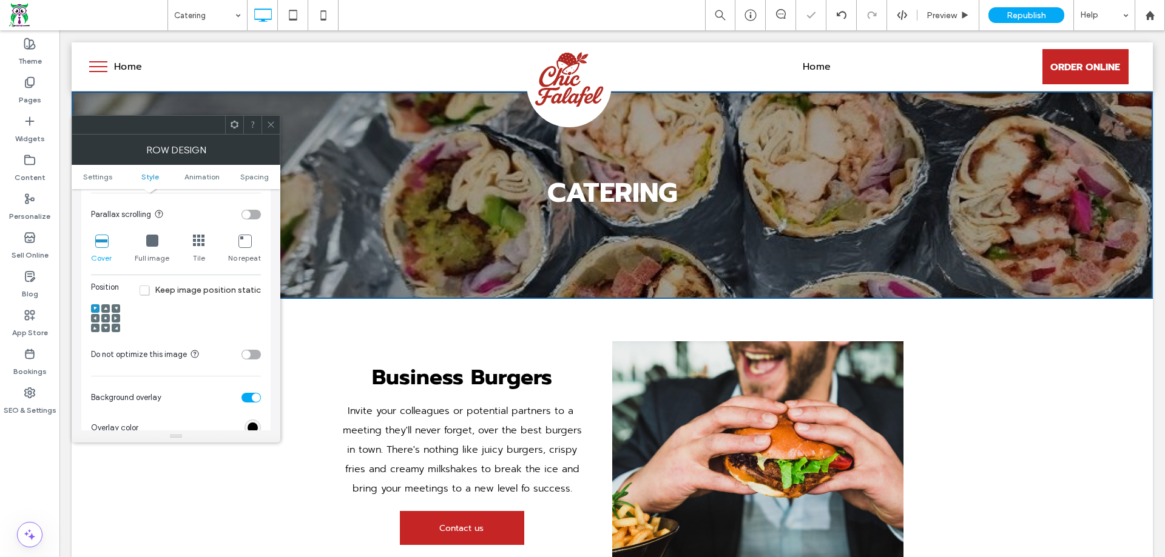
click at [103, 317] on div at bounding box center [105, 318] width 8 height 8
click at [109, 317] on div at bounding box center [105, 318] width 8 height 8
click at [108, 317] on div at bounding box center [105, 318] width 8 height 8
click at [107, 318] on div at bounding box center [105, 318] width 8 height 8
click at [106, 318] on use at bounding box center [105, 318] width 2 height 2
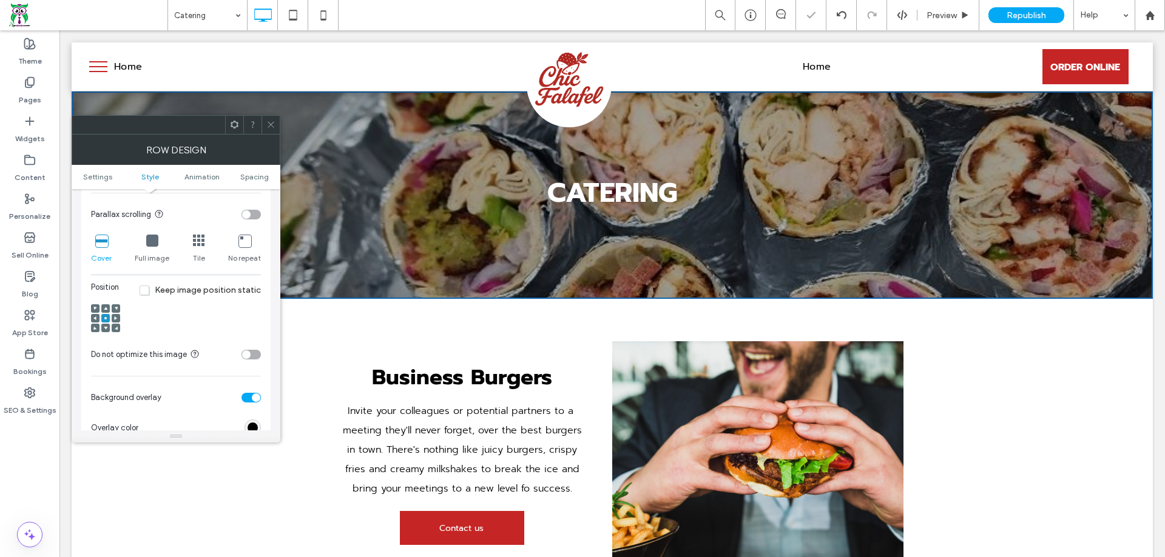
click at [104, 319] on icon at bounding box center [106, 319] width 4 height 4
click at [274, 115] on div at bounding box center [176, 124] width 209 height 19
click at [271, 119] on span at bounding box center [270, 125] width 9 height 18
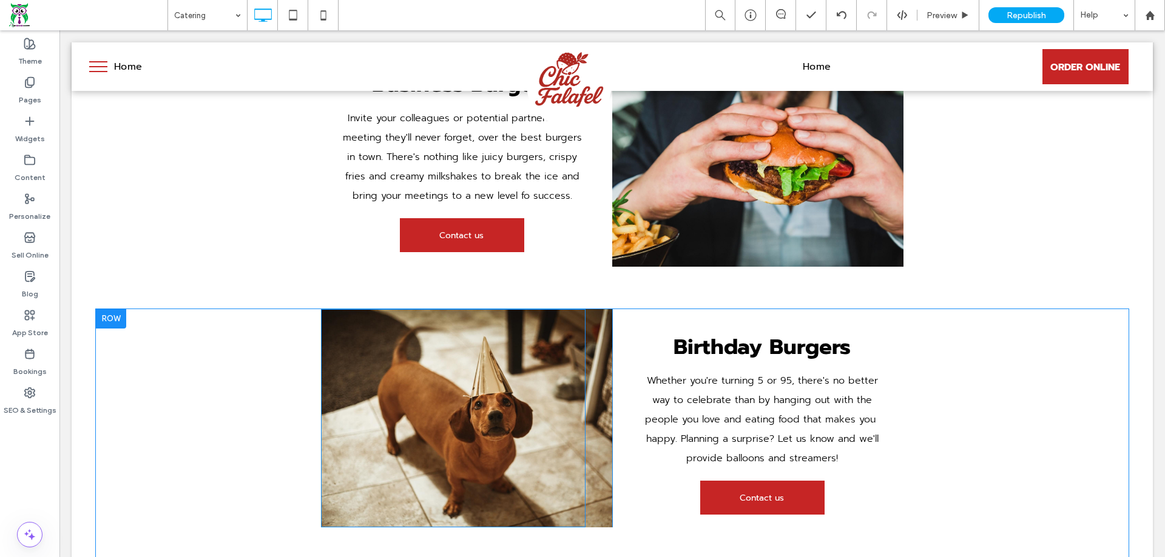
scroll to position [303, 0]
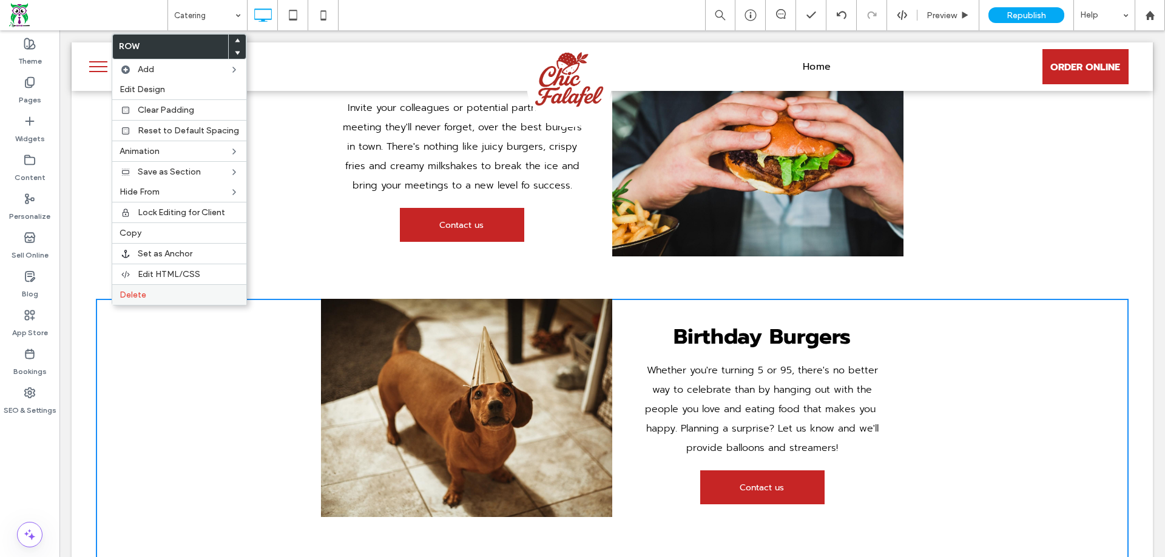
click at [123, 295] on span "Delete" at bounding box center [133, 295] width 27 height 10
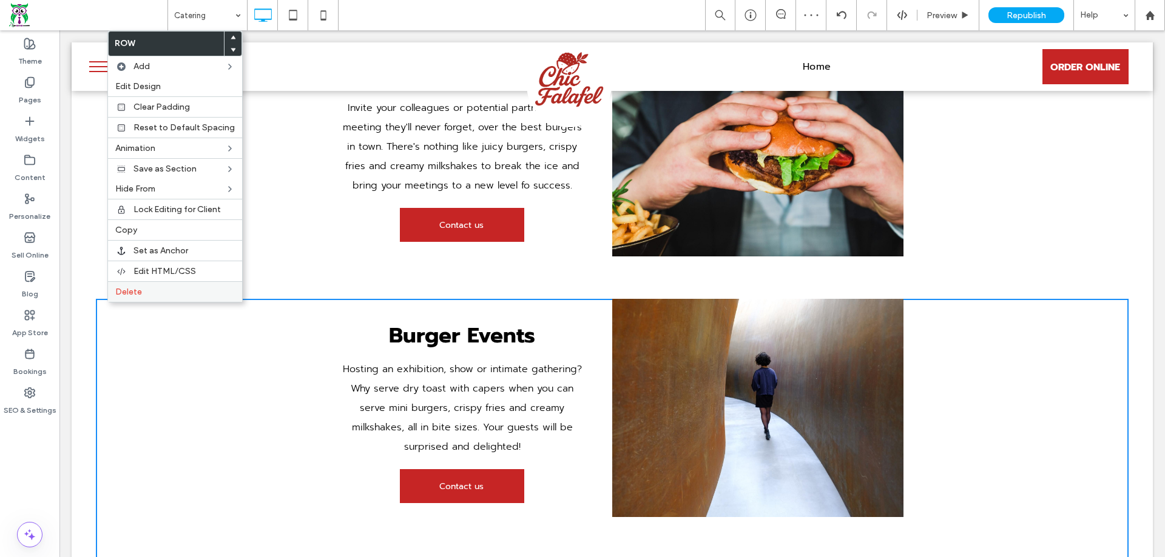
click at [130, 288] on span "Delete" at bounding box center [128, 292] width 27 height 10
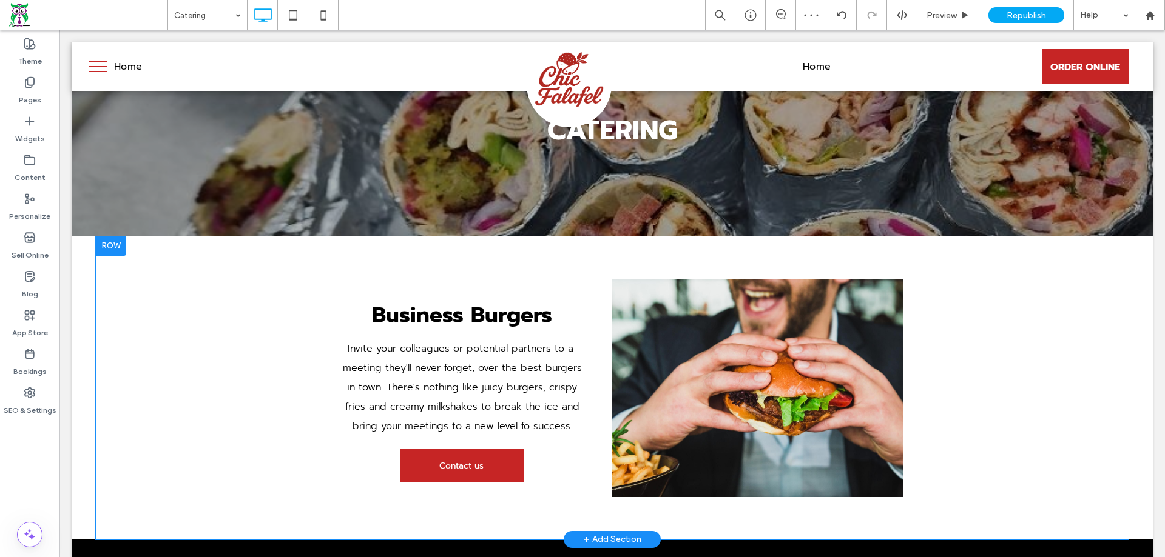
scroll to position [61, 0]
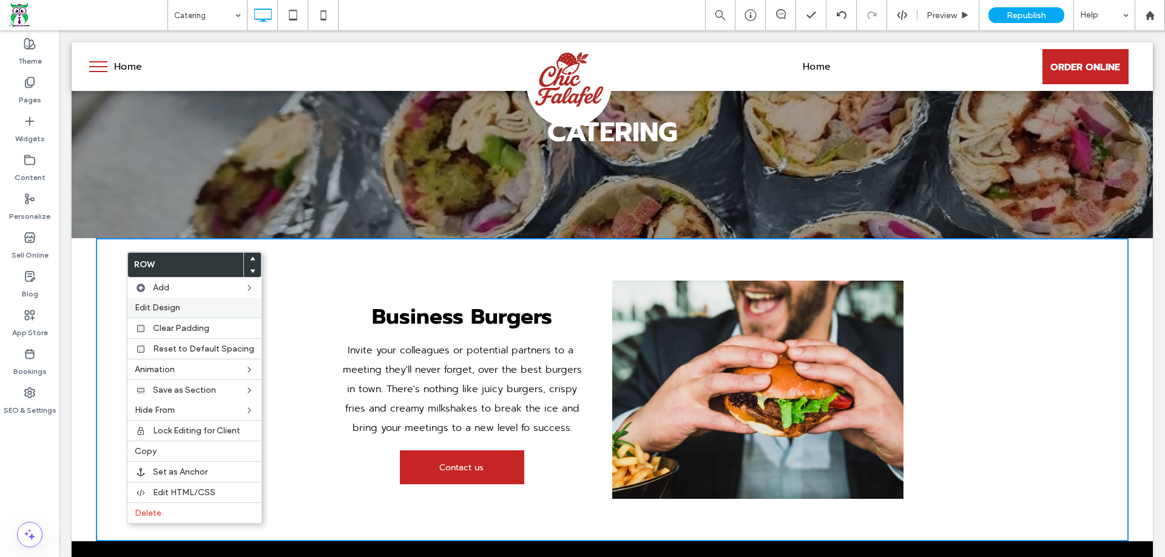
click at [151, 304] on span "Edit Design" at bounding box center [157, 308] width 45 height 10
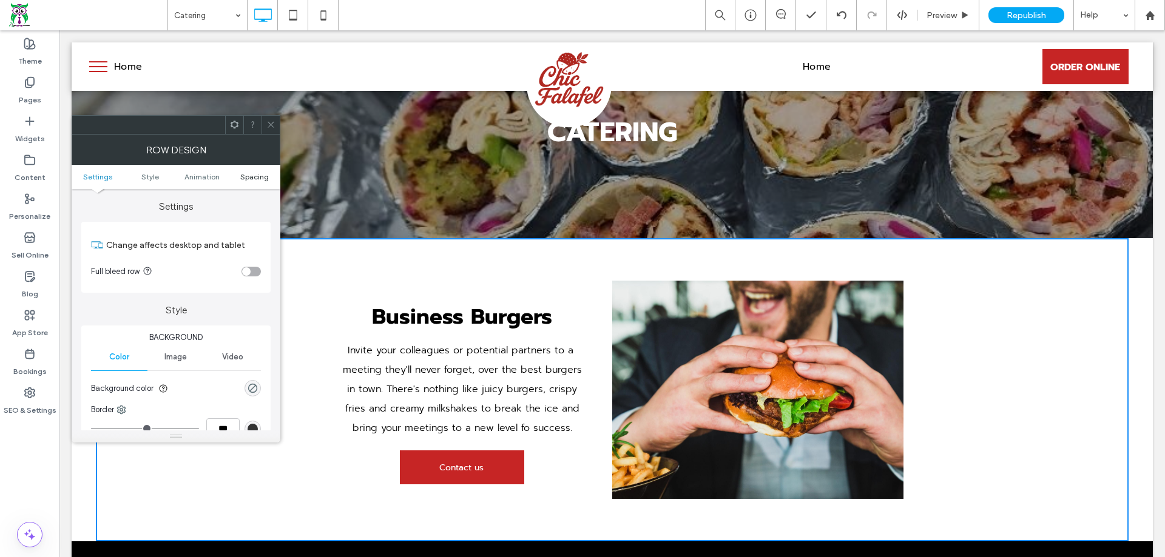
click at [261, 174] on span "Spacing" at bounding box center [254, 176] width 29 height 9
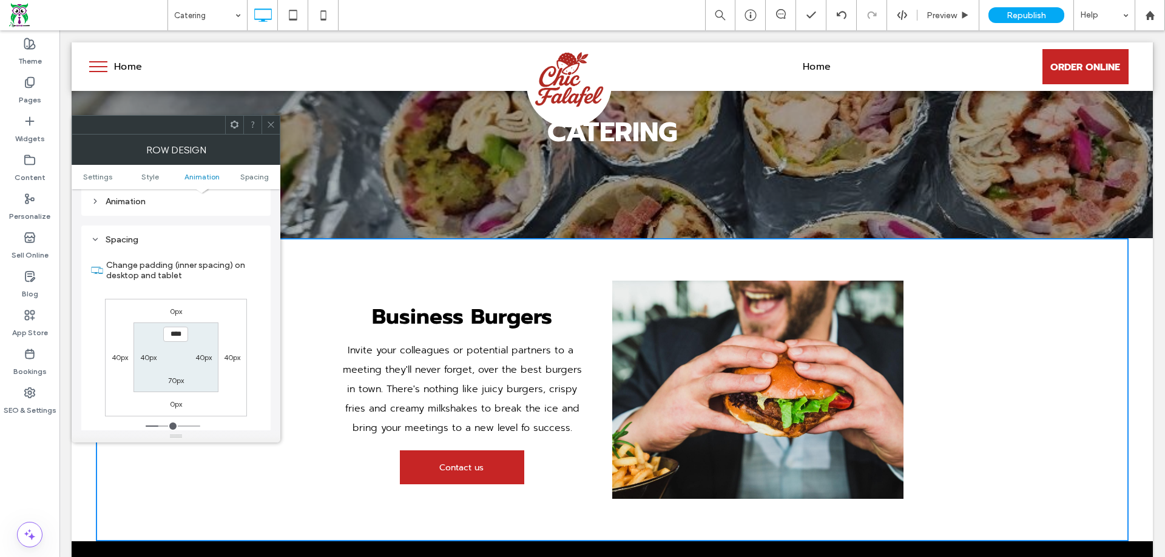
scroll to position [343, 0]
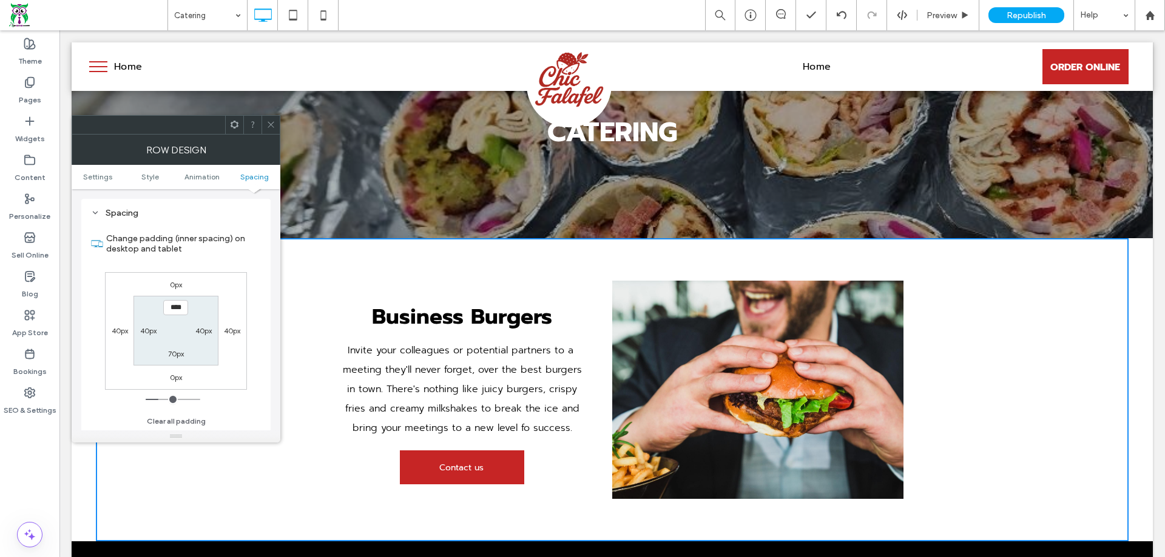
click at [232, 331] on label "40px" at bounding box center [232, 330] width 16 height 9
type input "**"
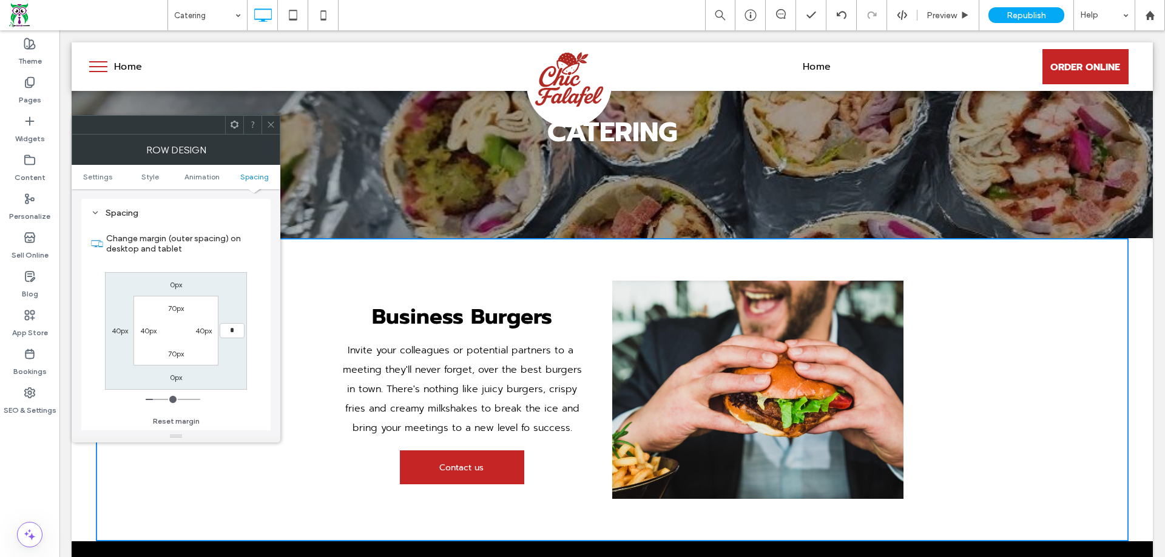
type input "*"
type input "***"
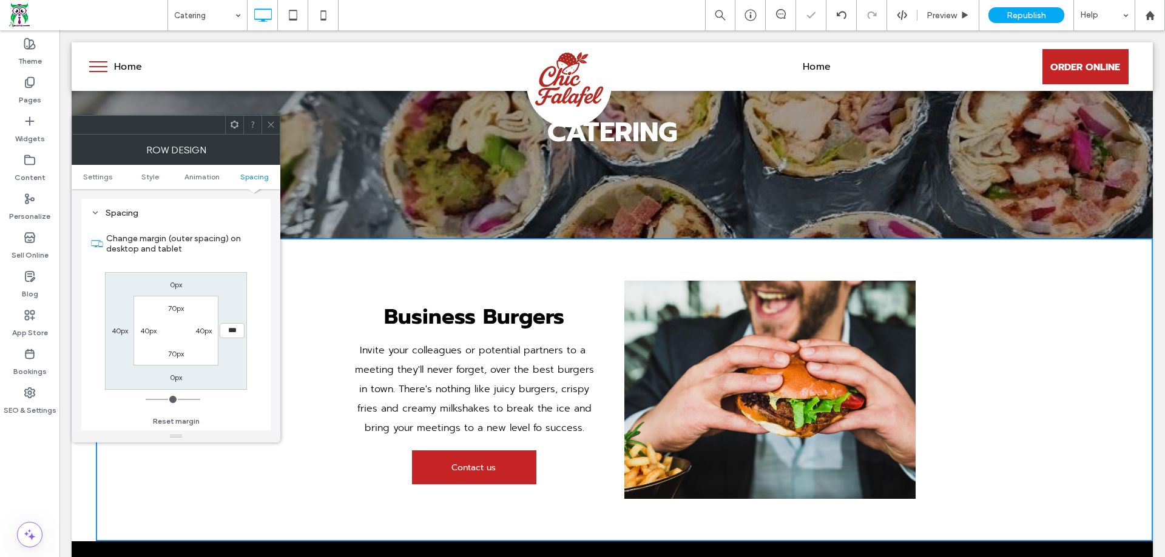
click at [121, 328] on label "40px" at bounding box center [120, 330] width 16 height 9
type input "**"
type input "*"
type input "***"
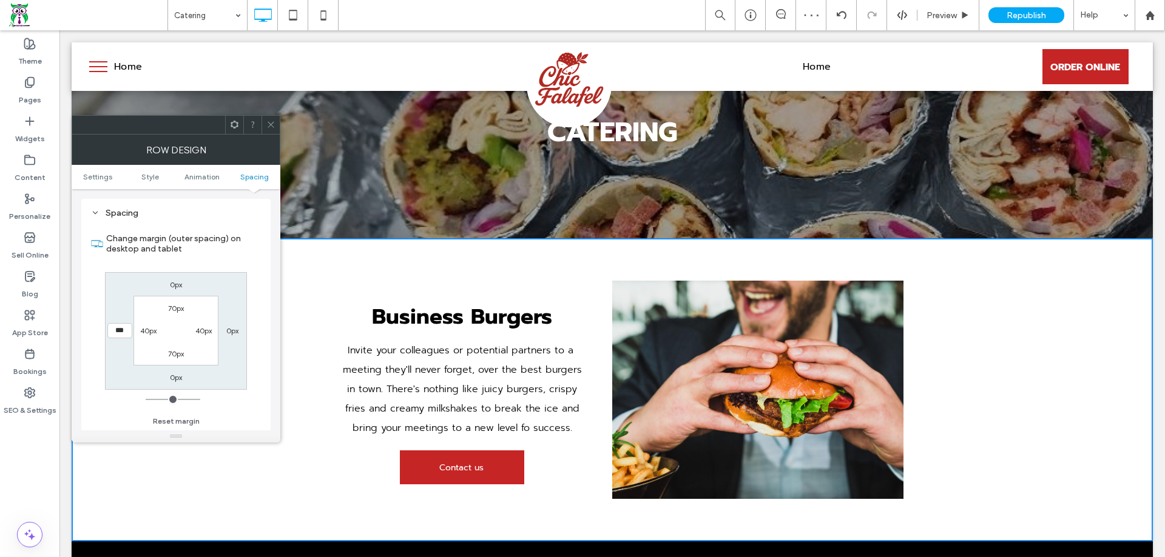
click at [276, 121] on div at bounding box center [270, 125] width 18 height 18
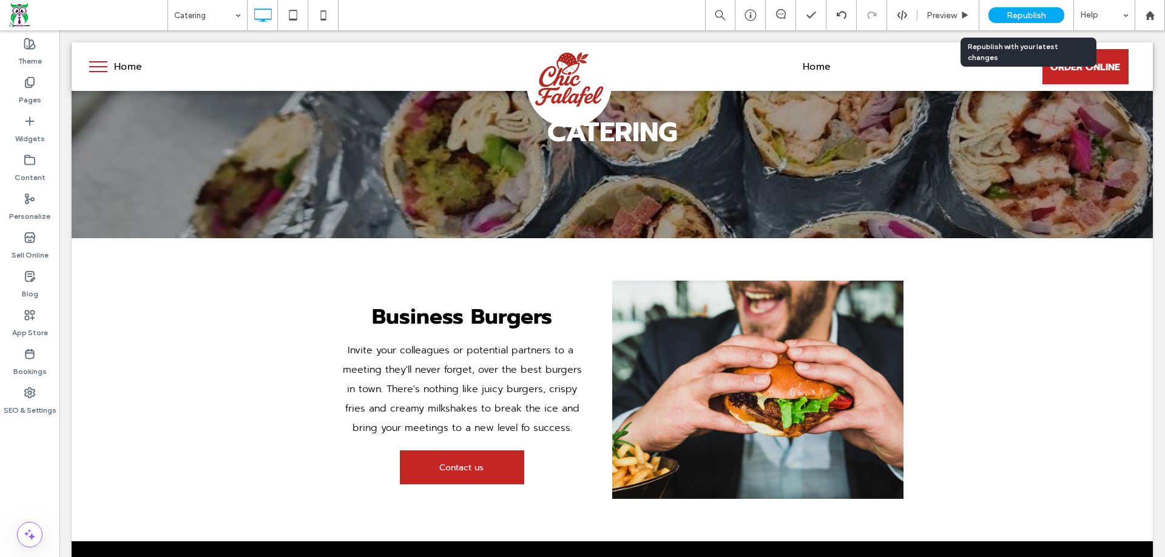
click at [1039, 9] on div "Republish" at bounding box center [1026, 15] width 76 height 16
